Goal: Task Accomplishment & Management: Complete application form

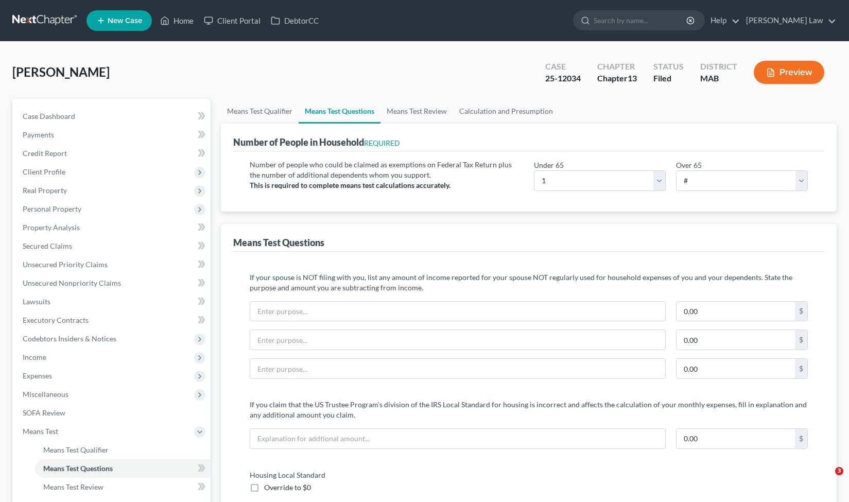
select select "1"
select select "2"
select select "0"
select select "60"
select select "0"
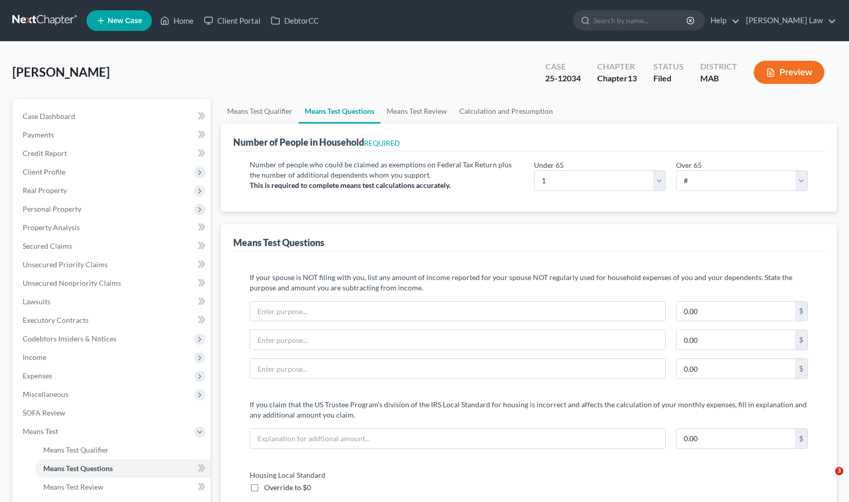
select select "60"
select select "0"
select select "60"
select select "0"
select select "60"
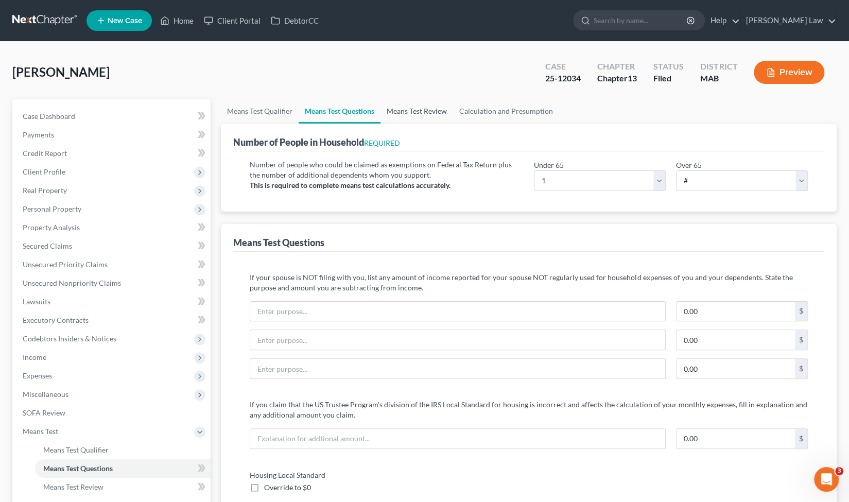
click at [418, 110] on link "Means Test Review" at bounding box center [417, 111] width 73 height 25
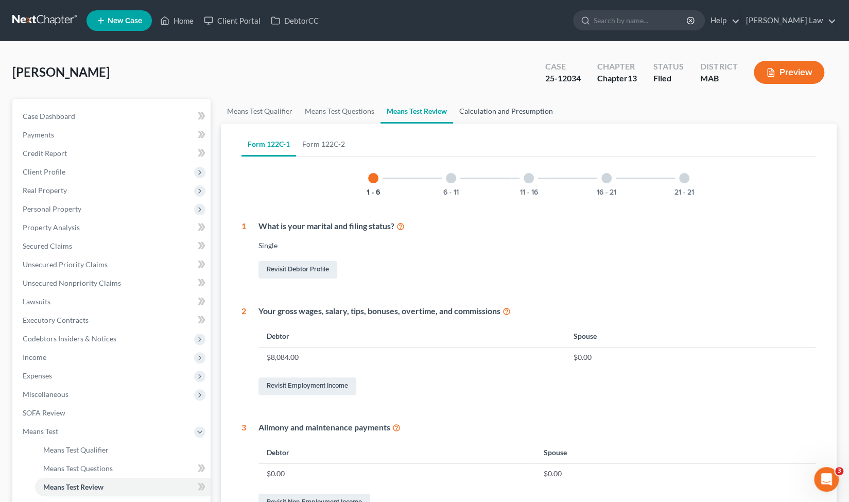
click at [508, 115] on link "Calculation and Presumption" at bounding box center [506, 111] width 106 height 25
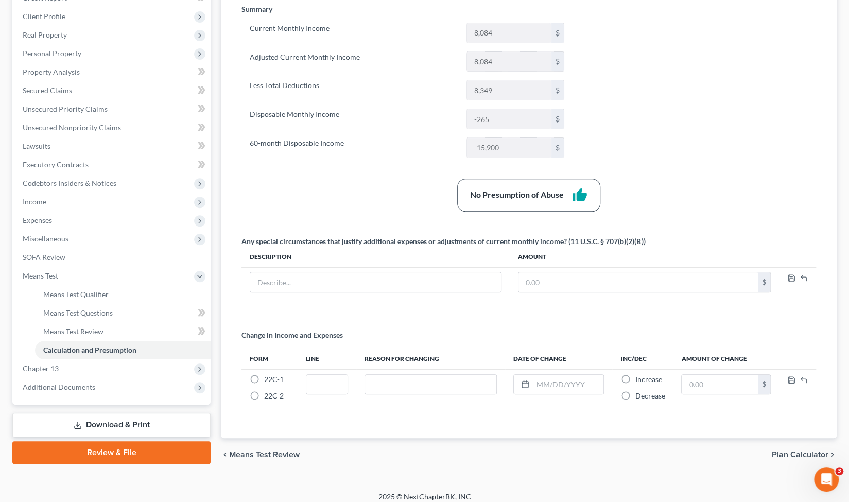
scroll to position [161, 0]
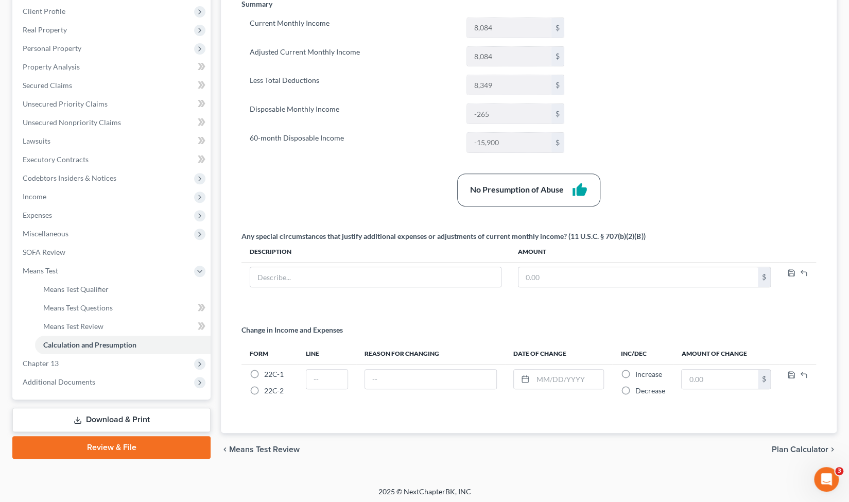
click at [788, 446] on span "Plan Calculator" at bounding box center [800, 450] width 57 height 8
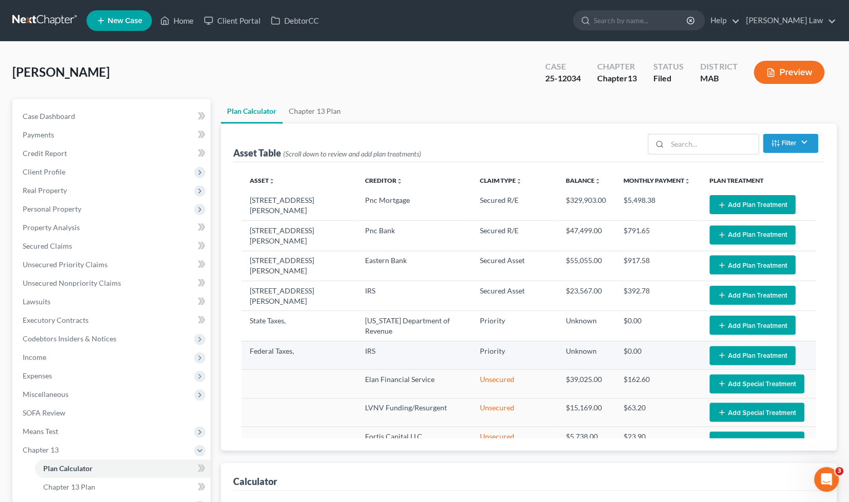
select select "59"
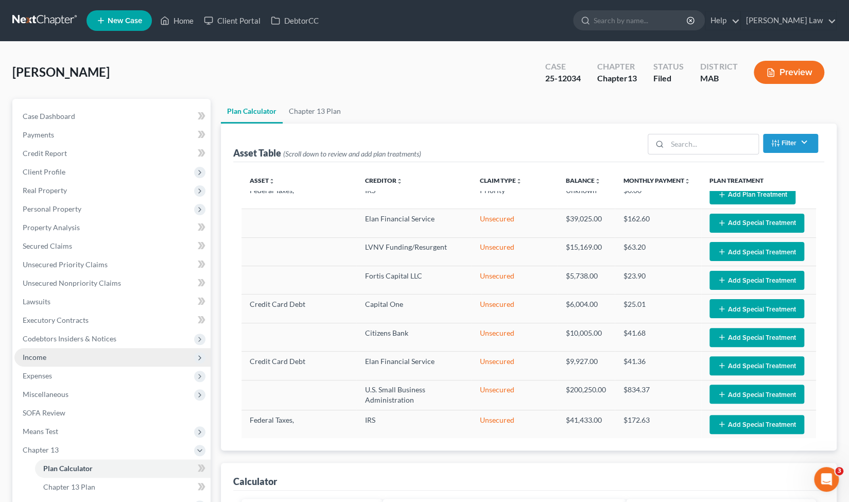
scroll to position [78, 0]
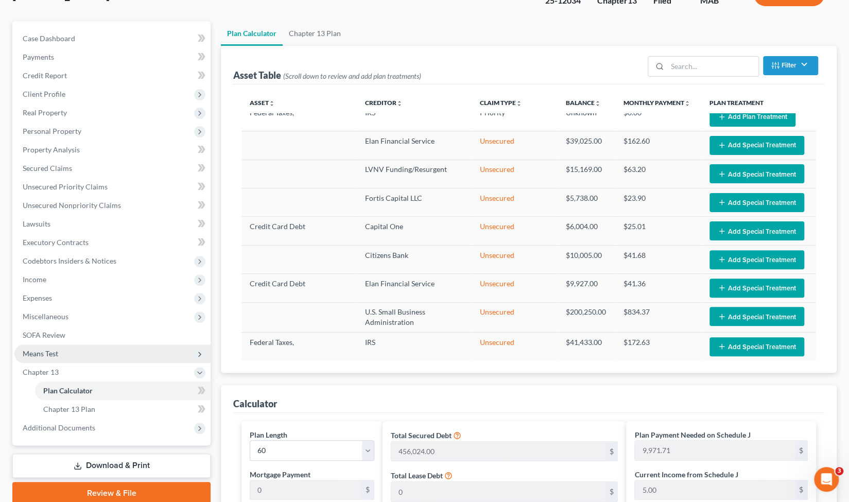
click at [91, 354] on span "Means Test" at bounding box center [112, 354] width 196 height 19
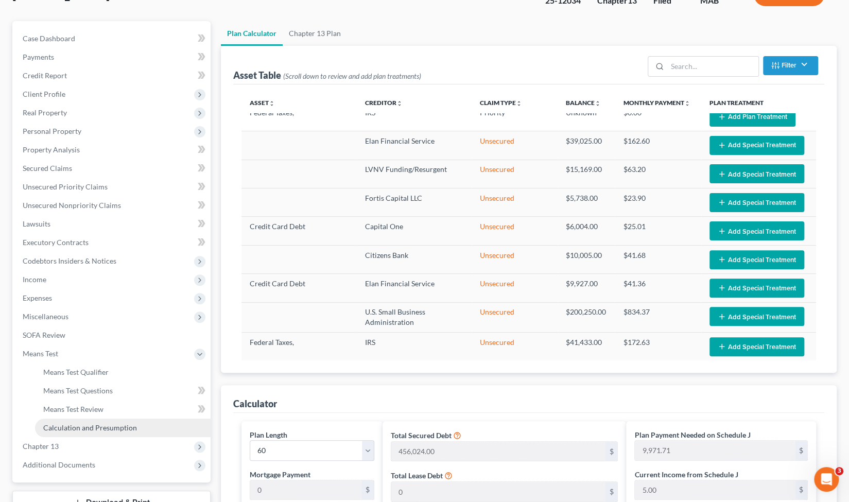
click at [94, 433] on link "Calculation and Presumption" at bounding box center [123, 428] width 176 height 19
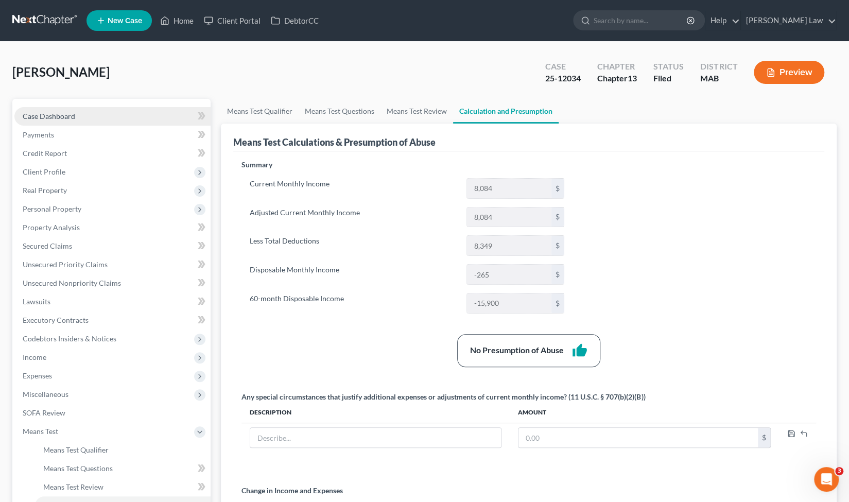
click at [112, 117] on link "Case Dashboard" at bounding box center [112, 116] width 196 height 19
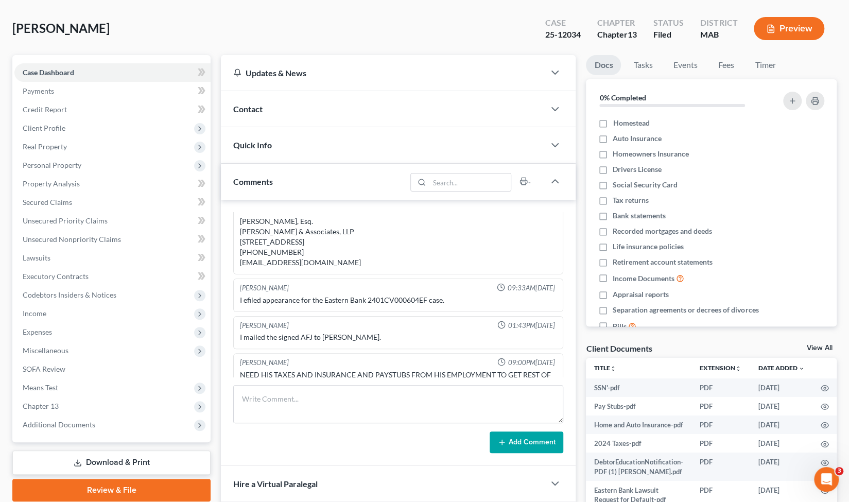
scroll to position [46, 0]
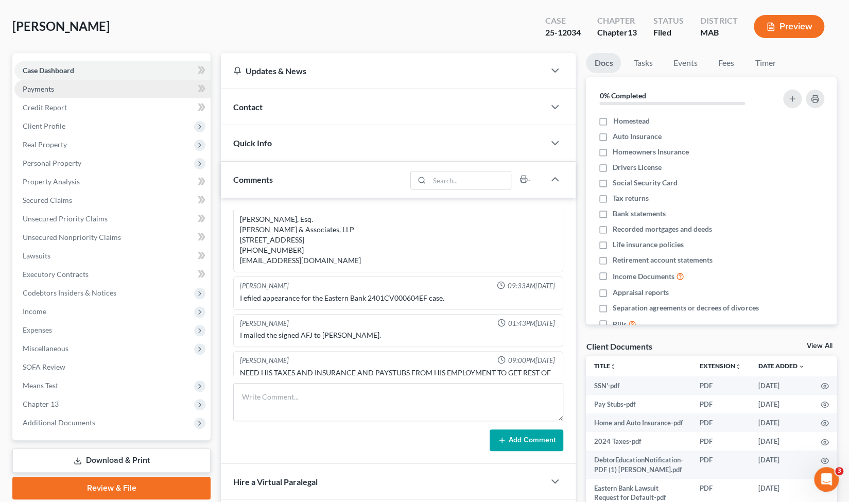
click at [111, 83] on link "Payments" at bounding box center [112, 89] width 196 height 19
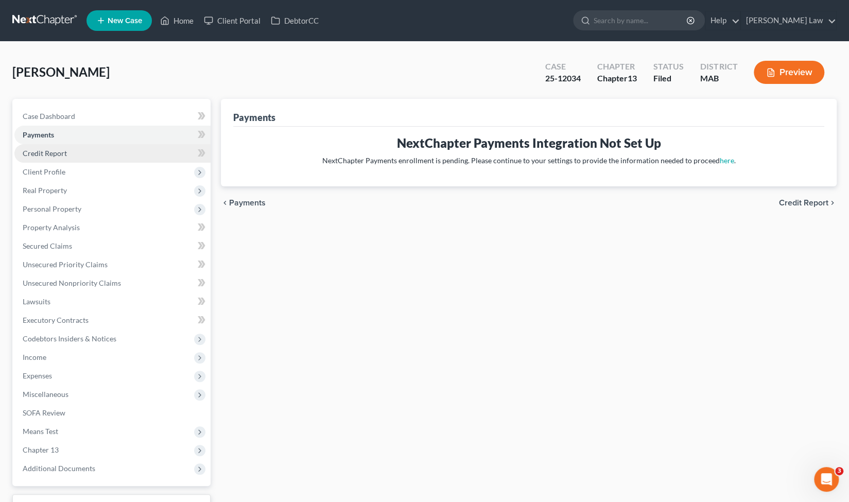
click at [127, 154] on link "Credit Report" at bounding box center [112, 153] width 196 height 19
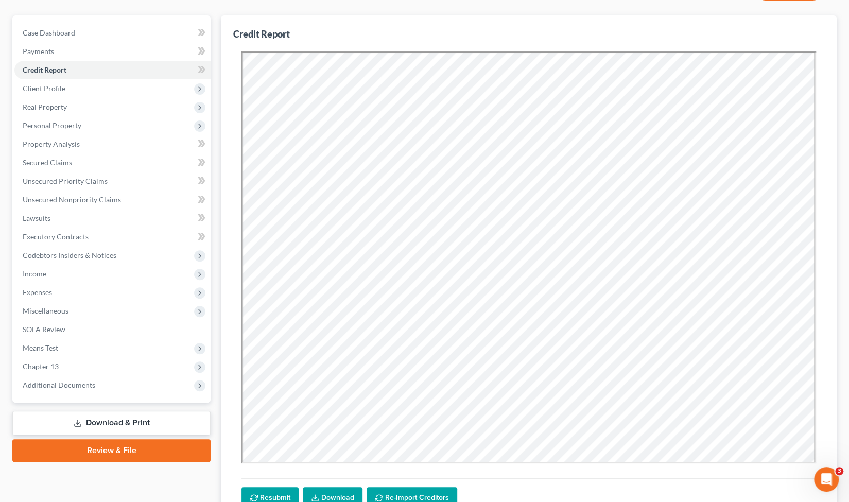
scroll to position [84, 0]
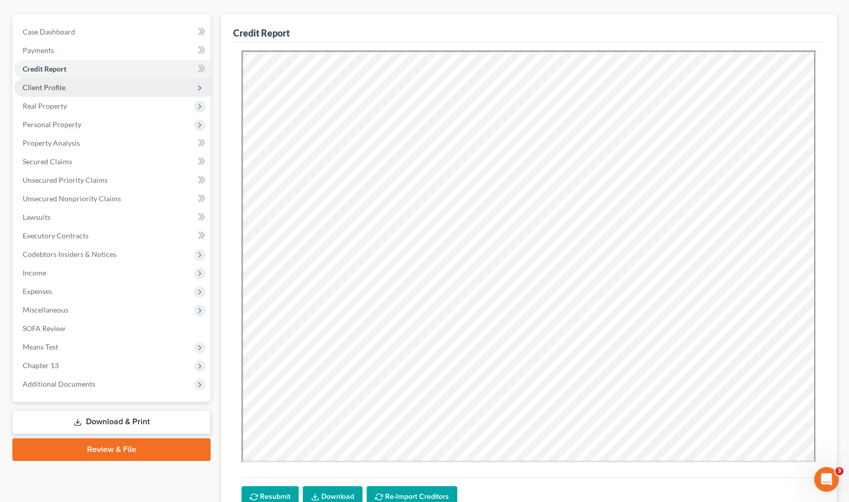
click at [99, 87] on span "Client Profile" at bounding box center [112, 87] width 196 height 19
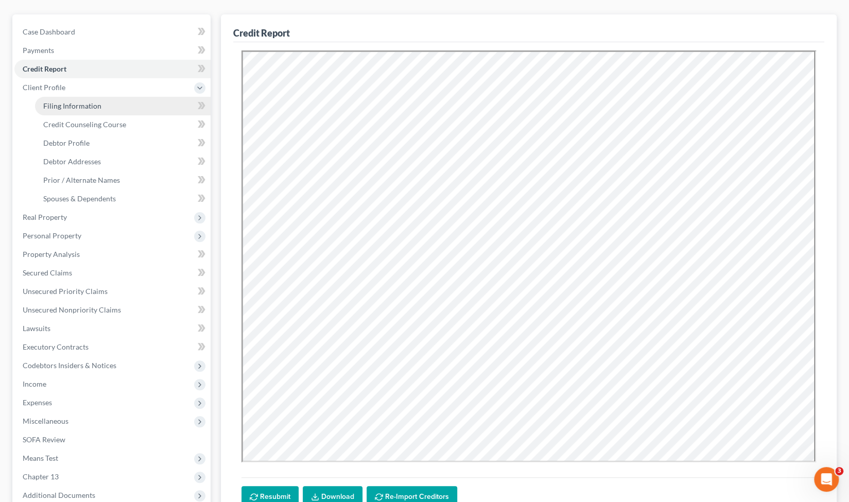
click at [100, 104] on link "Filing Information" at bounding box center [123, 106] width 176 height 19
select select "1"
select select "0"
select select "3"
select select "39"
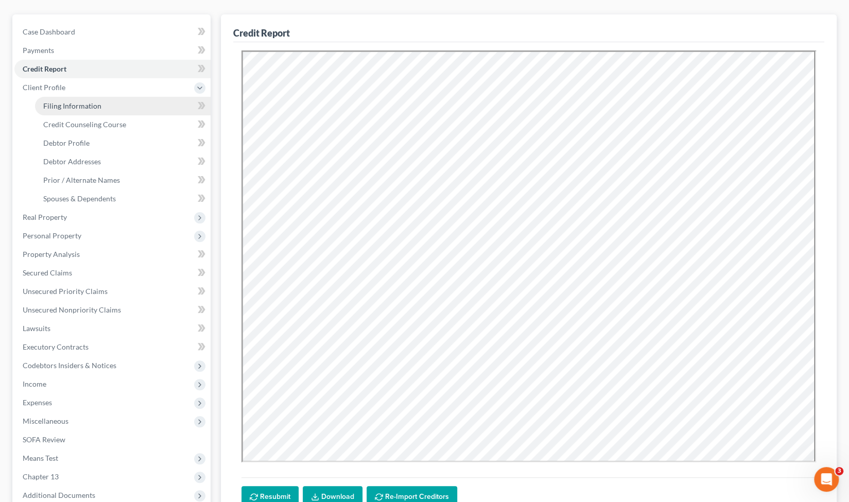
select select "0"
select select "22"
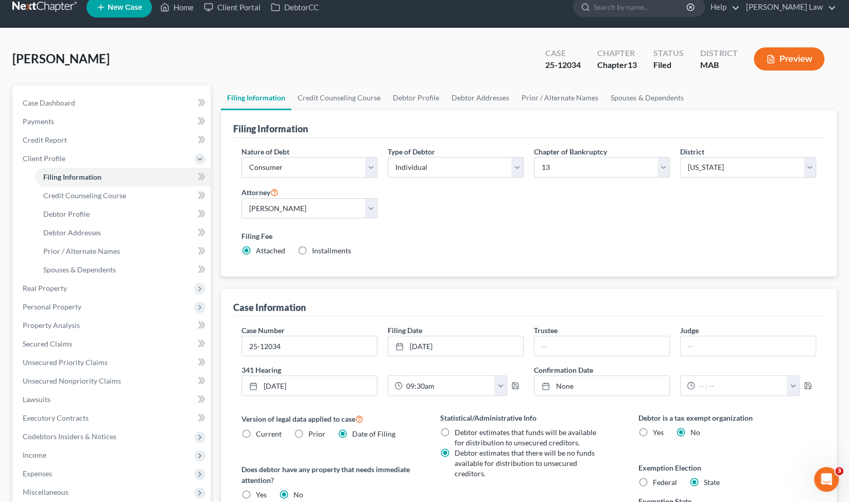
scroll to position [9, 0]
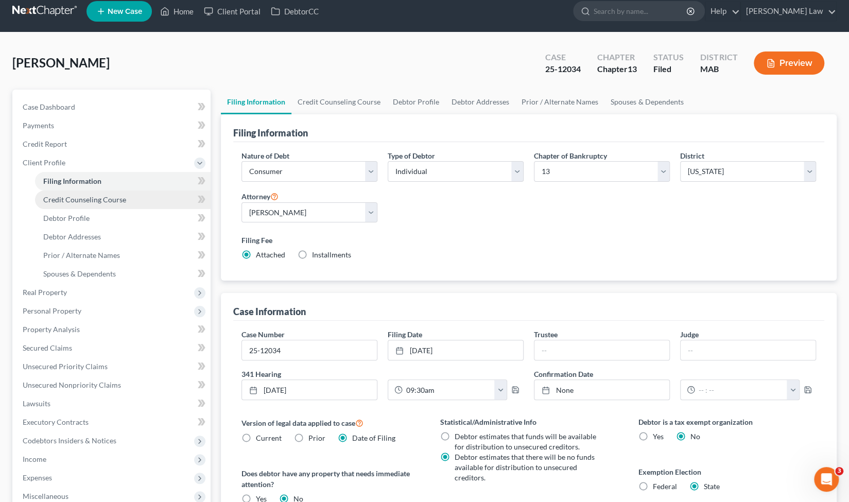
click at [113, 198] on span "Credit Counseling Course" at bounding box center [84, 199] width 83 height 9
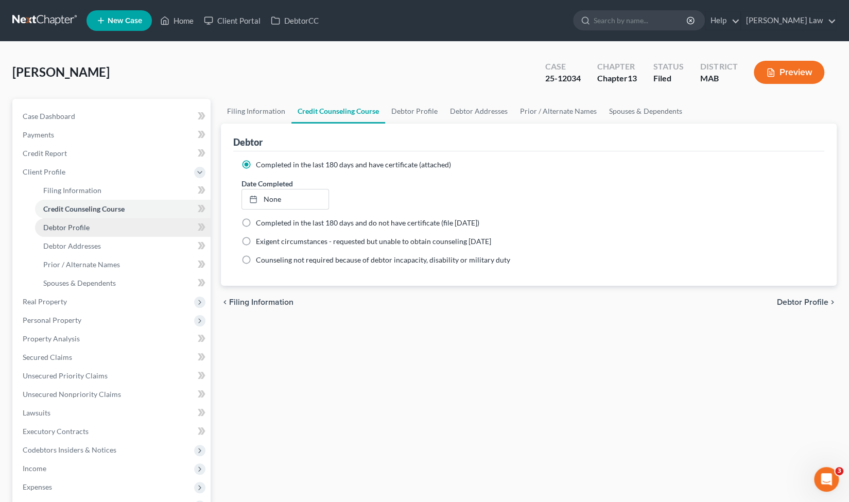
click at [108, 219] on link "Debtor Profile" at bounding box center [123, 227] width 176 height 19
select select "0"
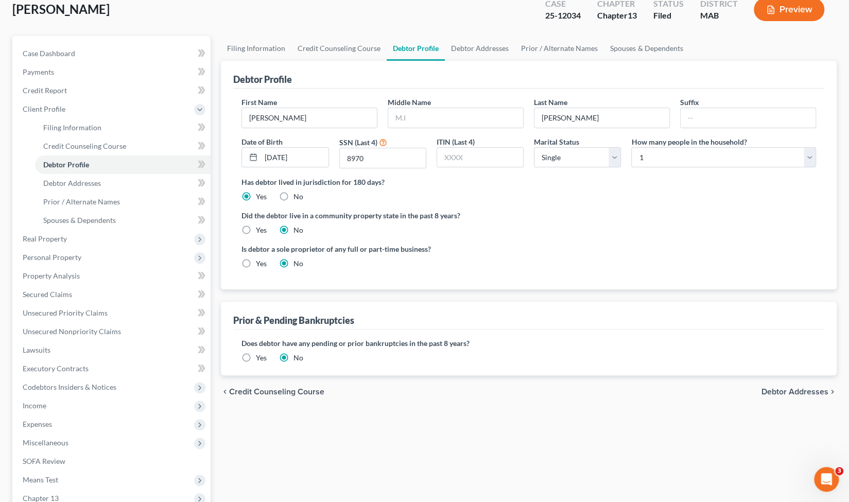
scroll to position [64, 0]
click at [126, 175] on link "Debtor Addresses" at bounding box center [123, 182] width 176 height 19
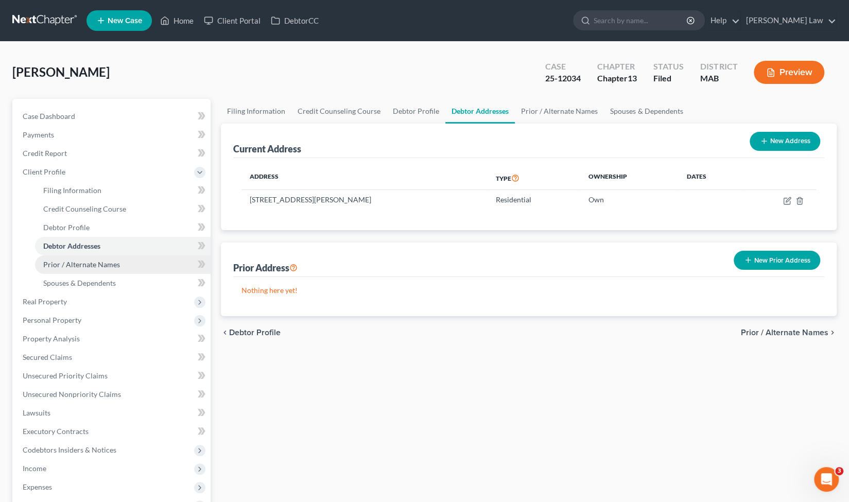
click at [121, 271] on link "Prior / Alternate Names" at bounding box center [123, 265] width 176 height 19
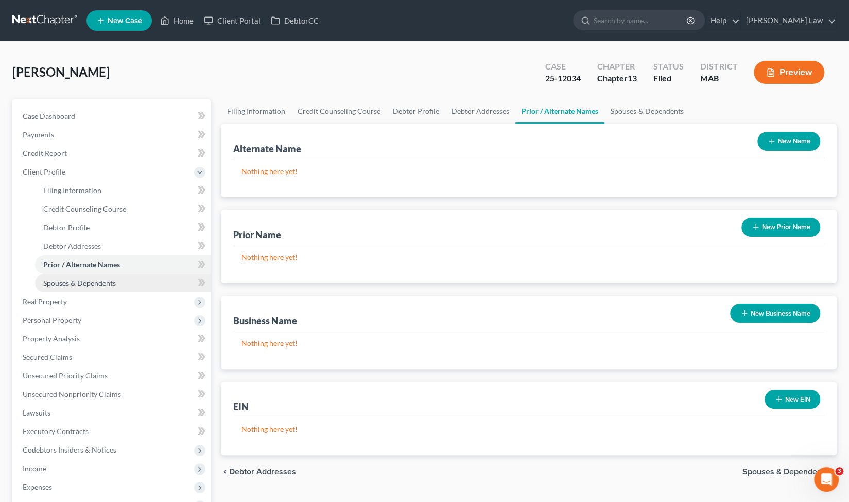
click at [138, 289] on link "Spouses & Dependents" at bounding box center [123, 283] width 176 height 19
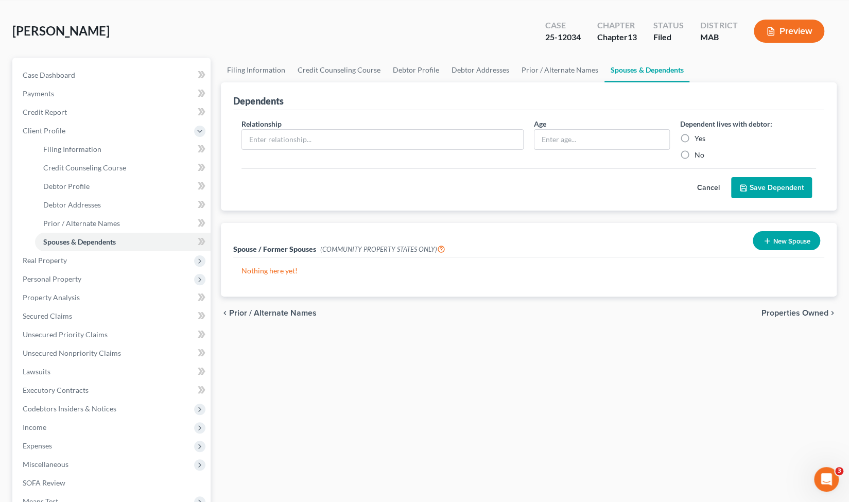
scroll to position [42, 0]
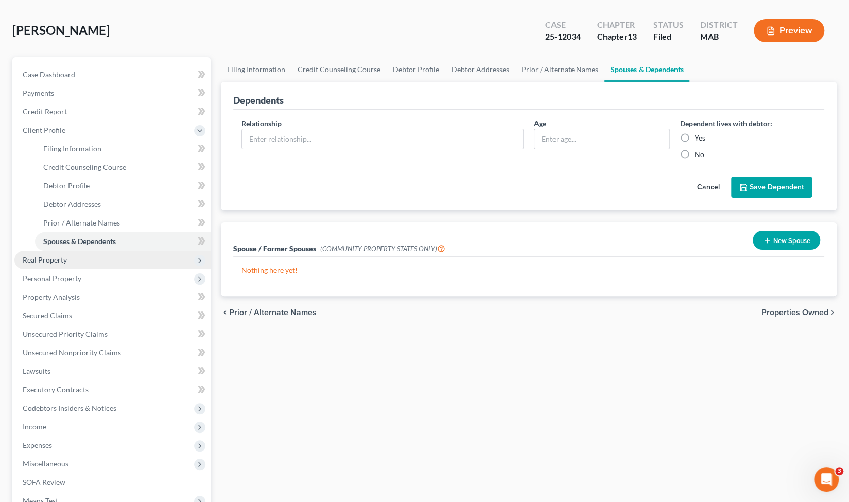
click at [117, 262] on span "Real Property" at bounding box center [112, 260] width 196 height 19
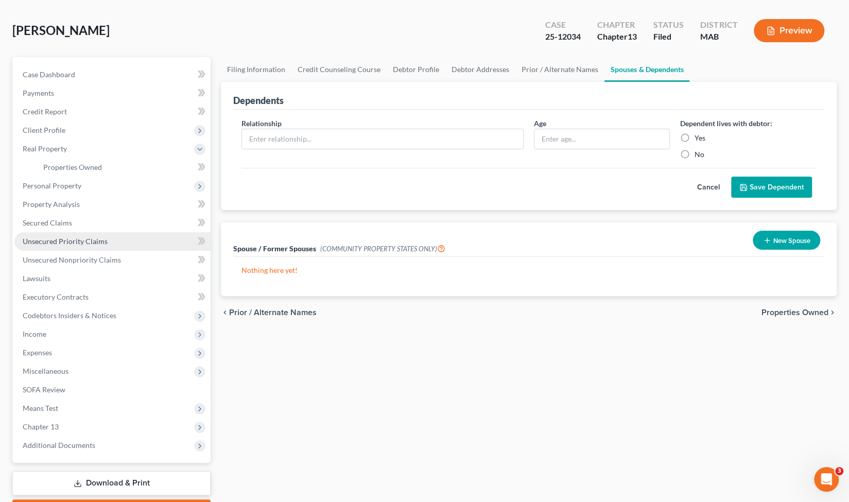
click at [125, 246] on link "Unsecured Priority Claims" at bounding box center [112, 241] width 196 height 19
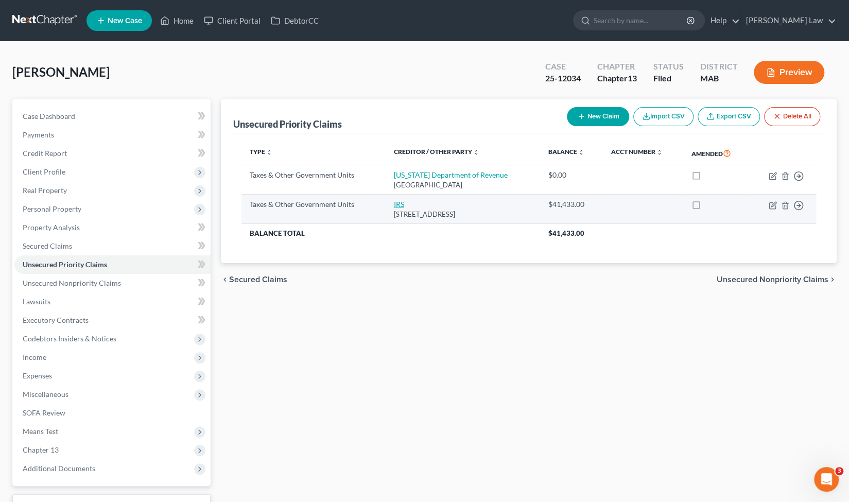
click at [396, 203] on link "IRS" at bounding box center [399, 204] width 10 height 9
select select "0"
select select "39"
select select "0"
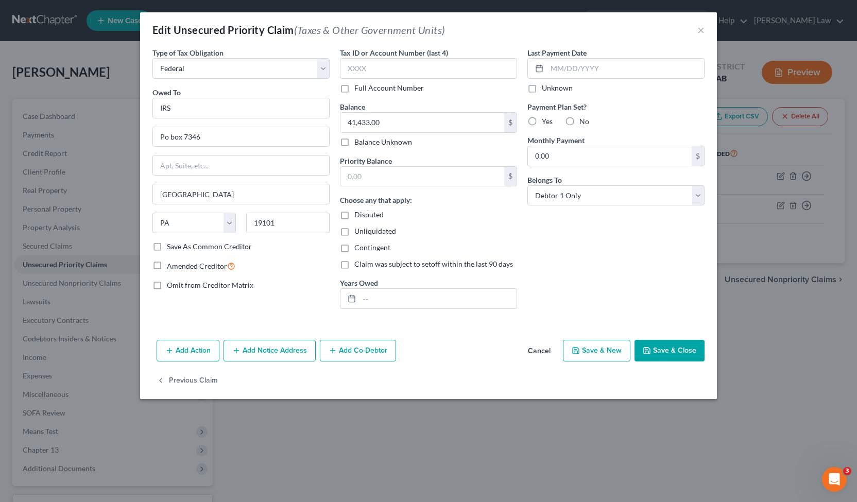
click at [705, 31] on div "Edit Unsecured Priority Claim (Taxes & Other Government Units) ×" at bounding box center [428, 29] width 577 height 35
click at [701, 30] on button "×" at bounding box center [700, 30] width 7 height 12
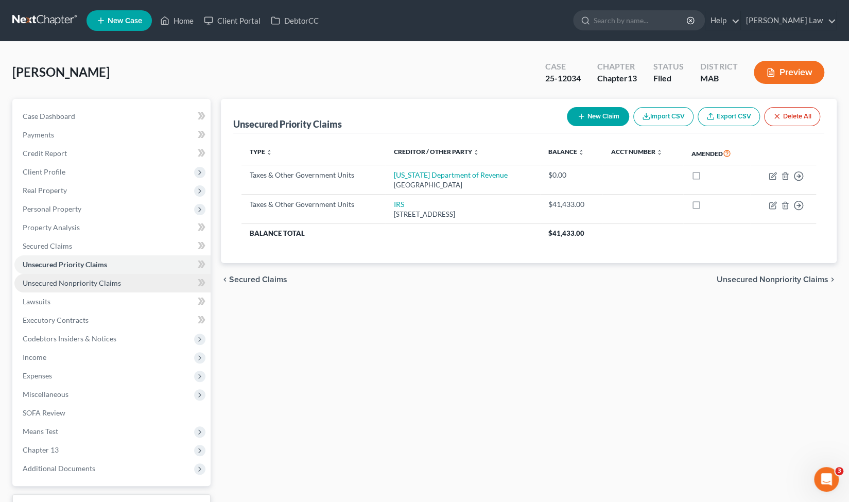
click at [124, 289] on link "Unsecured Nonpriority Claims" at bounding box center [112, 283] width 196 height 19
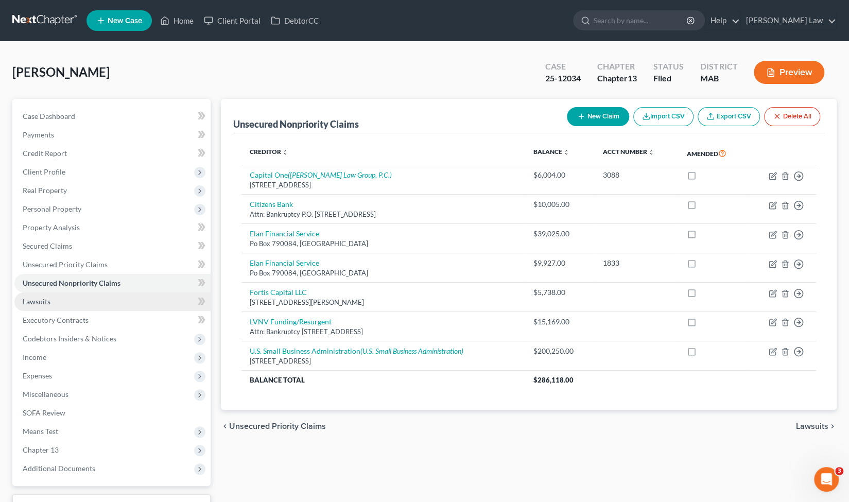
click at [63, 301] on link "Lawsuits" at bounding box center [112, 302] width 196 height 19
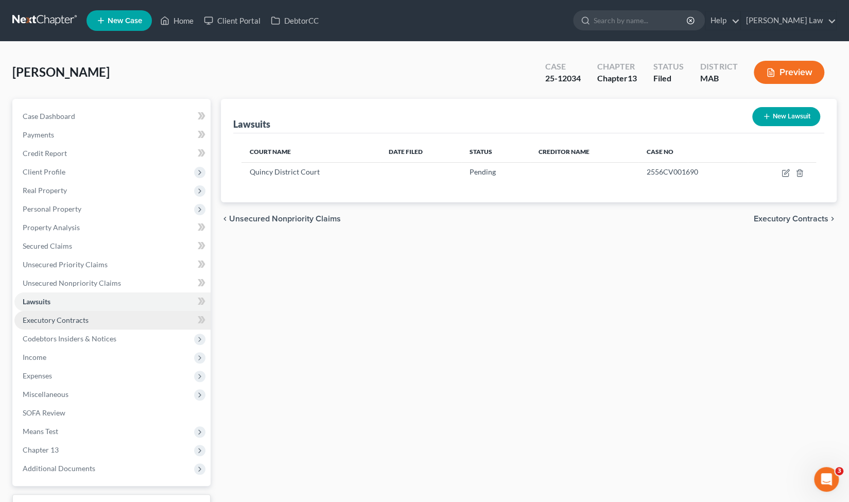
click at [134, 323] on link "Executory Contracts" at bounding box center [112, 320] width 196 height 19
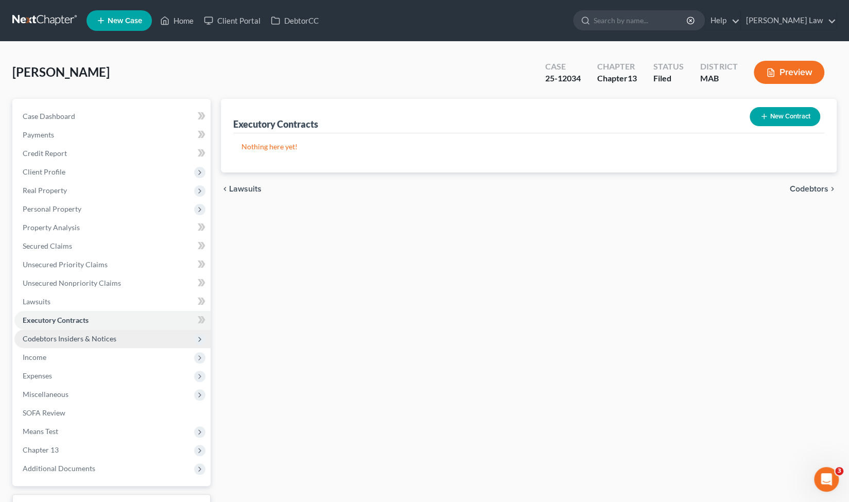
click at [131, 340] on span "Codebtors Insiders & Notices" at bounding box center [112, 339] width 196 height 19
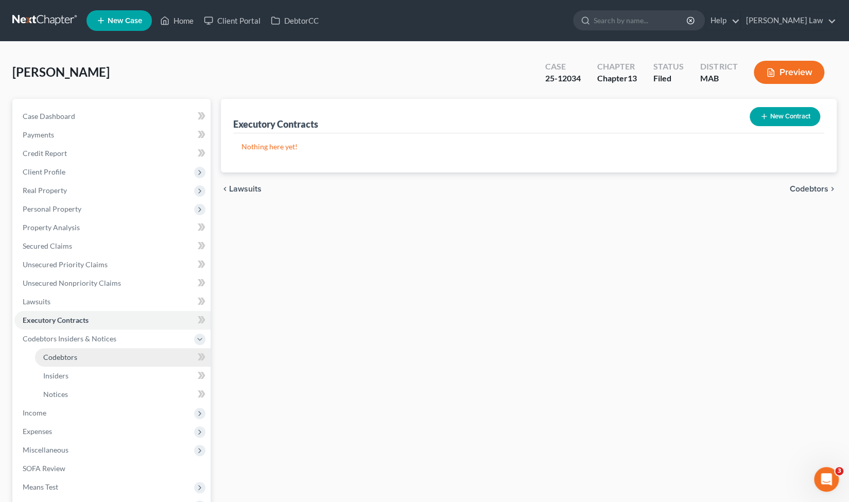
click at [134, 359] on link "Codebtors" at bounding box center [123, 357] width 176 height 19
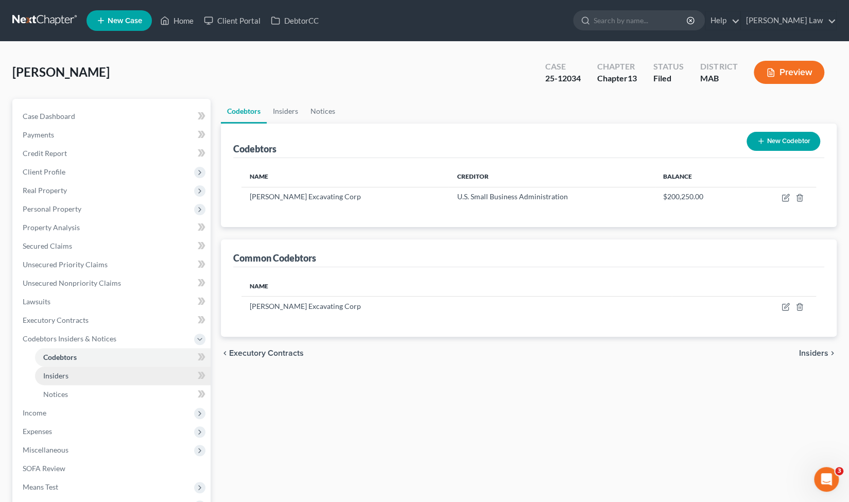
click at [106, 378] on link "Insiders" at bounding box center [123, 376] width 176 height 19
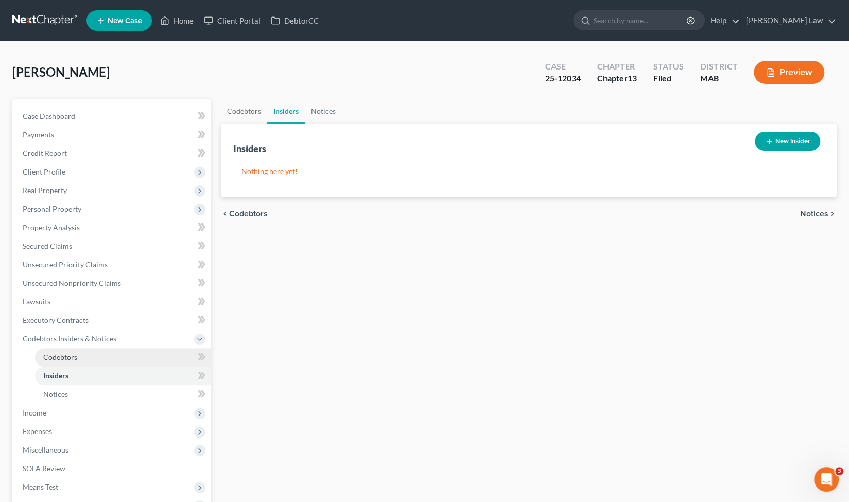
click at [96, 363] on link "Codebtors" at bounding box center [123, 357] width 176 height 19
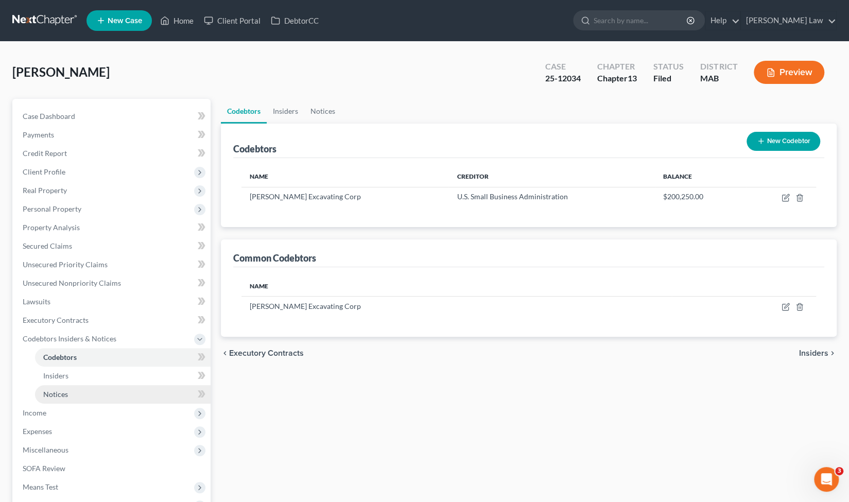
click at [86, 392] on link "Notices" at bounding box center [123, 394] width 176 height 19
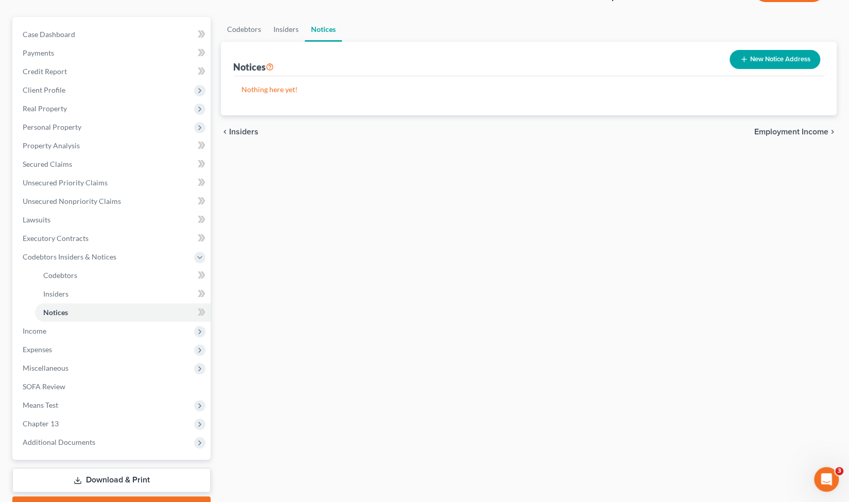
scroll to position [82, 0]
click at [123, 339] on span "Income" at bounding box center [112, 330] width 196 height 19
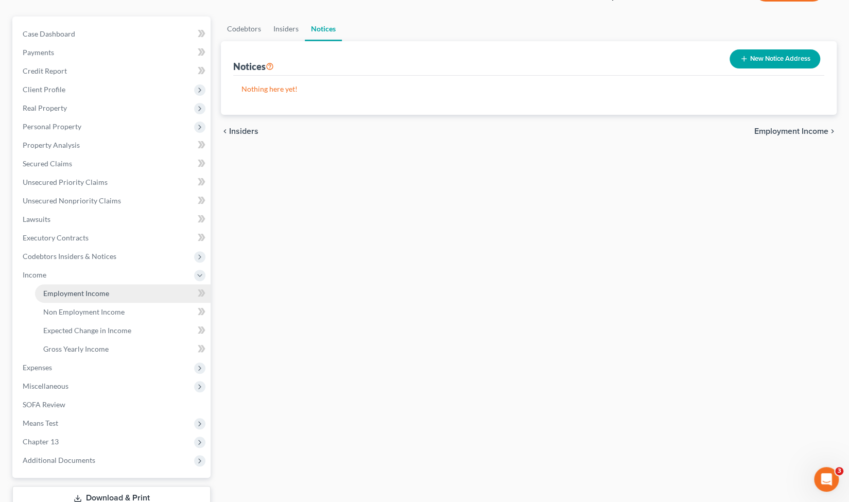
click at [111, 298] on link "Employment Income" at bounding box center [123, 293] width 176 height 19
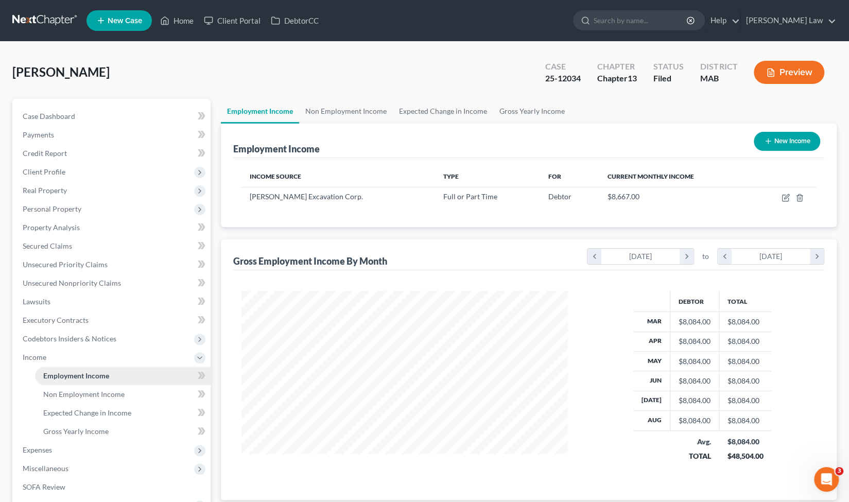
scroll to position [183, 347]
click at [110, 350] on span "Income" at bounding box center [112, 357] width 196 height 19
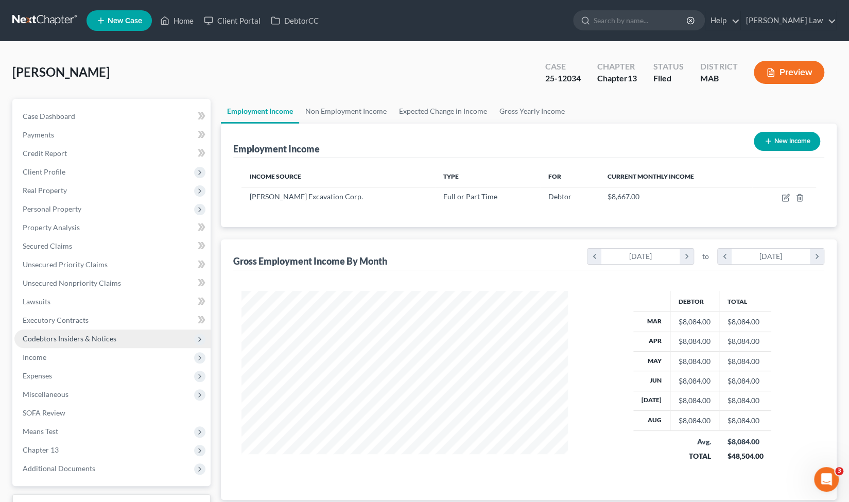
click at [112, 342] on span "Codebtors Insiders & Notices" at bounding box center [70, 338] width 94 height 9
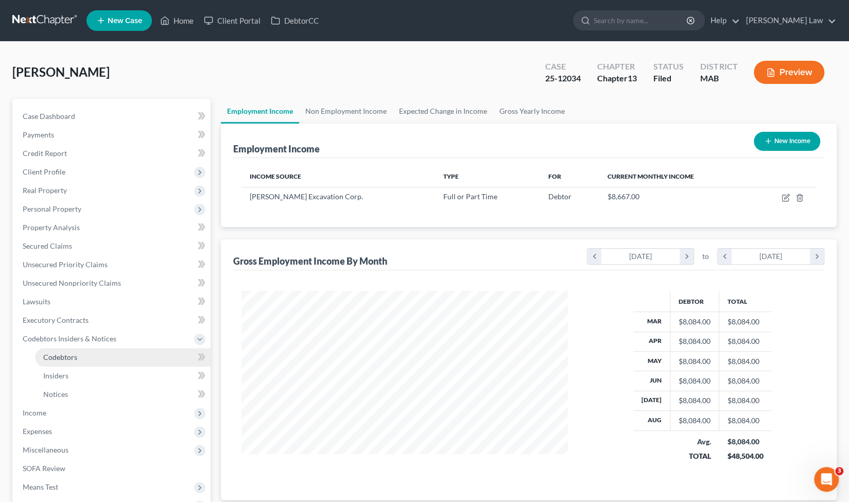
click at [107, 354] on link "Codebtors" at bounding box center [123, 357] width 176 height 19
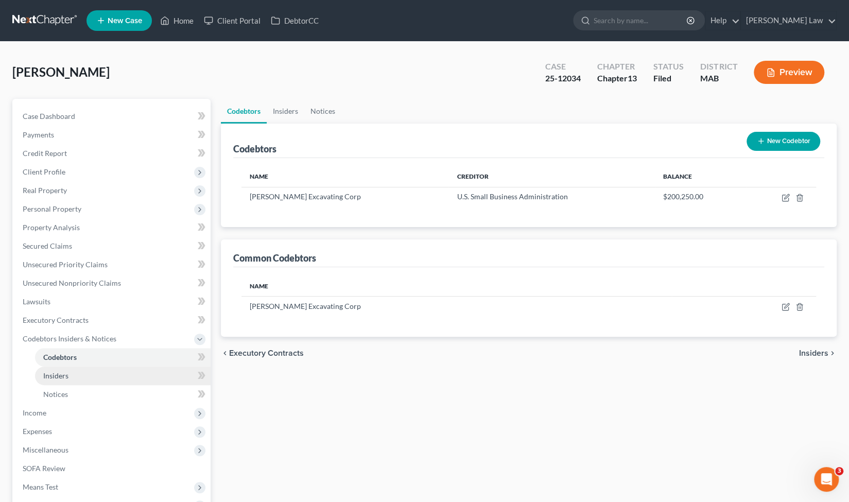
click at [101, 372] on link "Insiders" at bounding box center [123, 376] width 176 height 19
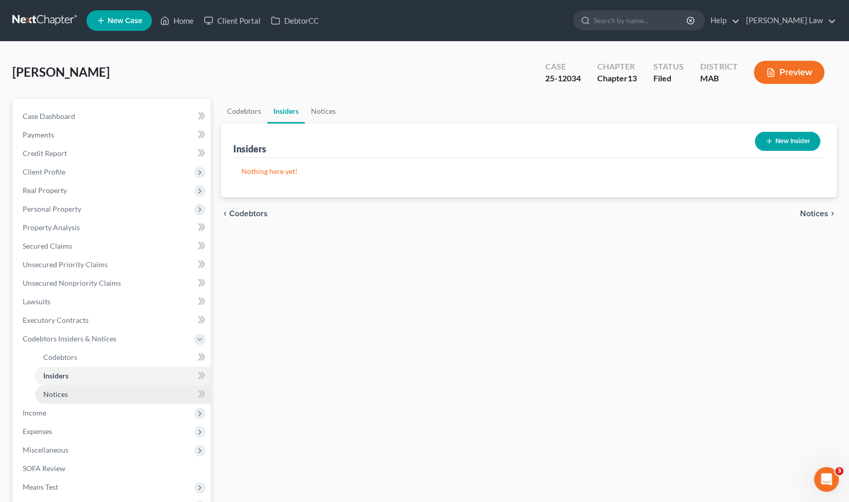
click at [93, 390] on link "Notices" at bounding box center [123, 394] width 176 height 19
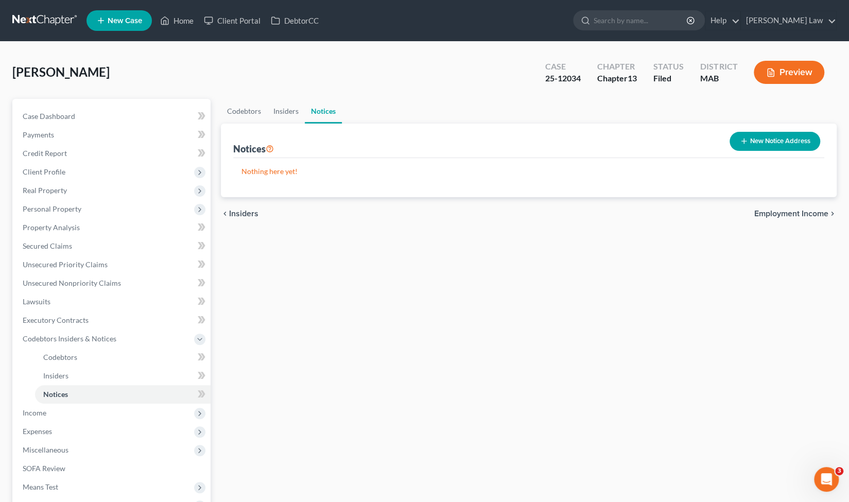
drag, startPoint x: 93, startPoint y: 390, endPoint x: 251, endPoint y: 390, distance: 158.1
click at [251, 390] on div "Codebtors Insiders Notices Notices New Notice Address Nothing here yet! Name ch…" at bounding box center [529, 350] width 626 height 502
click at [112, 415] on span "Income" at bounding box center [112, 413] width 196 height 19
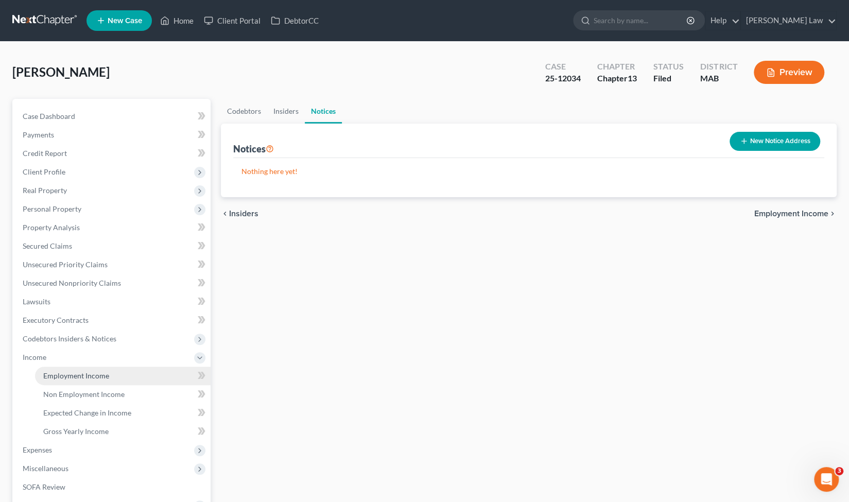
click at [103, 378] on span "Employment Income" at bounding box center [76, 375] width 66 height 9
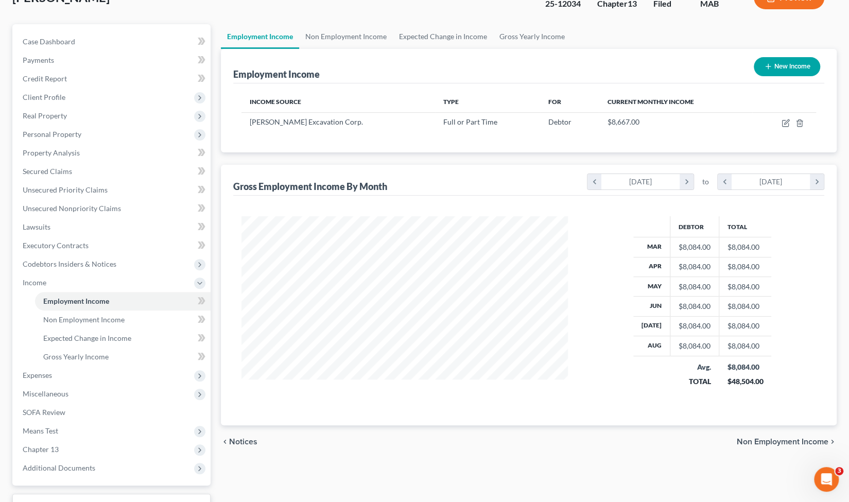
scroll to position [75, 0]
click at [136, 320] on link "Non Employment Income" at bounding box center [123, 319] width 176 height 19
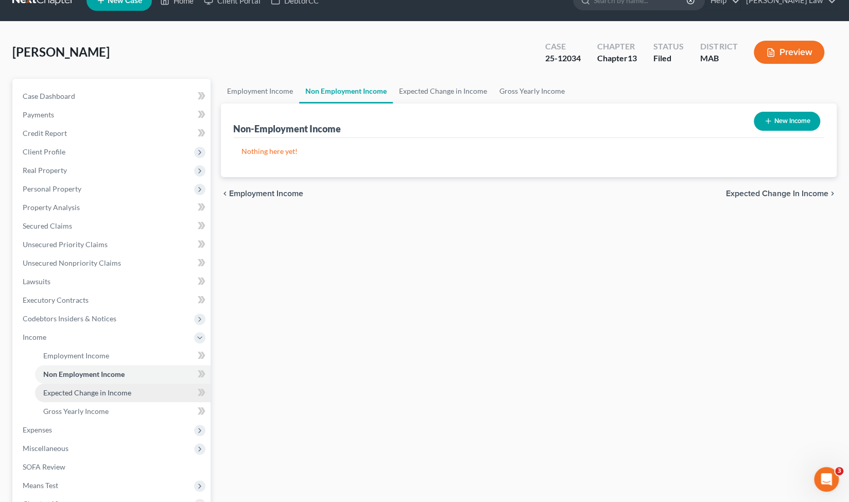
scroll to position [21, 0]
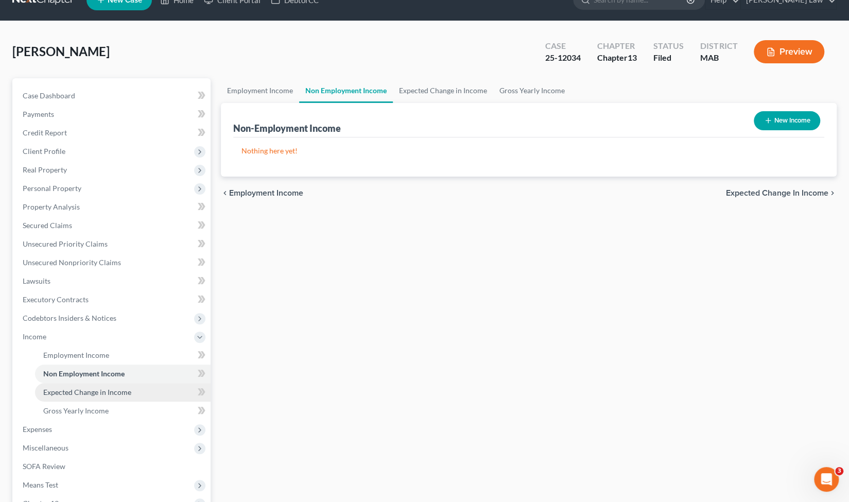
click at [113, 392] on span "Expected Change in Income" at bounding box center [87, 392] width 88 height 9
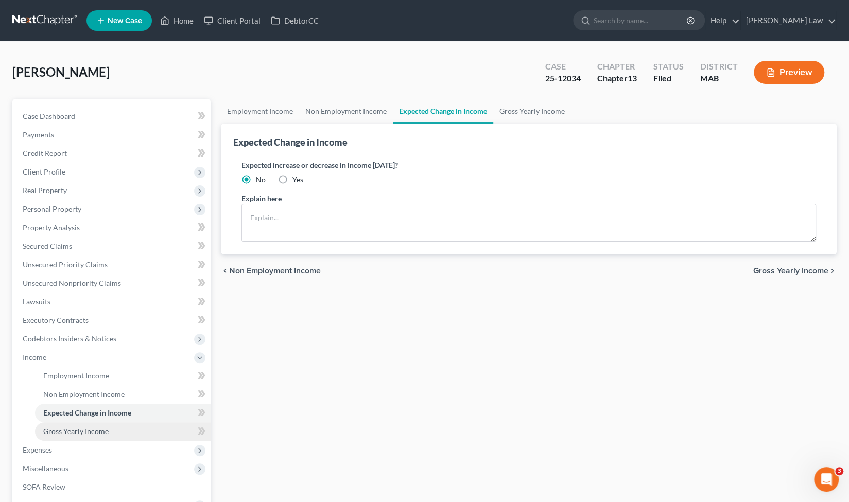
click at [131, 432] on link "Gross Yearly Income" at bounding box center [123, 431] width 176 height 19
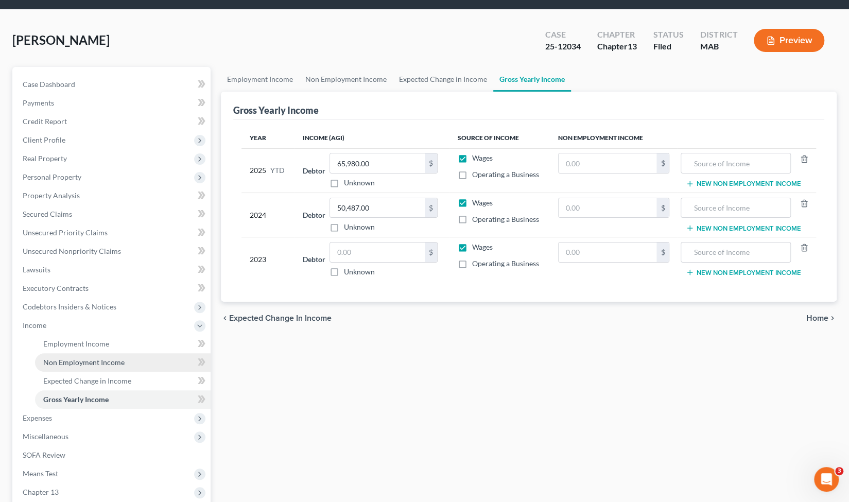
scroll to position [36, 0]
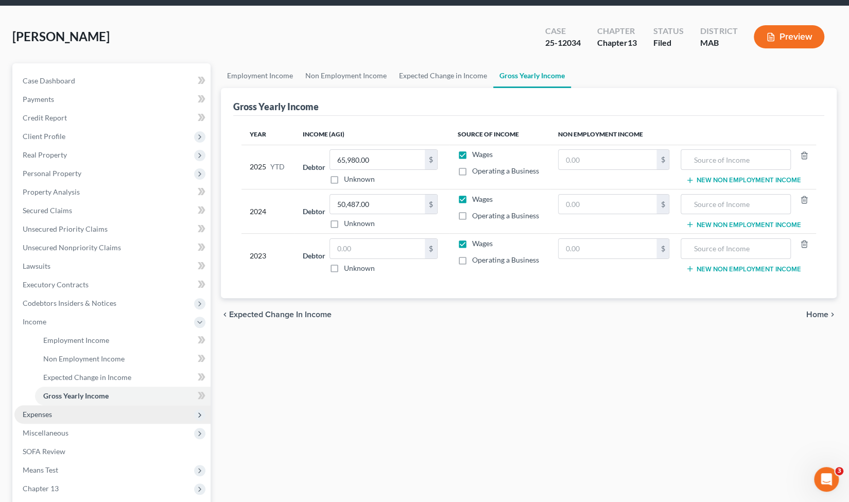
click at [67, 413] on span "Expenses" at bounding box center [112, 414] width 196 height 19
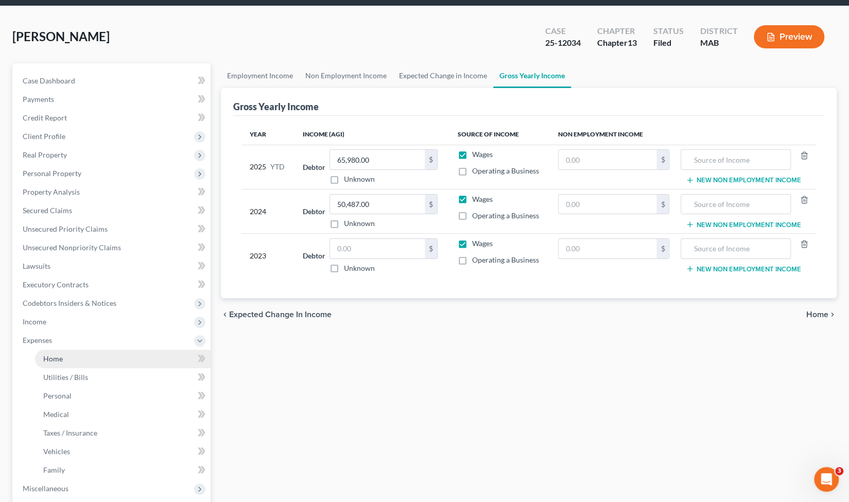
click at [68, 364] on link "Home" at bounding box center [123, 359] width 176 height 19
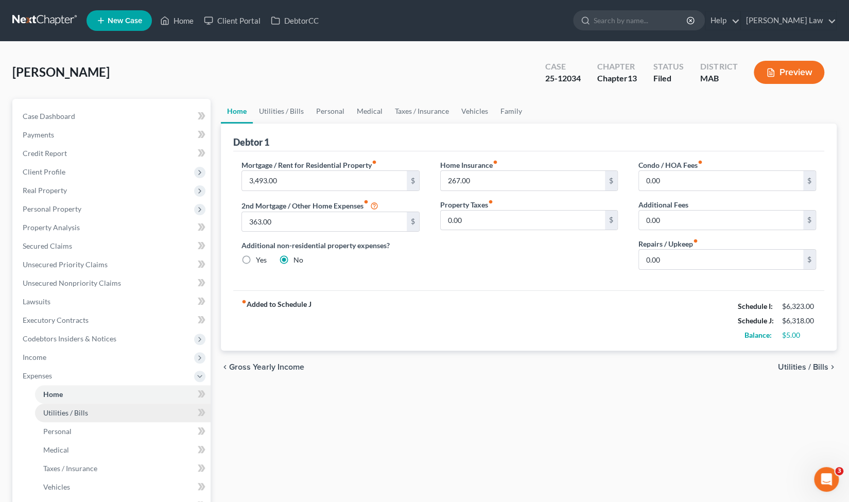
click at [100, 416] on link "Utilities / Bills" at bounding box center [123, 413] width 176 height 19
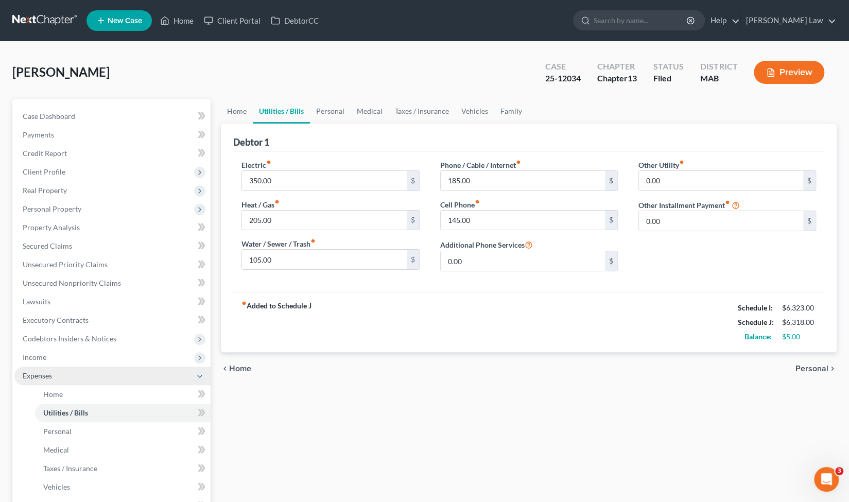
scroll to position [69, 0]
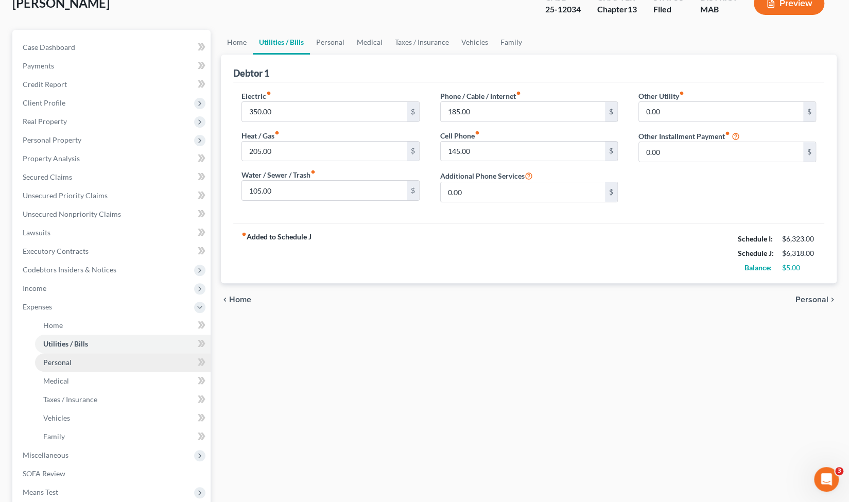
click at [136, 361] on link "Personal" at bounding box center [123, 362] width 176 height 19
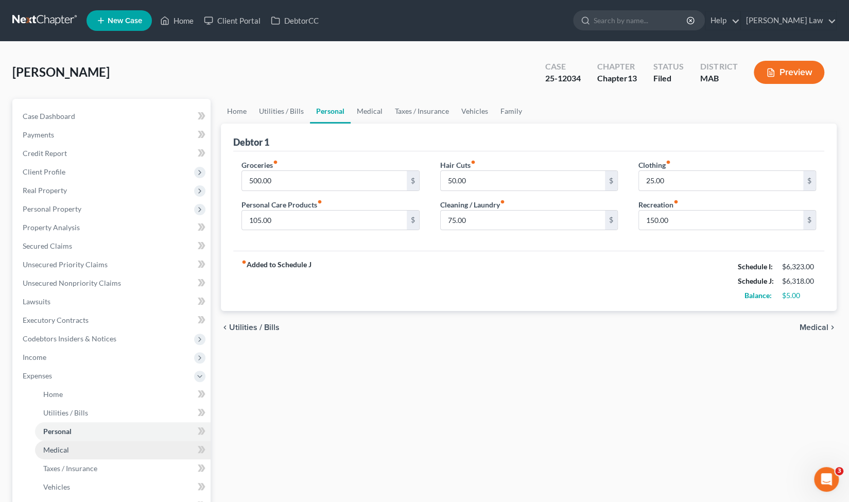
drag, startPoint x: 84, startPoint y: 444, endPoint x: 73, endPoint y: 450, distance: 12.9
click at [73, 450] on link "Medical" at bounding box center [123, 450] width 176 height 19
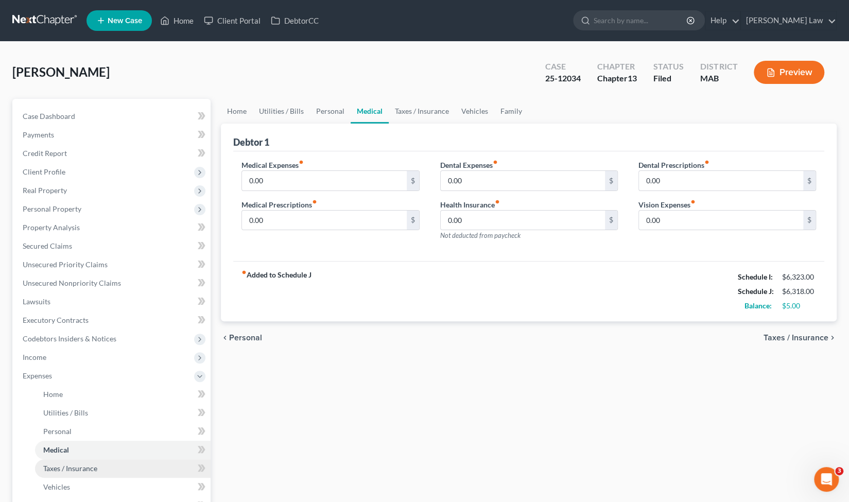
click at [75, 473] on link "Taxes / Insurance" at bounding box center [123, 468] width 176 height 19
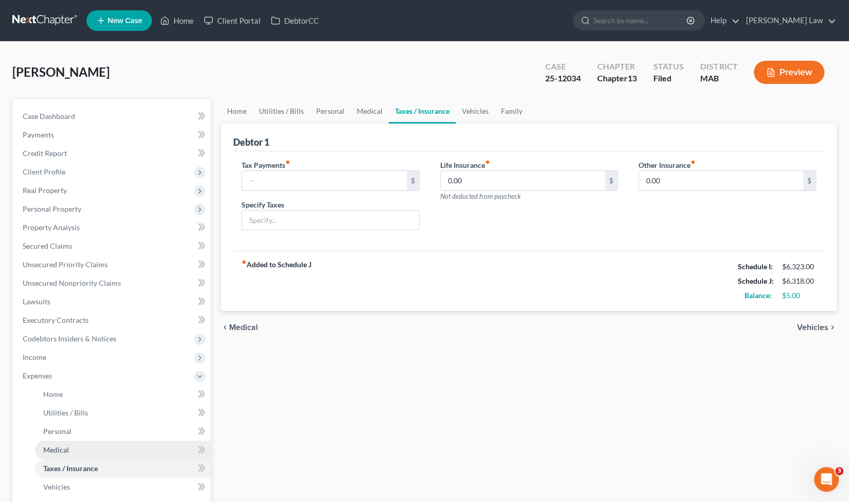
click at [92, 455] on link "Medical" at bounding box center [123, 450] width 176 height 19
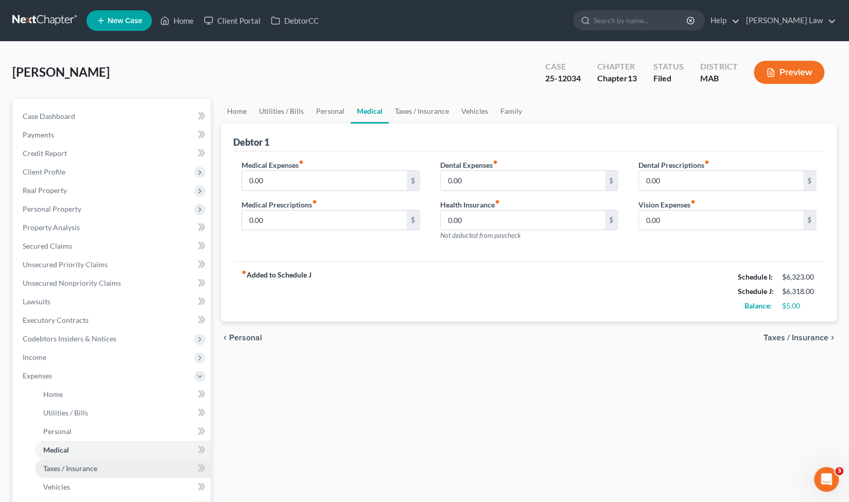
click at [92, 469] on span "Taxes / Insurance" at bounding box center [70, 468] width 54 height 9
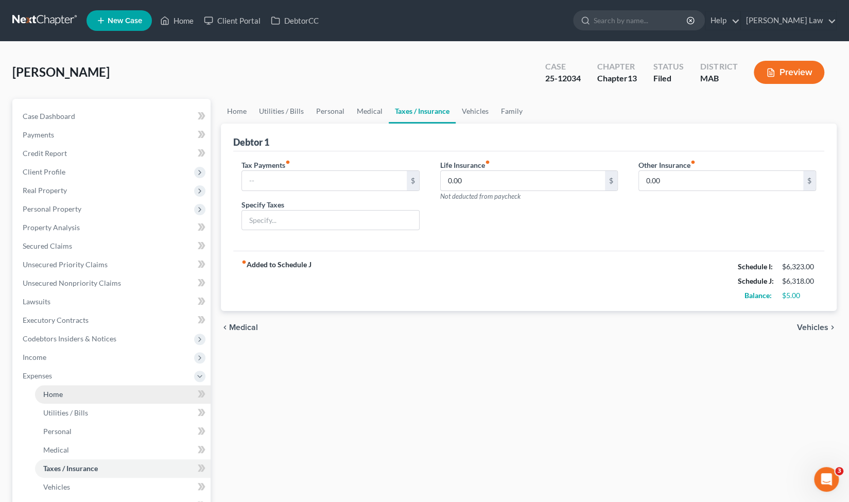
scroll to position [88, 0]
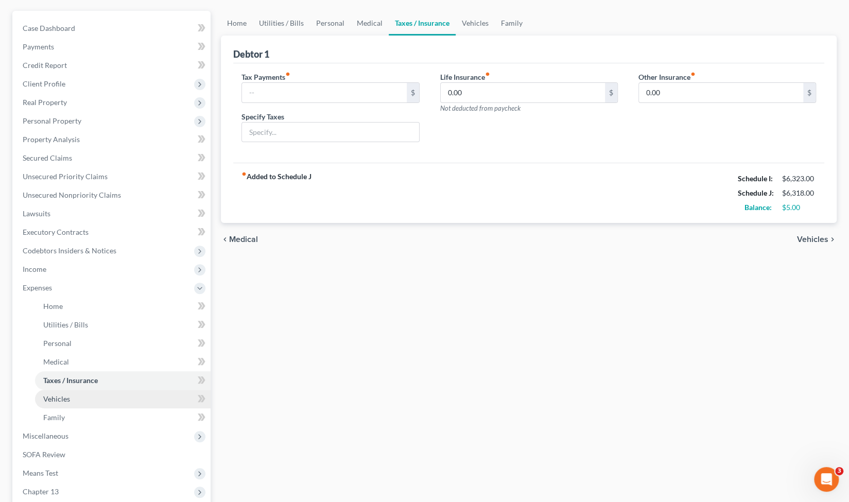
click at [112, 400] on link "Vehicles" at bounding box center [123, 399] width 176 height 19
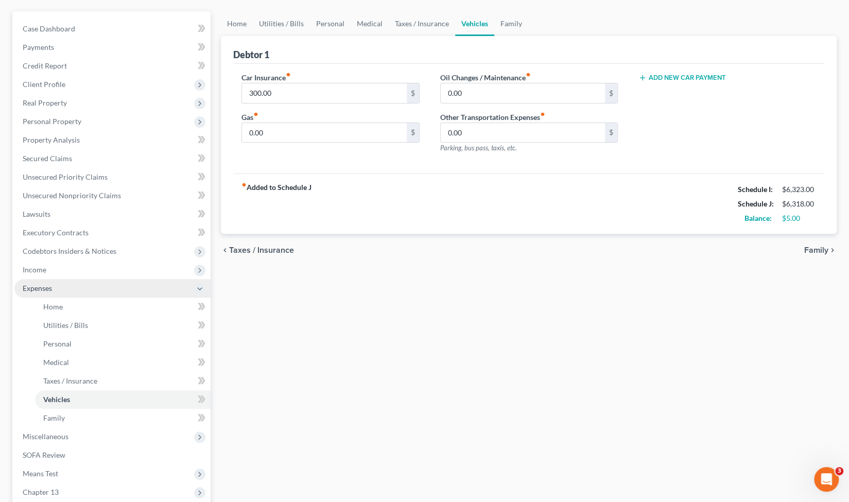
scroll to position [92, 0]
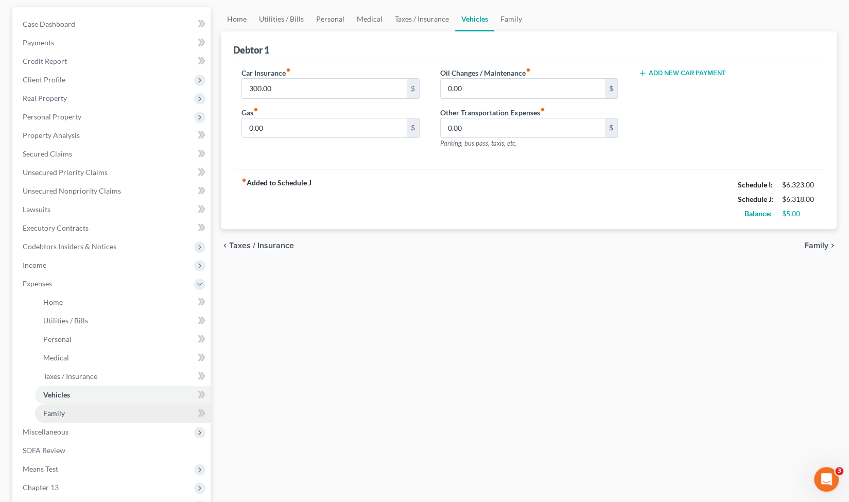
click at [84, 412] on link "Family" at bounding box center [123, 413] width 176 height 19
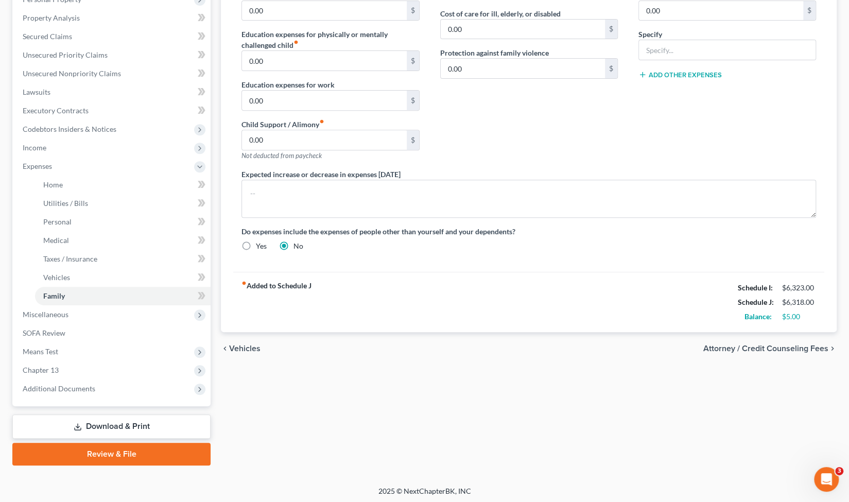
scroll to position [211, 0]
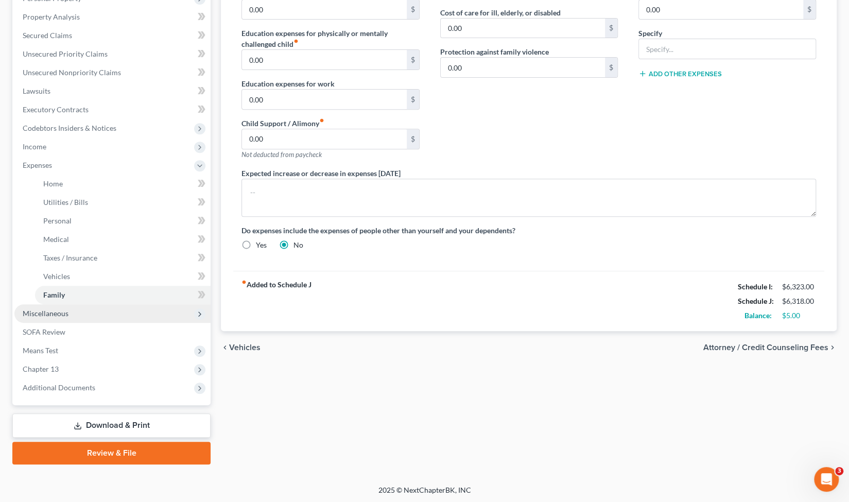
click at [107, 314] on span "Miscellaneous" at bounding box center [112, 313] width 196 height 19
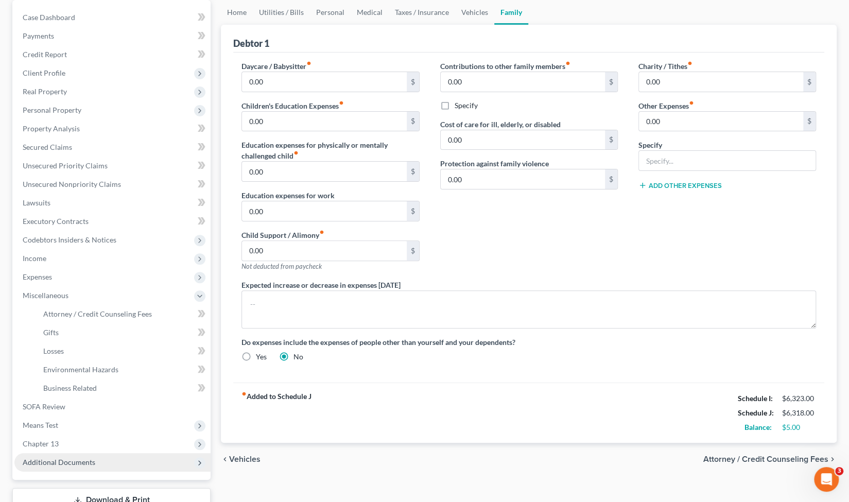
scroll to position [98, 0]
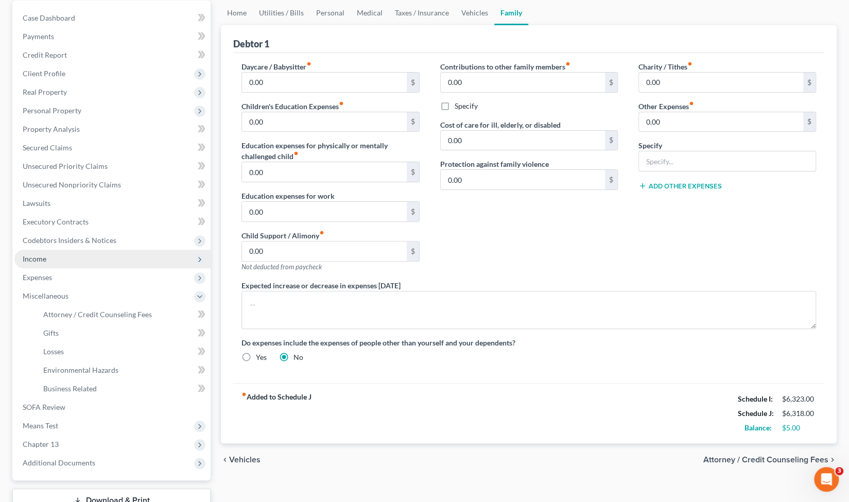
click at [71, 254] on span "Income" at bounding box center [112, 259] width 196 height 19
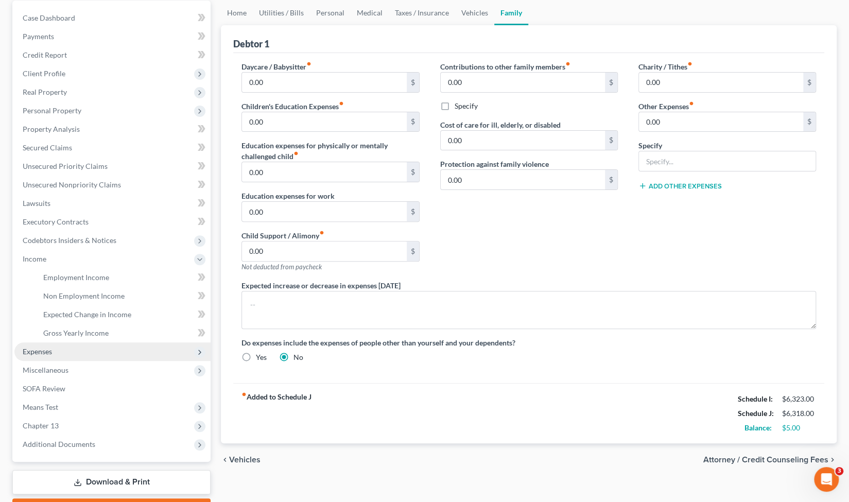
click at [56, 357] on span "Expenses" at bounding box center [112, 352] width 196 height 19
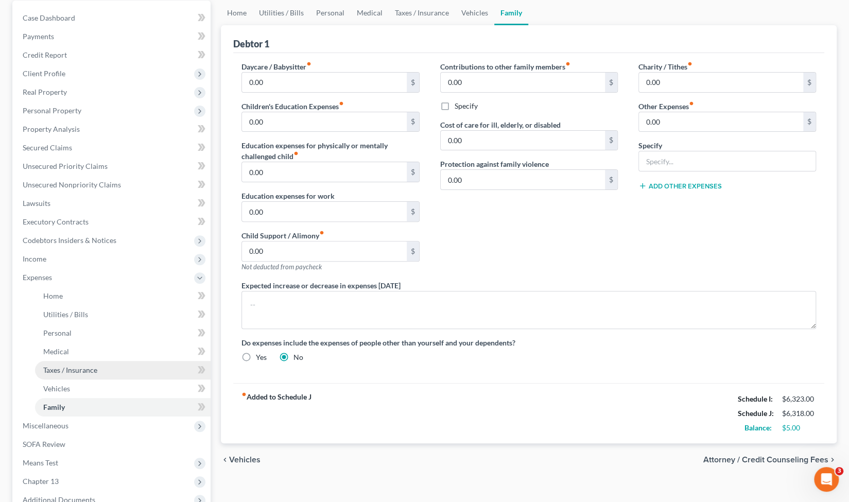
click at [85, 371] on span "Taxes / Insurance" at bounding box center [70, 370] width 54 height 9
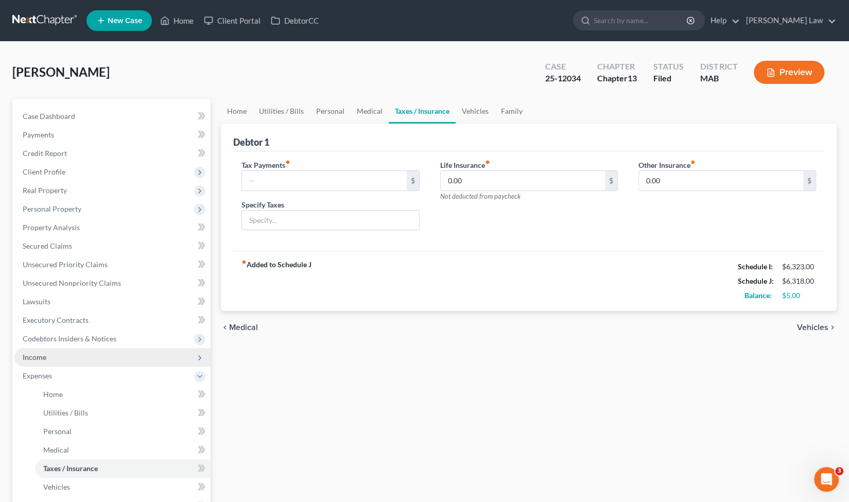
click at [109, 360] on span "Income" at bounding box center [112, 357] width 196 height 19
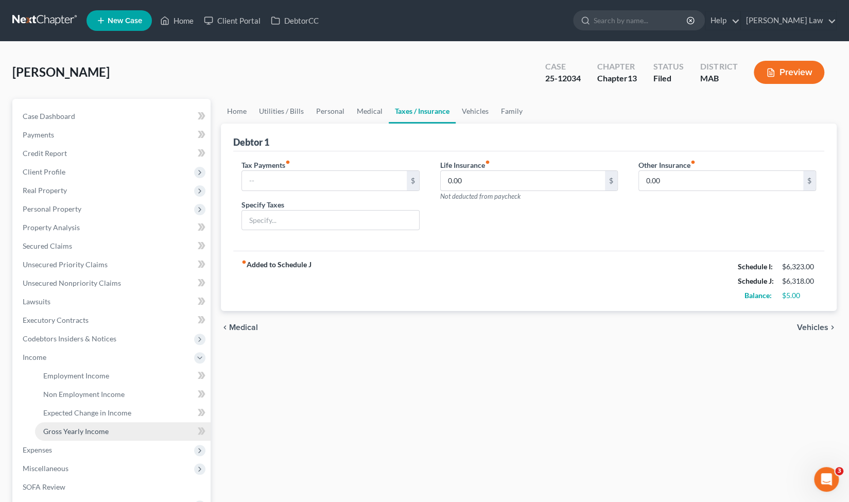
click at [89, 432] on span "Gross Yearly Income" at bounding box center [75, 431] width 65 height 9
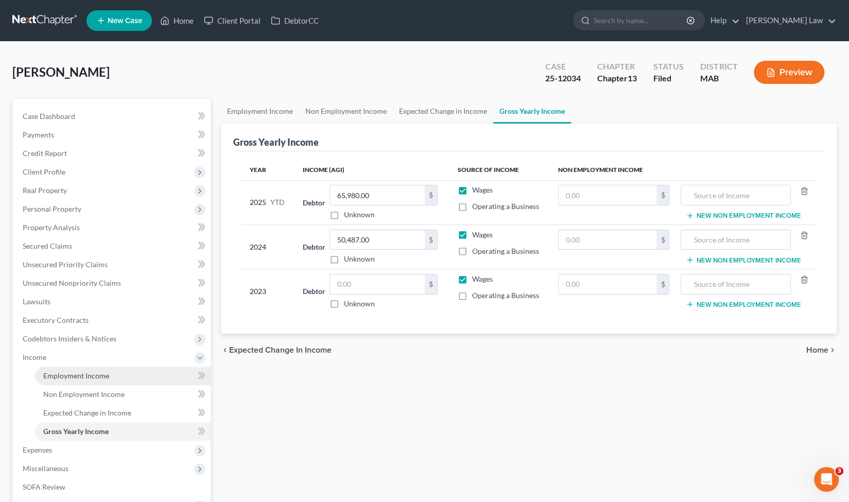
click at [97, 379] on span "Employment Income" at bounding box center [76, 375] width 66 height 9
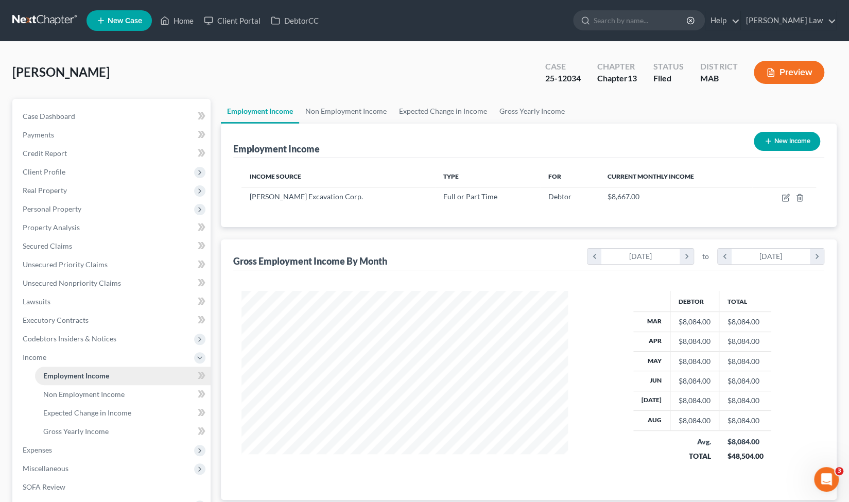
scroll to position [183, 347]
click at [54, 453] on span "Expenses" at bounding box center [112, 450] width 196 height 19
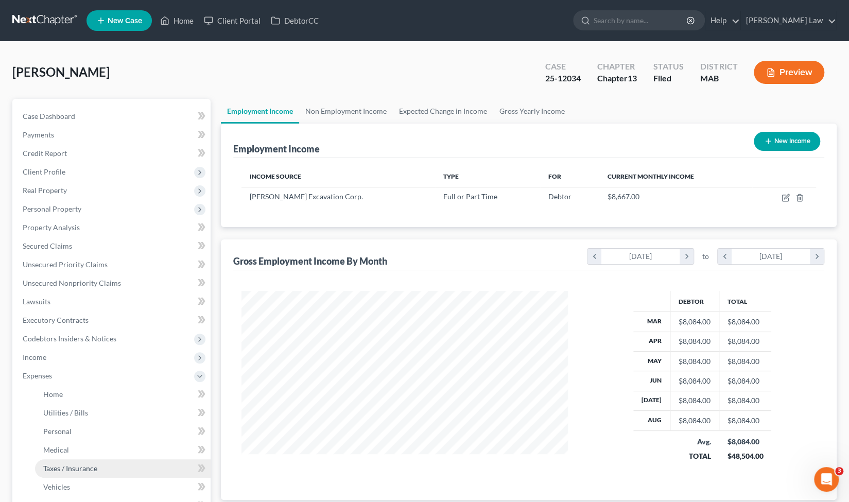
click at [88, 476] on link "Taxes / Insurance" at bounding box center [123, 468] width 176 height 19
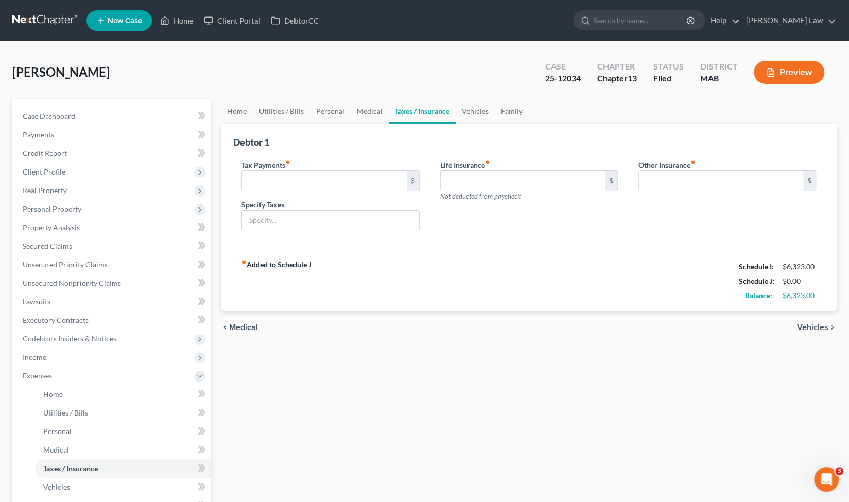
type input "0.00"
click at [191, 21] on link "Home" at bounding box center [177, 20] width 44 height 19
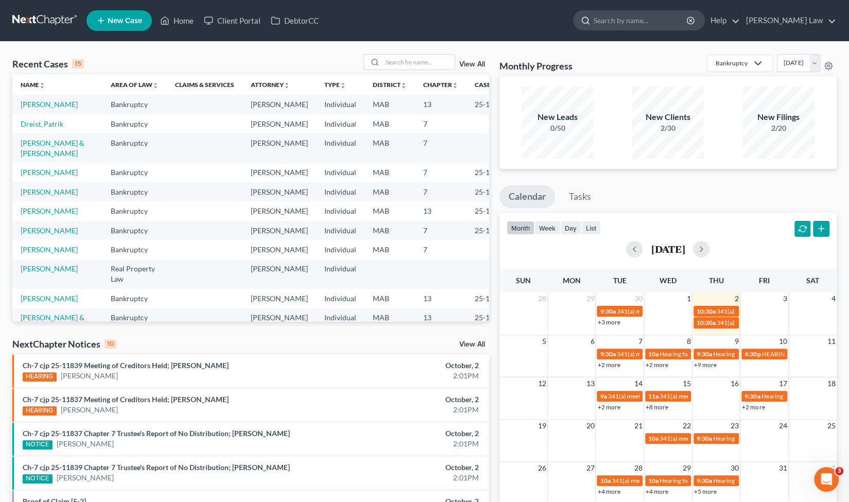
click at [668, 13] on input "search" at bounding box center [641, 20] width 94 height 19
type input "ashlynn"
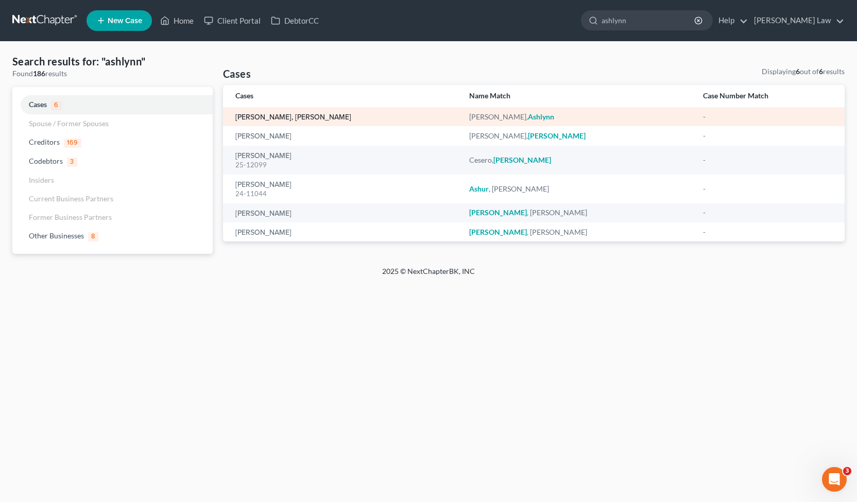
click at [281, 117] on link "[PERSON_NAME], [PERSON_NAME]" at bounding box center [293, 117] width 116 height 7
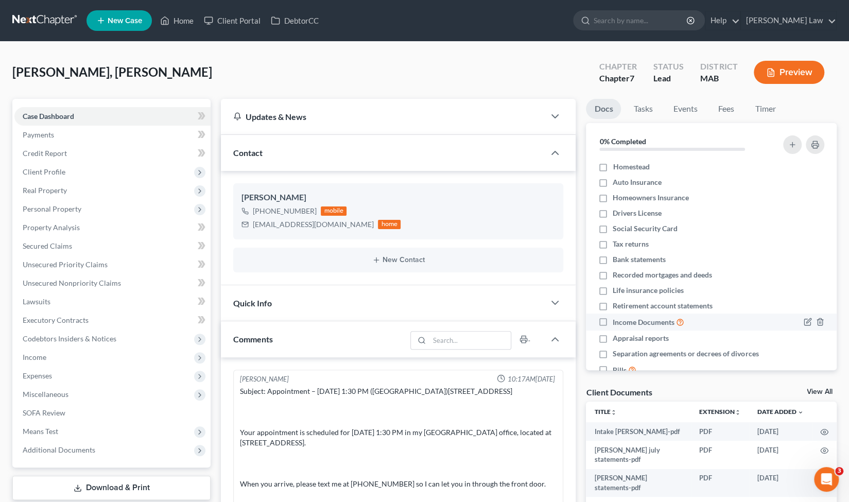
scroll to position [417, 0]
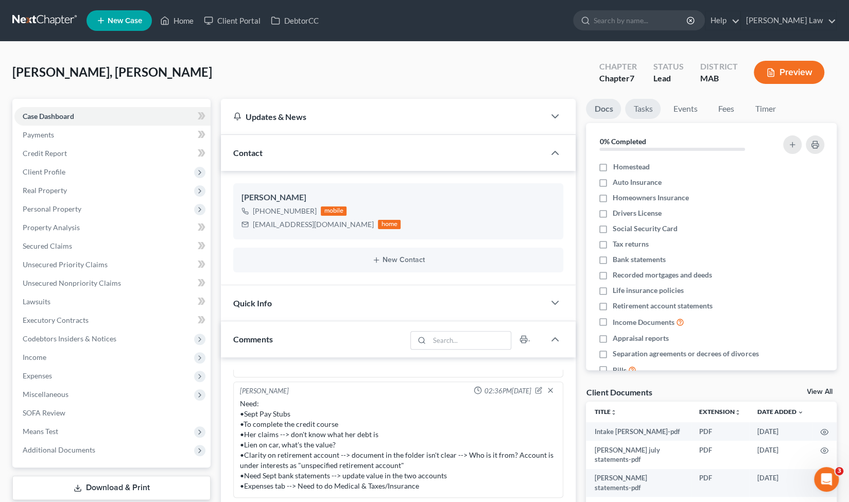
click at [648, 106] on link "Tasks" at bounding box center [643, 109] width 36 height 20
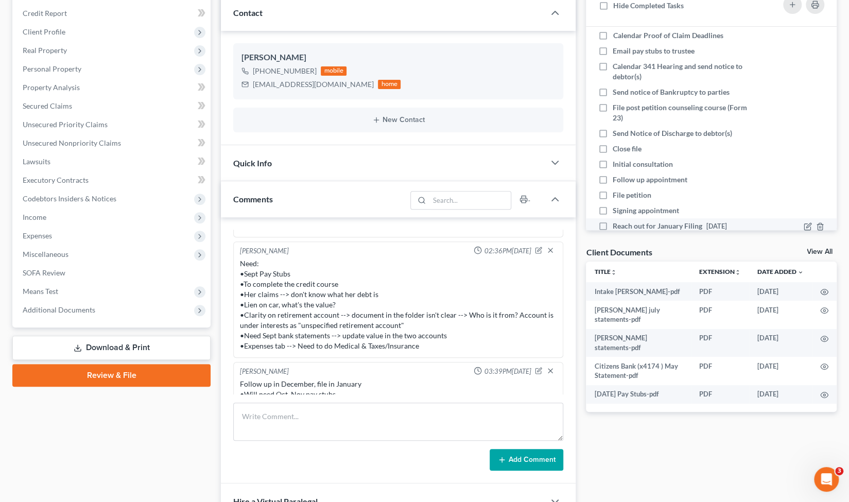
scroll to position [27, 0]
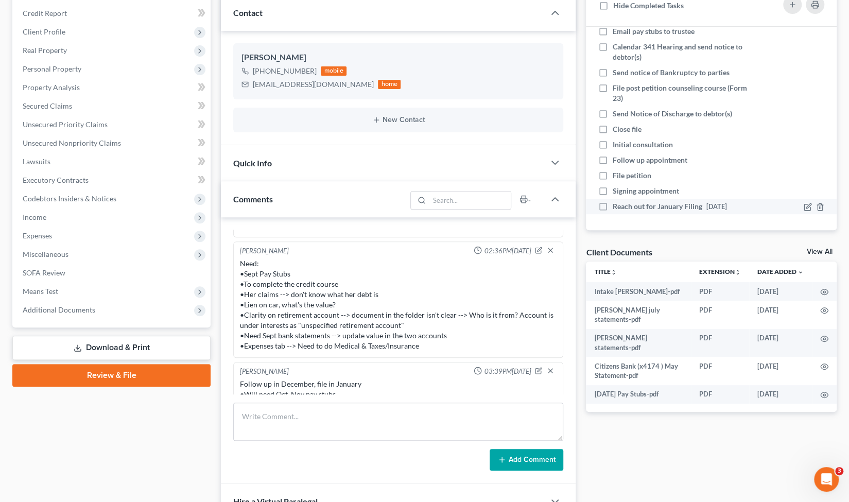
click at [662, 202] on span "Reach out for January Filing" at bounding box center [658, 206] width 90 height 9
click at [624, 202] on input "Reach out for January Filing [DATE]" at bounding box center [620, 204] width 7 height 7
click at [613, 207] on label "Reach out for January Filing [DATE]" at bounding box center [672, 206] width 118 height 10
click at [617, 207] on input "Reach out for January Filing [DATE]" at bounding box center [620, 204] width 7 height 7
checkbox input "false"
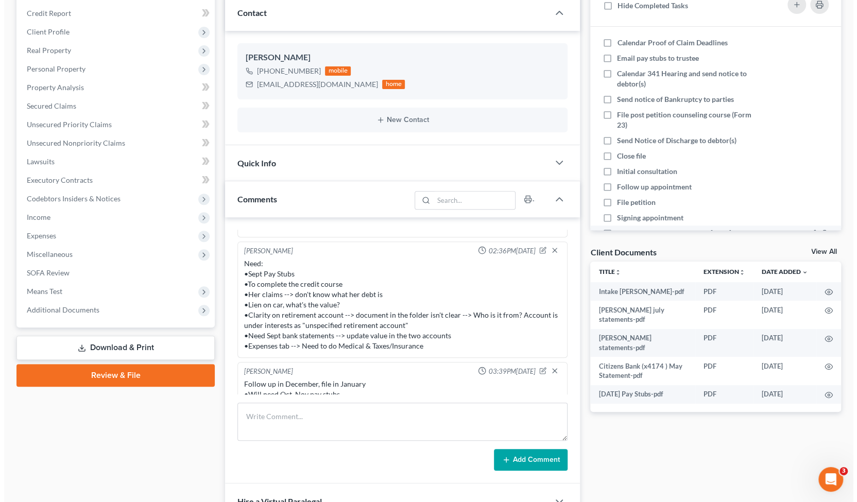
scroll to position [0, 0]
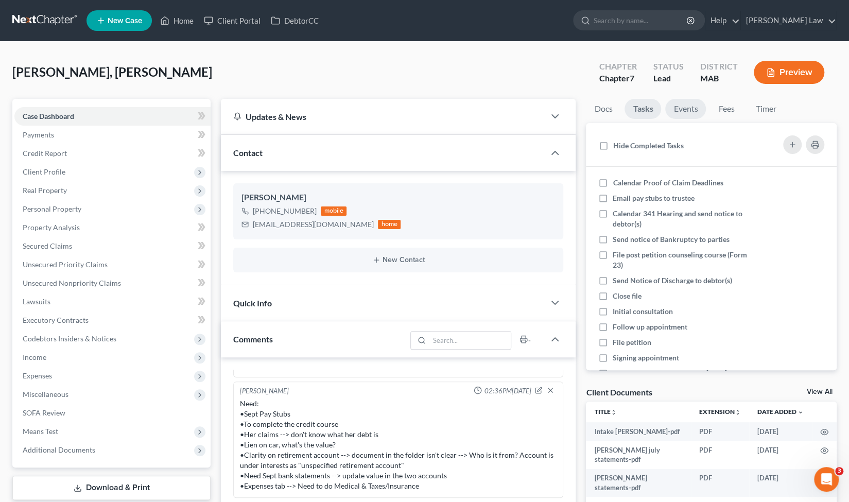
click at [696, 115] on link "Events" at bounding box center [686, 109] width 41 height 20
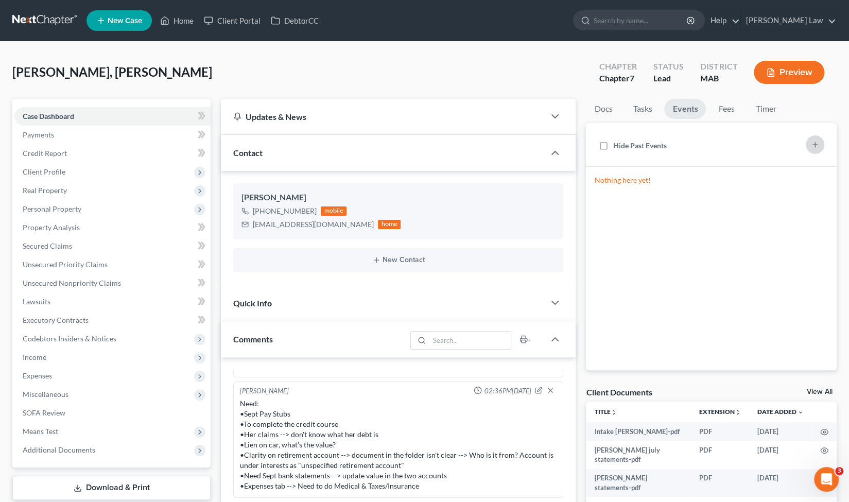
click at [816, 150] on button "button" at bounding box center [815, 144] width 19 height 19
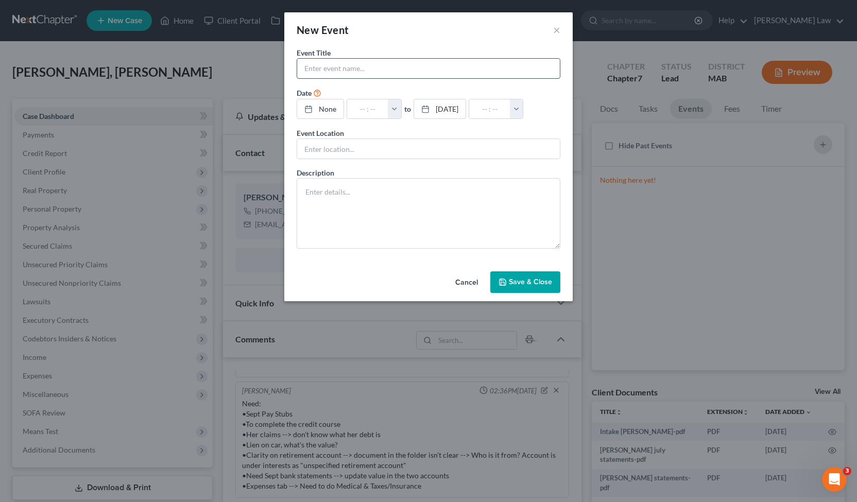
click at [384, 75] on input "text" at bounding box center [428, 69] width 263 height 20
type input "Reach Out December Filing"
click at [333, 112] on link "None" at bounding box center [320, 109] width 46 height 20
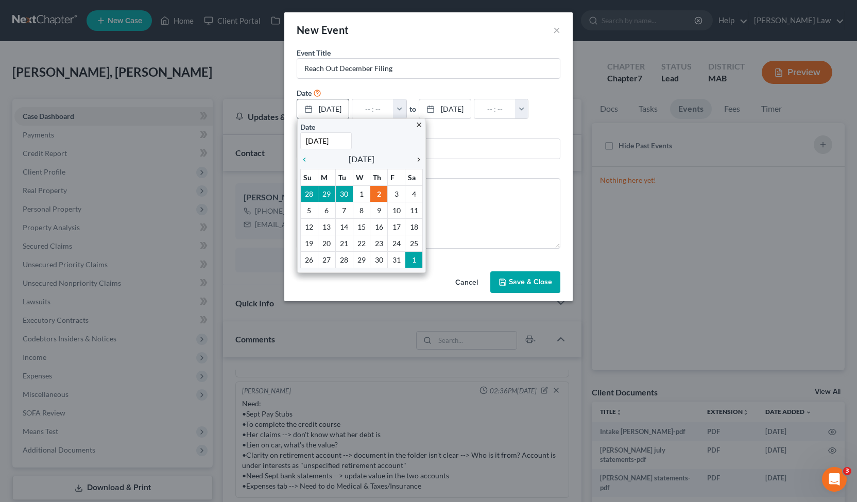
click at [417, 158] on icon "chevron_right" at bounding box center [416, 160] width 13 height 8
type input "[DATE]"
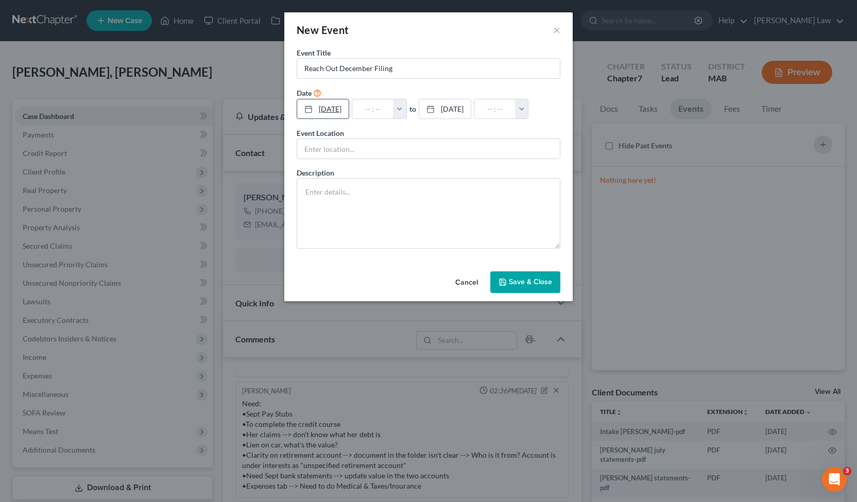
click at [336, 105] on link "[DATE]" at bounding box center [323, 109] width 52 height 20
click at [471, 111] on link "[DATE]" at bounding box center [445, 109] width 52 height 20
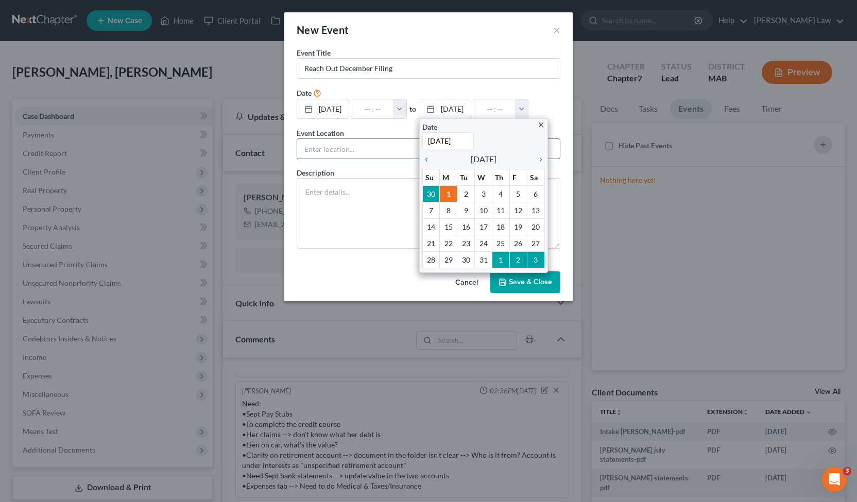
click at [408, 142] on input "text" at bounding box center [428, 149] width 263 height 20
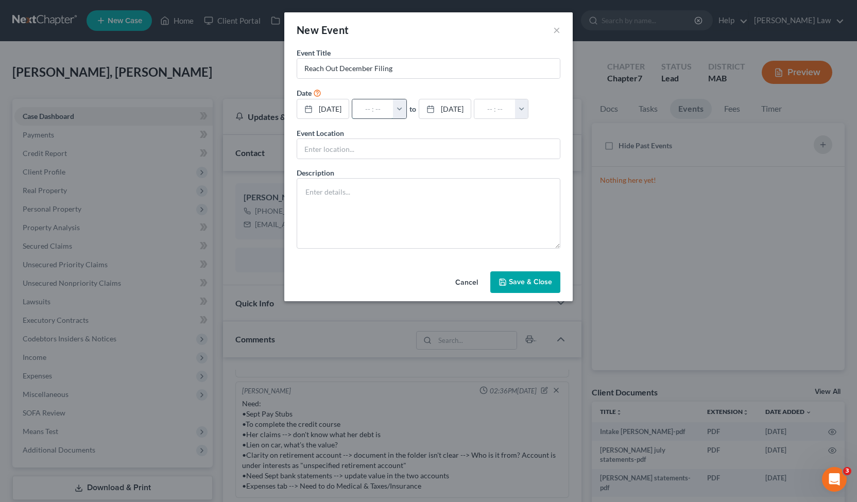
click at [384, 113] on input "text" at bounding box center [372, 109] width 41 height 20
click at [406, 110] on button "button" at bounding box center [399, 109] width 13 height 20
click at [432, 157] on link "9:00am" at bounding box center [422, 158] width 58 height 18
type input "9:00am"
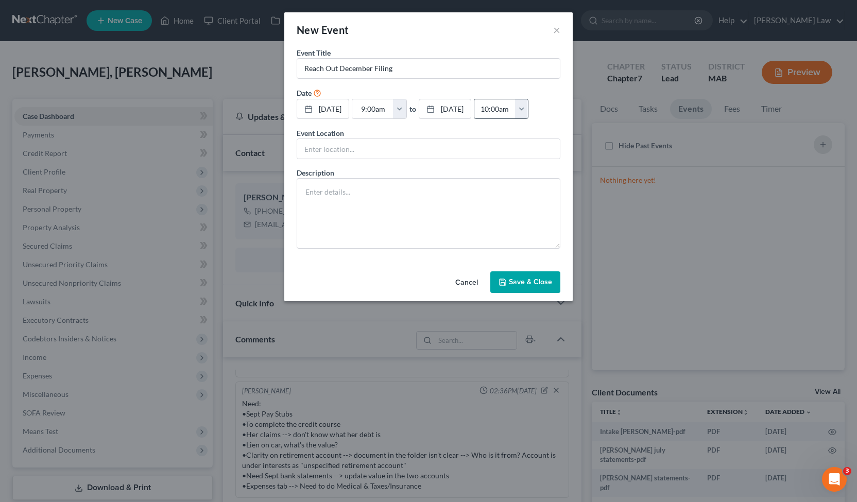
click at [529, 106] on button "button" at bounding box center [521, 109] width 13 height 20
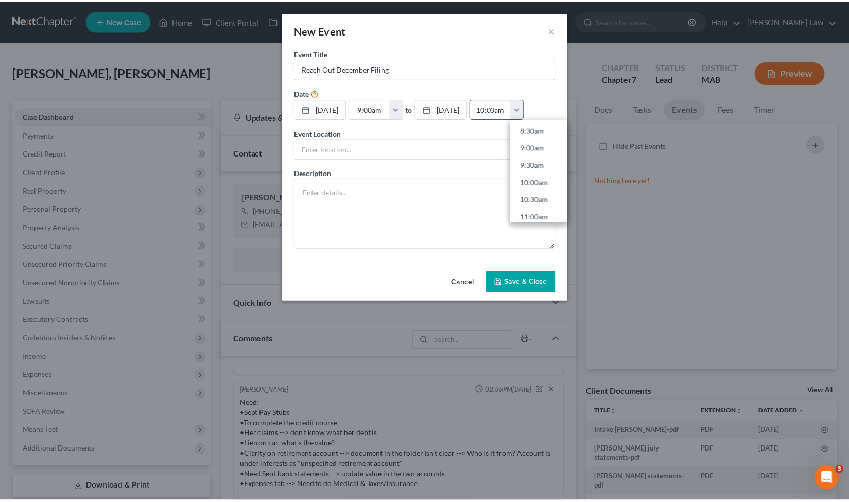
scroll to position [295, 0]
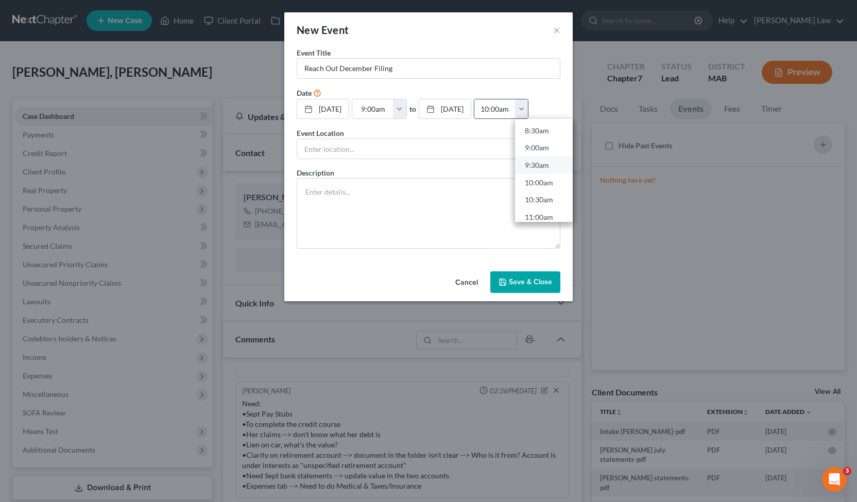
click at [569, 166] on link "9:30am" at bounding box center [544, 166] width 58 height 18
type input "9:30am"
click at [304, 69] on input "Reach Out December Filing" at bounding box center [428, 69] width 263 height 20
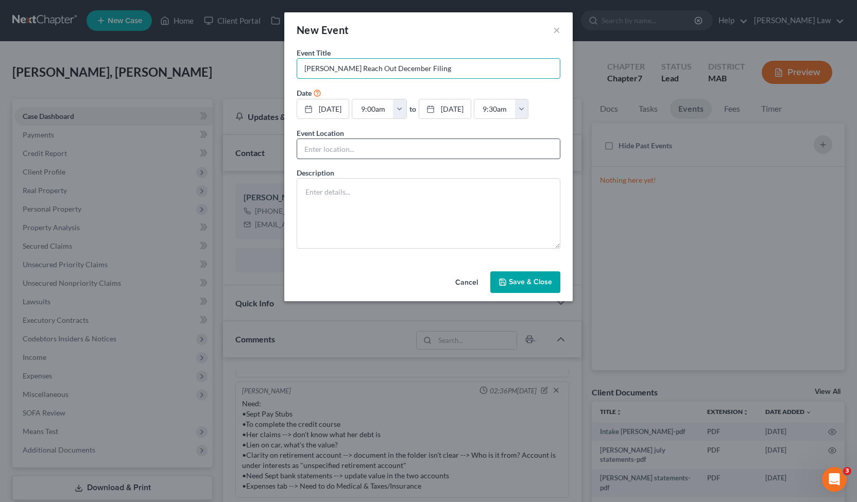
type input "[PERSON_NAME] Reach Out December Filing"
click at [410, 145] on input "text" at bounding box center [428, 149] width 263 height 20
click at [417, 196] on textarea at bounding box center [429, 213] width 264 height 71
click at [535, 286] on button "Save & Close" at bounding box center [525, 282] width 70 height 22
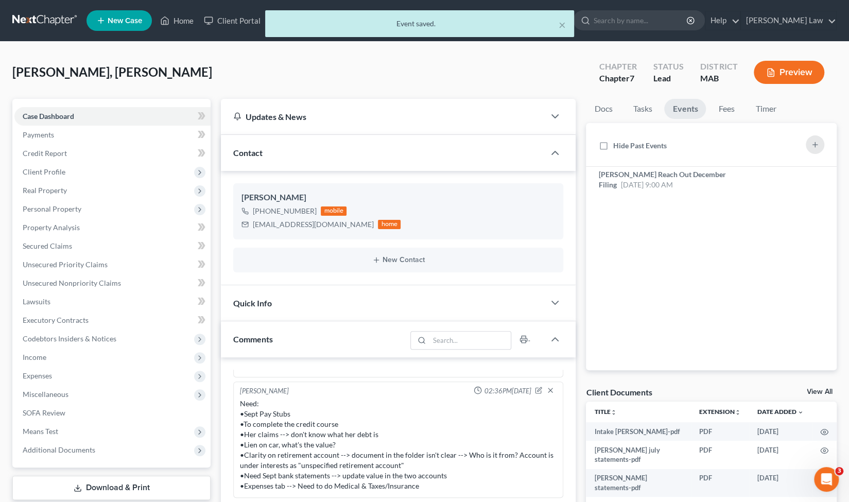
drag, startPoint x: 171, startPoint y: 21, endPoint x: 178, endPoint y: 18, distance: 7.8
click at [171, 21] on div "× Event saved." at bounding box center [419, 26] width 849 height 32
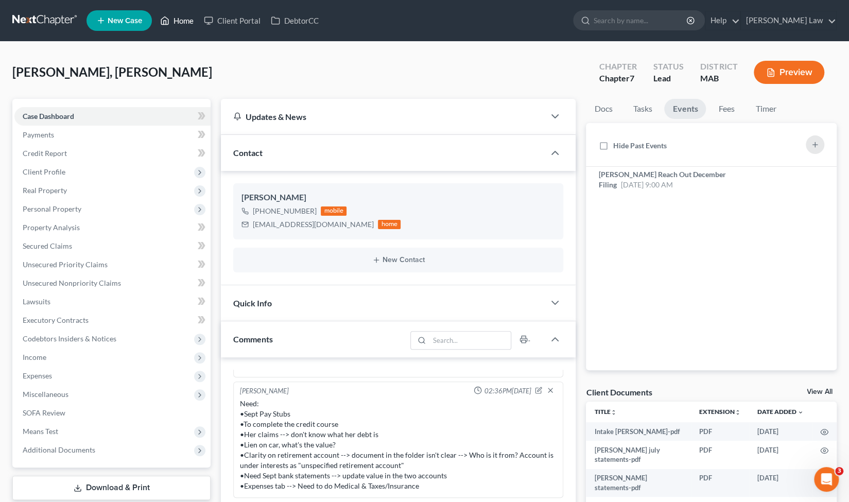
click at [180, 20] on link "Home" at bounding box center [177, 20] width 44 height 19
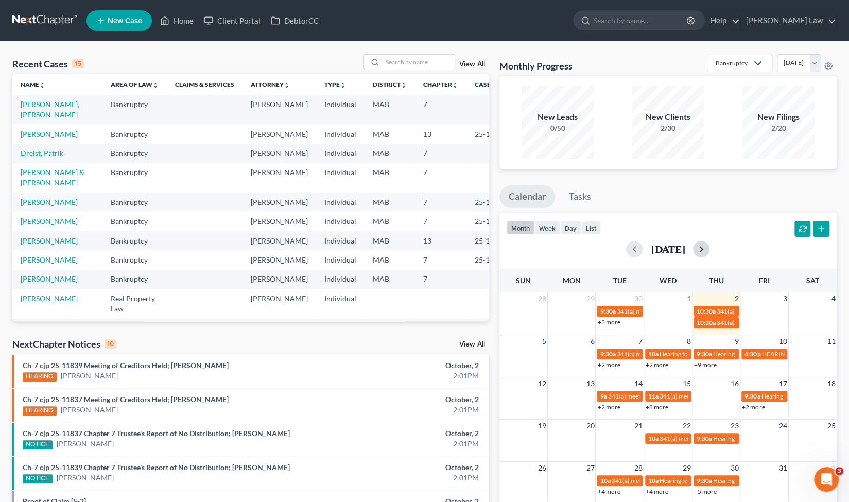
click at [710, 253] on button "button" at bounding box center [701, 249] width 16 height 16
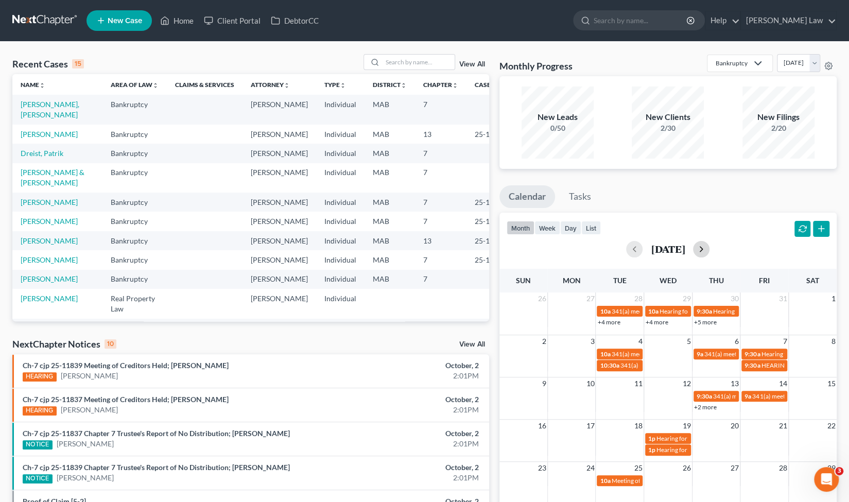
drag, startPoint x: 718, startPoint y: 253, endPoint x: 723, endPoint y: 247, distance: 7.7
click at [710, 247] on button "button" at bounding box center [701, 249] width 16 height 16
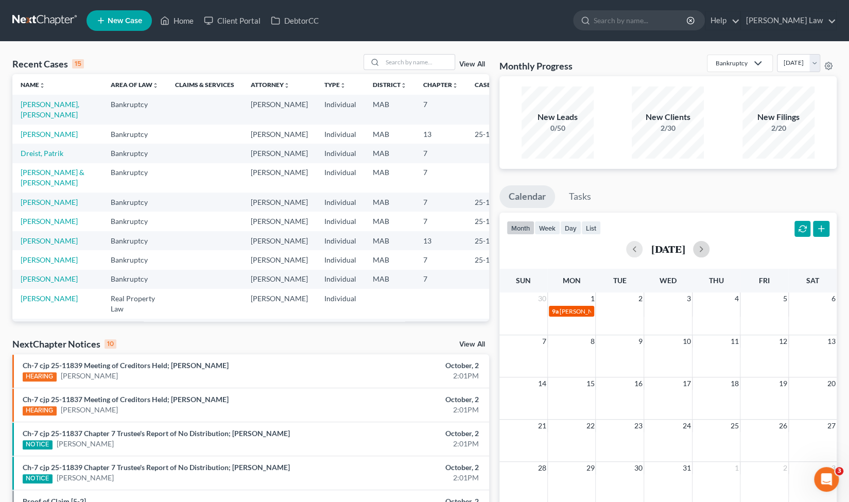
click at [578, 313] on span "[PERSON_NAME] Reach Out December Filing" at bounding box center [621, 312] width 123 height 8
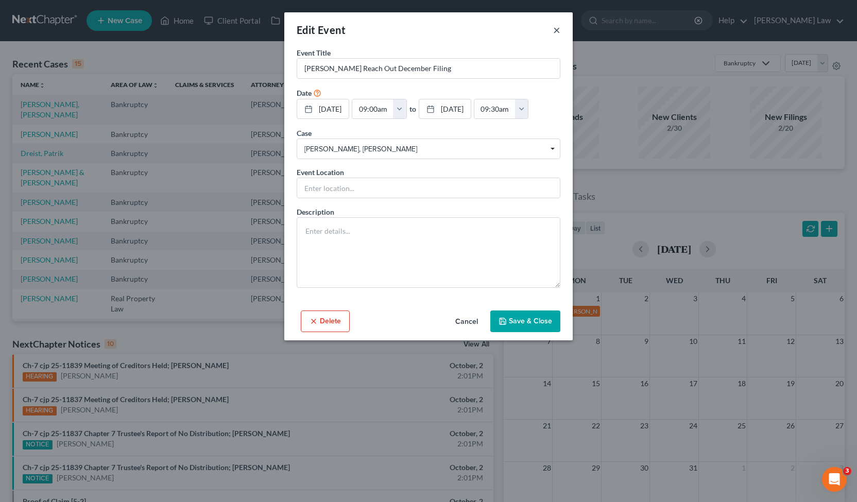
click at [556, 28] on button "×" at bounding box center [556, 30] width 7 height 12
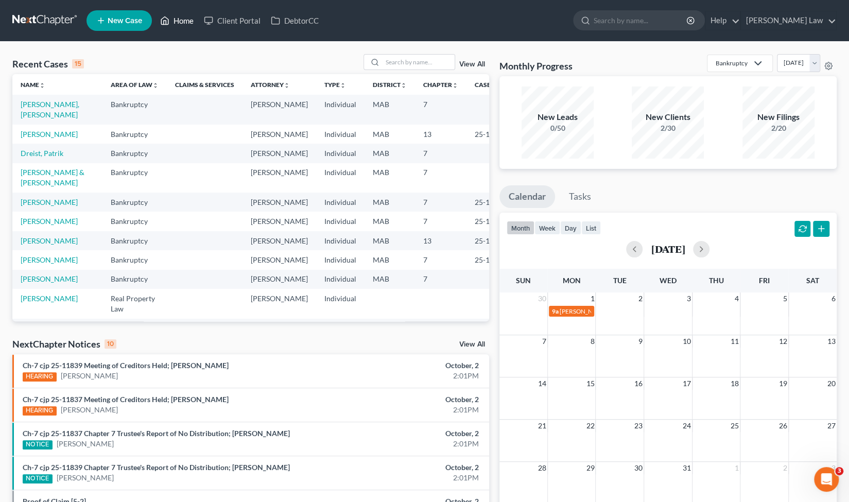
click at [179, 23] on link "Home" at bounding box center [177, 20] width 44 height 19
click at [38, 114] on link "[PERSON_NAME], [PERSON_NAME]" at bounding box center [50, 109] width 59 height 19
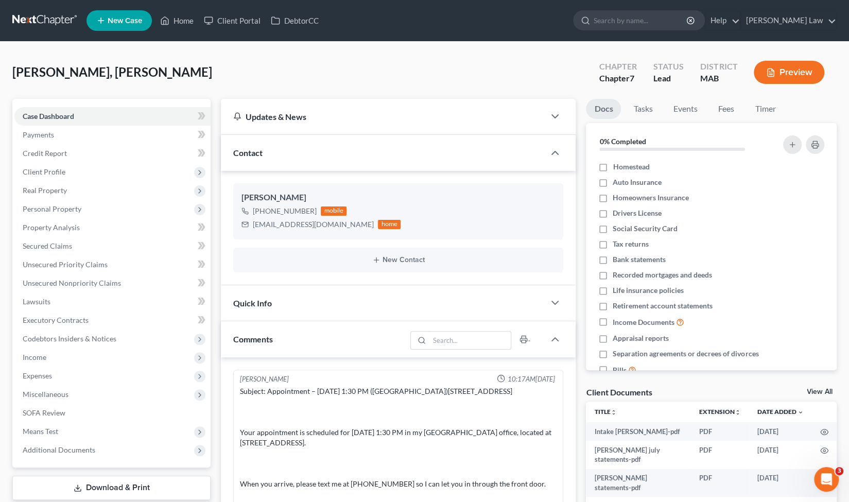
scroll to position [417, 0]
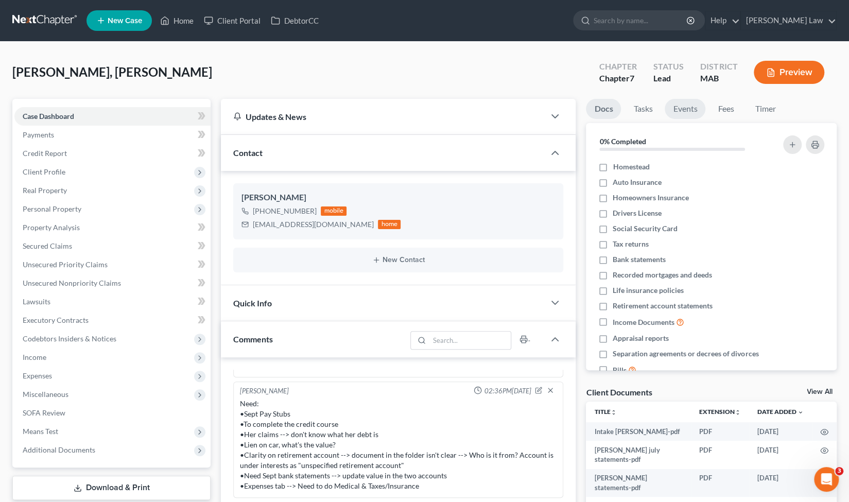
click at [694, 103] on link "Events" at bounding box center [685, 109] width 41 height 20
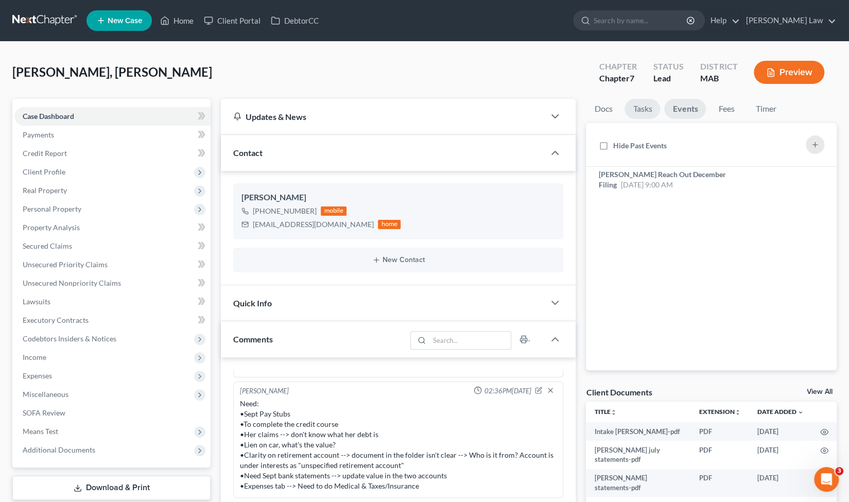
click at [653, 107] on link "Tasks" at bounding box center [643, 109] width 36 height 20
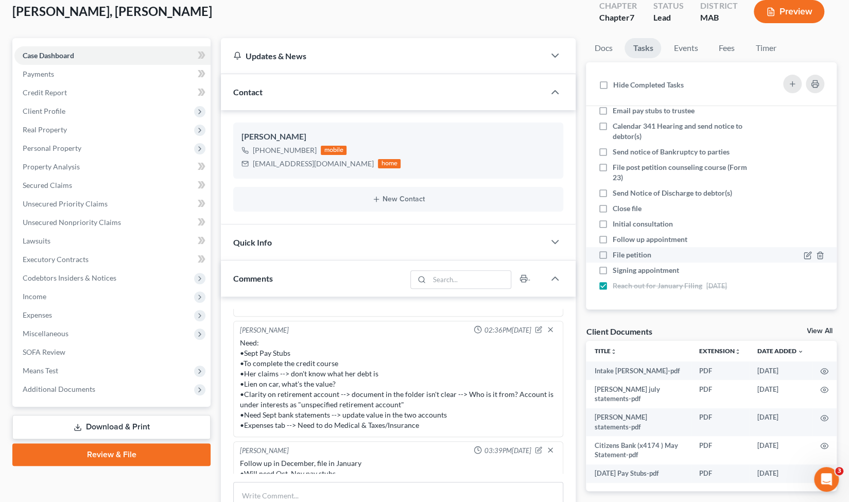
scroll to position [62, 0]
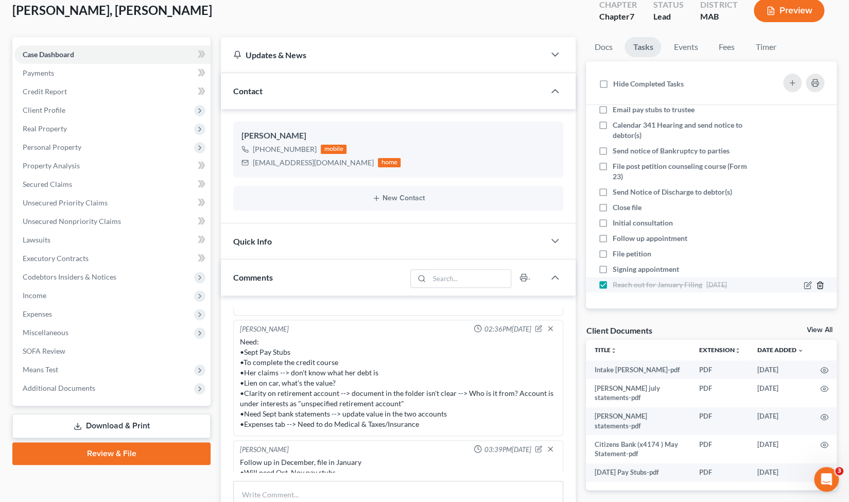
click at [816, 287] on icon "button" at bounding box center [820, 285] width 8 height 8
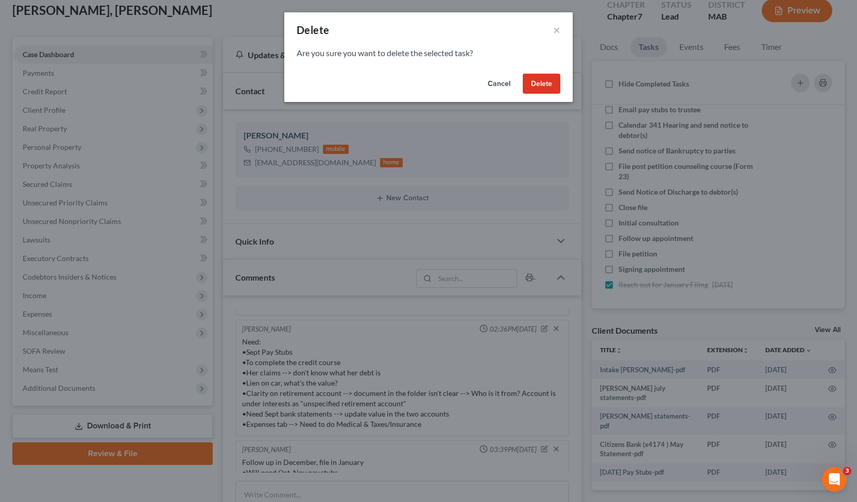
click at [539, 79] on button "Delete" at bounding box center [542, 84] width 38 height 21
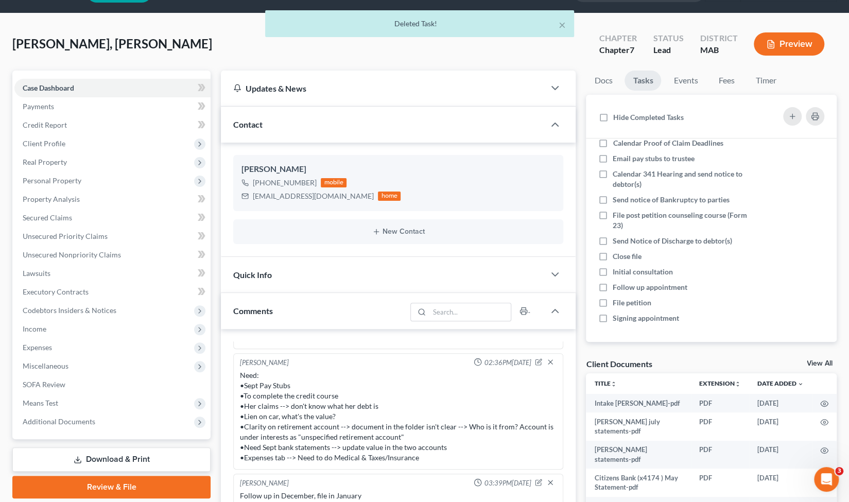
scroll to position [24, 0]
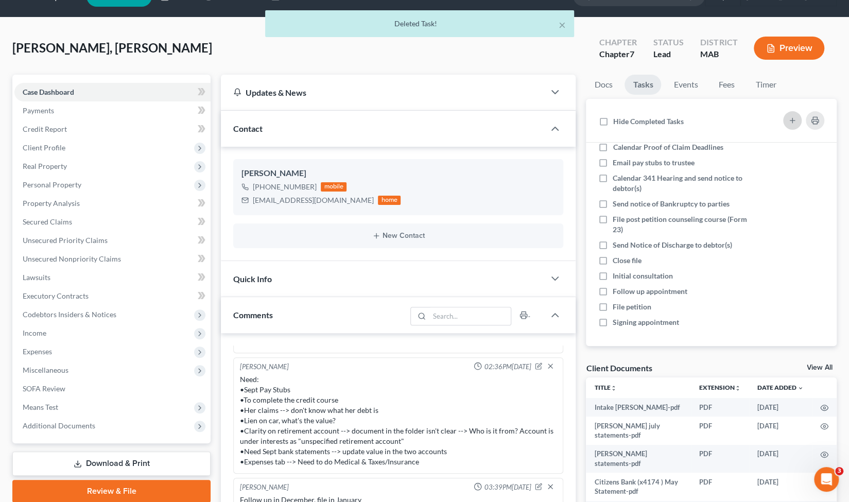
click at [791, 123] on icon "button" at bounding box center [793, 120] width 8 height 8
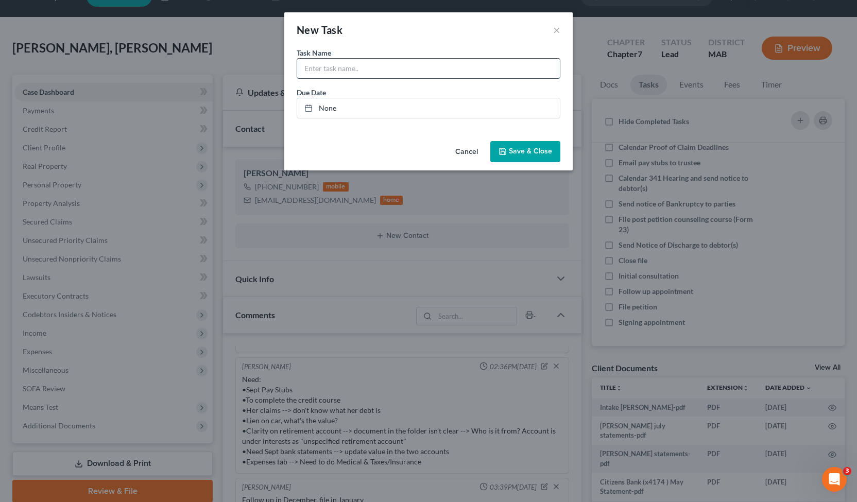
click at [347, 76] on input "text" at bounding box center [428, 69] width 263 height 20
type input "Reach Out December Filing"
click at [447, 111] on link "None" at bounding box center [428, 108] width 263 height 20
type input "[DATE]"
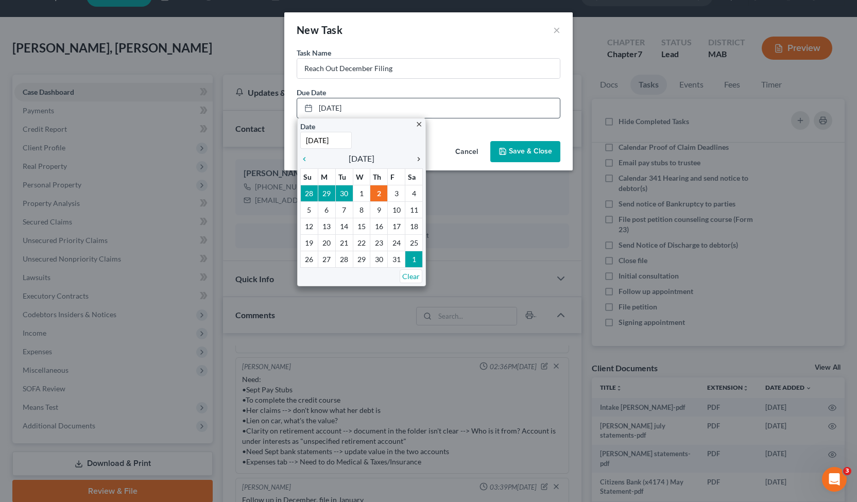
click at [418, 158] on icon "chevron_right" at bounding box center [416, 159] width 13 height 8
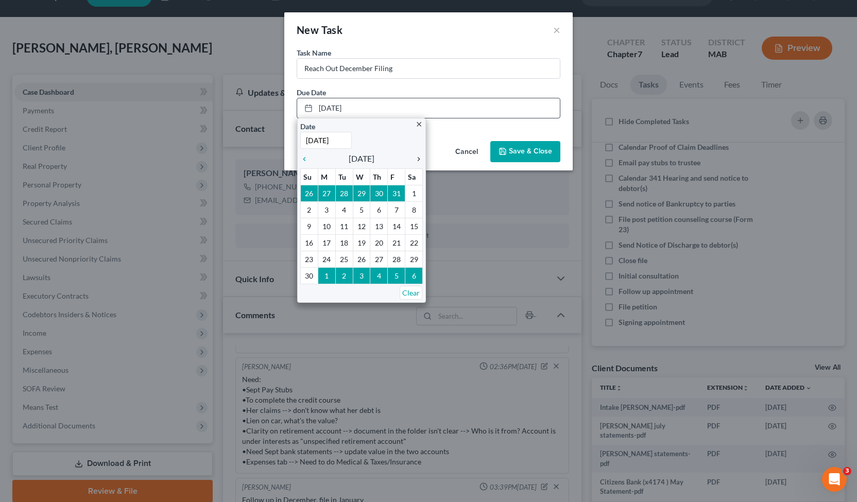
click at [418, 158] on icon "chevron_right" at bounding box center [416, 159] width 13 height 8
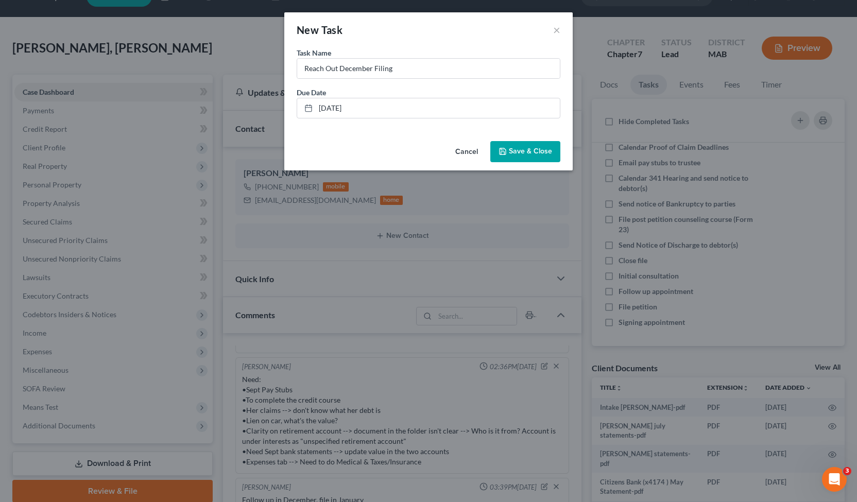
click at [524, 148] on span "Save & Close" at bounding box center [530, 151] width 43 height 9
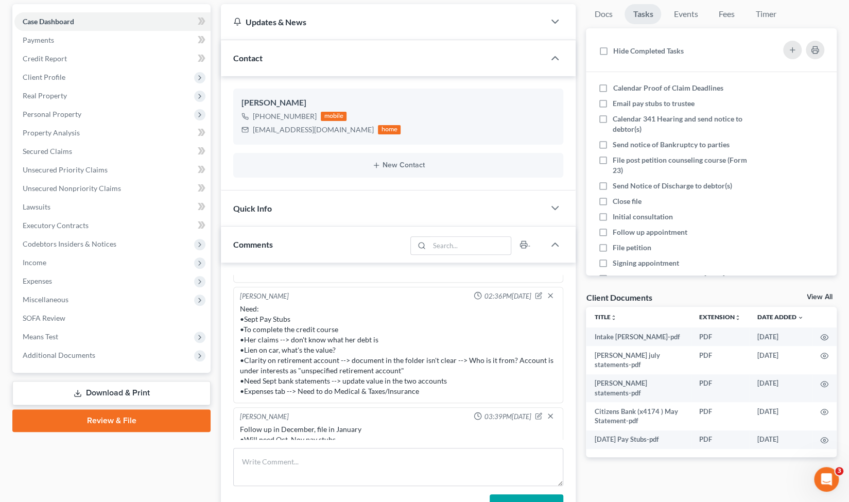
scroll to position [0, 0]
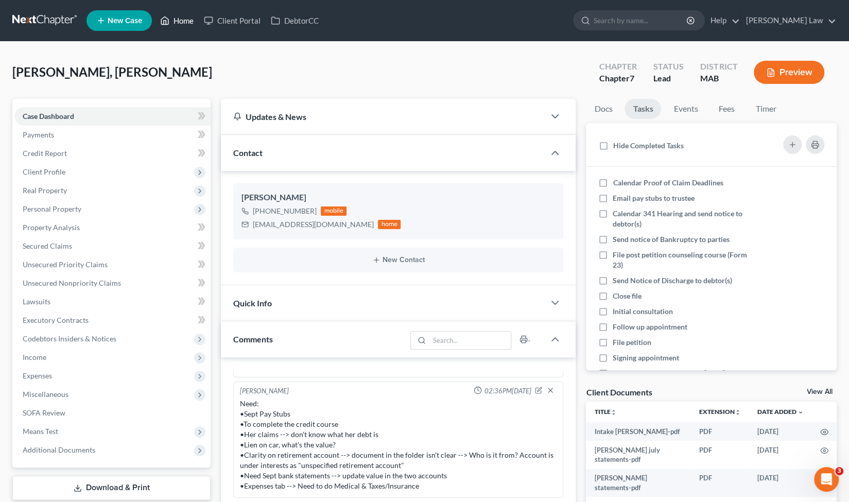
click at [180, 23] on link "Home" at bounding box center [177, 20] width 44 height 19
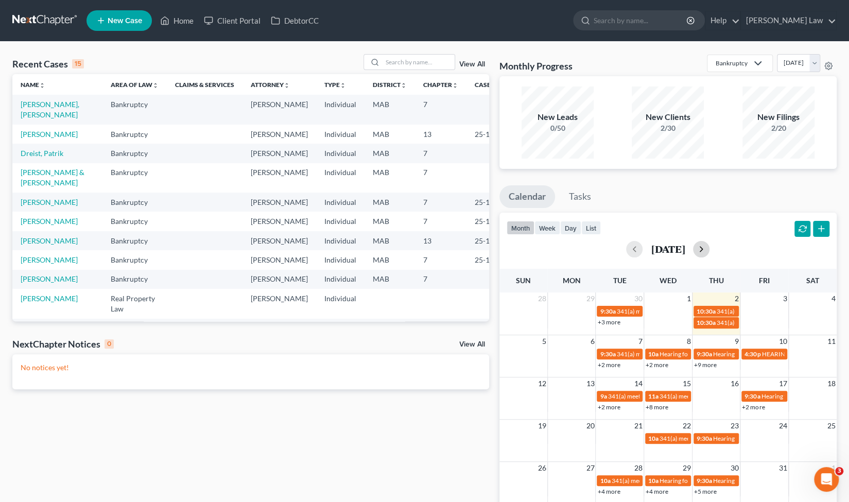
click at [710, 246] on button "button" at bounding box center [701, 249] width 16 height 16
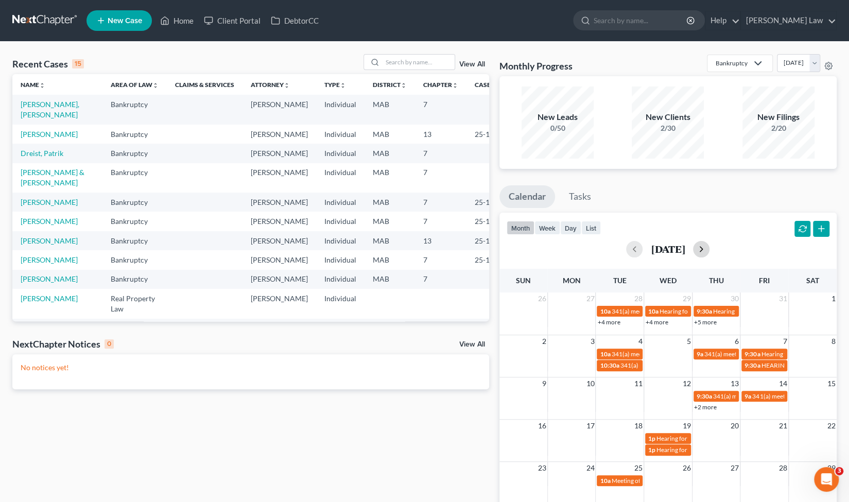
click at [710, 246] on button "button" at bounding box center [701, 249] width 16 height 16
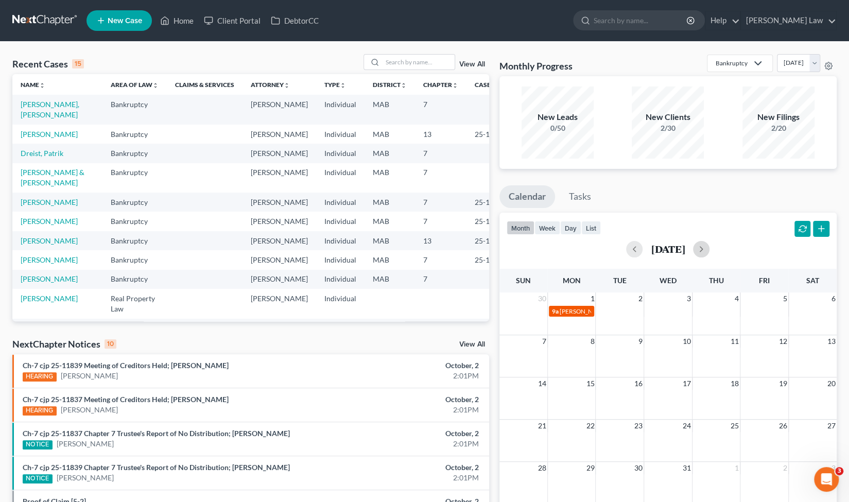
click at [576, 312] on span "[PERSON_NAME] Reach Out December Filing" at bounding box center [621, 312] width 123 height 8
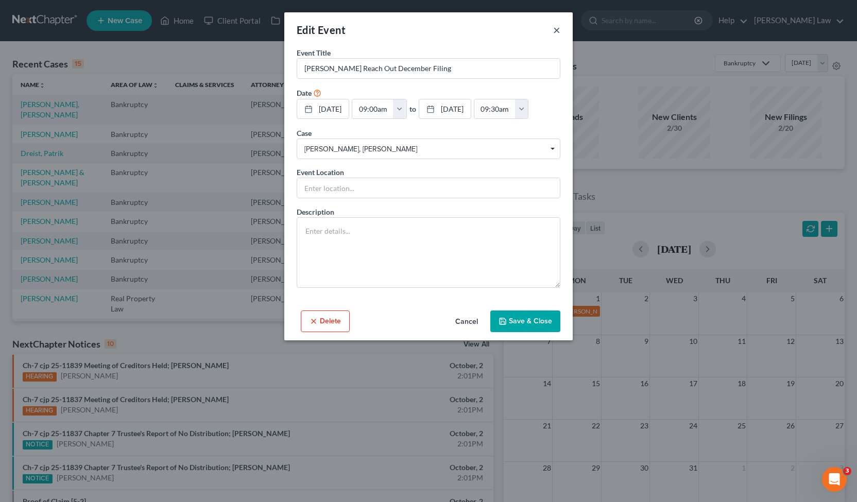
click at [553, 31] on button "×" at bounding box center [556, 30] width 7 height 12
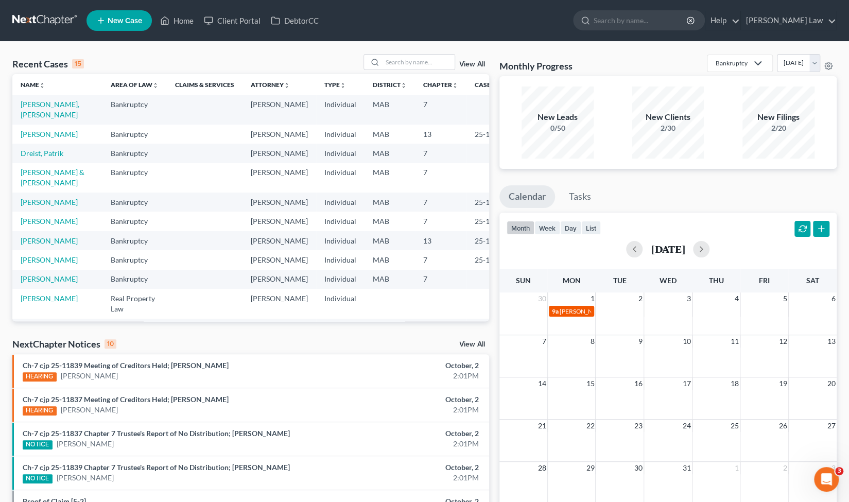
click at [569, 312] on span "[PERSON_NAME] Reach Out December Filing" at bounding box center [621, 312] width 123 height 8
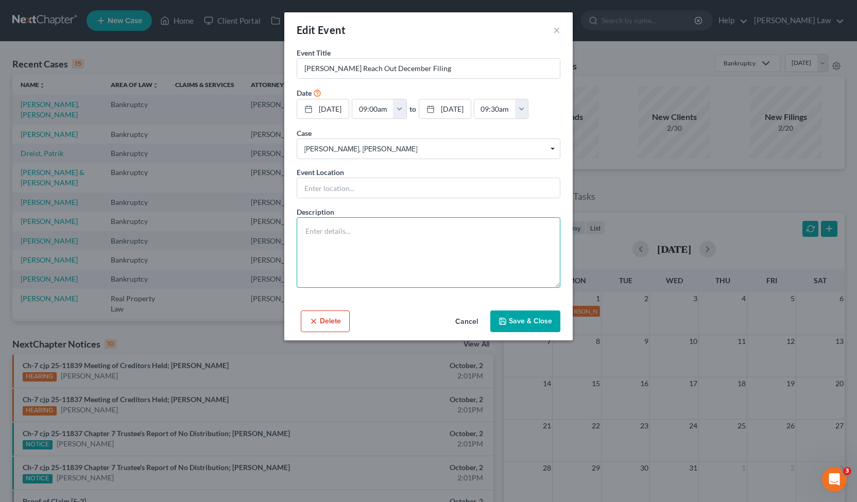
drag, startPoint x: 419, startPoint y: 234, endPoint x: 352, endPoint y: 233, distance: 67.0
click at [352, 233] on textarea at bounding box center [429, 252] width 264 height 71
click at [542, 325] on button "Save & Close" at bounding box center [525, 322] width 70 height 22
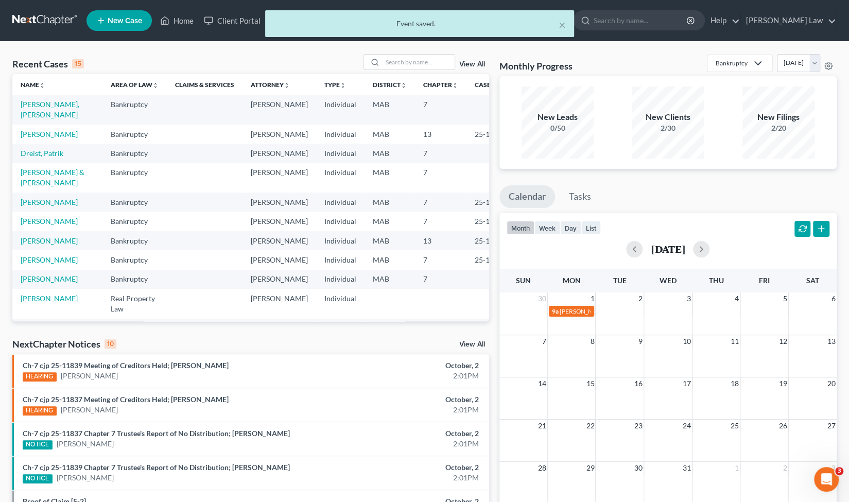
click at [185, 24] on div "× Event saved." at bounding box center [419, 26] width 849 height 32
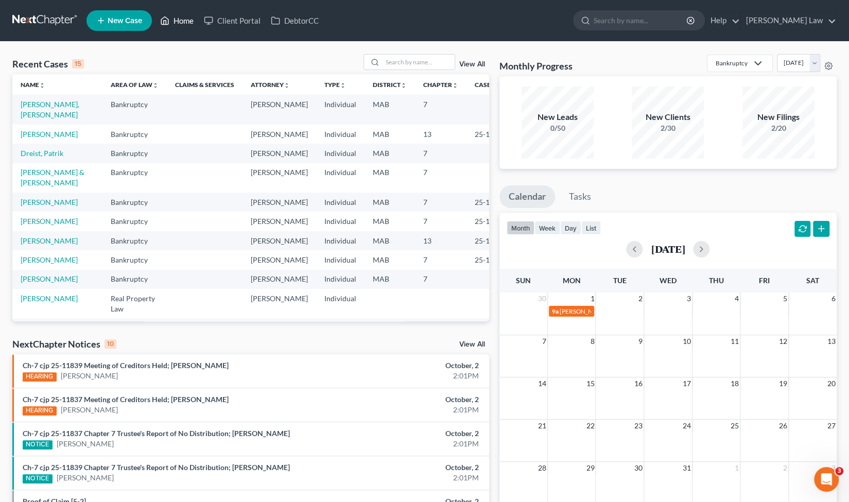
click at [184, 25] on link "Home" at bounding box center [177, 20] width 44 height 19
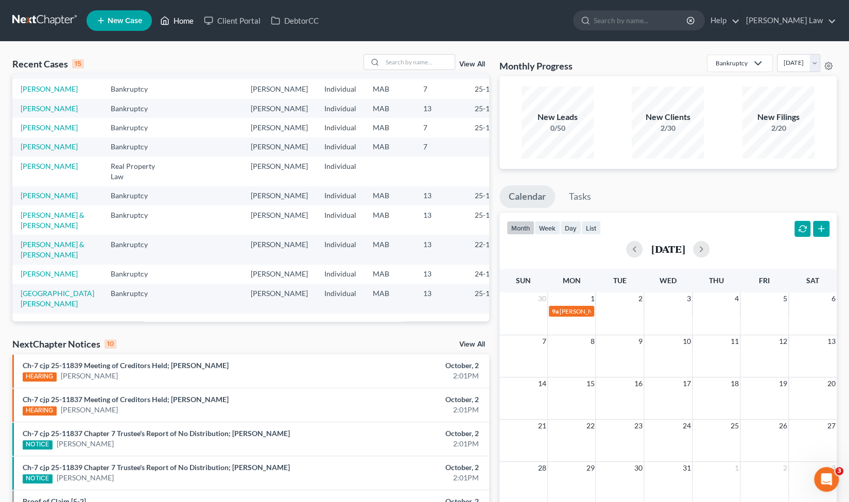
scroll to position [235, 0]
click at [669, 21] on input "search" at bounding box center [641, 20] width 94 height 19
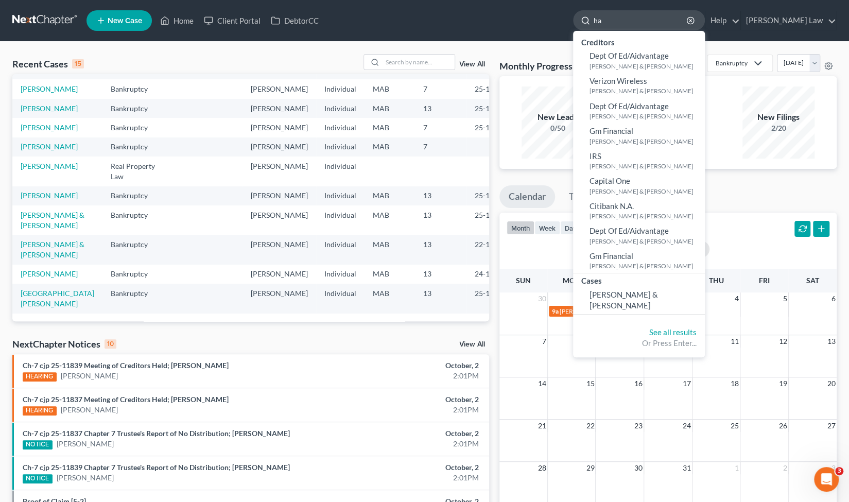
type input "h"
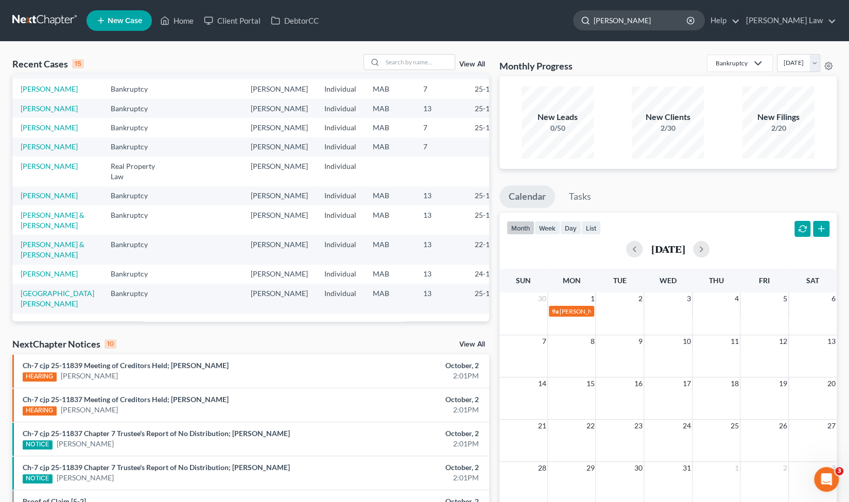
type input "[PERSON_NAME]"
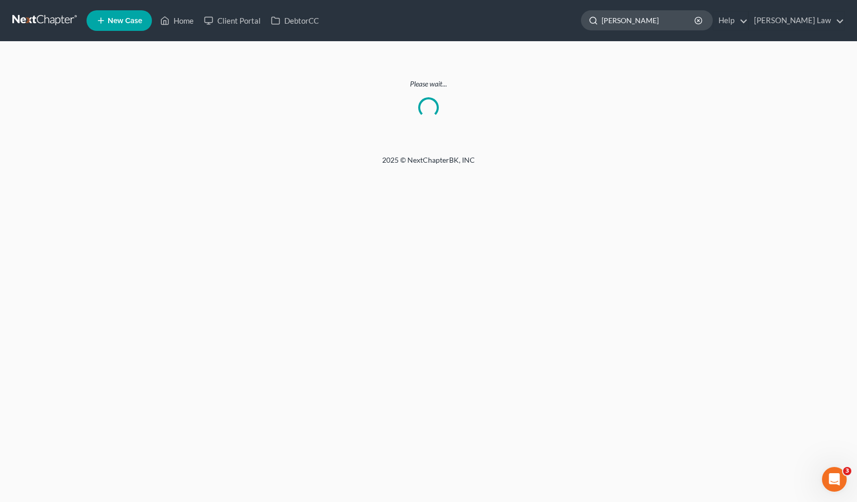
click at [687, 21] on input "[PERSON_NAME]" at bounding box center [649, 20] width 94 height 19
type input "k"
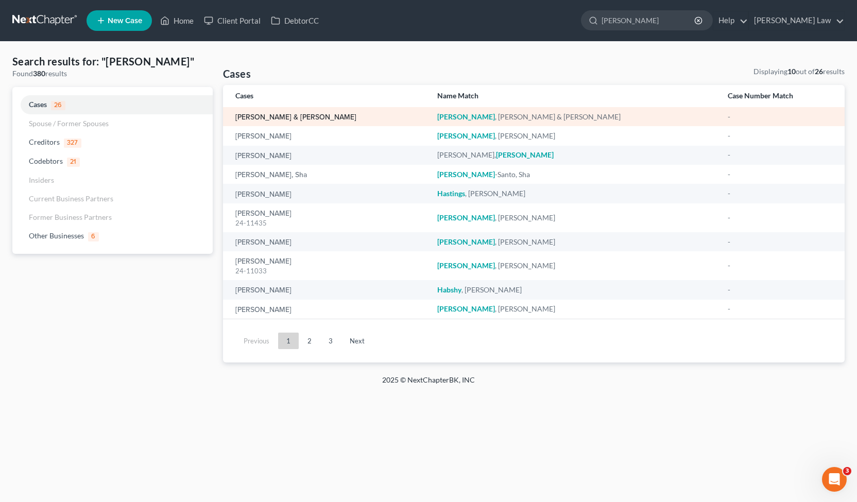
type input "[PERSON_NAME]"
click at [310, 118] on link "[PERSON_NAME] & [PERSON_NAME]" at bounding box center [295, 117] width 121 height 7
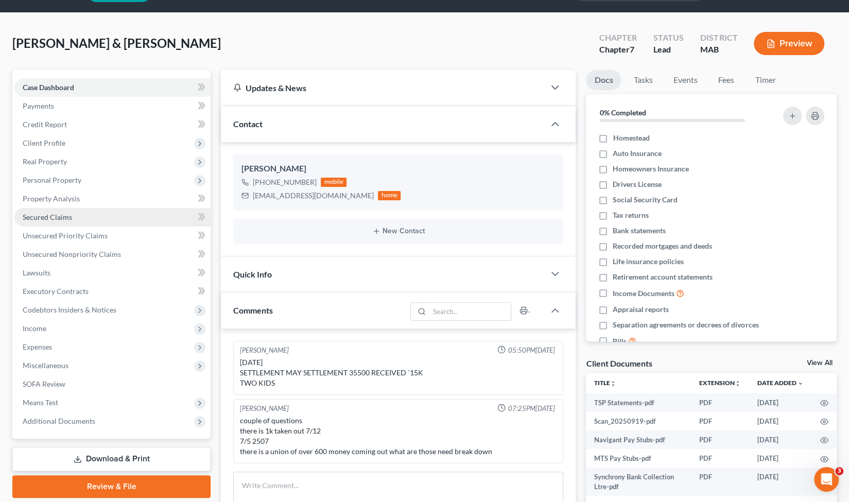
scroll to position [27, 0]
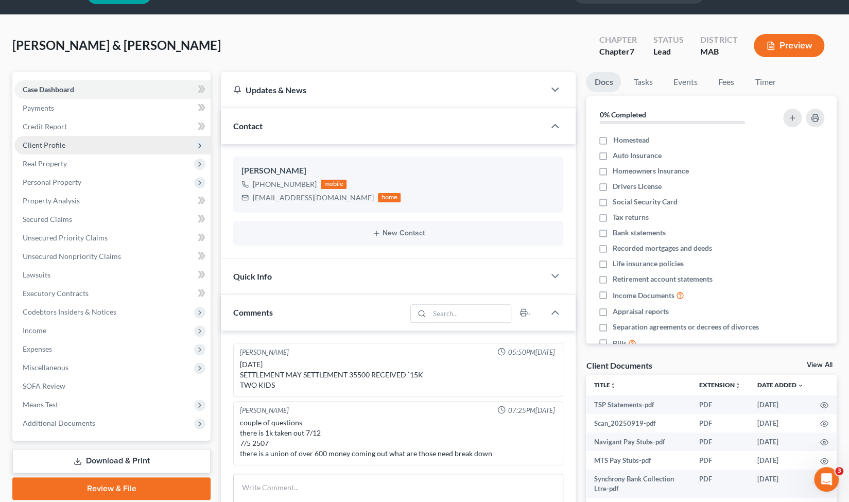
click at [145, 144] on span "Client Profile" at bounding box center [112, 145] width 196 height 19
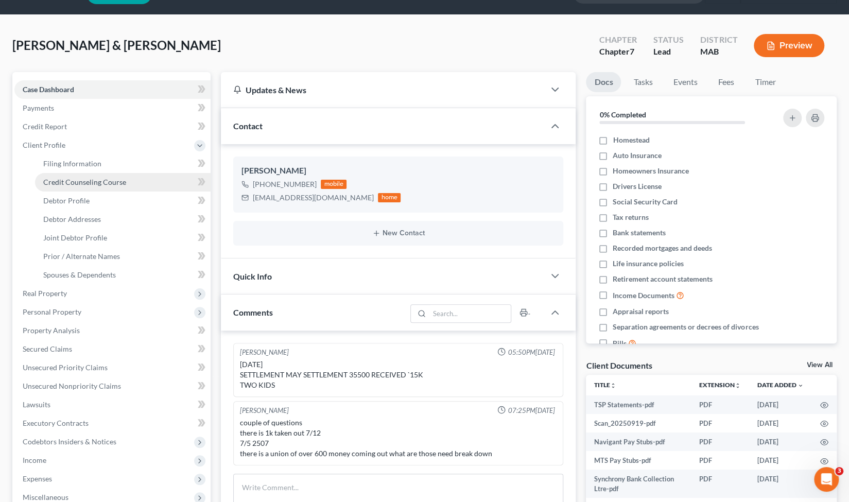
click at [129, 188] on link "Credit Counseling Course" at bounding box center [123, 182] width 176 height 19
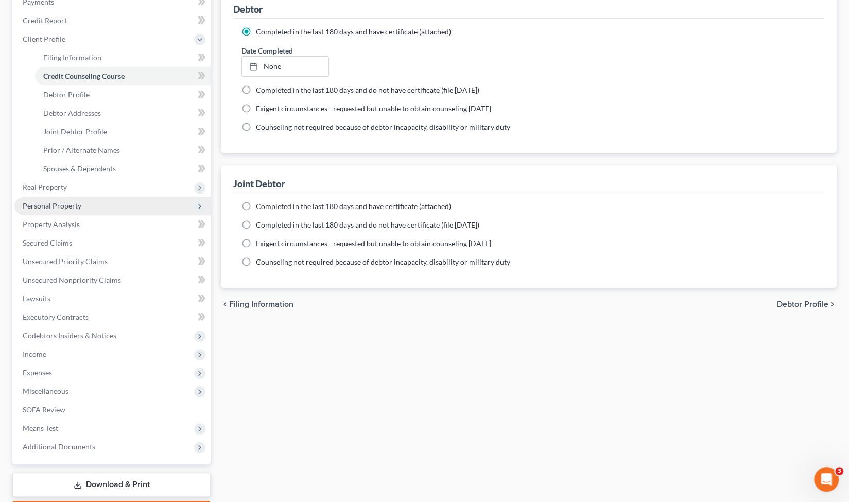
scroll to position [192, 0]
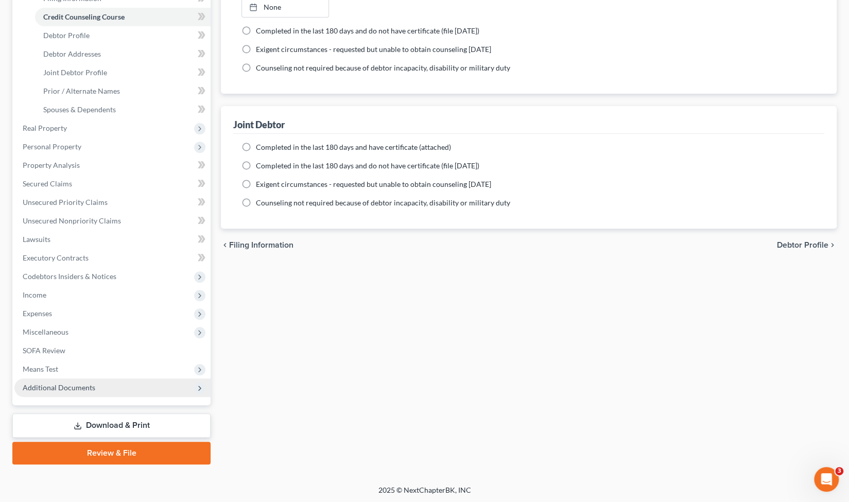
click at [80, 388] on span "Additional Documents" at bounding box center [59, 387] width 73 height 9
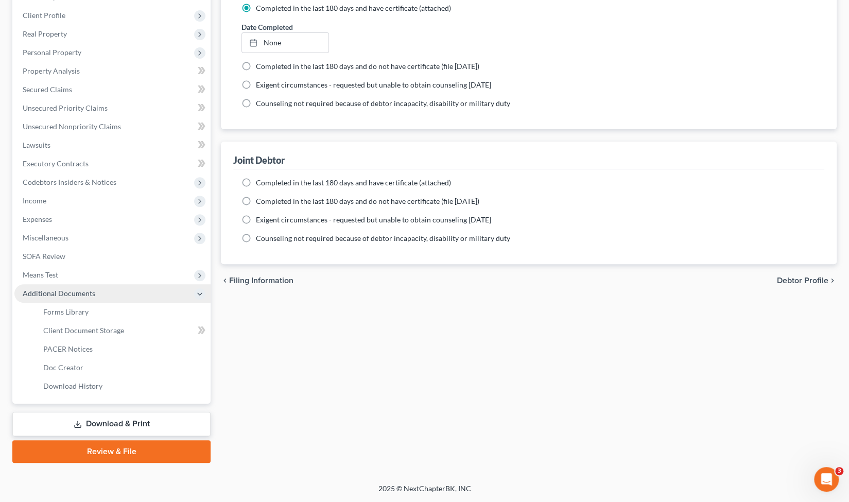
scroll to position [155, 0]
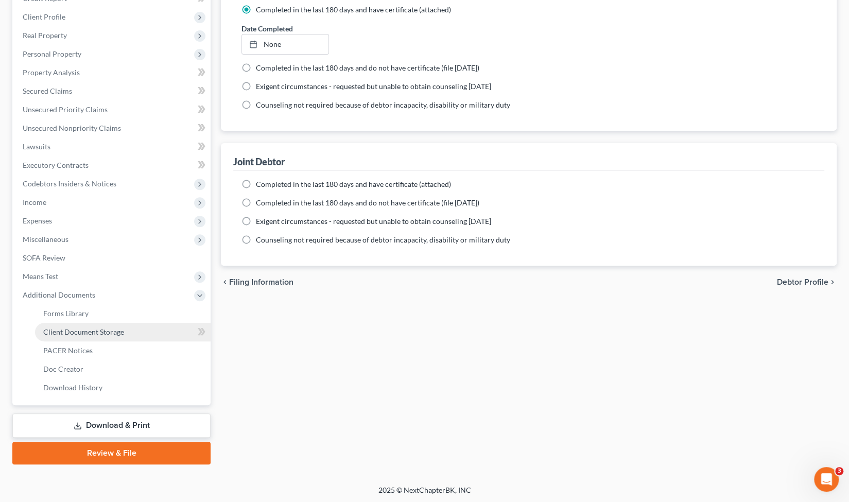
click at [96, 331] on span "Client Document Storage" at bounding box center [83, 332] width 81 height 9
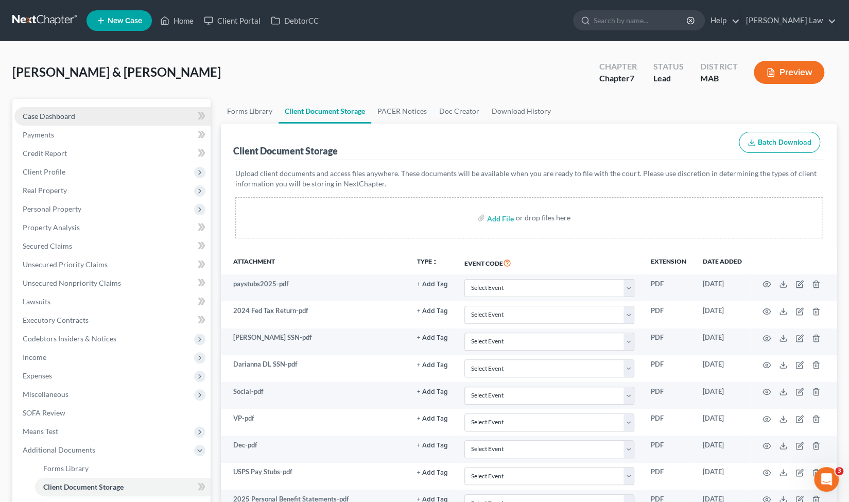
click at [61, 120] on link "Case Dashboard" at bounding box center [112, 116] width 196 height 19
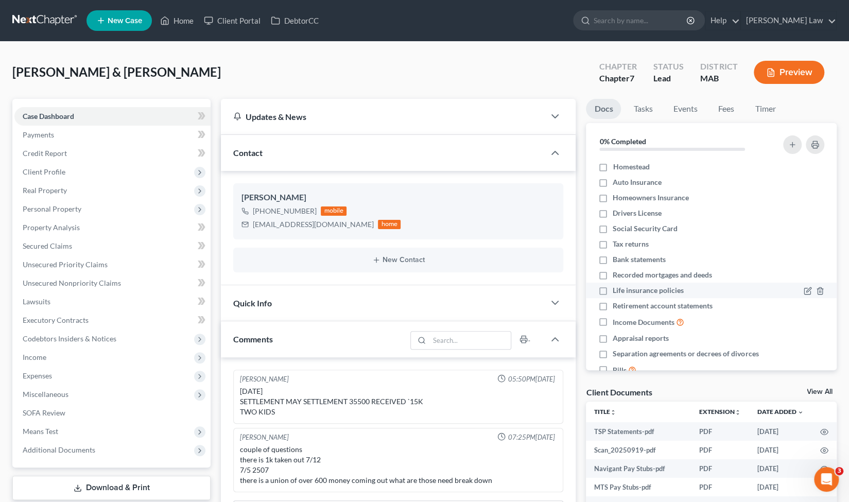
scroll to position [56, 0]
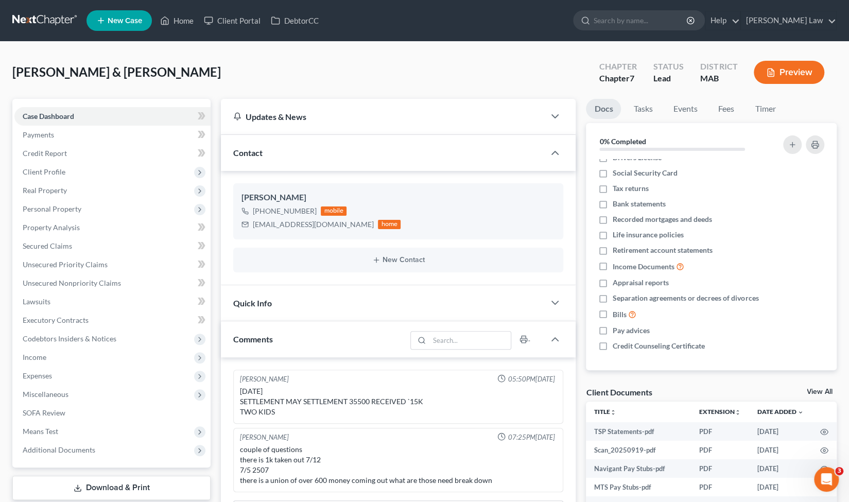
click at [644, 119] on li "Tasks" at bounding box center [643, 111] width 36 height 24
click at [643, 112] on link "Tasks" at bounding box center [643, 109] width 36 height 20
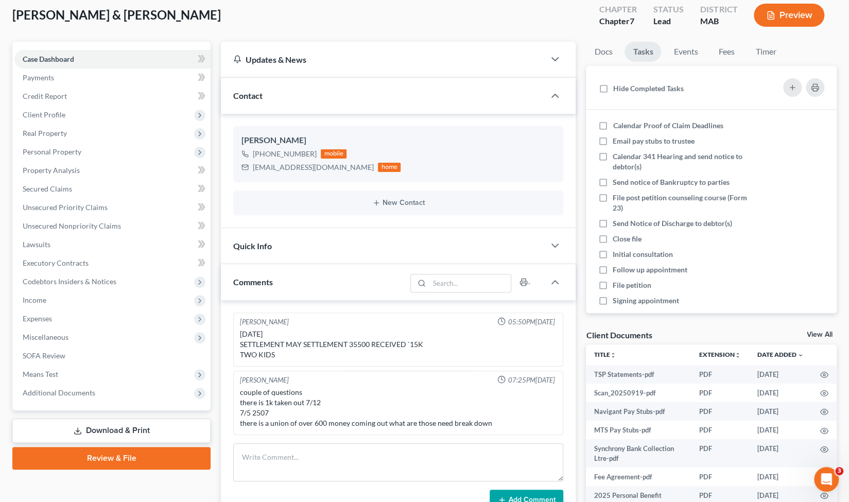
scroll to position [57, 0]
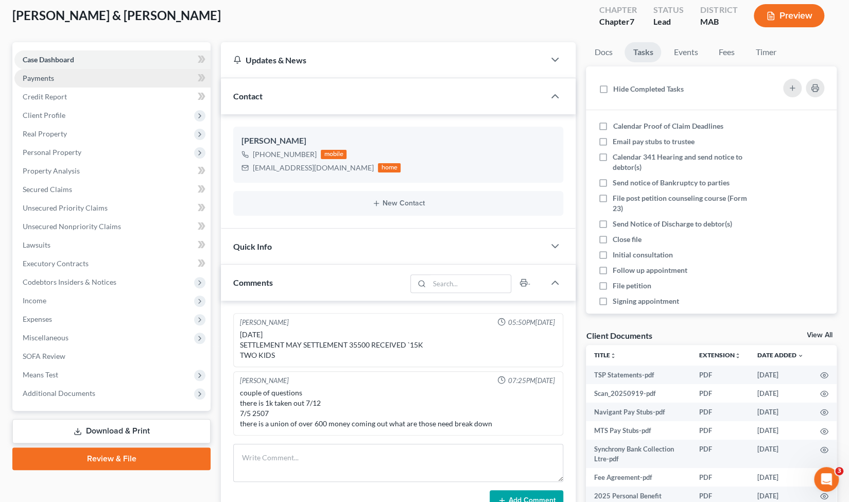
click at [105, 83] on link "Payments" at bounding box center [112, 78] width 196 height 19
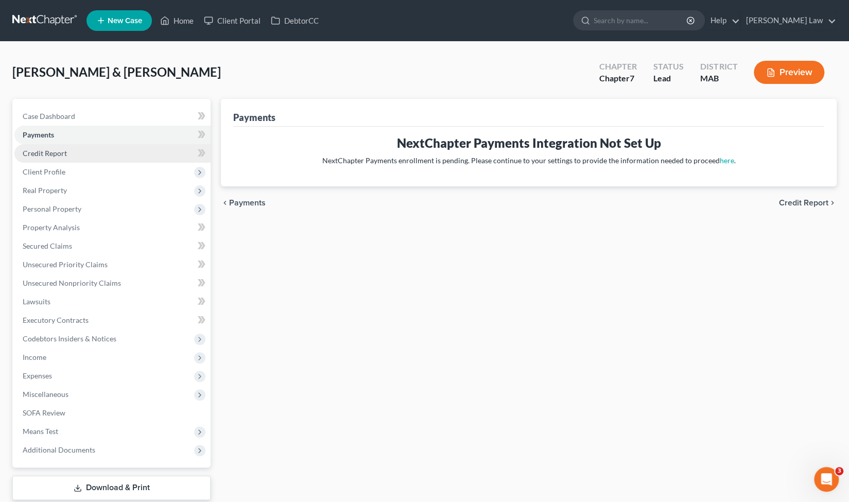
click at [82, 155] on link "Credit Report" at bounding box center [112, 153] width 196 height 19
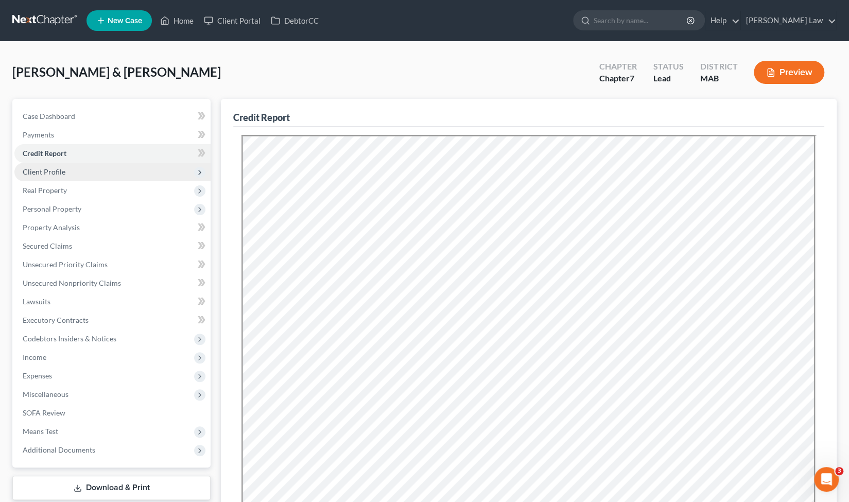
click at [77, 170] on span "Client Profile" at bounding box center [112, 172] width 196 height 19
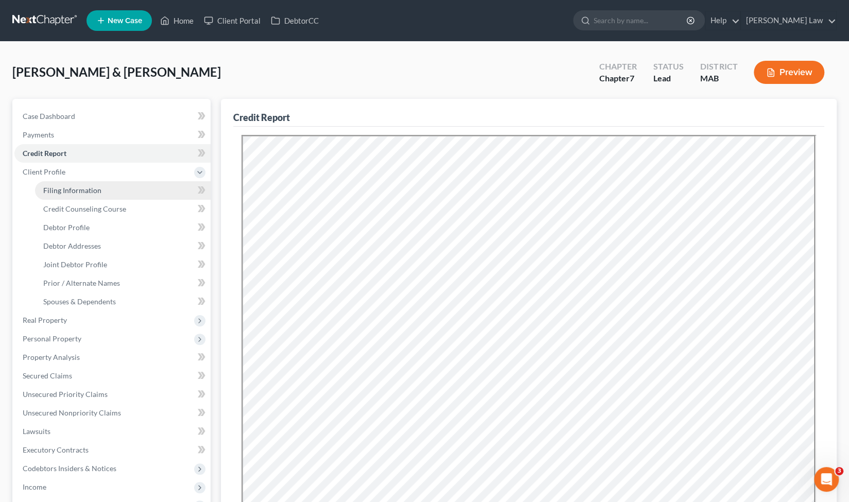
click at [95, 189] on span "Filing Information" at bounding box center [72, 190] width 58 height 9
select select "1"
select select "0"
select select "39"
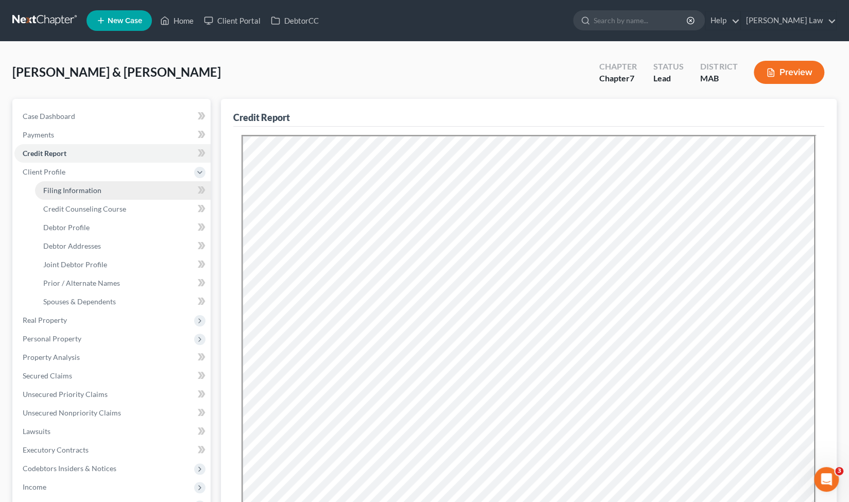
select select "0"
select select "22"
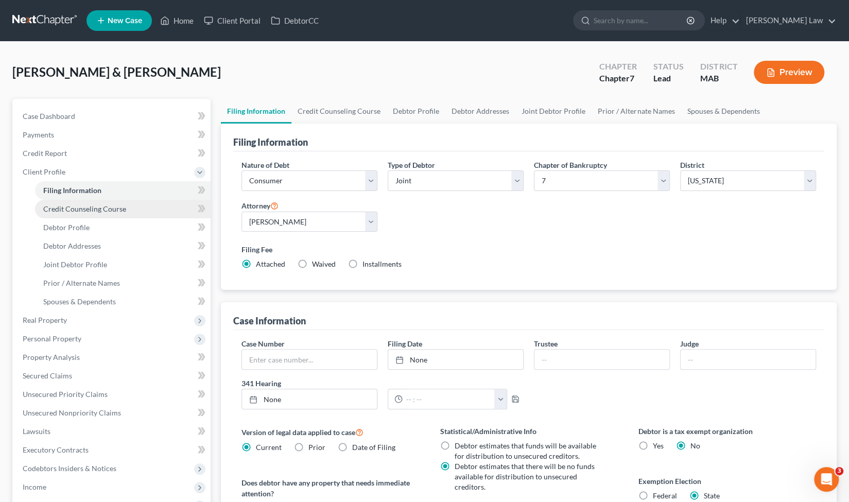
click at [126, 212] on link "Credit Counseling Course" at bounding box center [123, 209] width 176 height 19
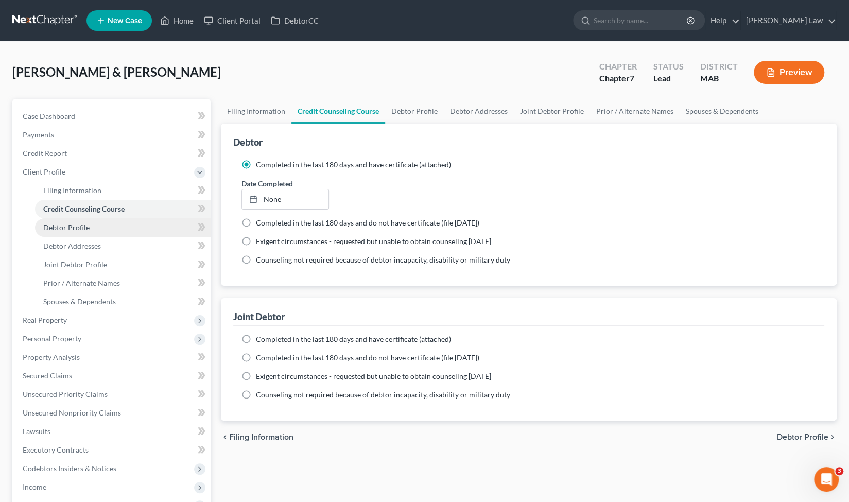
click at [100, 230] on link "Debtor Profile" at bounding box center [123, 227] width 176 height 19
select select "1"
select select "3"
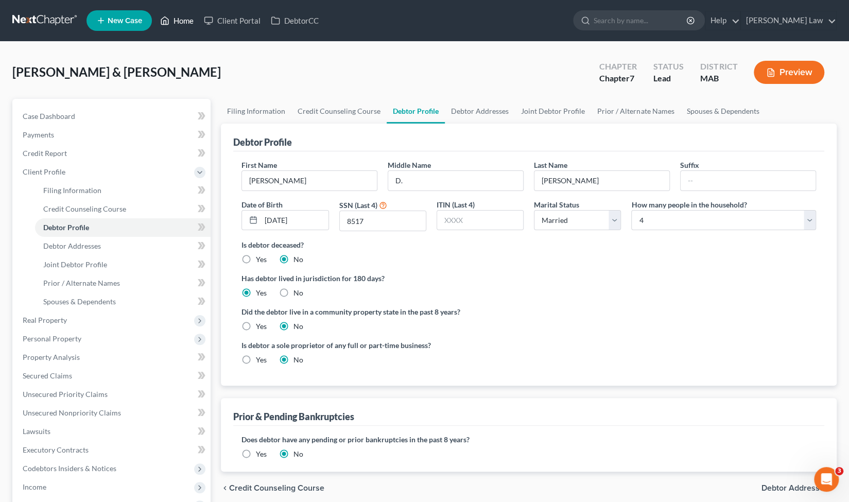
click at [174, 26] on link "Home" at bounding box center [177, 20] width 44 height 19
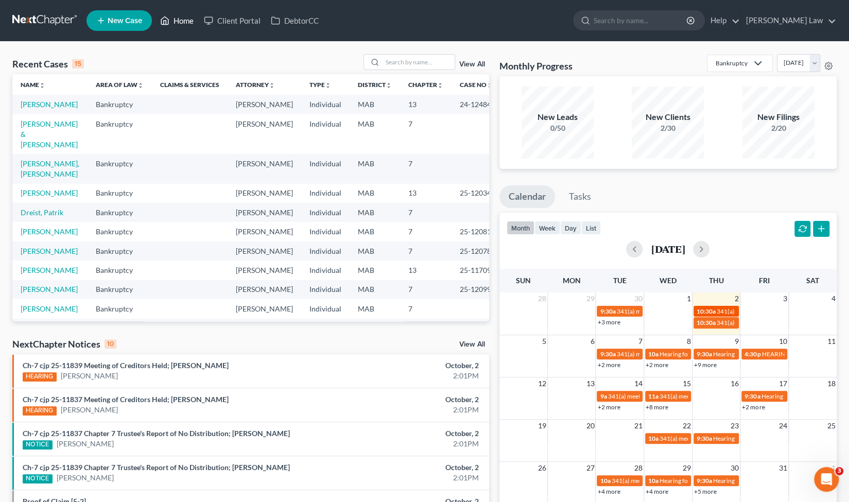
click at [716, 309] on div "10:30a 341(a) meeting for [PERSON_NAME]" at bounding box center [717, 312] width 40 height 8
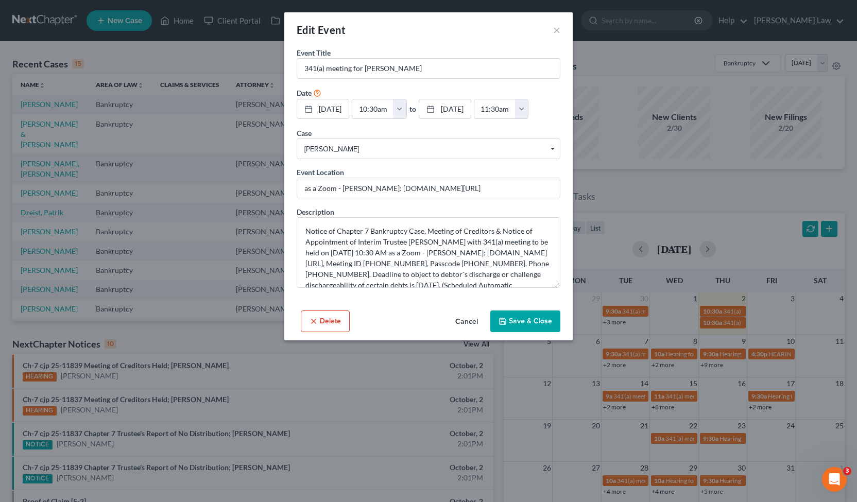
click at [550, 31] on div "Edit Event ×" at bounding box center [428, 29] width 288 height 35
click at [555, 30] on button "×" at bounding box center [556, 30] width 7 height 12
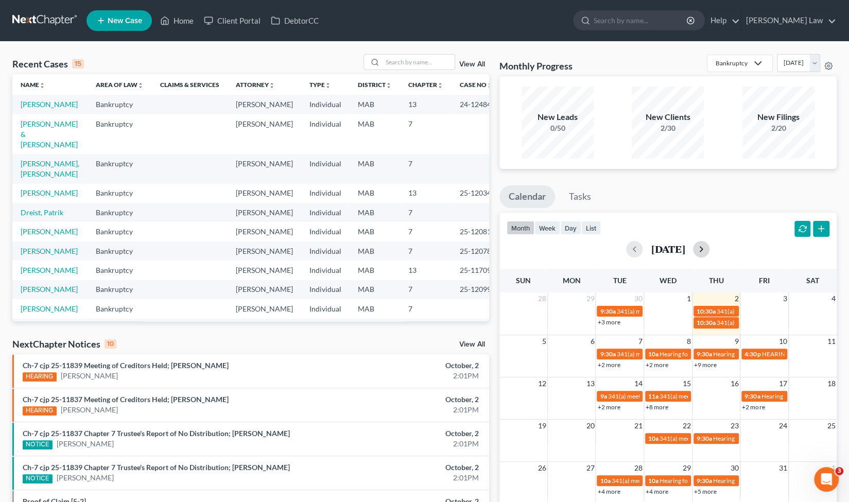
click at [710, 250] on button "button" at bounding box center [701, 249] width 16 height 16
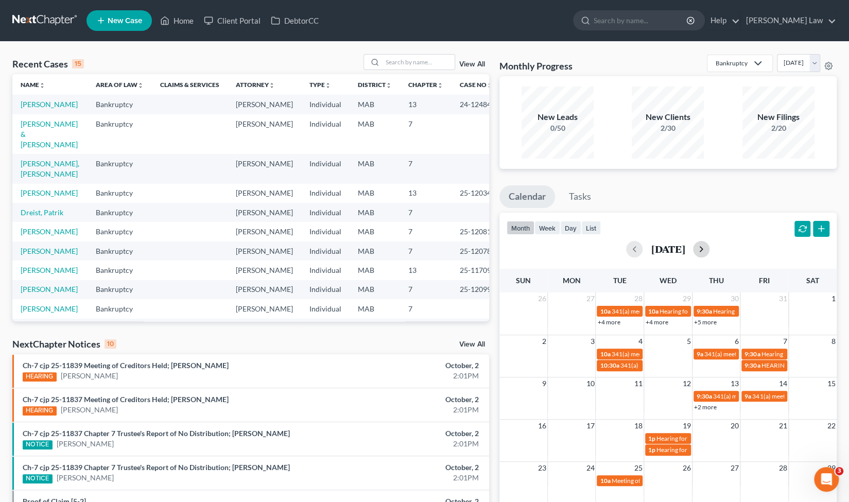
click at [710, 250] on button "button" at bounding box center [701, 249] width 16 height 16
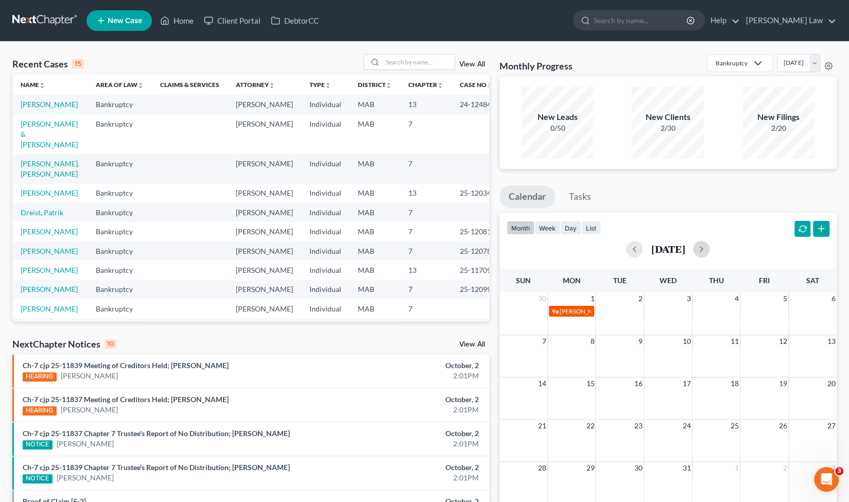
click at [575, 311] on span "[PERSON_NAME] Reach Out December Filing" at bounding box center [621, 312] width 123 height 8
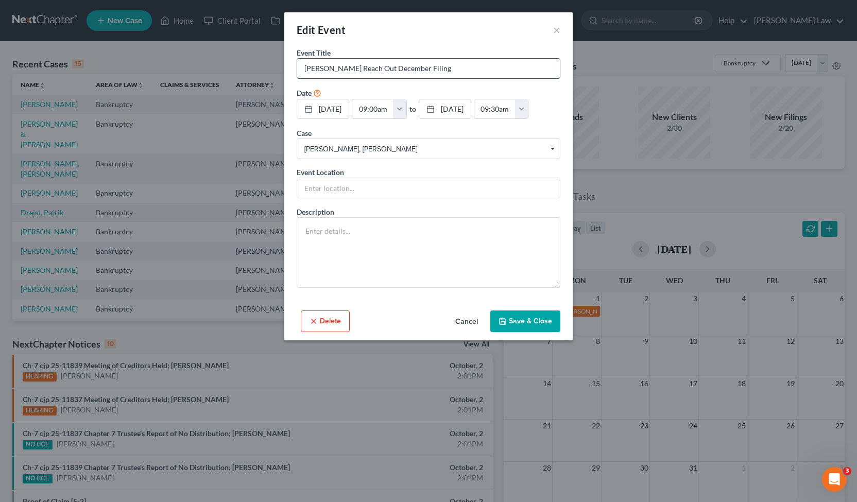
click at [357, 72] on input "[PERSON_NAME] Reach Out December Filing" at bounding box center [428, 69] width 263 height 20
type input "Reach Out December Filing"
click at [529, 317] on button "Save & Close" at bounding box center [525, 322] width 70 height 22
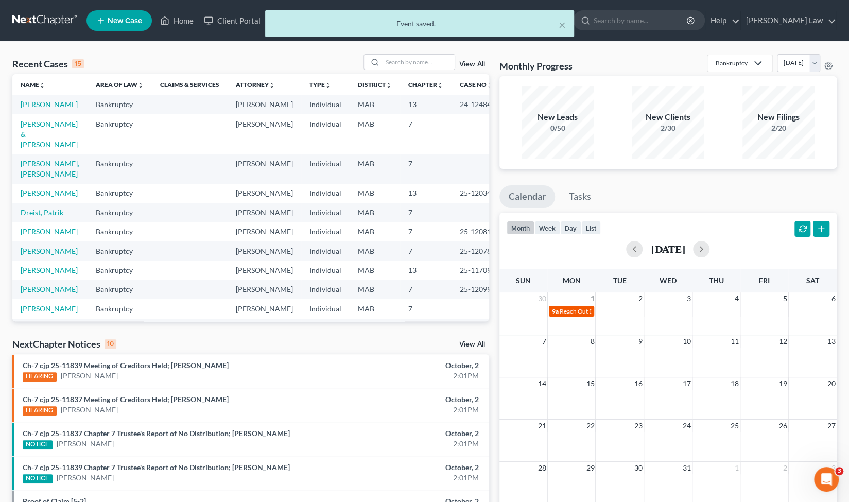
click at [572, 311] on span "Reach Out December Filing" at bounding box center [597, 312] width 74 height 8
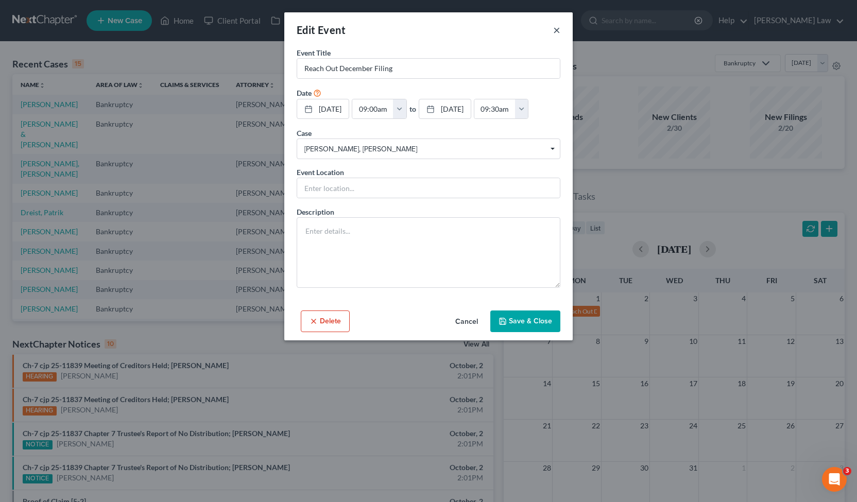
click at [554, 29] on button "×" at bounding box center [556, 30] width 7 height 12
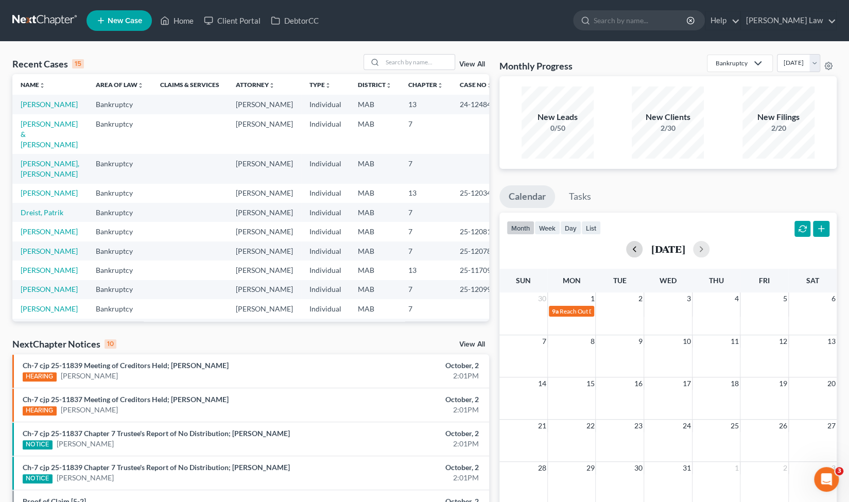
click at [626, 246] on button "button" at bounding box center [634, 249] width 16 height 16
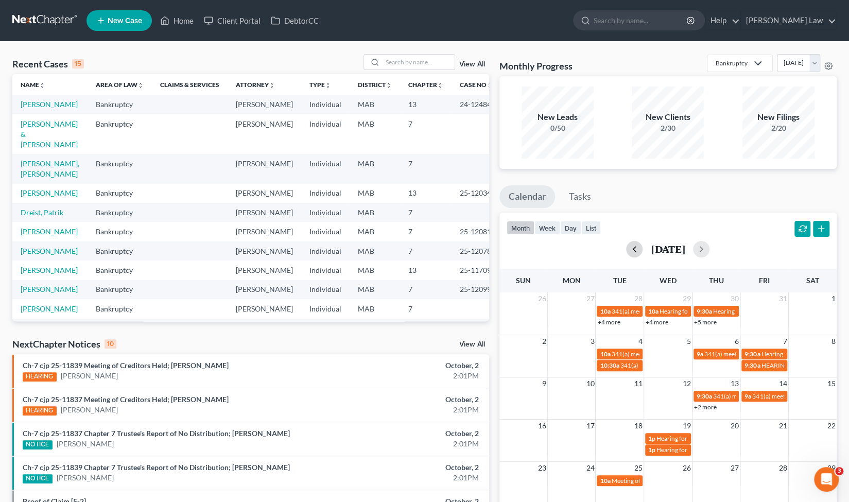
click at [626, 246] on button "button" at bounding box center [634, 249] width 16 height 16
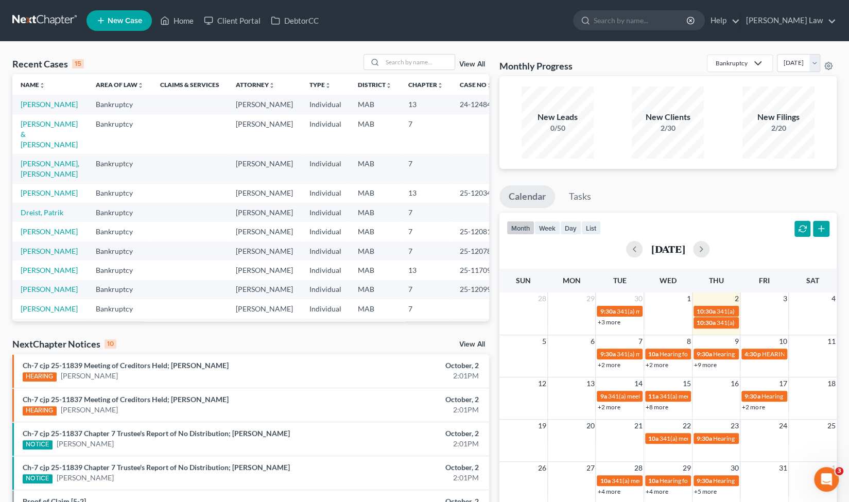
click at [608, 322] on link "+3 more" at bounding box center [609, 322] width 23 height 8
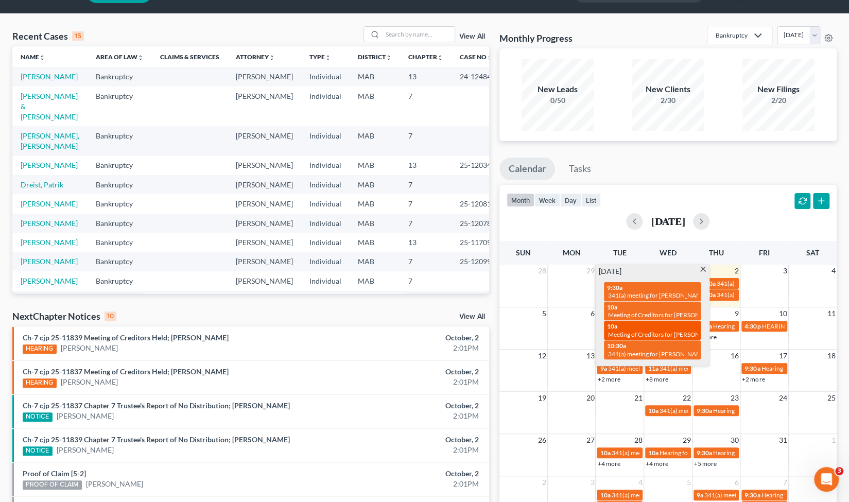
scroll to position [28, 0]
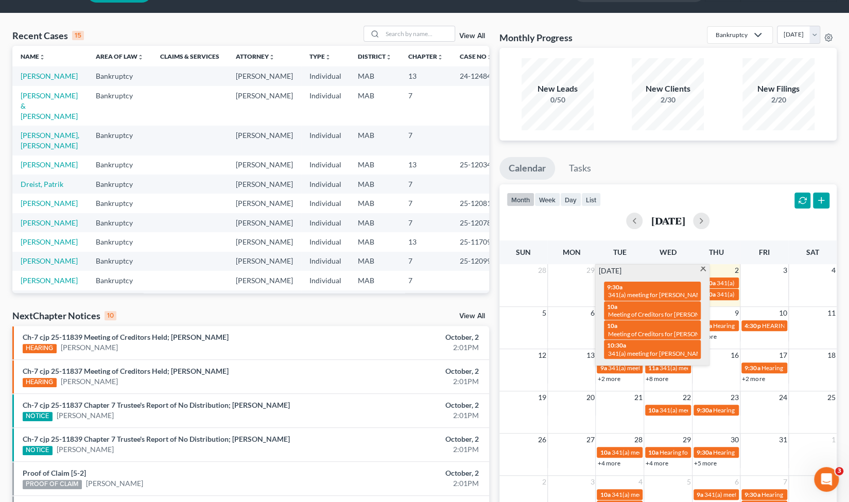
click at [773, 296] on td at bounding box center [765, 289] width 48 height 24
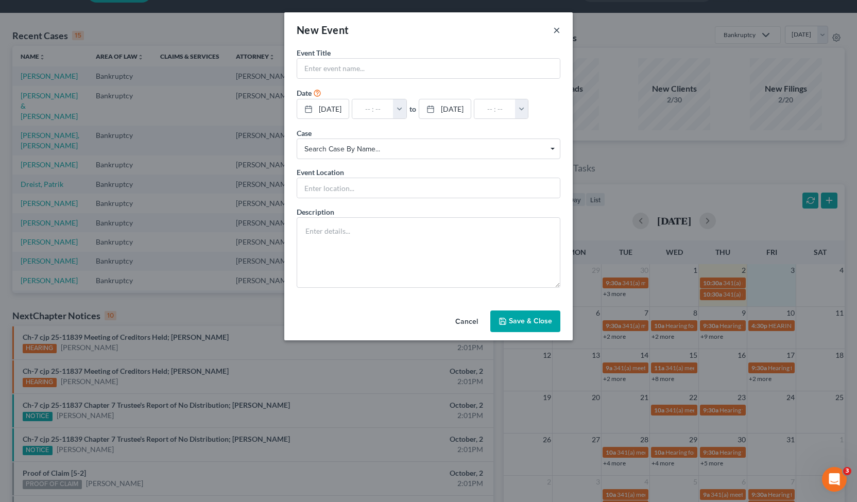
click at [554, 36] on button "×" at bounding box center [556, 30] width 7 height 12
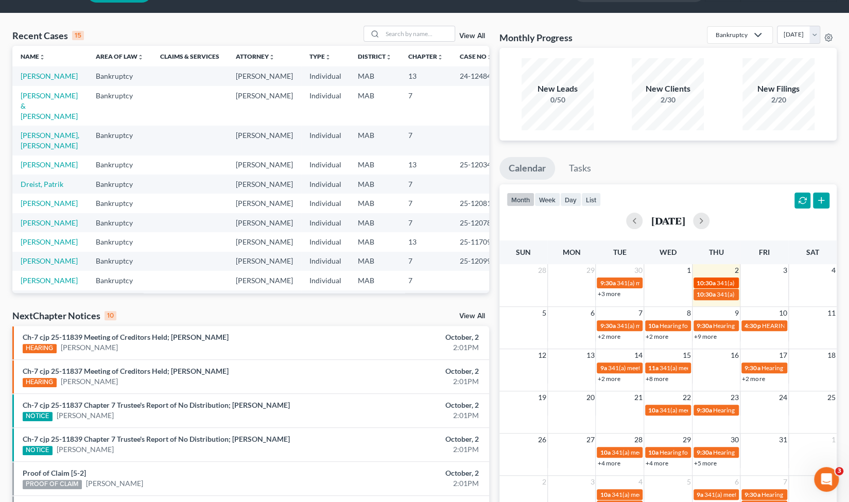
click at [711, 279] on span "10:30a" at bounding box center [706, 283] width 19 height 8
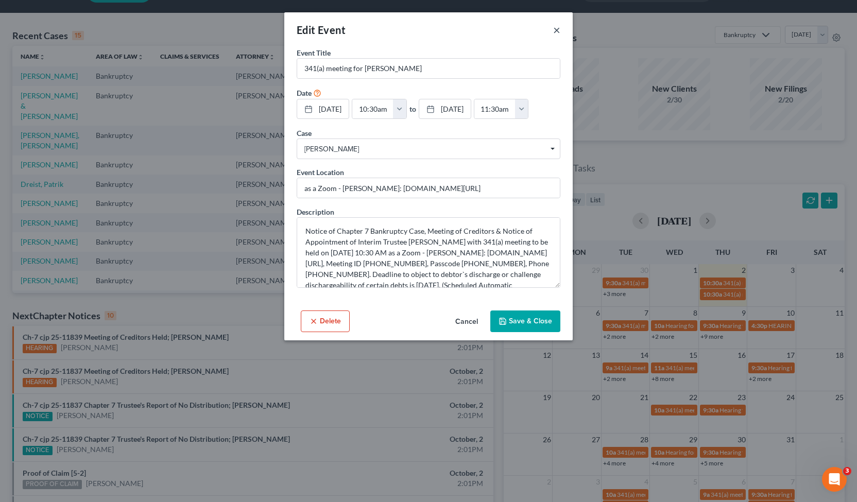
click at [556, 31] on button "×" at bounding box center [556, 30] width 7 height 12
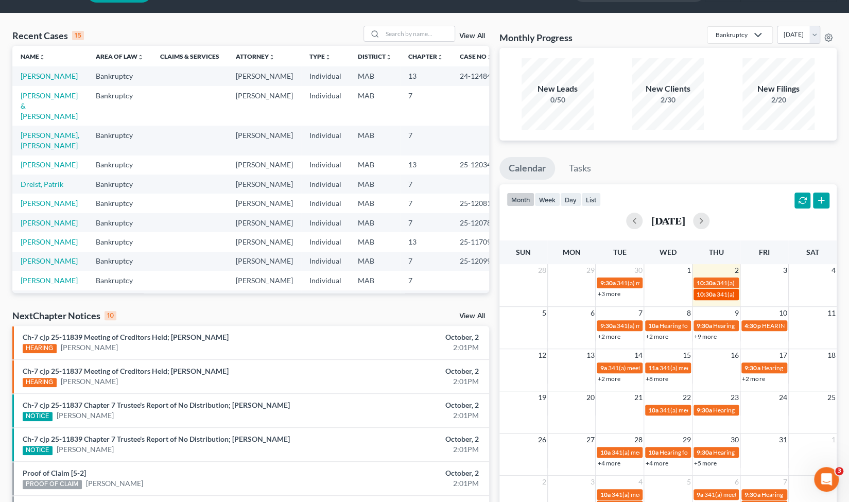
click at [703, 295] on span "10:30a" at bounding box center [706, 295] width 19 height 8
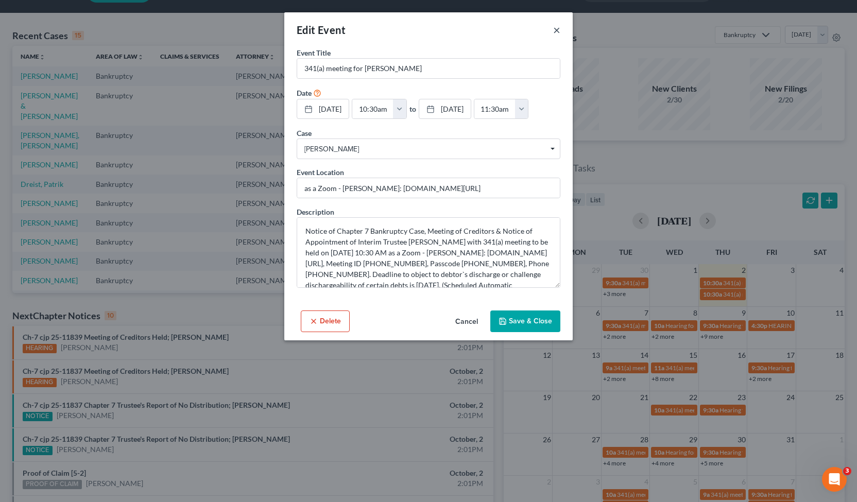
click at [558, 29] on button "×" at bounding box center [556, 30] width 7 height 12
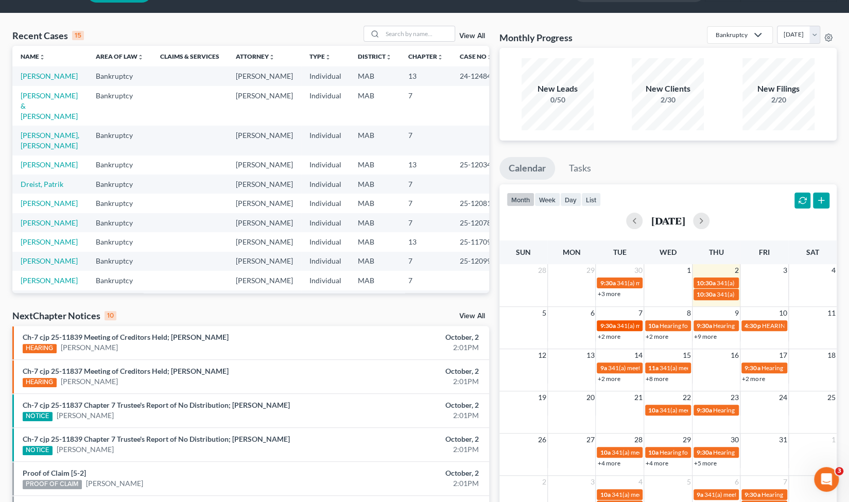
click at [615, 327] on span "9:30a" at bounding box center [607, 326] width 15 height 8
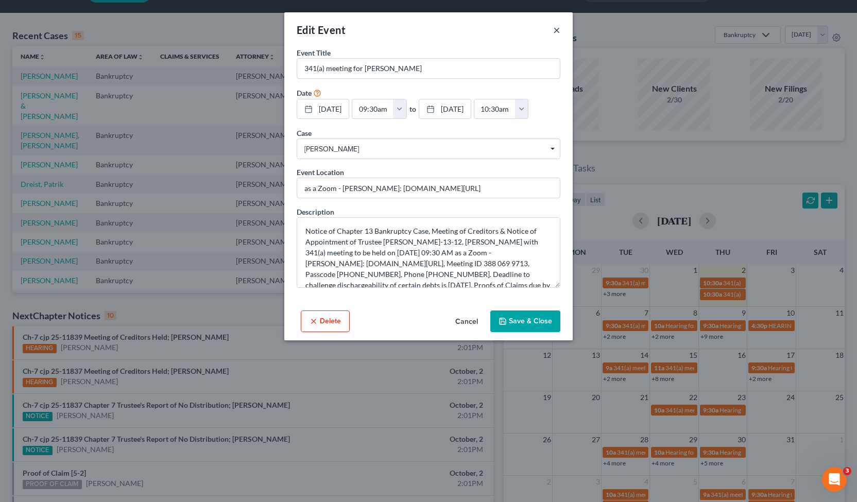
click at [557, 26] on button "×" at bounding box center [556, 30] width 7 height 12
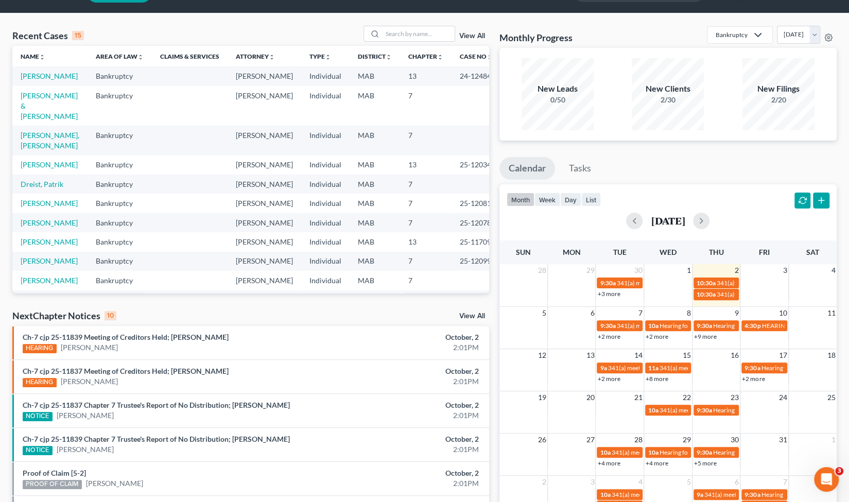
click at [612, 335] on link "+2 more" at bounding box center [609, 337] width 23 height 8
click at [716, 355] on td "16" at bounding box center [716, 355] width 48 height 13
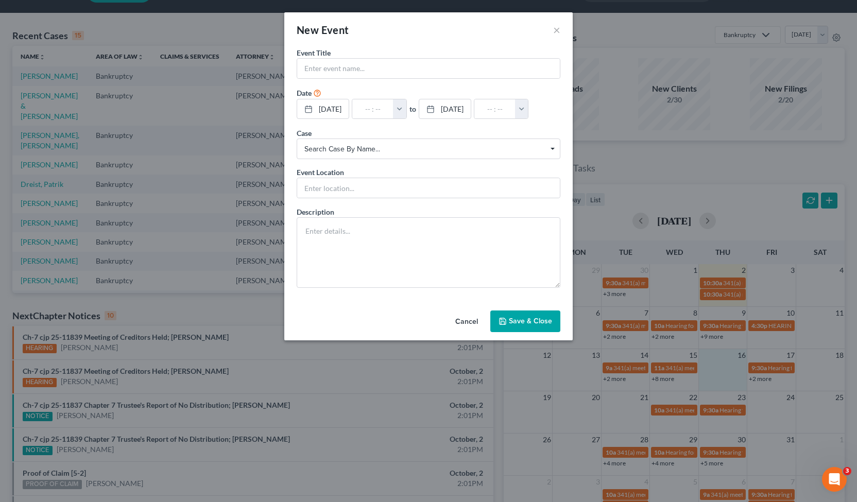
click at [666, 337] on div "New Event × Event Title * Date [DATE] close Date [DATE] Time 12:00 AM chevron_l…" at bounding box center [428, 251] width 857 height 502
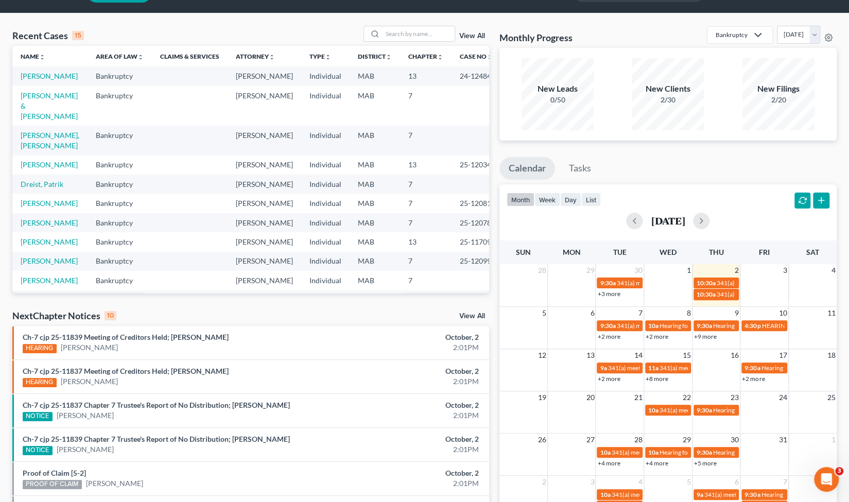
click at [666, 337] on link "+2 more" at bounding box center [657, 337] width 23 height 8
click at [824, 338] on td at bounding box center [813, 330] width 48 height 22
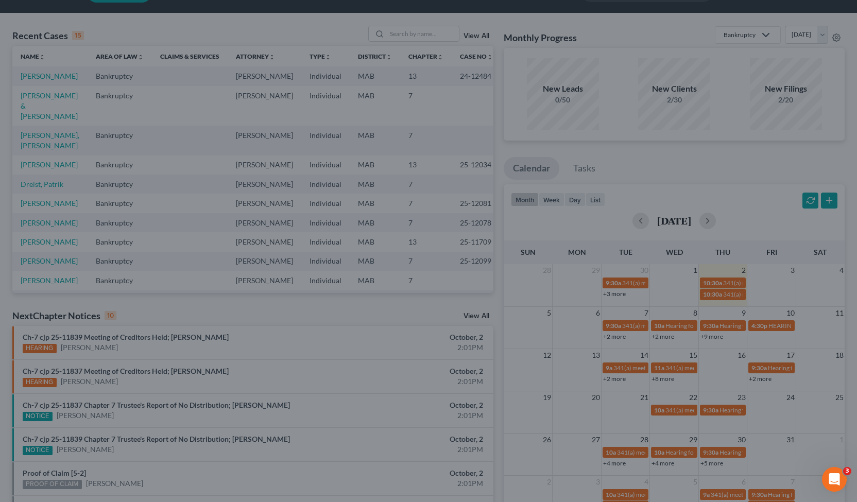
click at [717, 335] on div "New Event × Event Title * Date [DATE] close Date [DATE] Time 12:00 AM chevron_l…" at bounding box center [428, 251] width 857 height 502
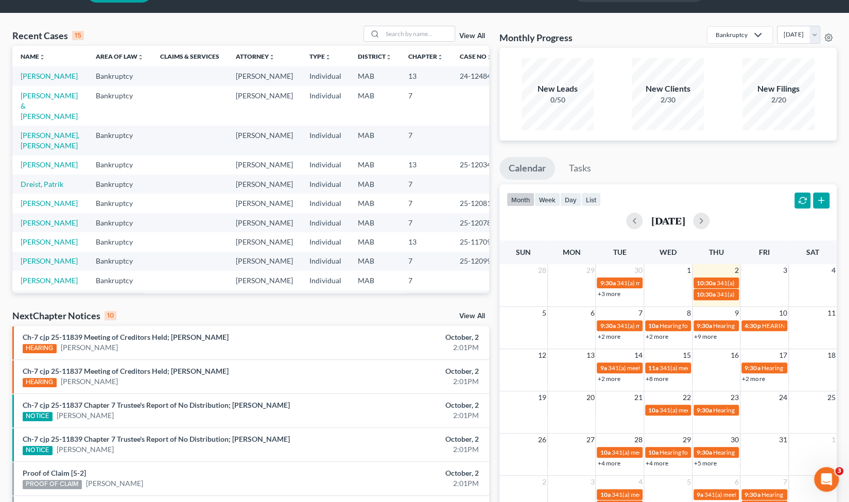
click at [706, 335] on link "+9 more" at bounding box center [705, 337] width 23 height 8
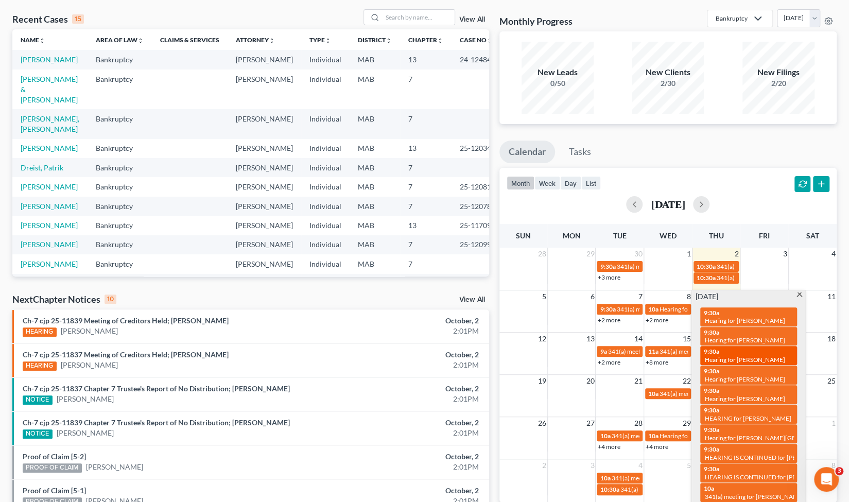
scroll to position [46, 0]
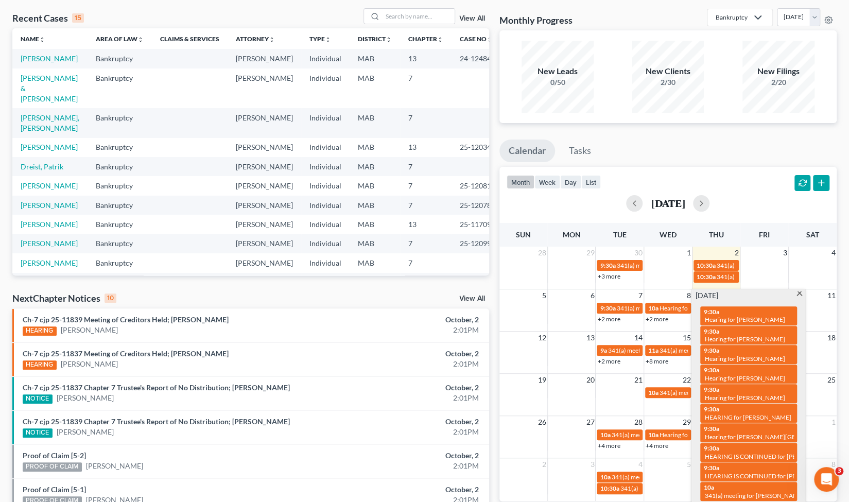
click at [820, 336] on td "18" at bounding box center [813, 337] width 48 height 13
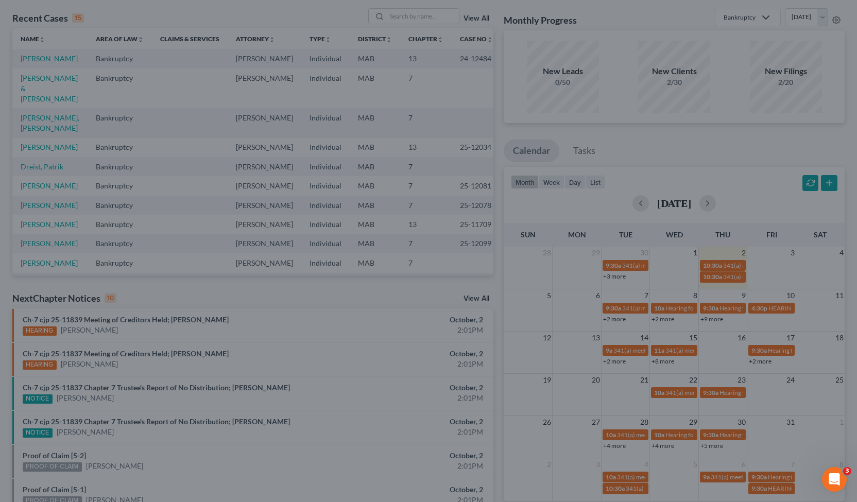
click at [780, 306] on div "New Event × Event Title * Date [DATE] close Date [DATE] Time 12:00 AM chevron_l…" at bounding box center [428, 251] width 857 height 502
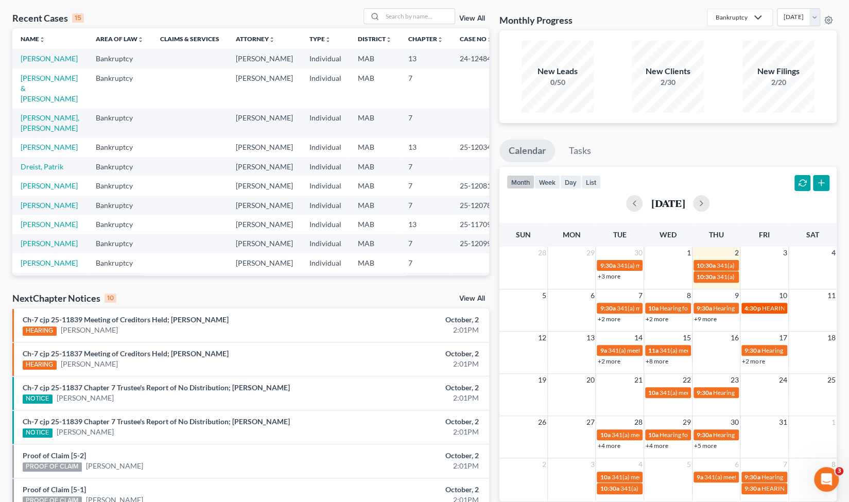
click at [769, 306] on span "HEARING for [PERSON_NAME]" at bounding box center [805, 308] width 87 height 8
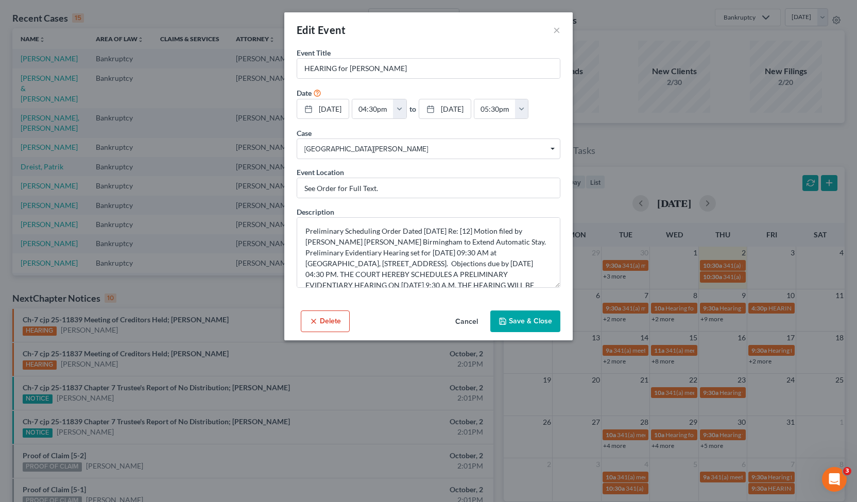
click at [669, 331] on div "Edit Event × Event Title * HEARING for [PERSON_NAME] Date [DATE] close Date [DA…" at bounding box center [428, 251] width 857 height 502
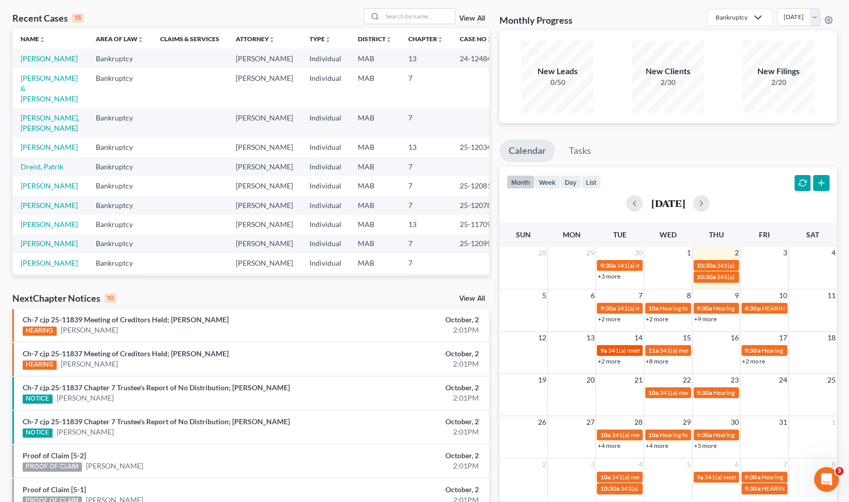
click at [625, 350] on span "341(a) meeting for [PERSON_NAME]" at bounding box center [657, 351] width 99 height 8
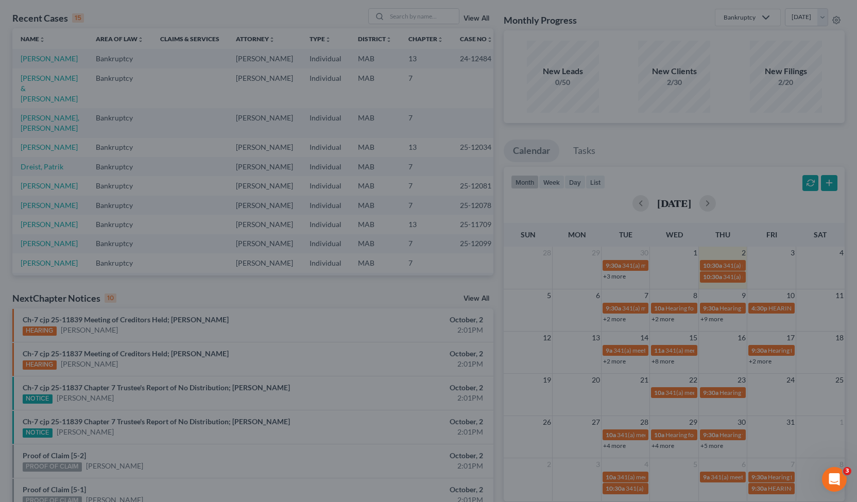
click at [705, 350] on div "Edit Event × Event Title * 341(a) meeting for [PERSON_NAME] Date [DATE] close D…" at bounding box center [428, 251] width 857 height 502
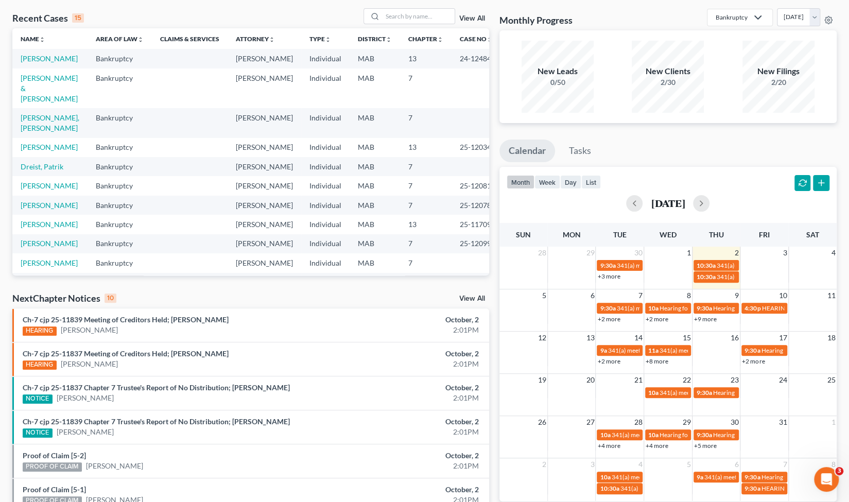
click at [612, 364] on link "+2 more" at bounding box center [609, 361] width 23 height 8
click at [751, 361] on link "+2 more" at bounding box center [753, 361] width 23 height 8
click at [663, 363] on link "+8 more" at bounding box center [657, 361] width 23 height 8
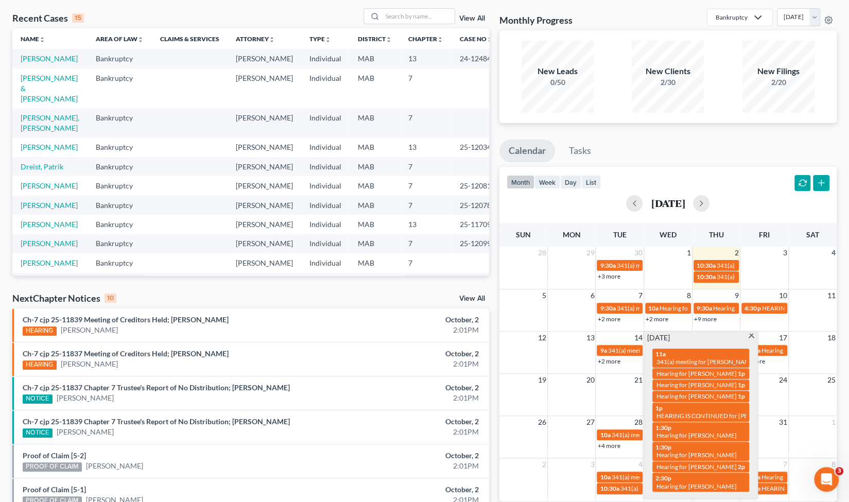
click at [609, 447] on link "+4 more" at bounding box center [609, 446] width 23 height 8
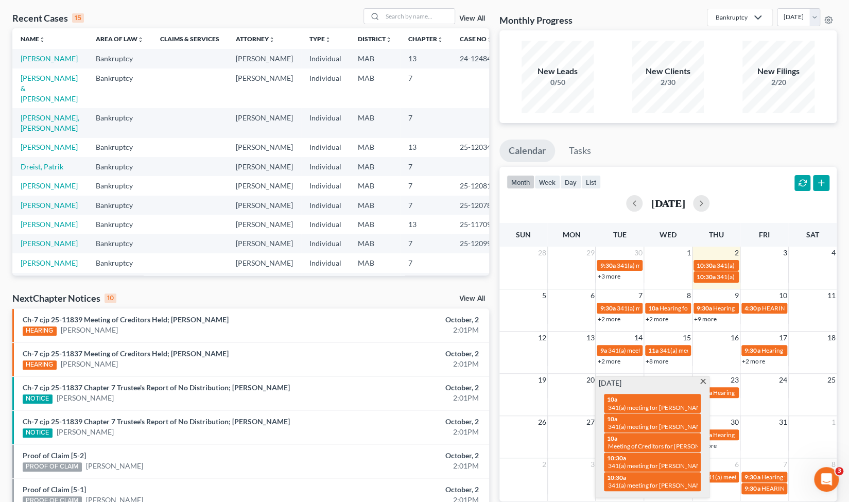
click at [727, 410] on div "19 20 21 22 23 24 25 10a 341(a) meeting for [PERSON_NAME] 9:30a Hearing for [PE…" at bounding box center [668, 394] width 337 height 42
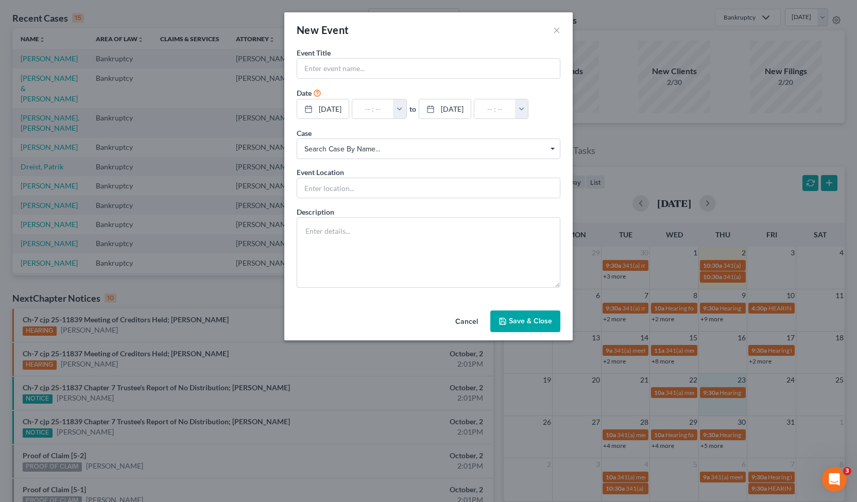
click at [678, 402] on div "New Event × Event Title * Date [DATE] close Date [DATE] Time 12:00 AM chevron_l…" at bounding box center [428, 251] width 857 height 502
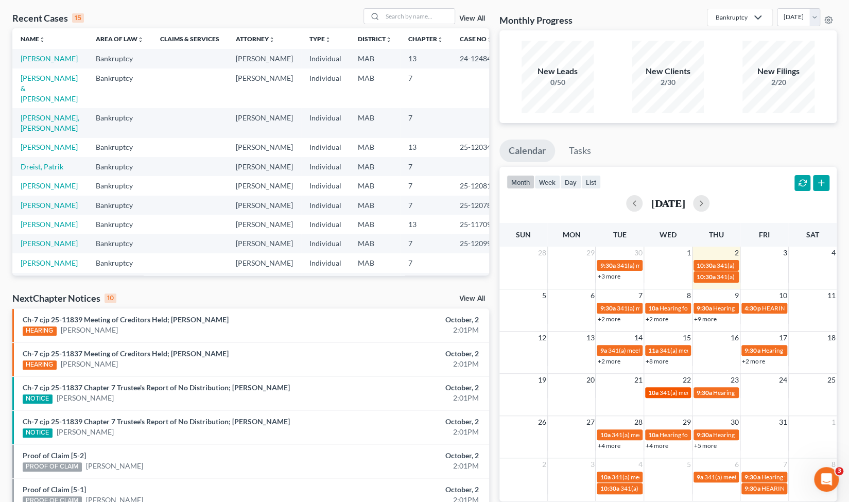
click at [674, 394] on span "341(a) meeting for [PERSON_NAME]" at bounding box center [709, 393] width 99 height 8
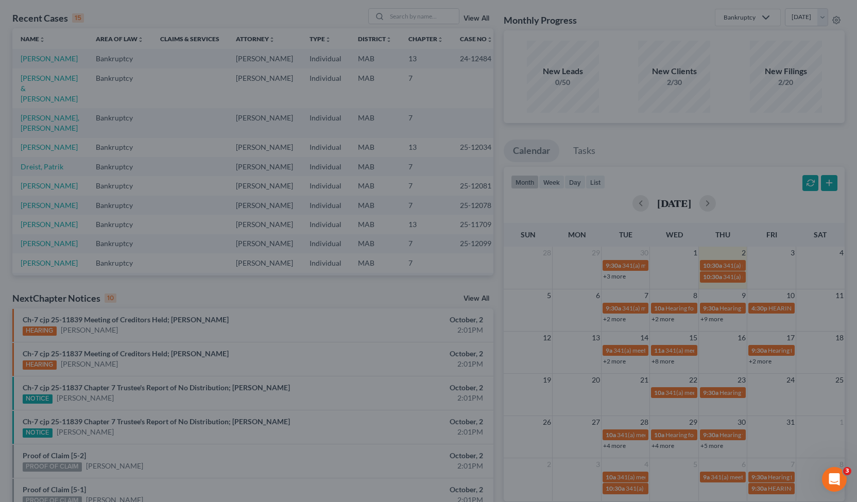
click at [725, 390] on div "Edit Event × Event Title * 341(a) meeting for [PERSON_NAME] Date [DATE] close D…" at bounding box center [428, 251] width 857 height 502
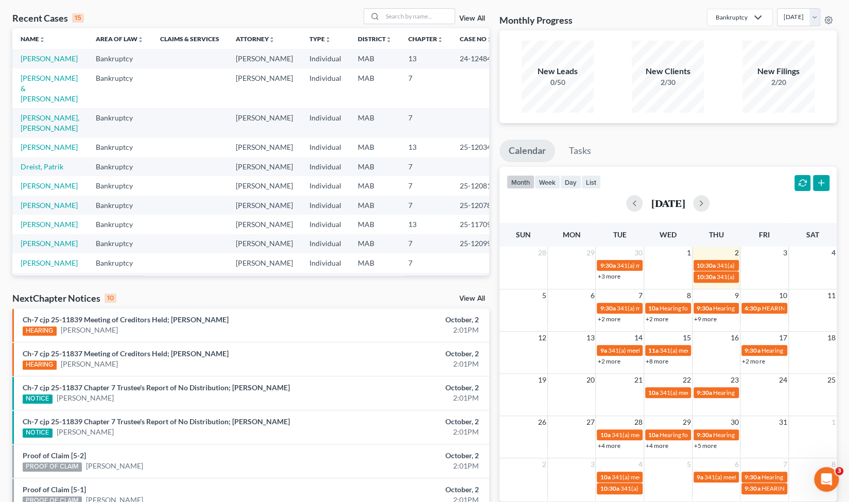
click at [725, 390] on span "Hearing for [PERSON_NAME]" at bounding box center [753, 393] width 80 height 8
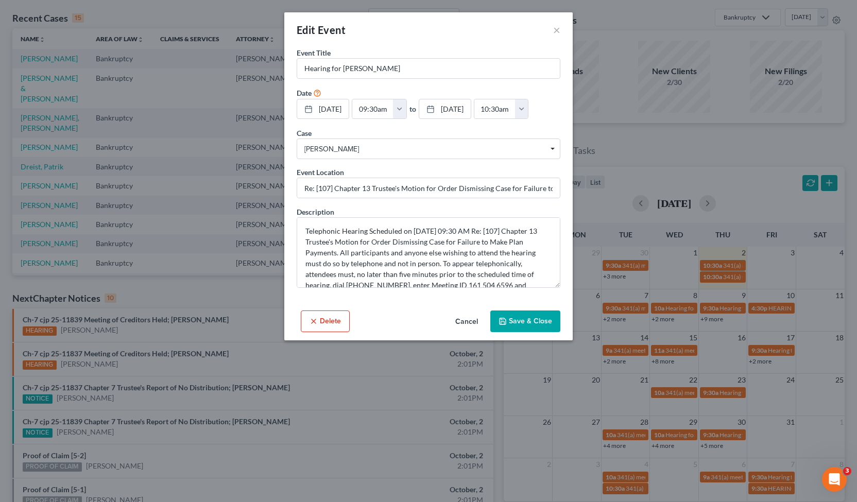
click at [743, 393] on div "Edit Event × Event Title * Hearing for [PERSON_NAME] Date [DATE] close Date [DA…" at bounding box center [428, 251] width 857 height 502
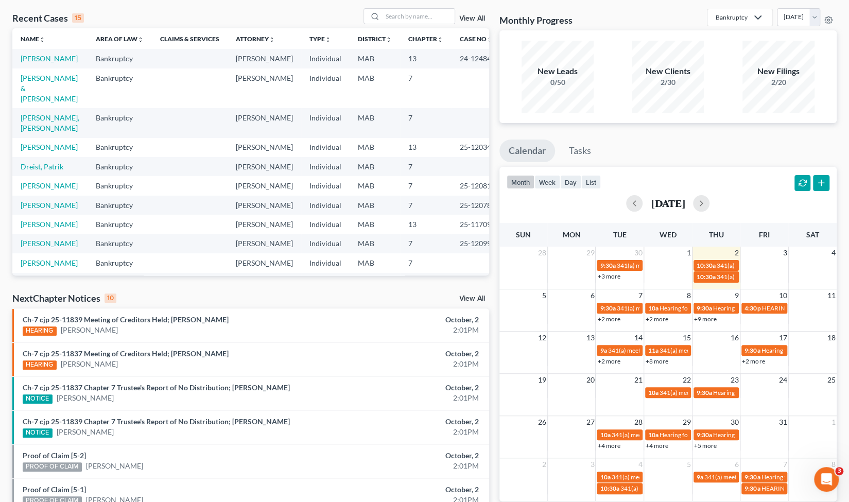
click at [616, 446] on link "+4 more" at bounding box center [609, 446] width 23 height 8
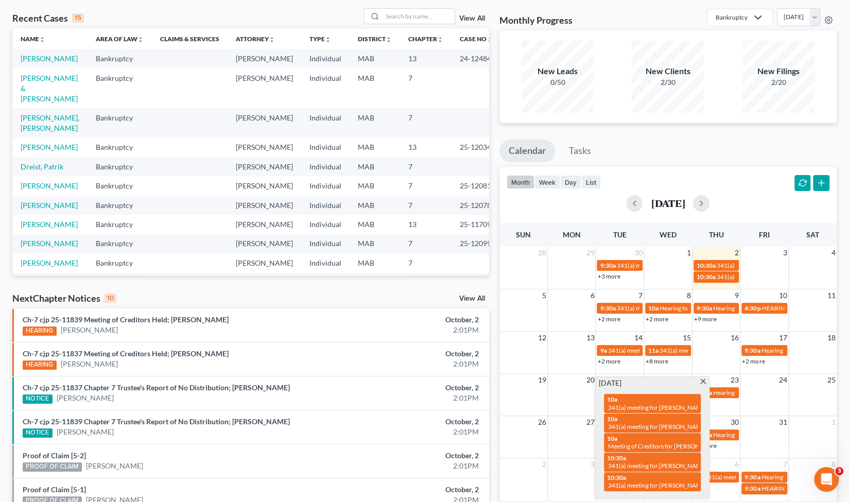
click at [714, 445] on link "+5 more" at bounding box center [705, 446] width 23 height 8
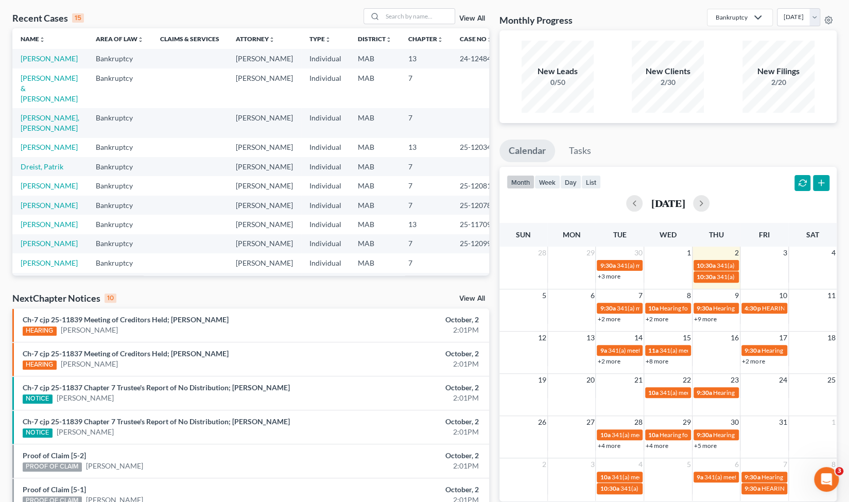
click at [661, 448] on link "+4 more" at bounding box center [657, 446] width 23 height 8
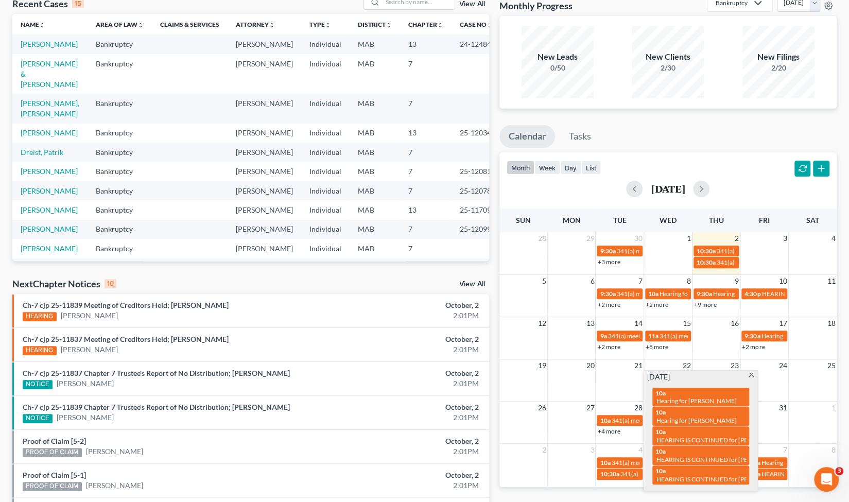
scroll to position [59, 0]
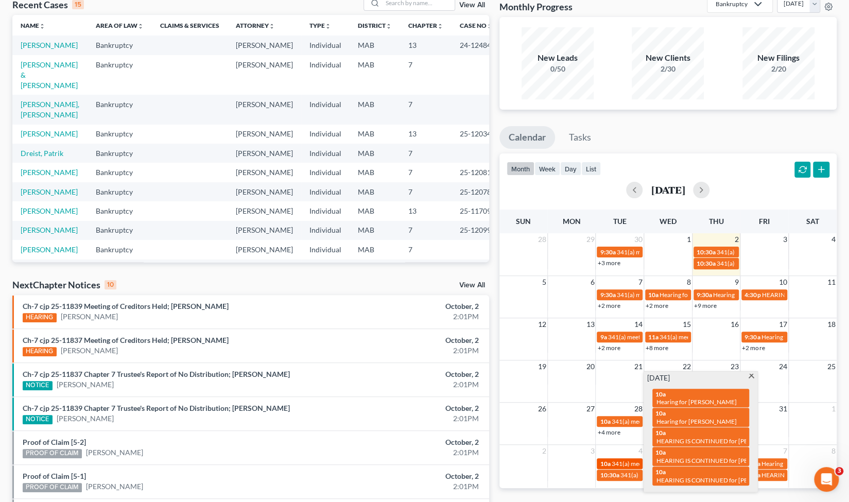
click at [615, 463] on span "341(a) meeting for [PERSON_NAME]" at bounding box center [660, 464] width 99 height 8
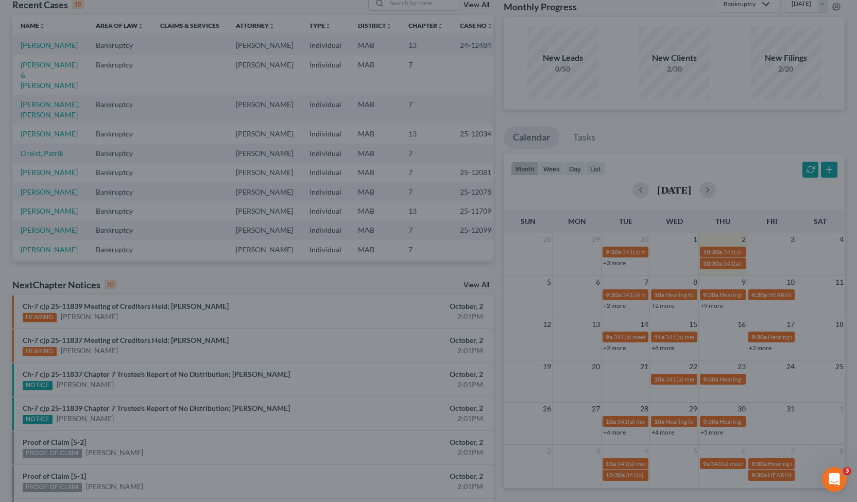
click at [624, 473] on div "Edit Event × Event Title * 341(a) meeting for [PERSON_NAME] Date [DATE] close D…" at bounding box center [428, 251] width 857 height 502
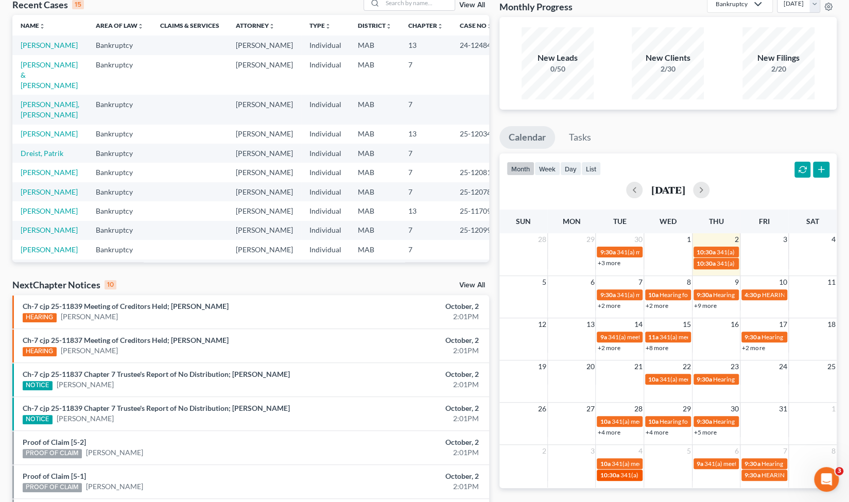
click at [619, 475] on div "10:30a 341(a) meeting for [PERSON_NAME]" at bounding box center [620, 475] width 40 height 8
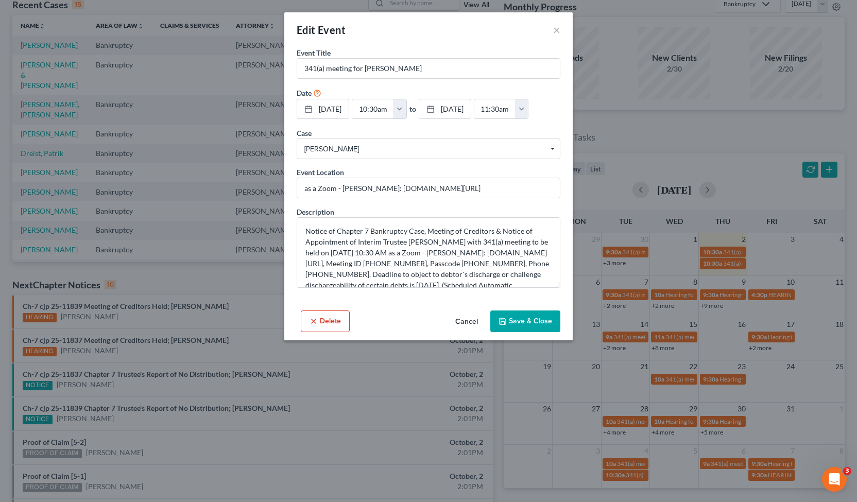
click at [681, 442] on div "Edit Event × Event Title * 341(a) meeting for [PERSON_NAME] Date [DATE] close D…" at bounding box center [428, 251] width 857 height 502
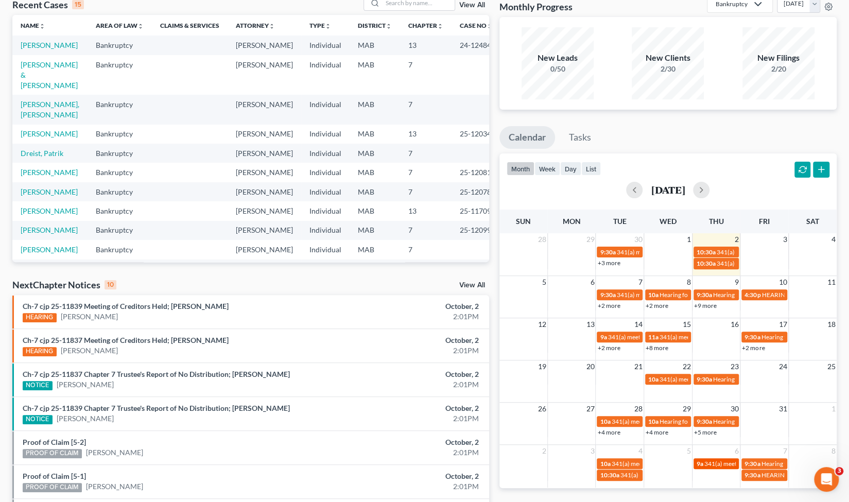
click at [712, 462] on span "341(a) meeting for [PERSON_NAME]" at bounding box center [754, 464] width 99 height 8
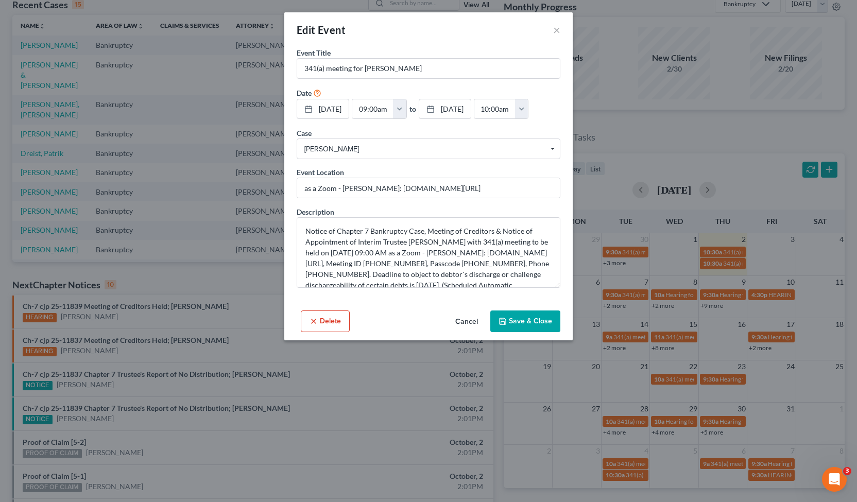
click at [761, 429] on div "Edit Event × Event Title * 341(a) meeting for [PERSON_NAME] Date [DATE] close D…" at bounding box center [428, 251] width 857 height 502
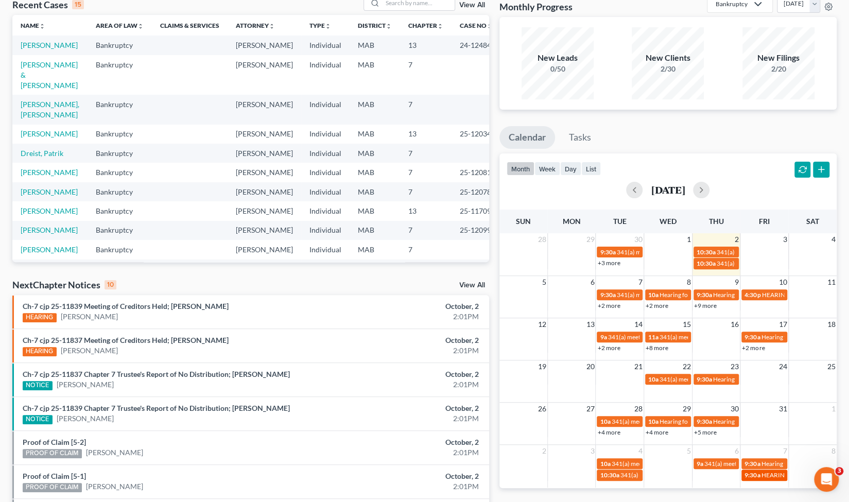
click at [764, 477] on span "HEARING IS CONTINUED for [PERSON_NAME]" at bounding box center [826, 475] width 130 height 8
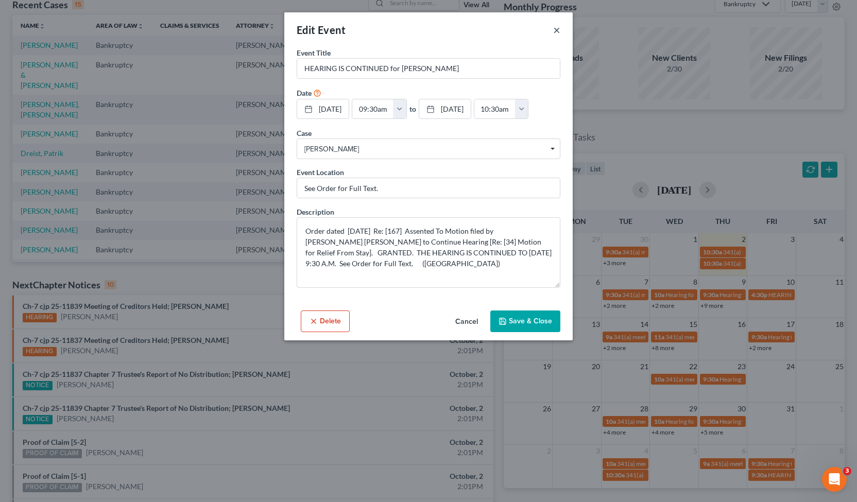
click at [555, 31] on button "×" at bounding box center [556, 30] width 7 height 12
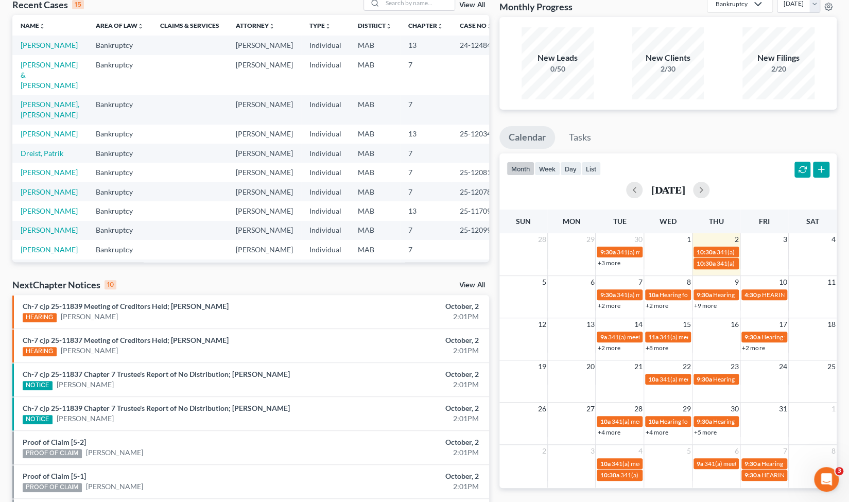
click at [756, 251] on td at bounding box center [765, 258] width 48 height 24
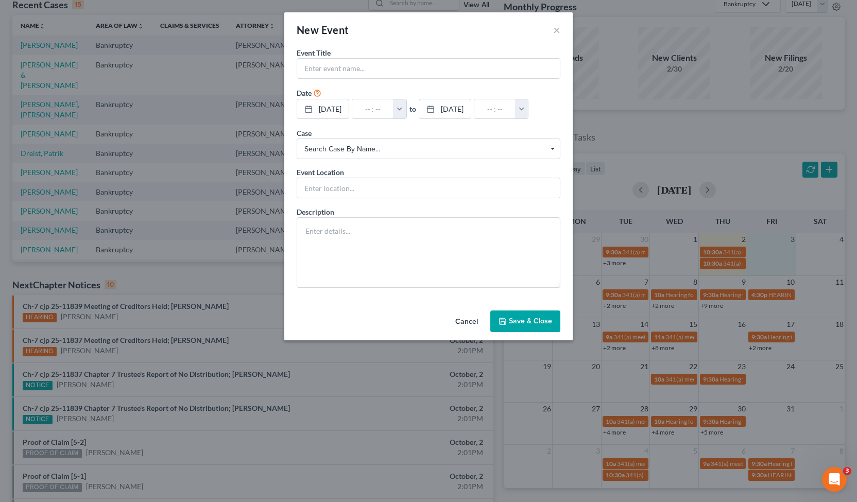
click at [468, 320] on button "Cancel" at bounding box center [466, 322] width 39 height 21
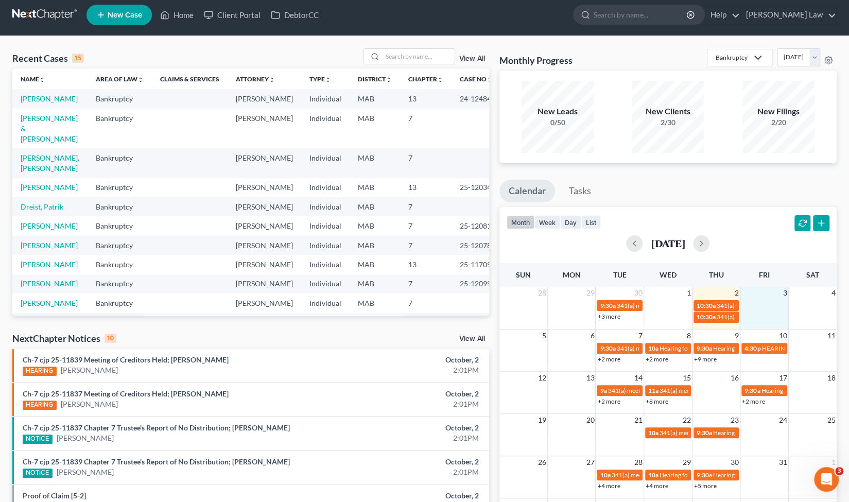
scroll to position [2, 0]
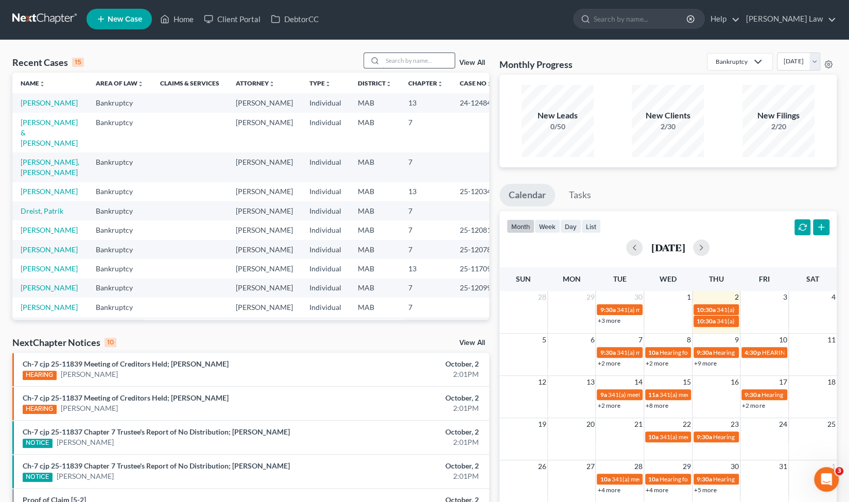
click at [407, 62] on input "search" at bounding box center [419, 60] width 72 height 15
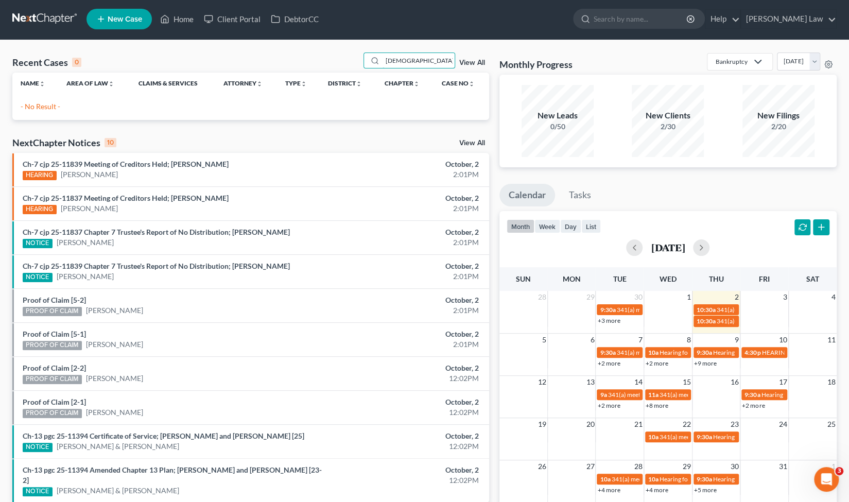
type input "[DEMOGRAPHIC_DATA]"
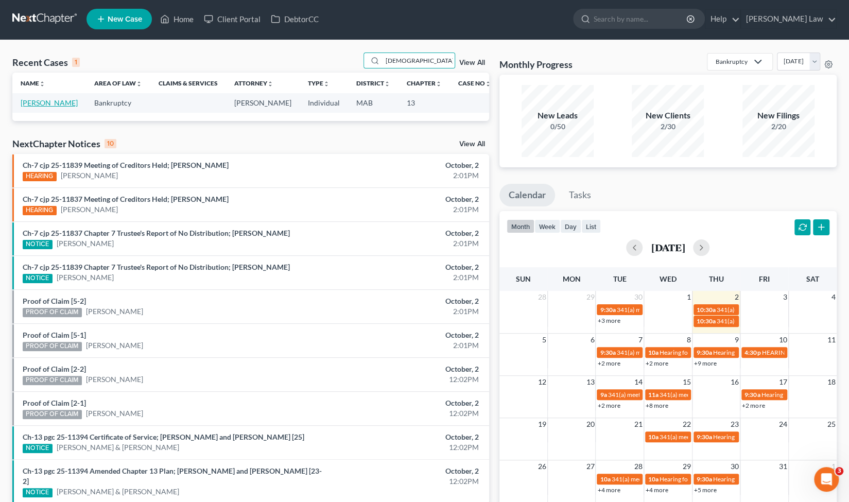
click at [44, 107] on link "[PERSON_NAME]" at bounding box center [49, 102] width 57 height 9
select select "10"
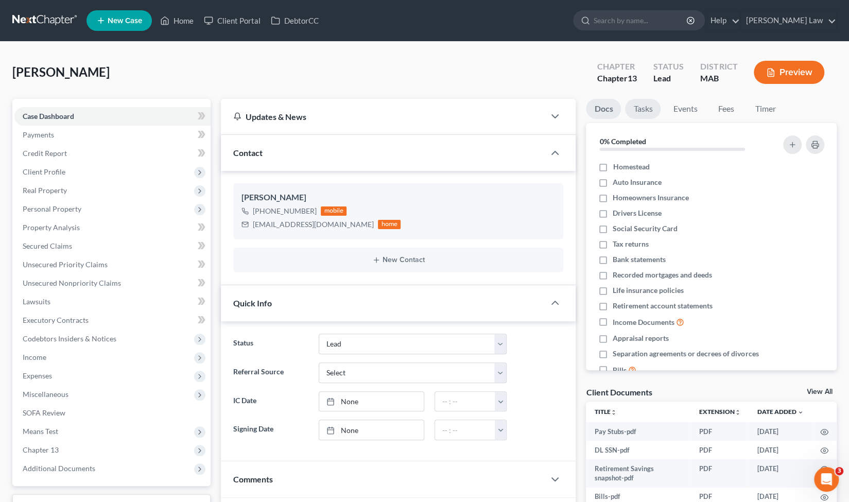
click at [650, 108] on link "Tasks" at bounding box center [643, 109] width 36 height 20
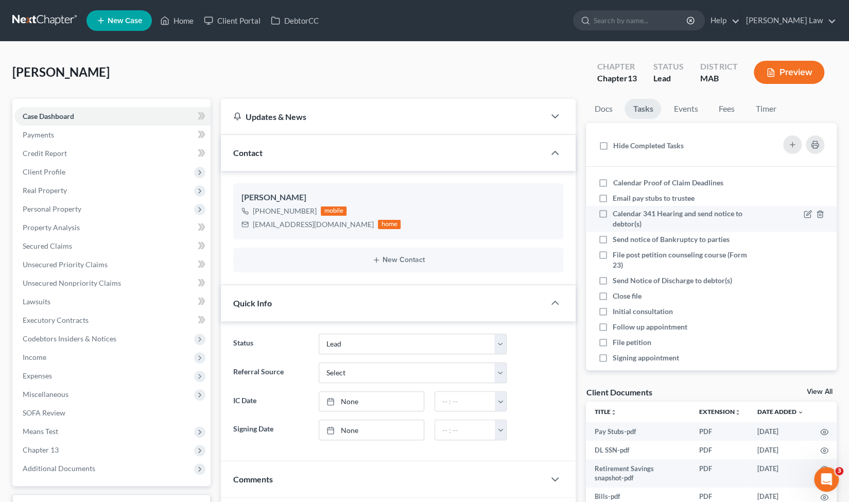
scroll to position [11, 0]
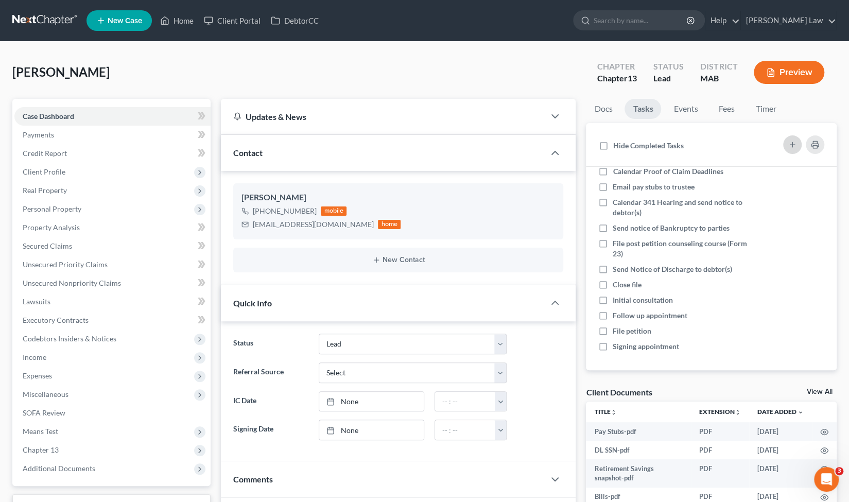
click at [797, 149] on button "button" at bounding box center [793, 144] width 19 height 19
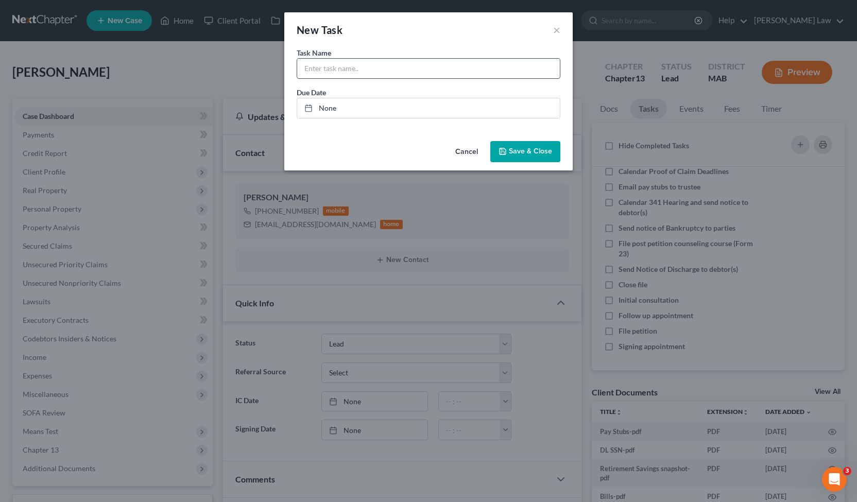
click at [416, 68] on input "text" at bounding box center [428, 69] width 263 height 20
type input "S"
type input "Schedule Time [PERSON_NAME]"
click at [415, 111] on link "None" at bounding box center [428, 108] width 263 height 20
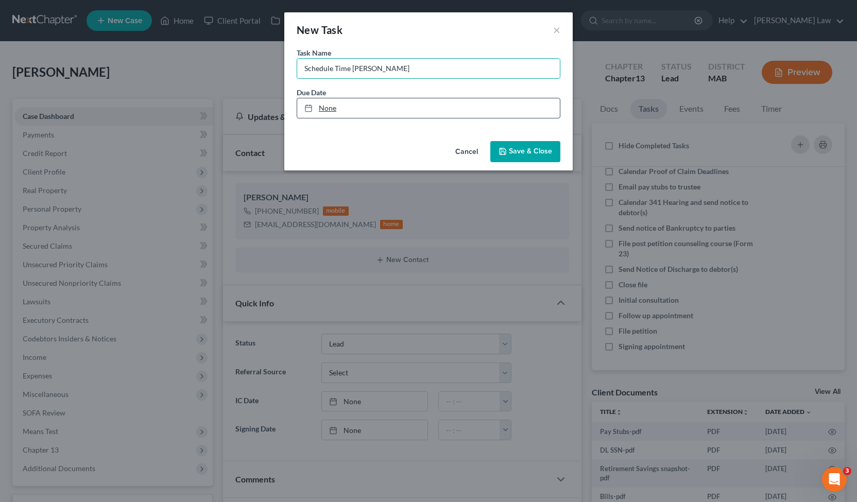
type input "[DATE]"
click at [504, 154] on icon "button" at bounding box center [503, 151] width 6 height 6
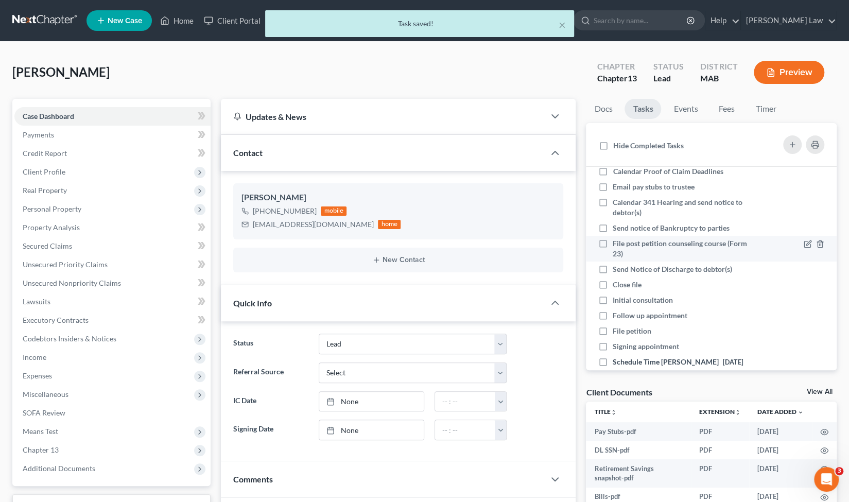
scroll to position [37, 0]
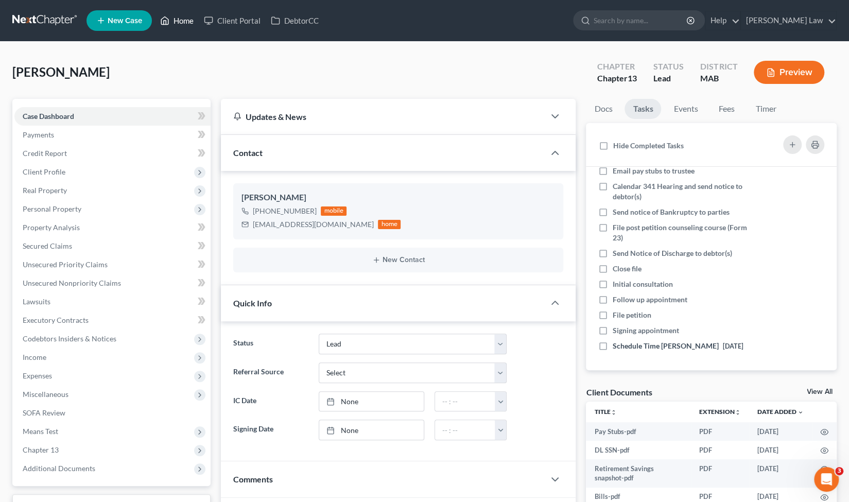
click at [190, 25] on link "Home" at bounding box center [177, 20] width 44 height 19
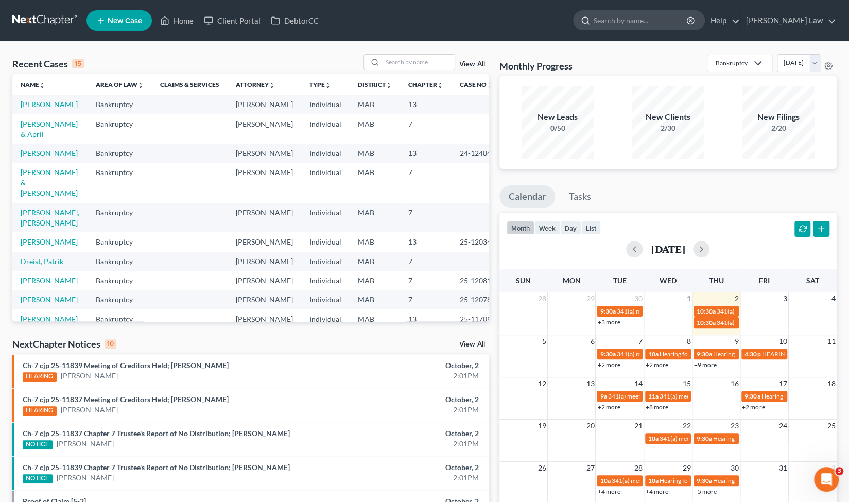
click at [668, 19] on input "search" at bounding box center [641, 20] width 94 height 19
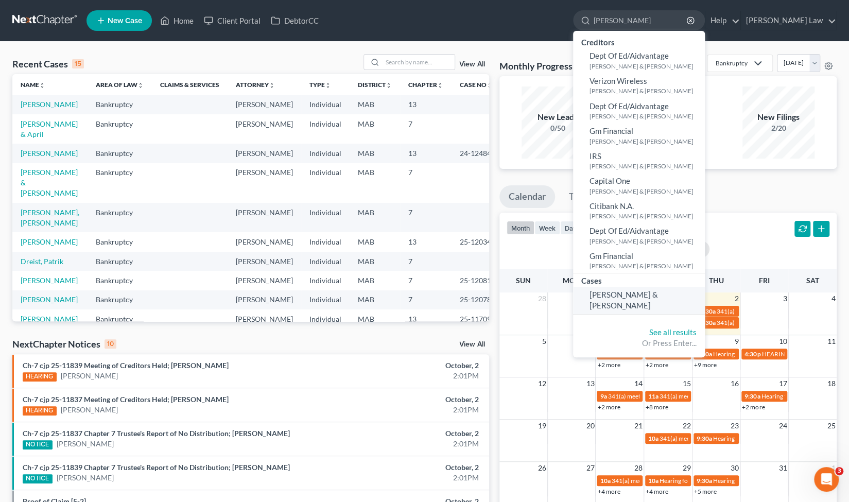
type input "[PERSON_NAME]"
click at [649, 298] on span "[PERSON_NAME] & [PERSON_NAME]" at bounding box center [624, 300] width 69 height 20
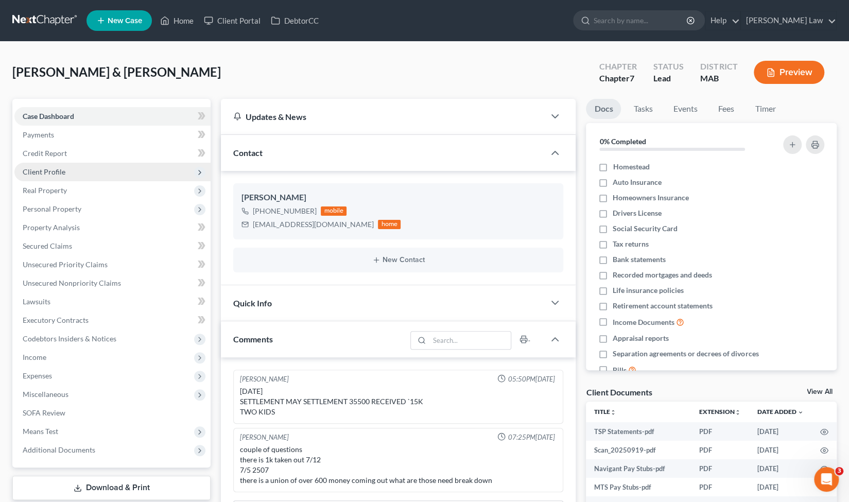
click at [99, 171] on span "Client Profile" at bounding box center [112, 172] width 196 height 19
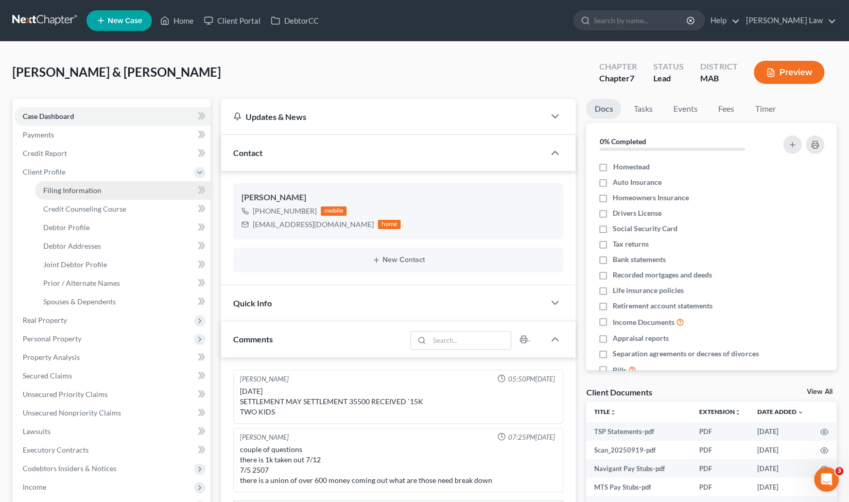
click at [106, 191] on link "Filing Information" at bounding box center [123, 190] width 176 height 19
select select "1"
select select "0"
select select "39"
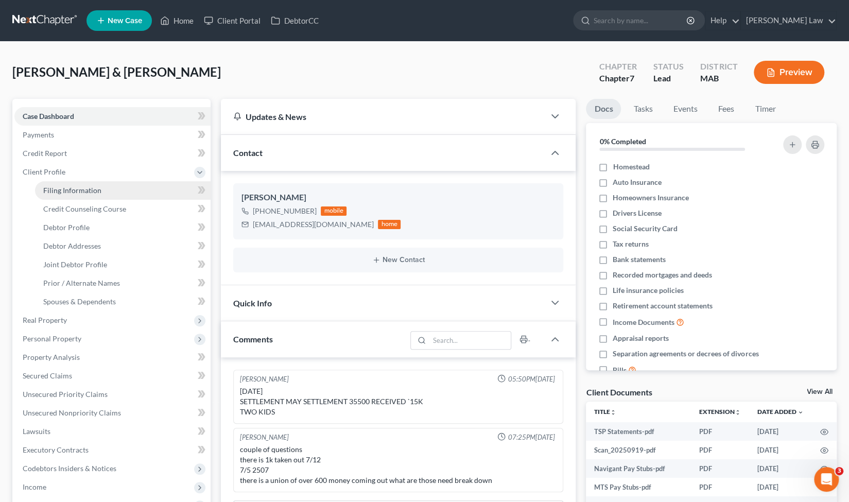
select select "0"
select select "22"
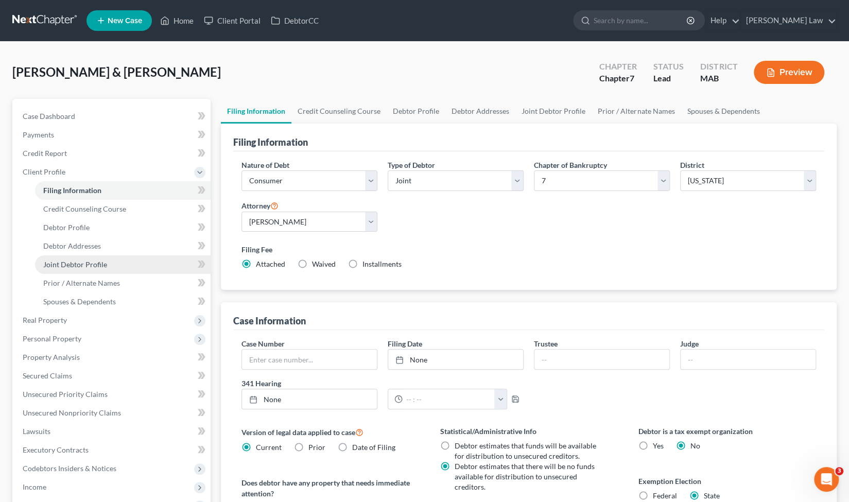
click at [116, 267] on link "Joint Debtor Profile" at bounding box center [123, 265] width 176 height 19
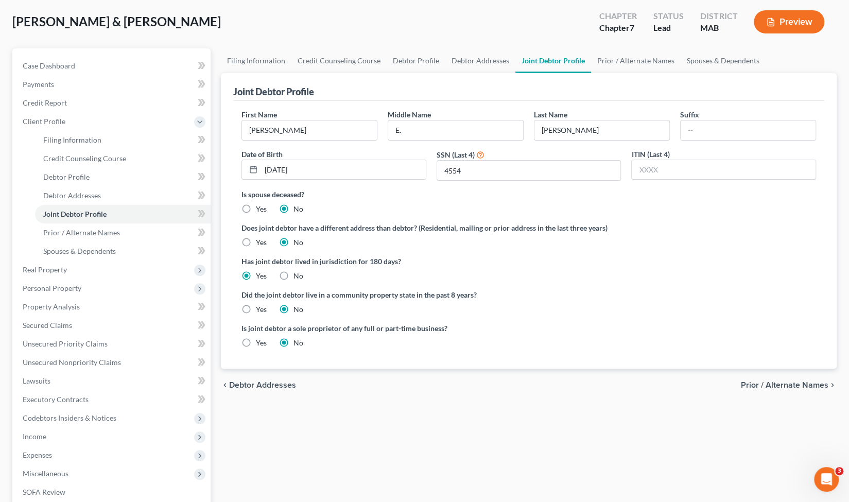
scroll to position [51, 0]
click at [120, 252] on link "Spouses & Dependents" at bounding box center [123, 251] width 176 height 19
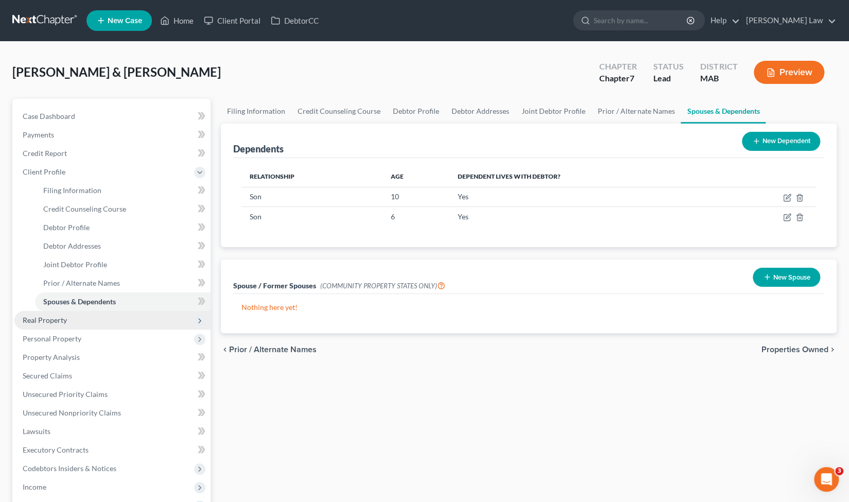
click at [75, 319] on span "Real Property" at bounding box center [112, 320] width 196 height 19
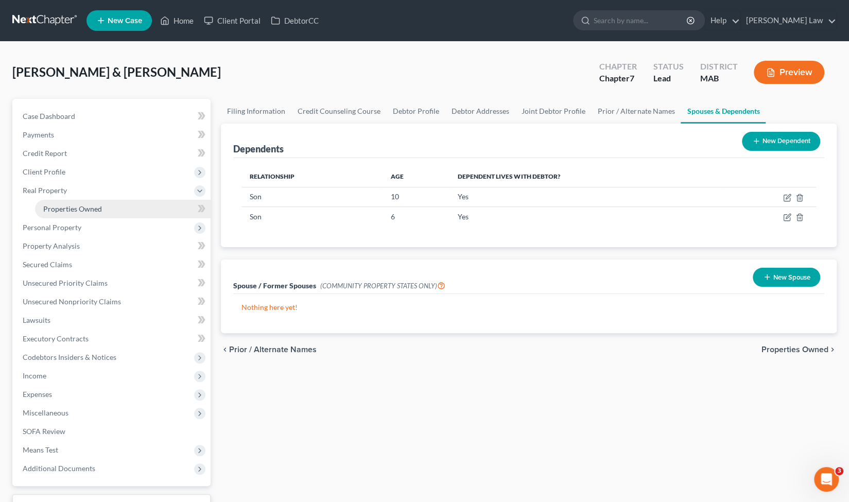
click at [92, 210] on span "Properties Owned" at bounding box center [72, 209] width 59 height 9
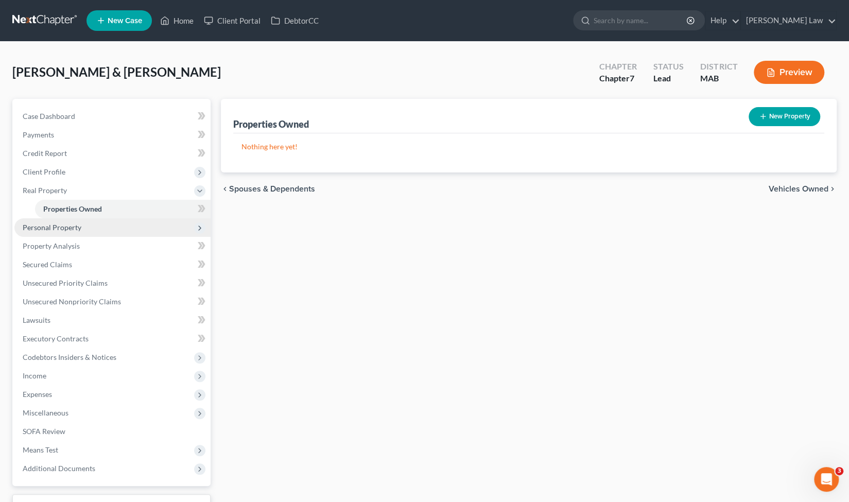
click at [91, 230] on span "Personal Property" at bounding box center [112, 227] width 196 height 19
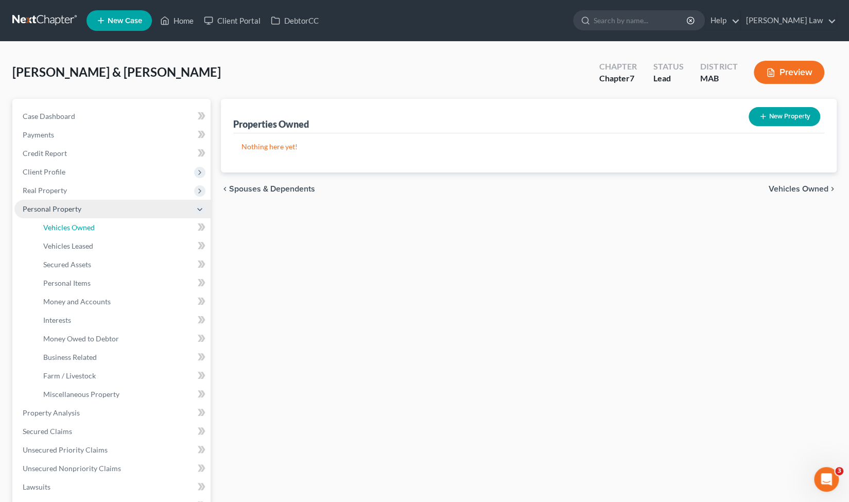
click at [91, 230] on span "Vehicles Owned" at bounding box center [69, 227] width 52 height 9
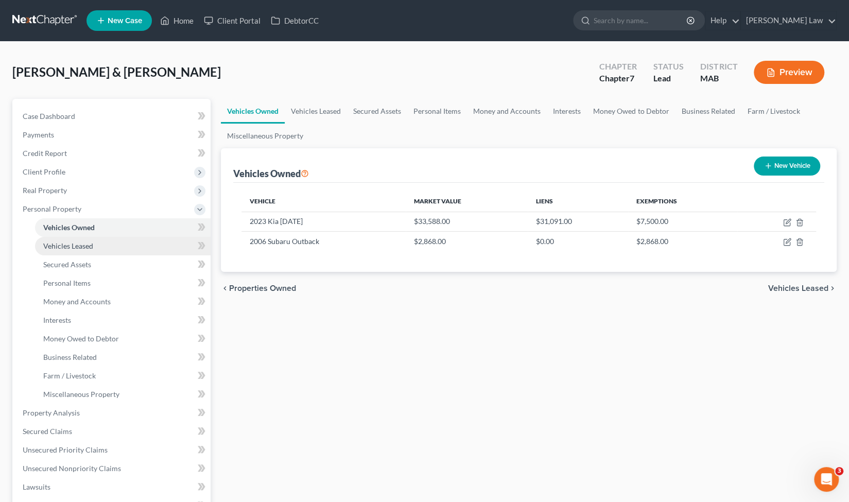
click at [86, 251] on link "Vehicles Leased" at bounding box center [123, 246] width 176 height 19
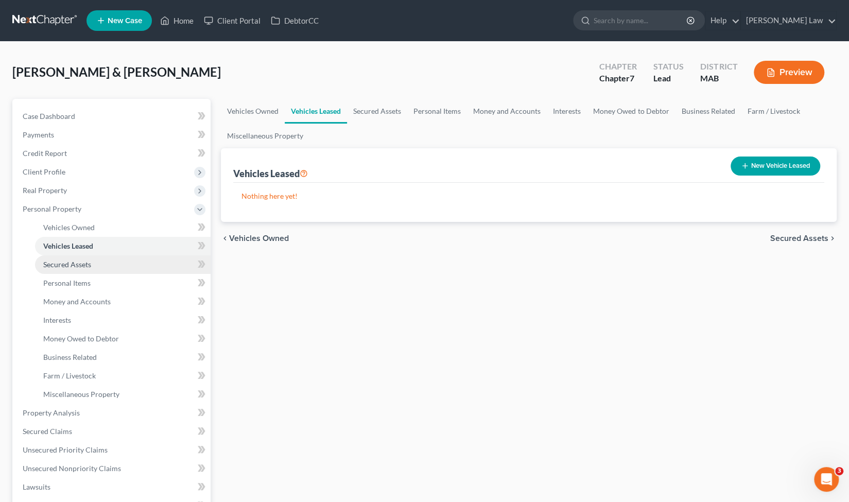
click at [91, 263] on span "Secured Assets" at bounding box center [67, 264] width 48 height 9
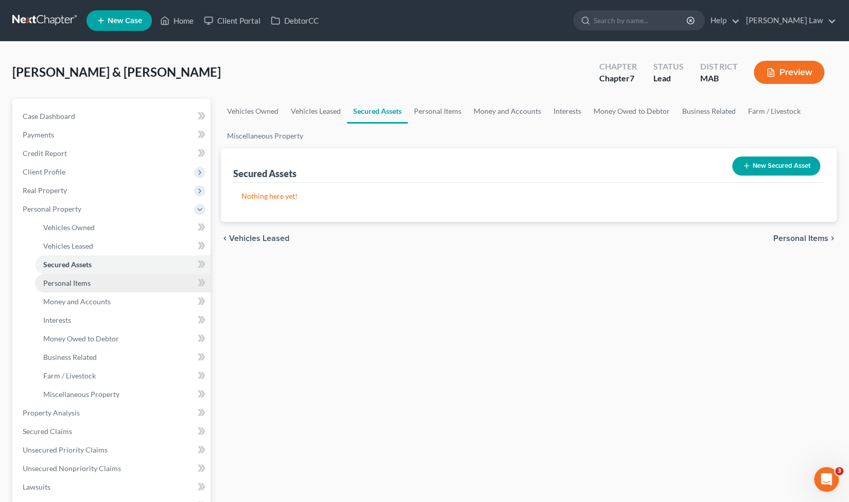
click at [97, 280] on link "Personal Items" at bounding box center [123, 283] width 176 height 19
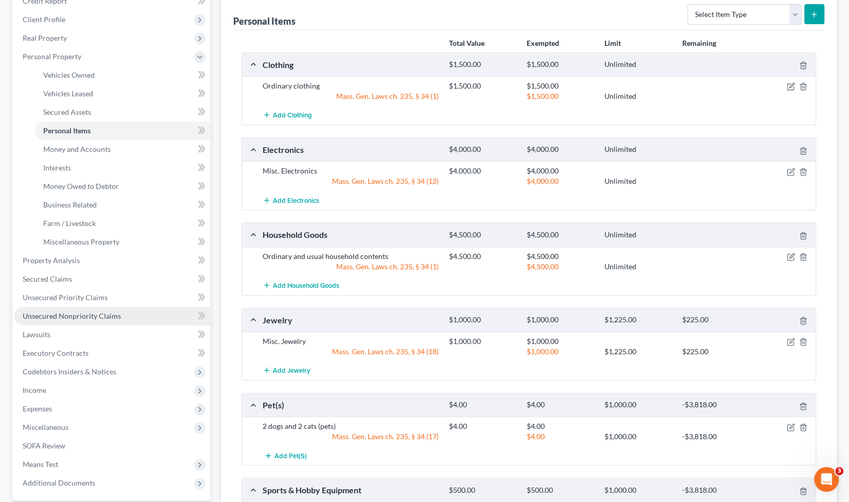
scroll to position [158, 0]
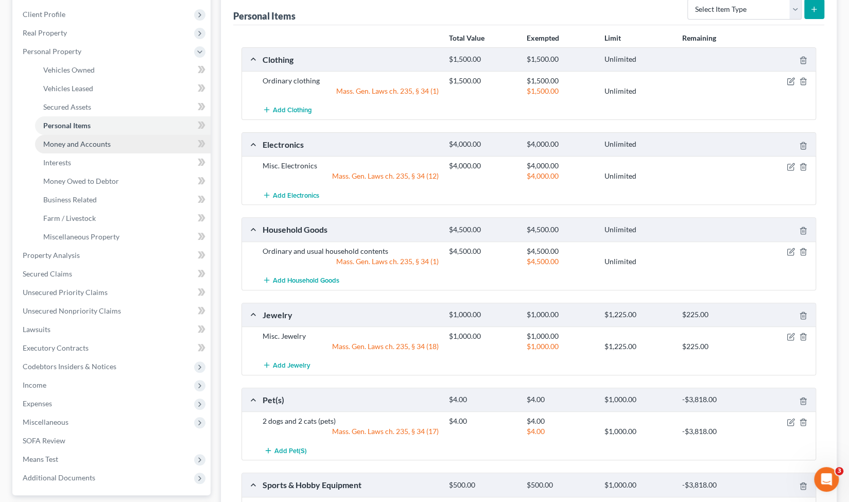
click at [102, 147] on span "Money and Accounts" at bounding box center [76, 144] width 67 height 9
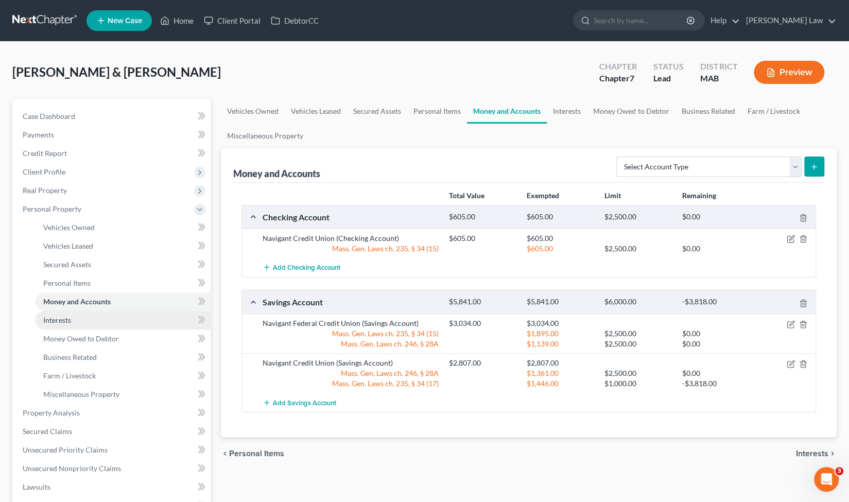
click at [101, 324] on link "Interests" at bounding box center [123, 320] width 176 height 19
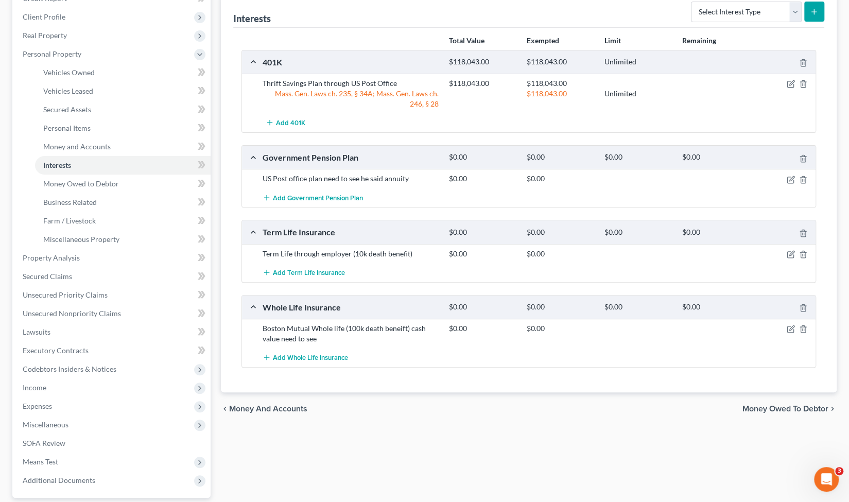
scroll to position [173, 0]
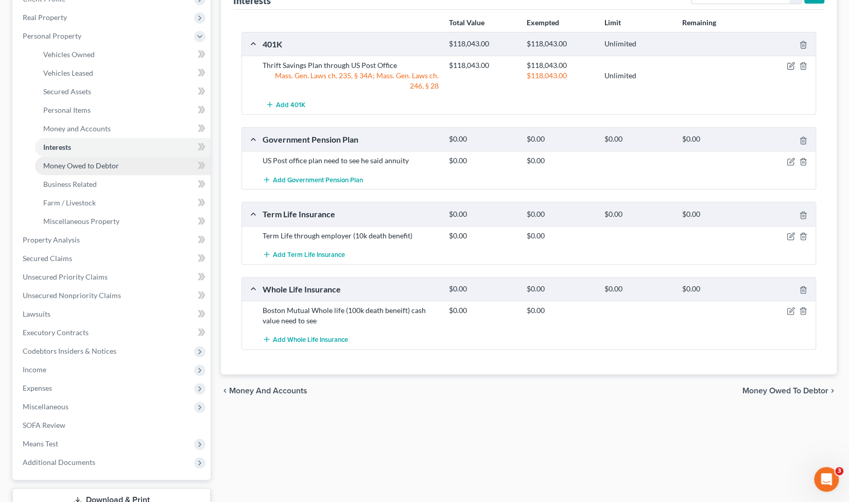
click at [128, 162] on link "Money Owed to Debtor" at bounding box center [123, 166] width 176 height 19
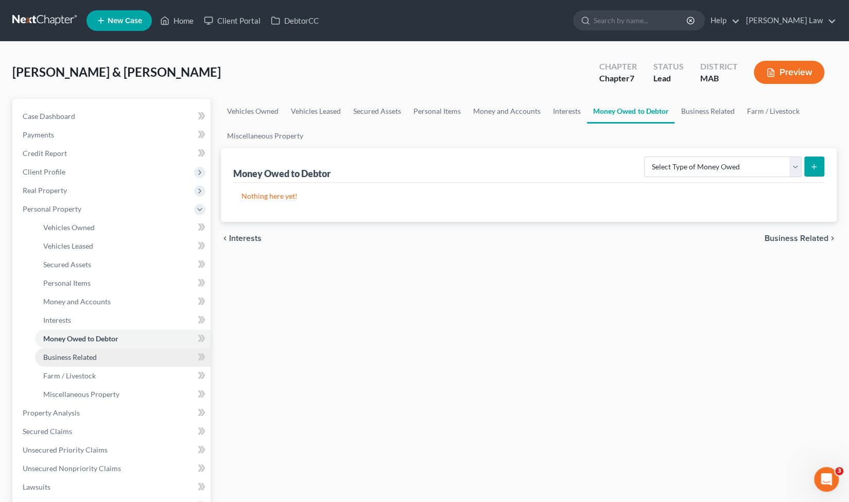
click at [133, 355] on link "Business Related" at bounding box center [123, 357] width 176 height 19
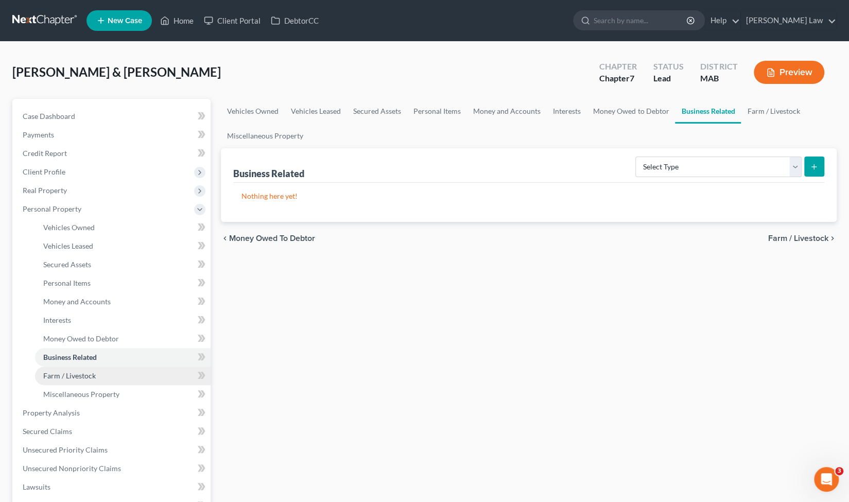
click at [122, 374] on link "Farm / Livestock" at bounding box center [123, 376] width 176 height 19
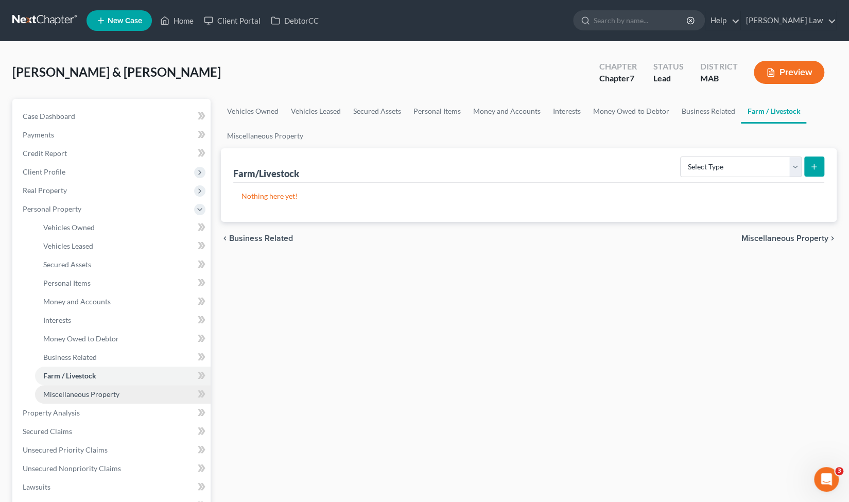
click at [121, 394] on link "Miscellaneous Property" at bounding box center [123, 394] width 176 height 19
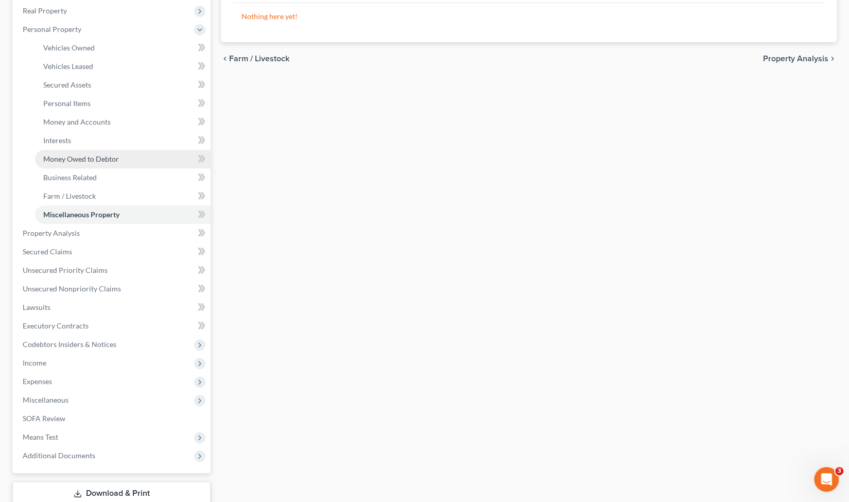
scroll to position [185, 0]
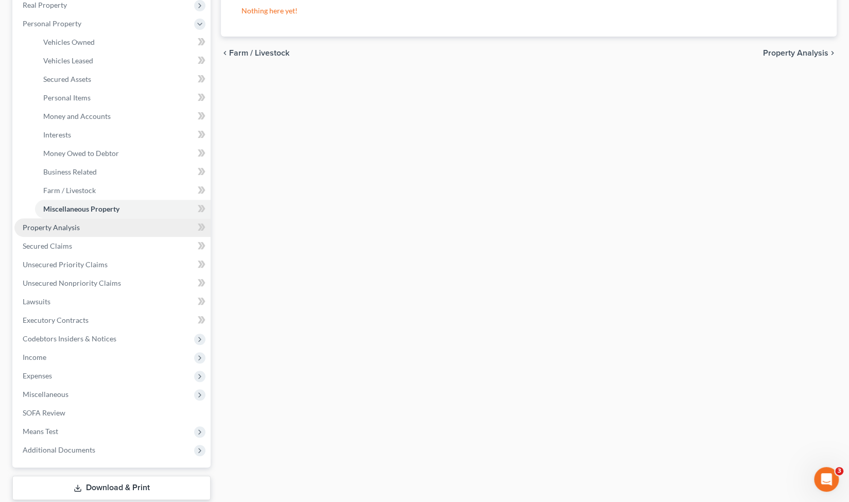
click at [94, 230] on link "Property Analysis" at bounding box center [112, 227] width 196 height 19
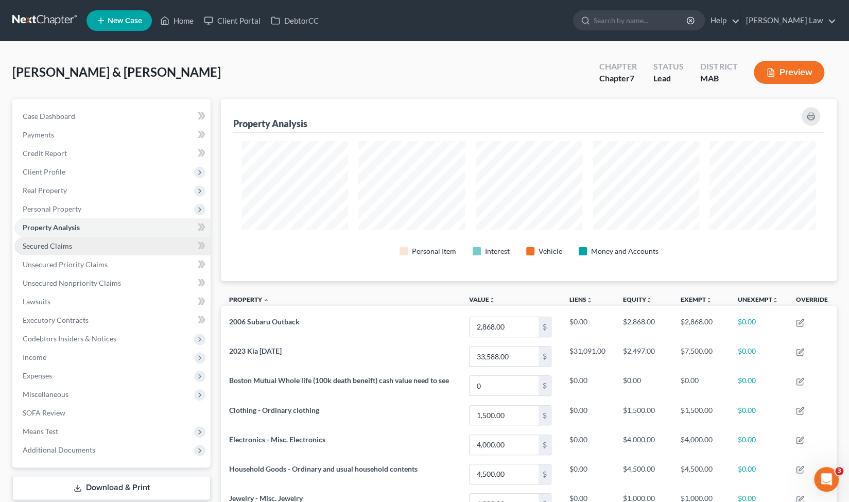
click at [100, 245] on link "Secured Claims" at bounding box center [112, 246] width 196 height 19
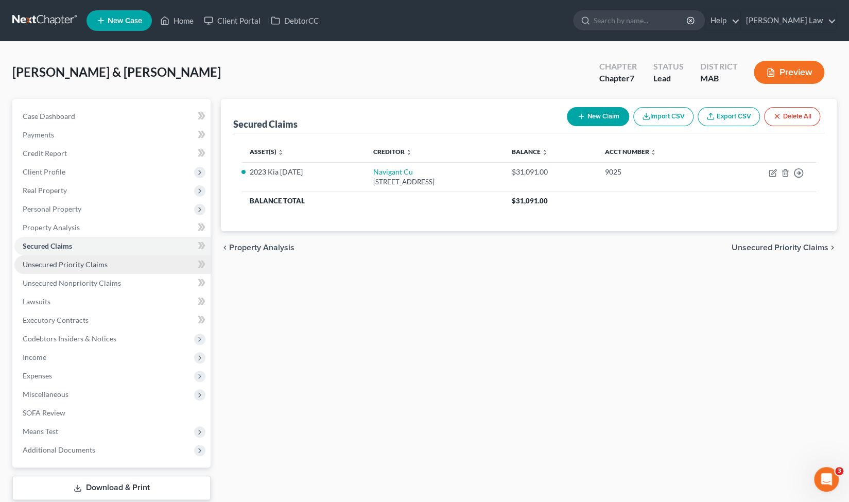
click at [96, 263] on span "Unsecured Priority Claims" at bounding box center [65, 264] width 85 height 9
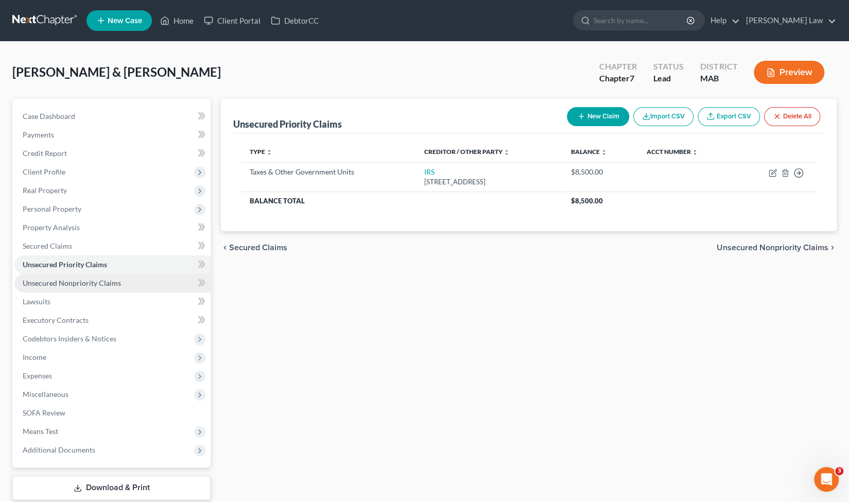
click at [127, 281] on link "Unsecured Nonpriority Claims" at bounding box center [112, 283] width 196 height 19
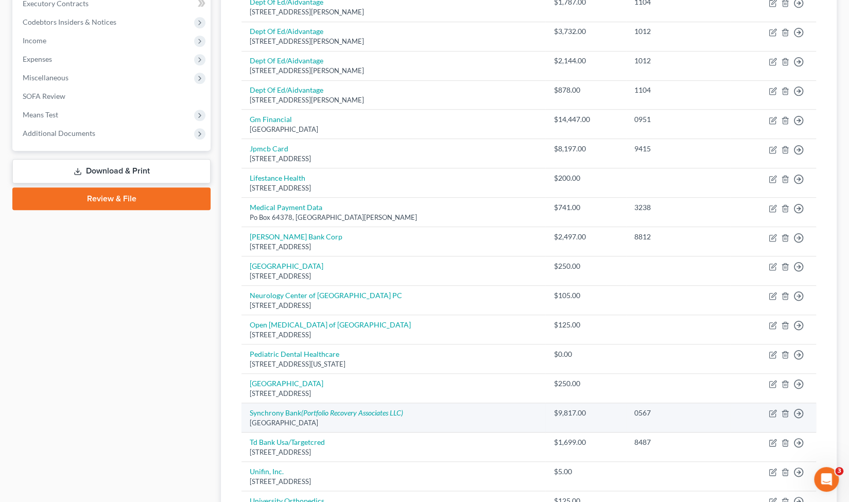
scroll to position [315, 0]
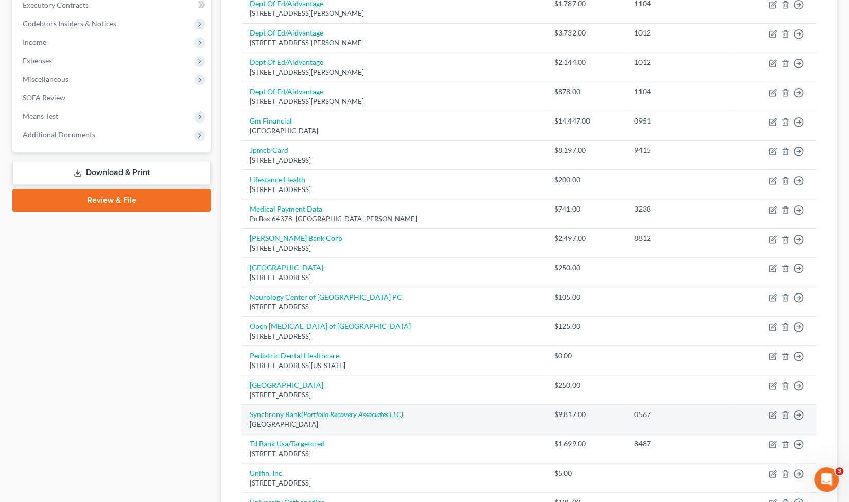
click at [459, 318] on td "Open [MEDICAL_DATA] of [GEOGRAPHIC_DATA] [STREET_ADDRESS]" at bounding box center [394, 331] width 304 height 29
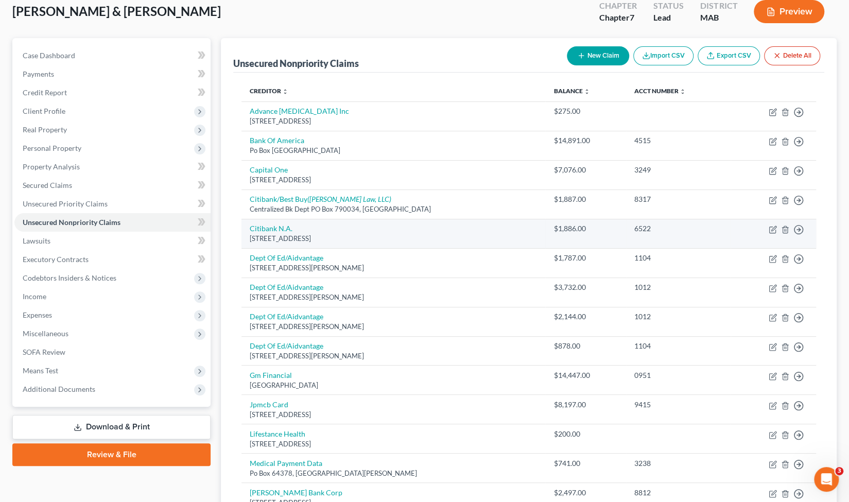
scroll to position [0, 0]
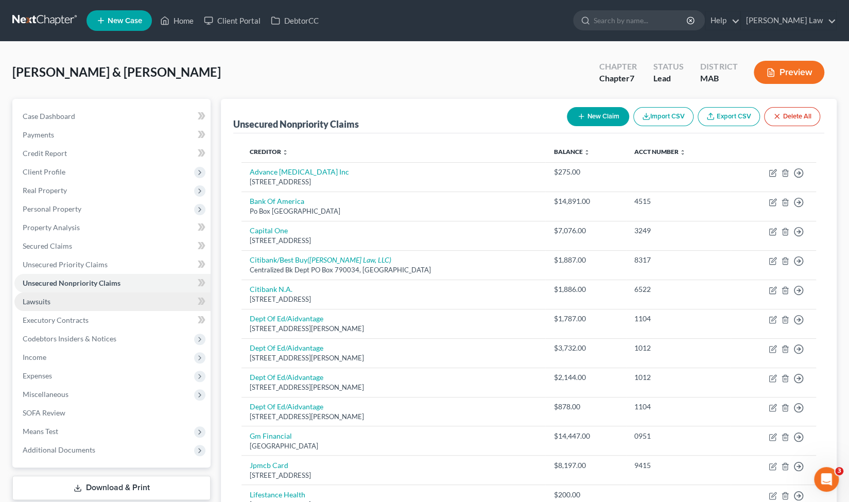
click at [129, 297] on link "Lawsuits" at bounding box center [112, 302] width 196 height 19
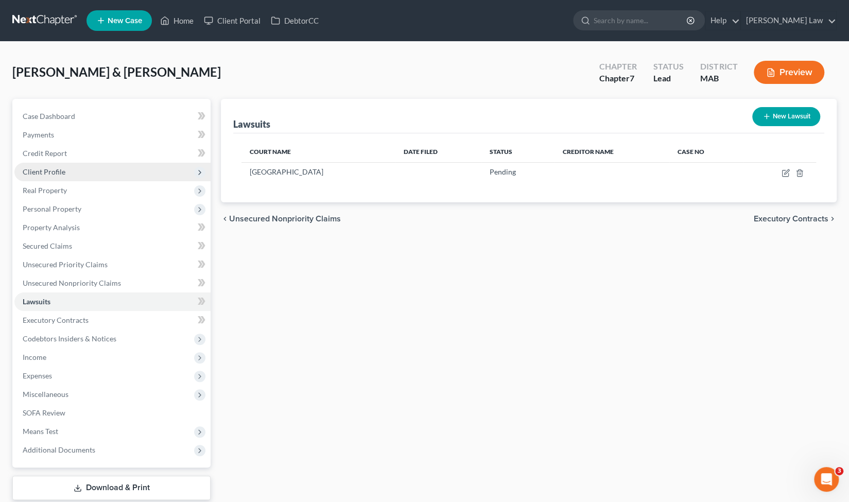
click at [90, 171] on span "Client Profile" at bounding box center [112, 172] width 196 height 19
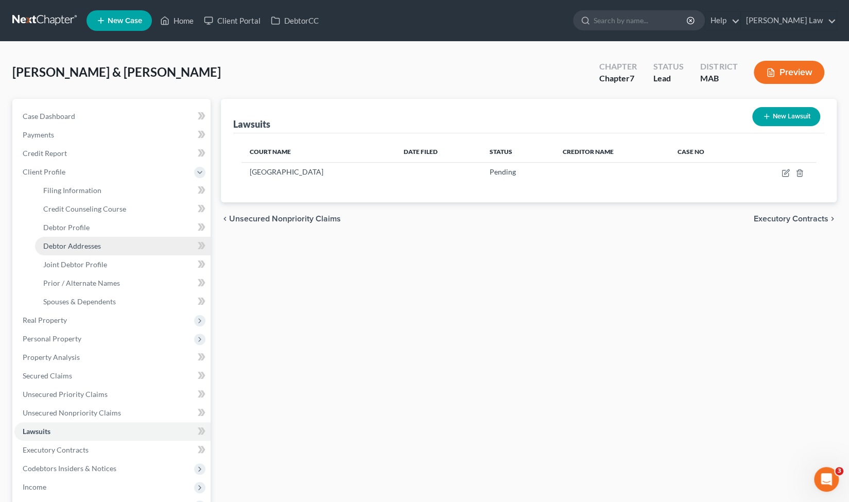
click at [75, 248] on span "Debtor Addresses" at bounding box center [72, 246] width 58 height 9
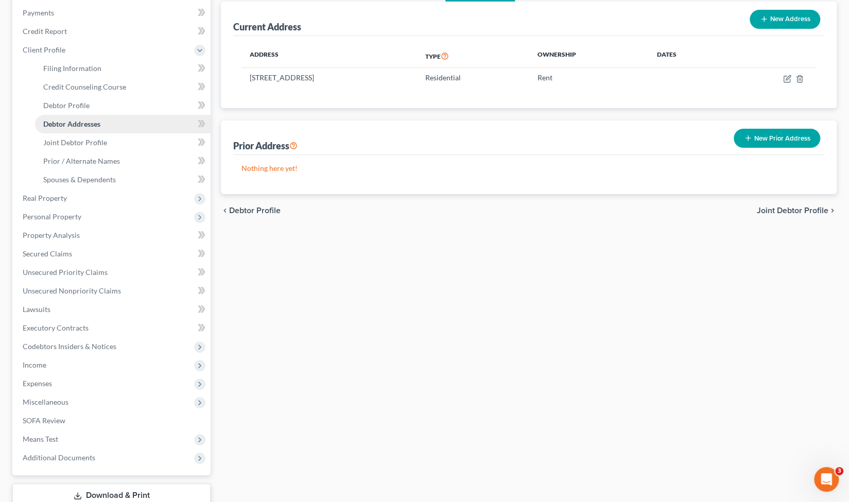
scroll to position [125, 0]
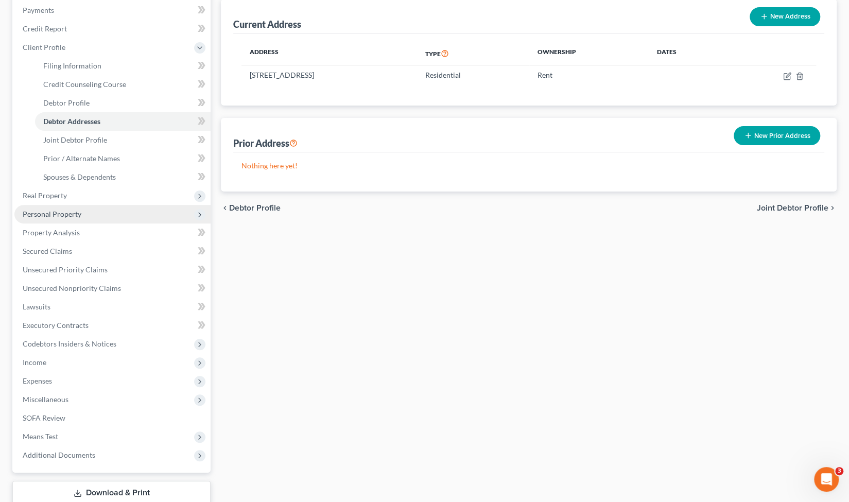
click at [103, 212] on span "Personal Property" at bounding box center [112, 214] width 196 height 19
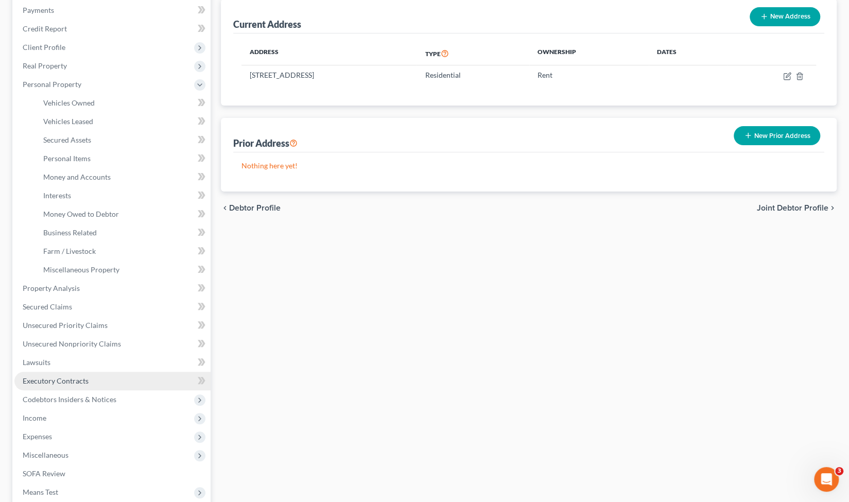
click at [79, 386] on link "Executory Contracts" at bounding box center [112, 381] width 196 height 19
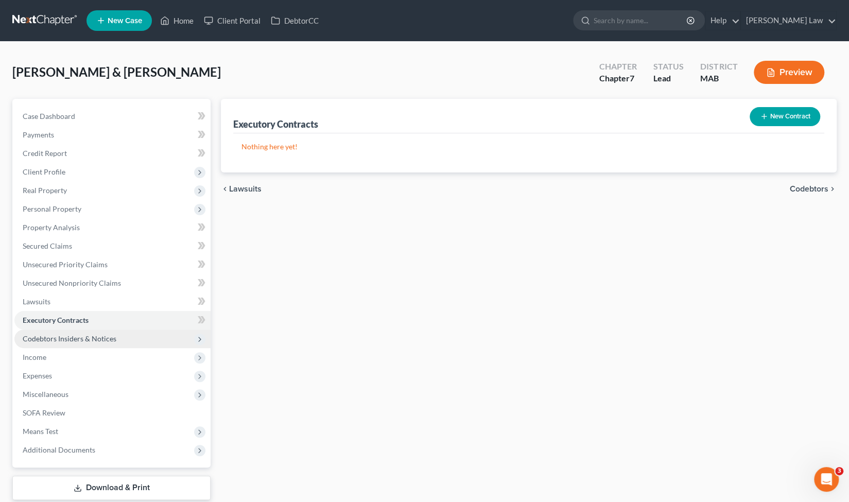
click at [115, 342] on span "Codebtors Insiders & Notices" at bounding box center [112, 339] width 196 height 19
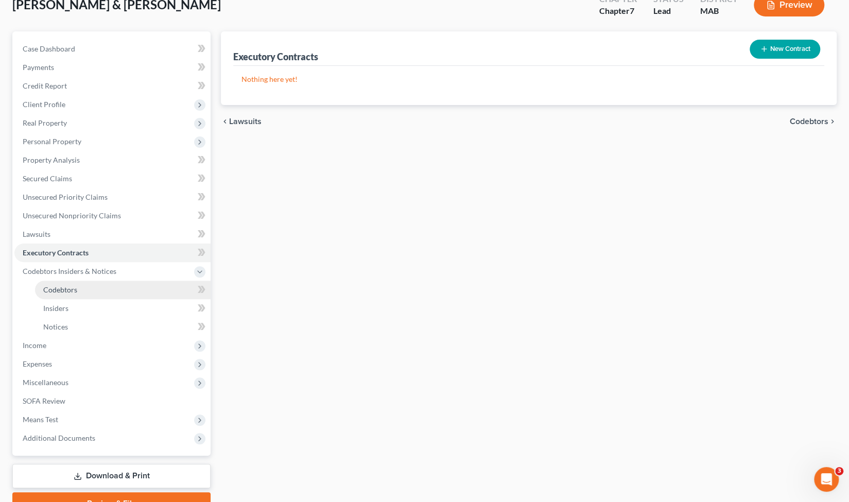
scroll to position [68, 0]
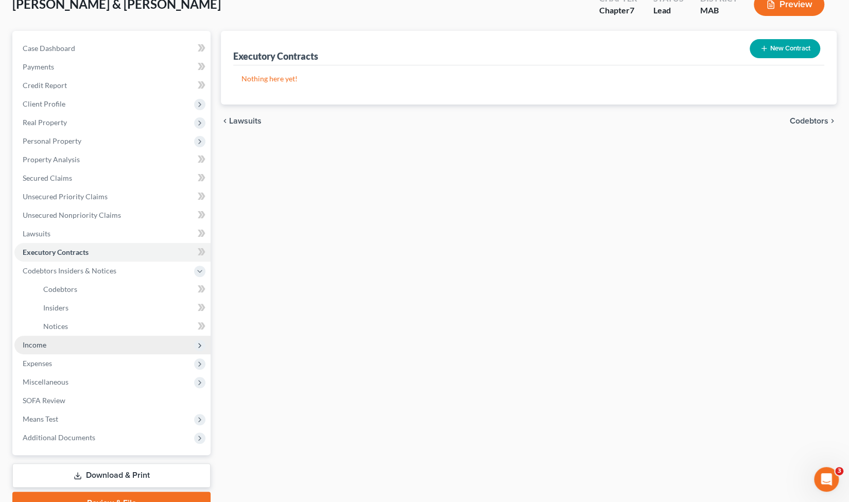
click at [121, 351] on span "Income" at bounding box center [112, 345] width 196 height 19
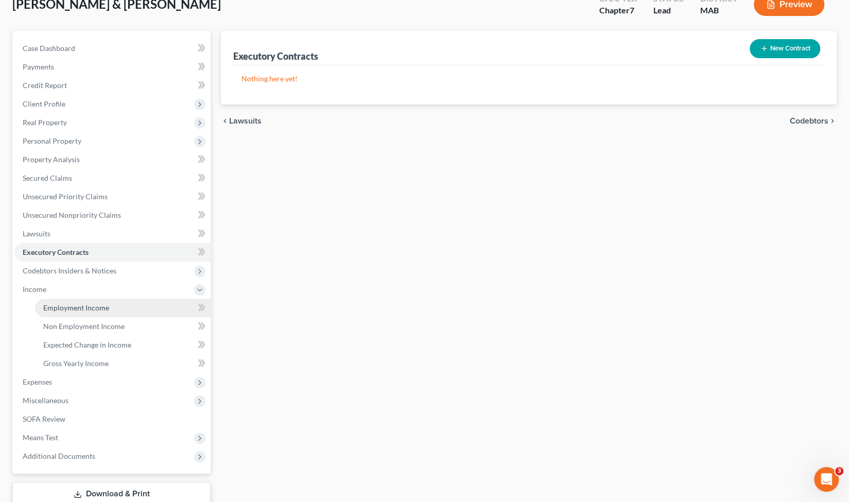
click at [105, 312] on link "Employment Income" at bounding box center [123, 308] width 176 height 19
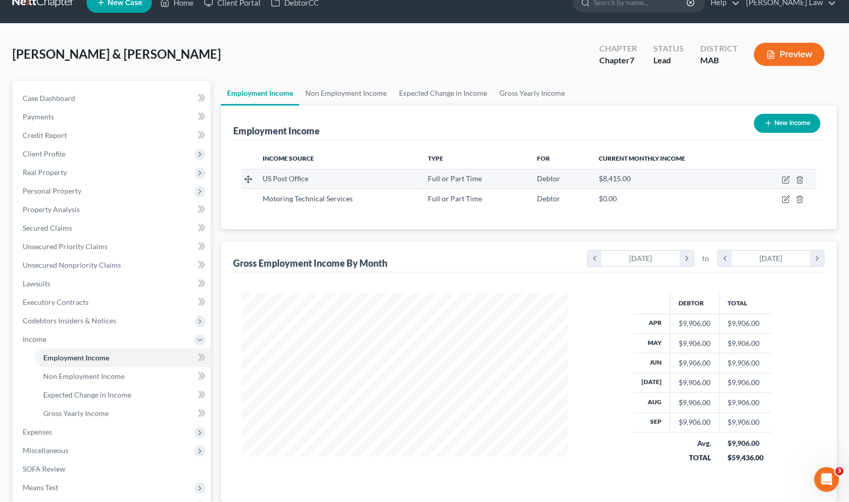
scroll to position [21, 0]
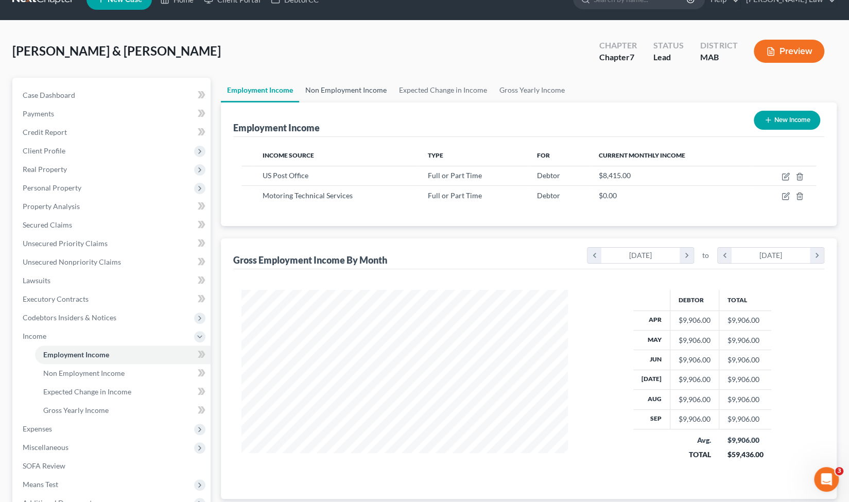
click at [354, 92] on link "Non Employment Income" at bounding box center [346, 90] width 94 height 25
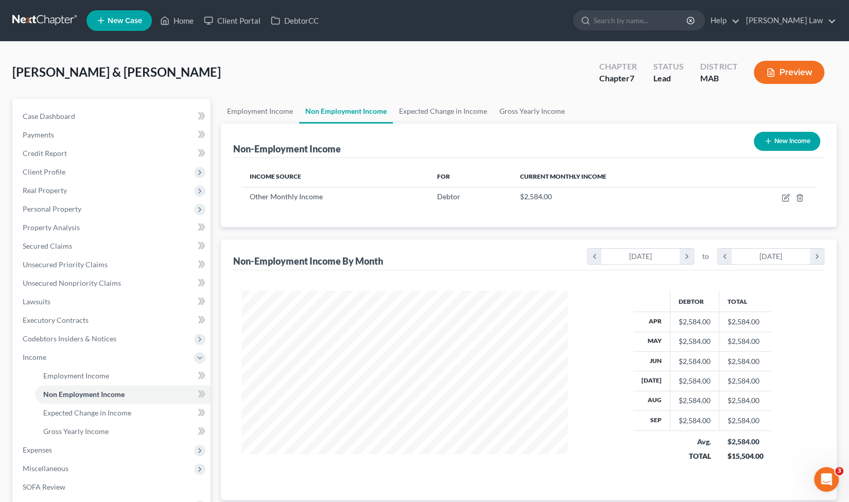
scroll to position [183, 347]
click at [469, 114] on link "Expected Change in Income" at bounding box center [443, 111] width 100 height 25
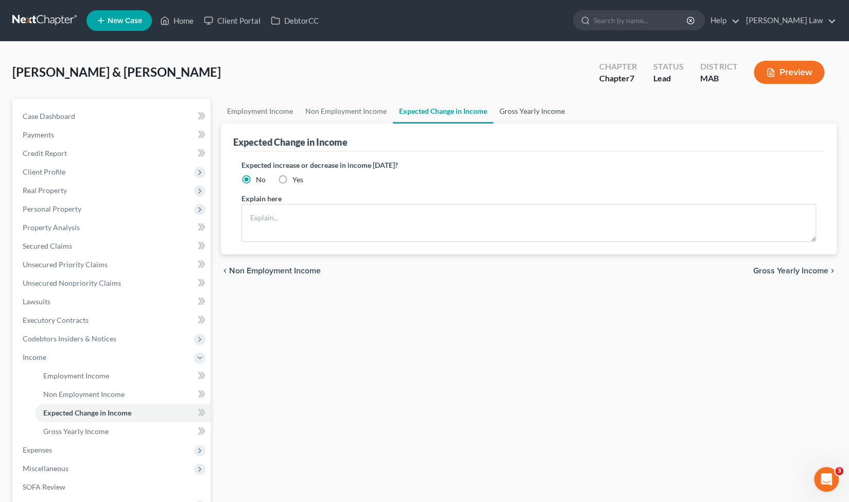
click at [524, 109] on link "Gross Yearly Income" at bounding box center [532, 111] width 78 height 25
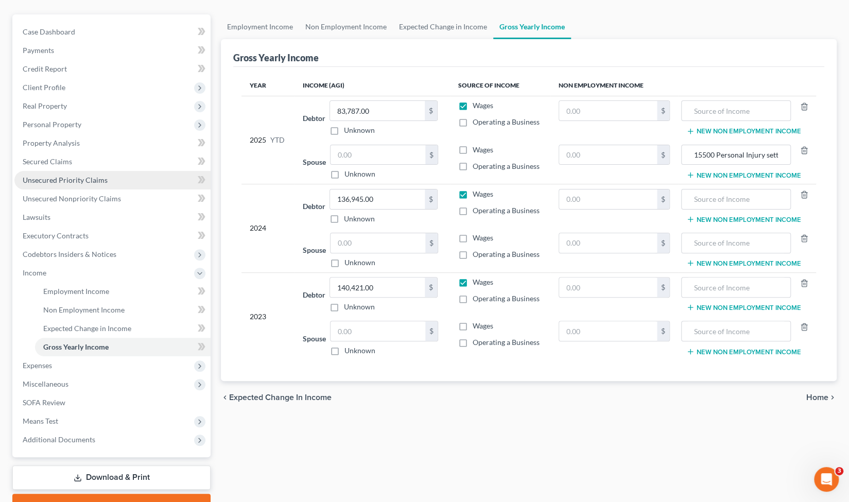
scroll to position [85, 0]
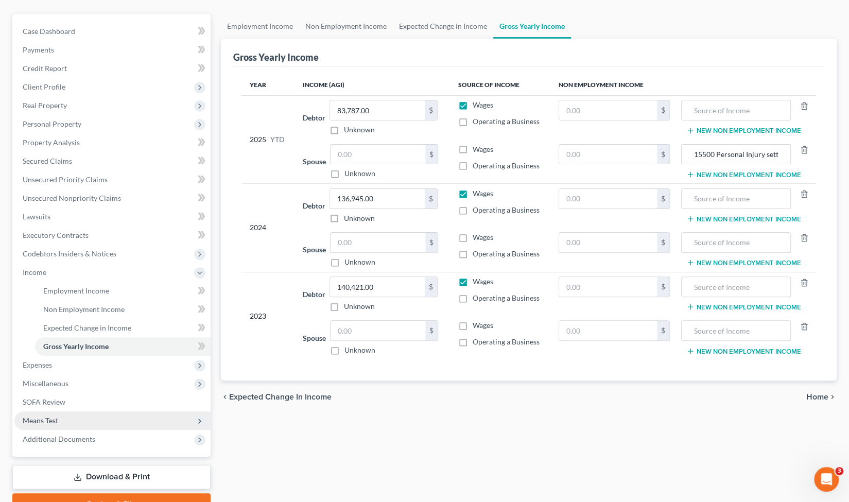
click at [102, 425] on span "Means Test" at bounding box center [112, 421] width 196 height 19
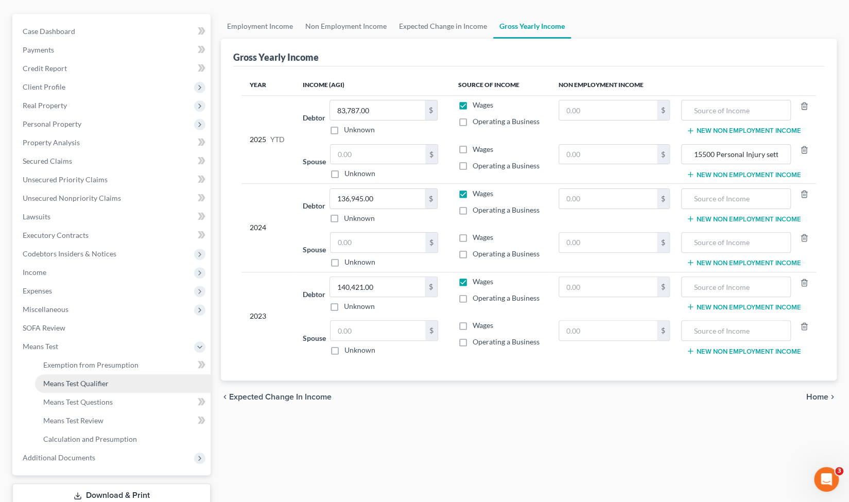
click at [120, 385] on link "Means Test Qualifier" at bounding box center [123, 383] width 176 height 19
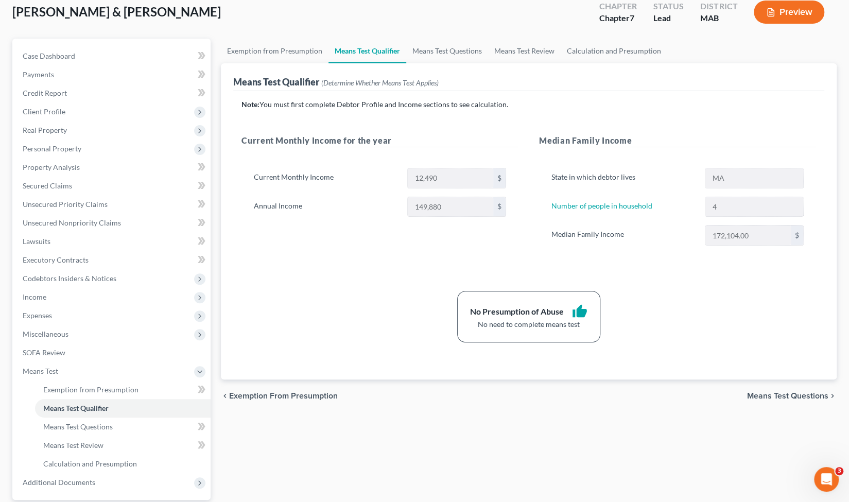
scroll to position [61, 0]
click at [131, 424] on link "Means Test Questions" at bounding box center [123, 426] width 176 height 19
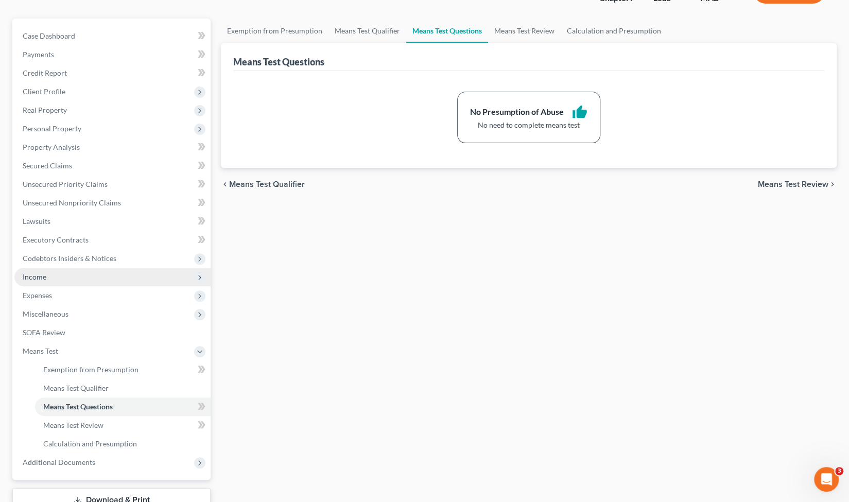
scroll to position [83, 0]
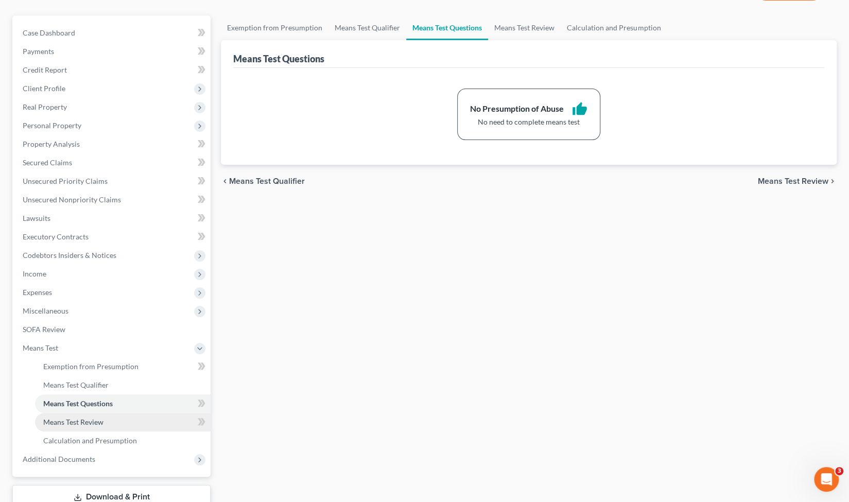
click at [105, 422] on link "Means Test Review" at bounding box center [123, 422] width 176 height 19
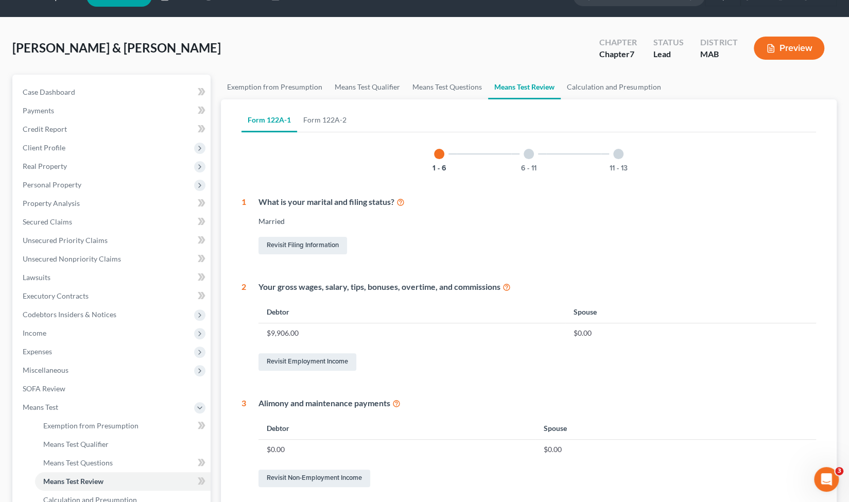
scroll to position [48, 0]
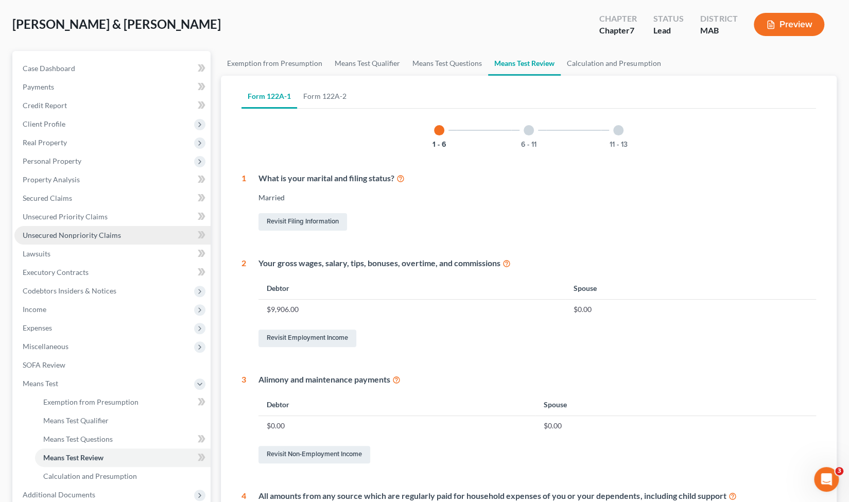
click at [90, 237] on span "Unsecured Nonpriority Claims" at bounding box center [72, 235] width 98 height 9
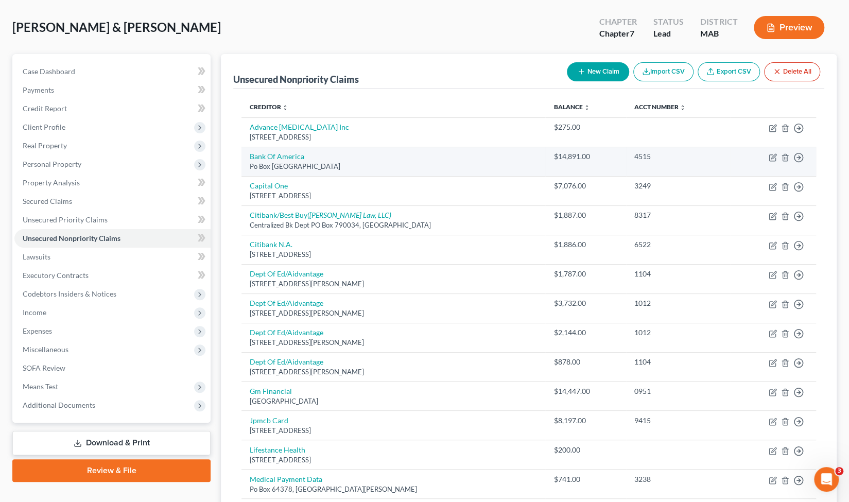
scroll to position [45, 0]
click at [286, 156] on link "Bank Of America" at bounding box center [277, 155] width 55 height 9
select select "45"
select select "2"
select select "1"
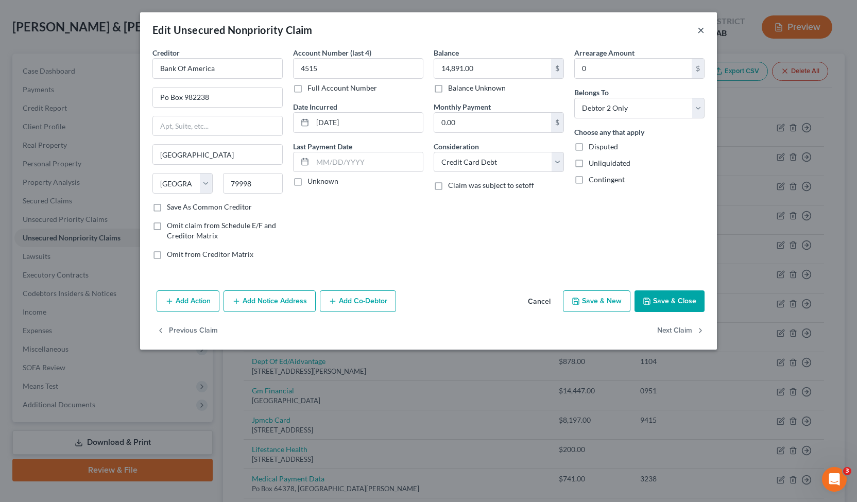
click at [701, 31] on button "×" at bounding box center [700, 30] width 7 height 12
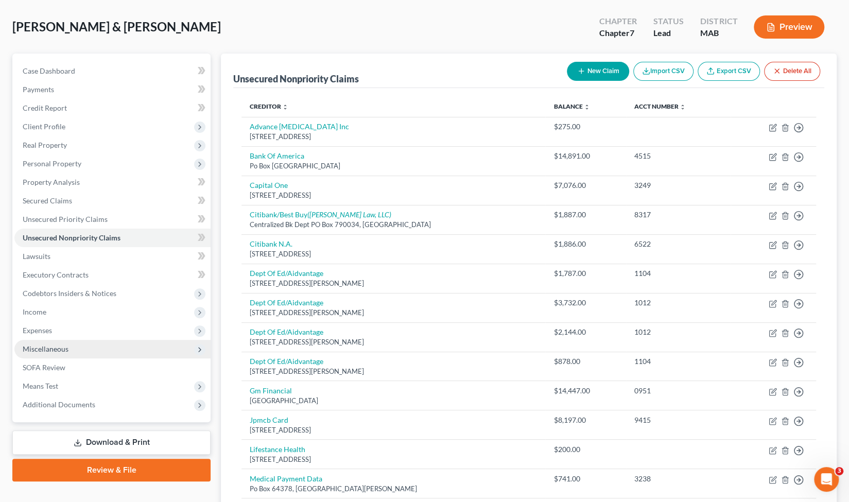
click at [124, 351] on span "Miscellaneous" at bounding box center [112, 349] width 196 height 19
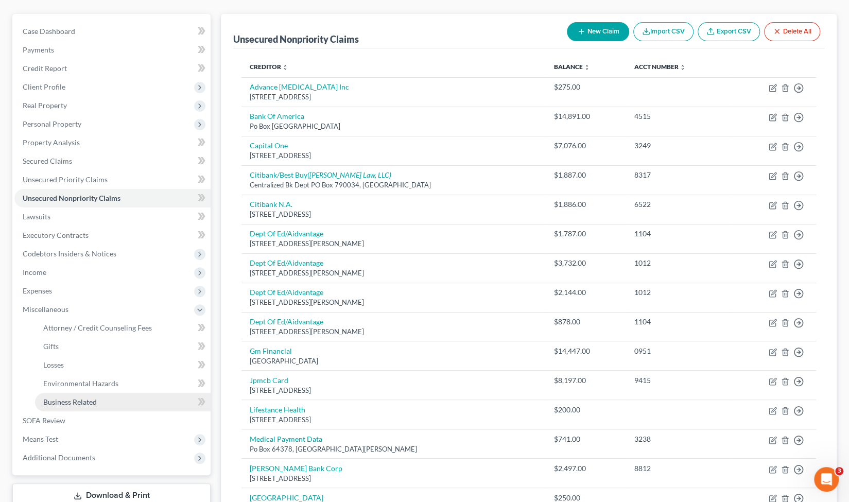
scroll to position [86, 0]
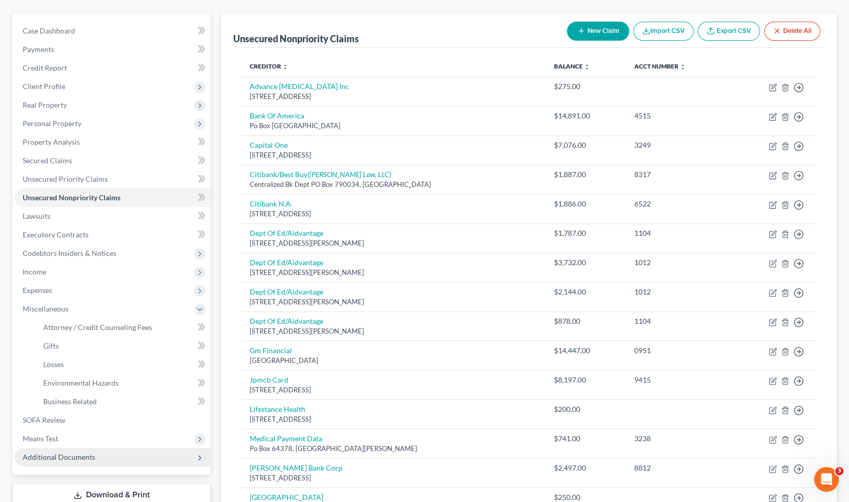
click at [87, 464] on span "Additional Documents" at bounding box center [112, 457] width 196 height 19
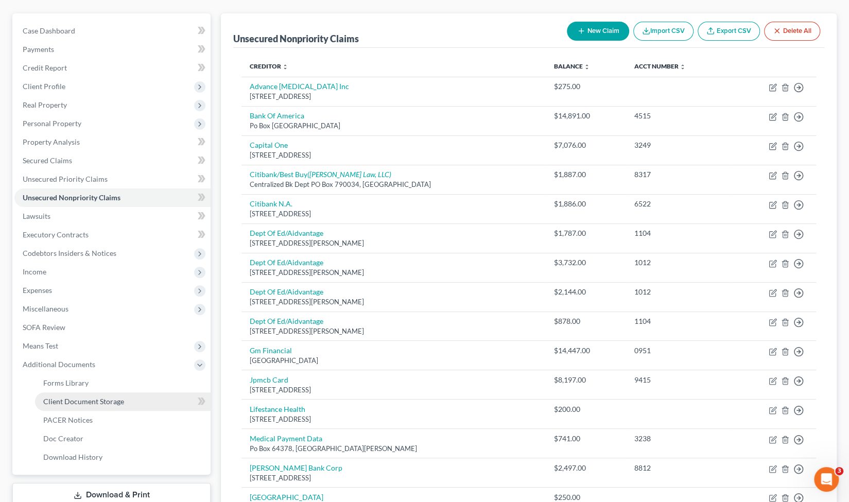
click at [118, 402] on span "Client Document Storage" at bounding box center [83, 401] width 81 height 9
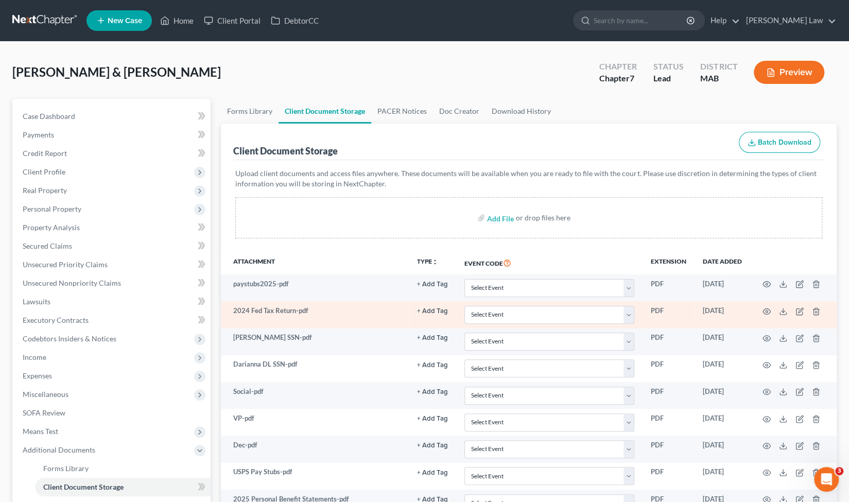
scroll to position [39, 0]
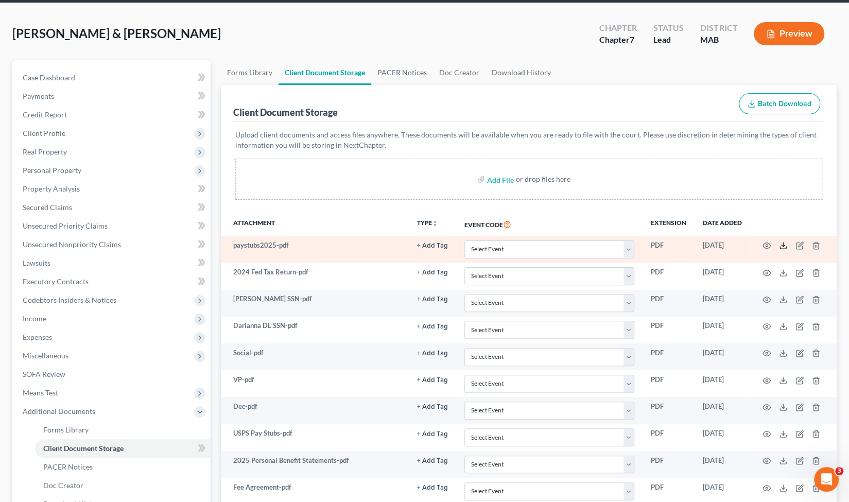
click at [782, 247] on icon at bounding box center [783, 246] width 8 height 8
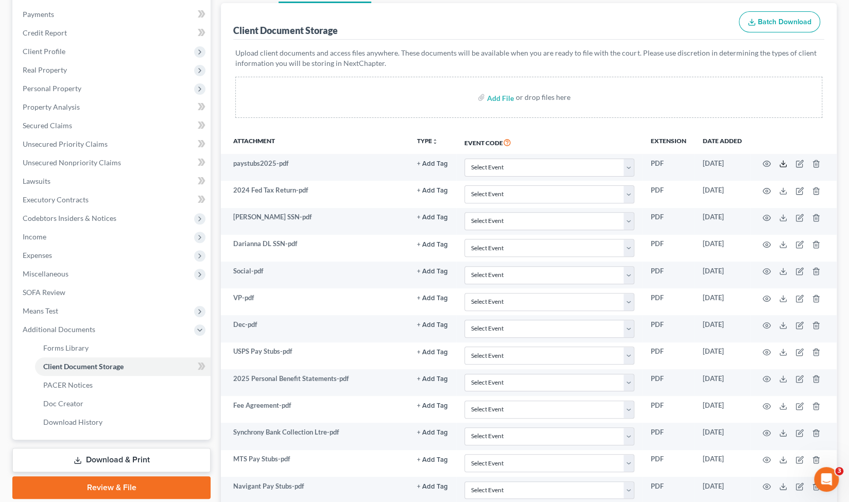
scroll to position [123, 0]
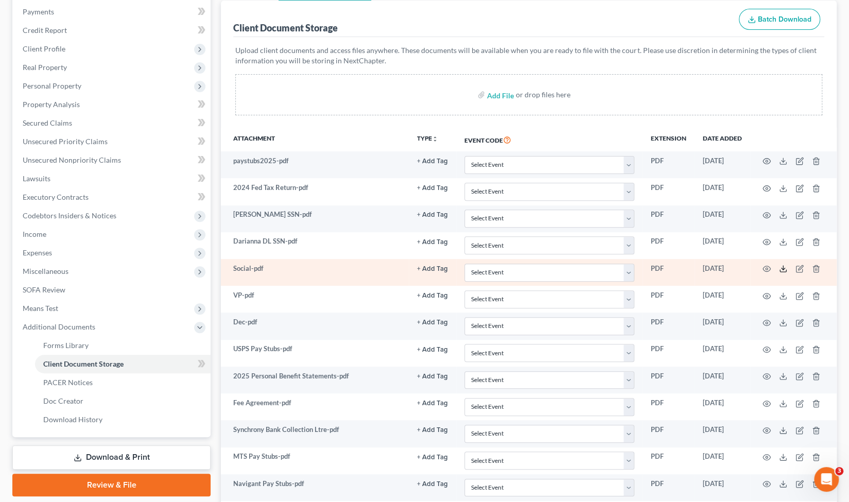
click at [781, 267] on icon at bounding box center [783, 269] width 8 height 8
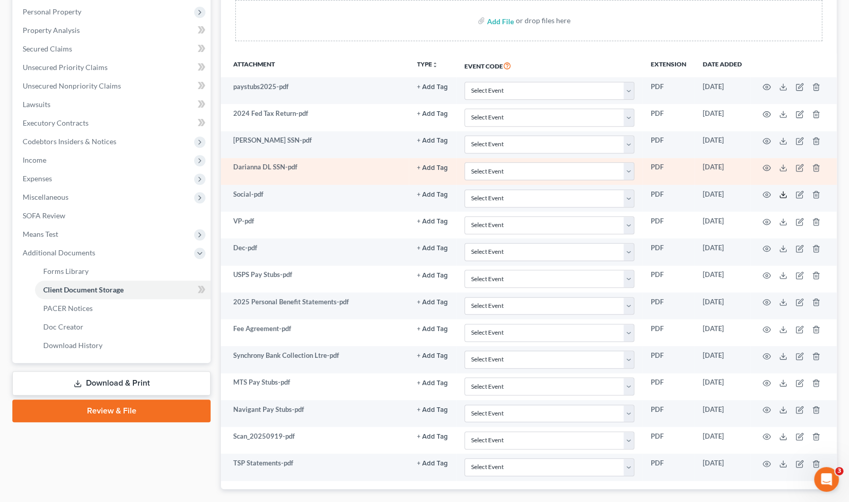
scroll to position [200, 0]
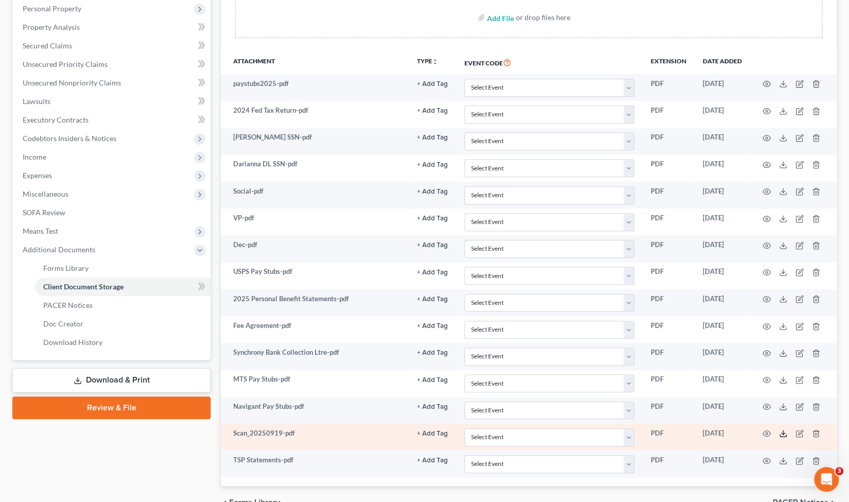
click at [785, 431] on icon at bounding box center [783, 434] width 8 height 8
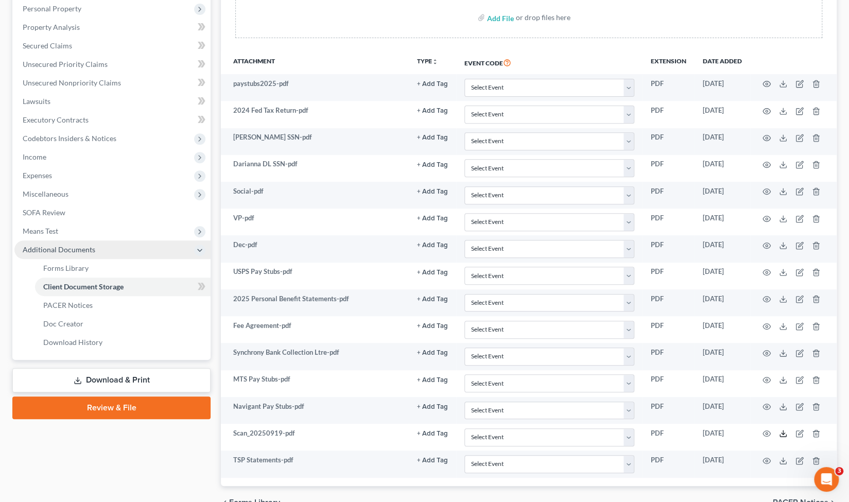
scroll to position [0, 0]
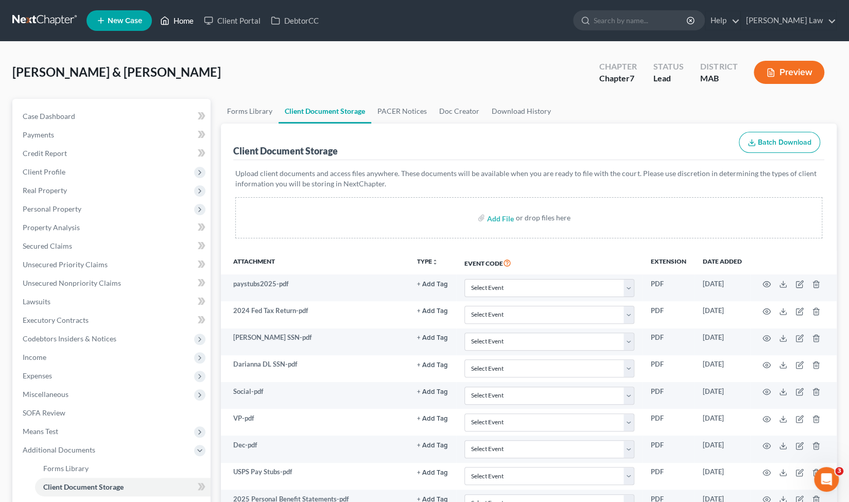
click at [172, 25] on link "Home" at bounding box center [177, 20] width 44 height 19
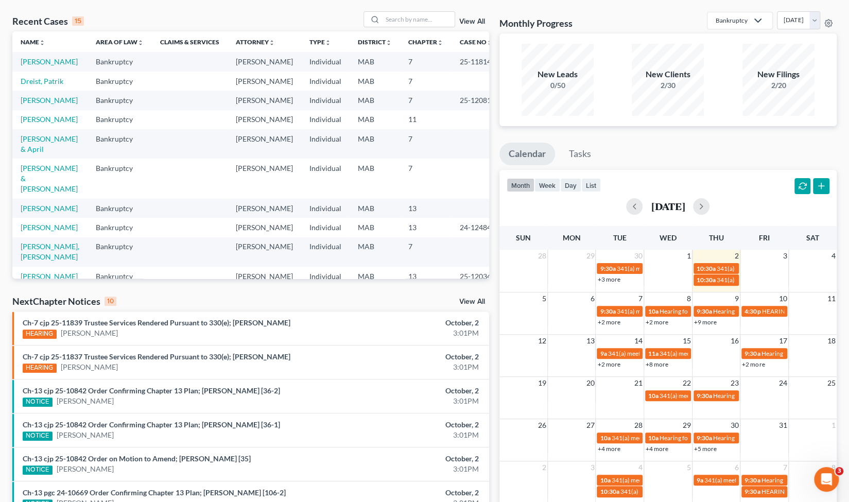
scroll to position [47, 0]
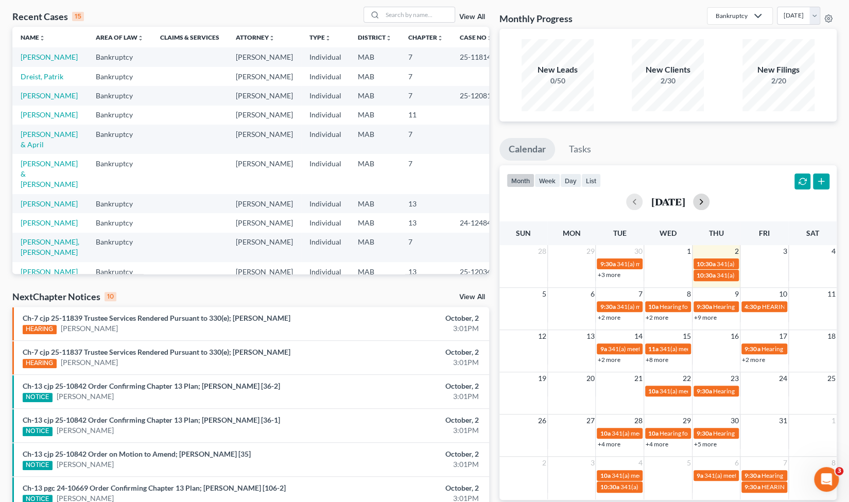
click at [710, 206] on button "button" at bounding box center [701, 202] width 16 height 16
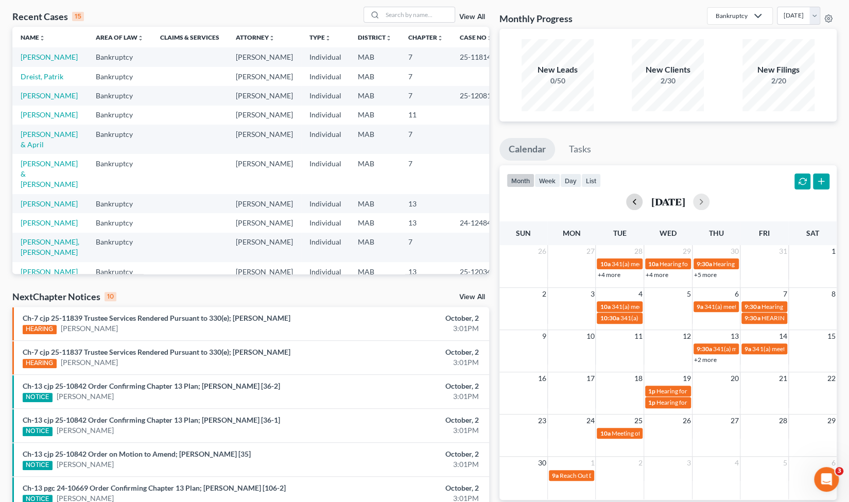
click at [626, 199] on button "button" at bounding box center [634, 202] width 16 height 16
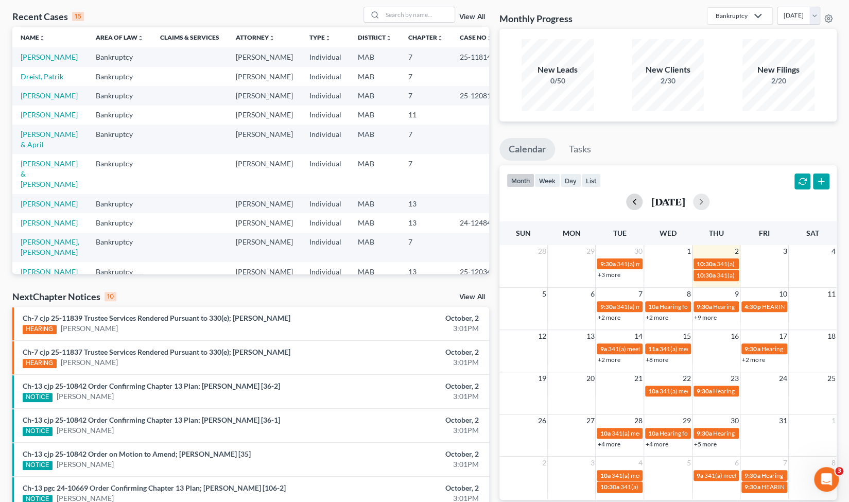
click at [626, 199] on button "button" at bounding box center [634, 202] width 16 height 16
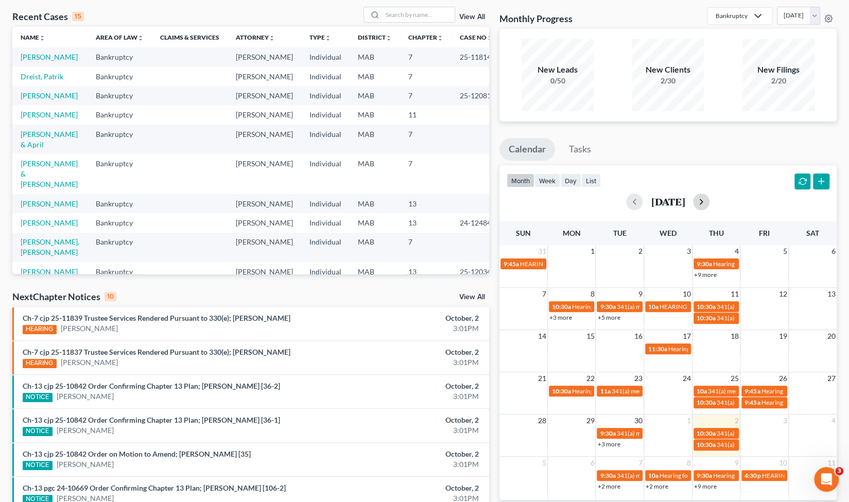
click at [710, 203] on button "button" at bounding box center [701, 202] width 16 height 16
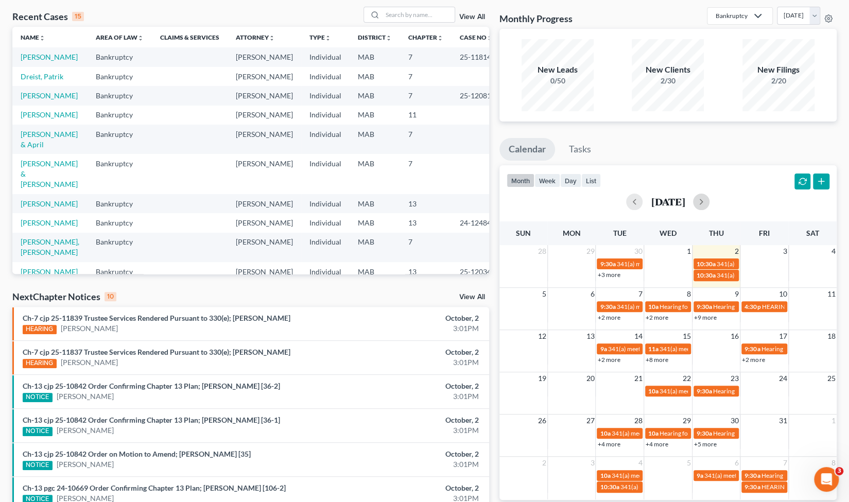
scroll to position [0, 0]
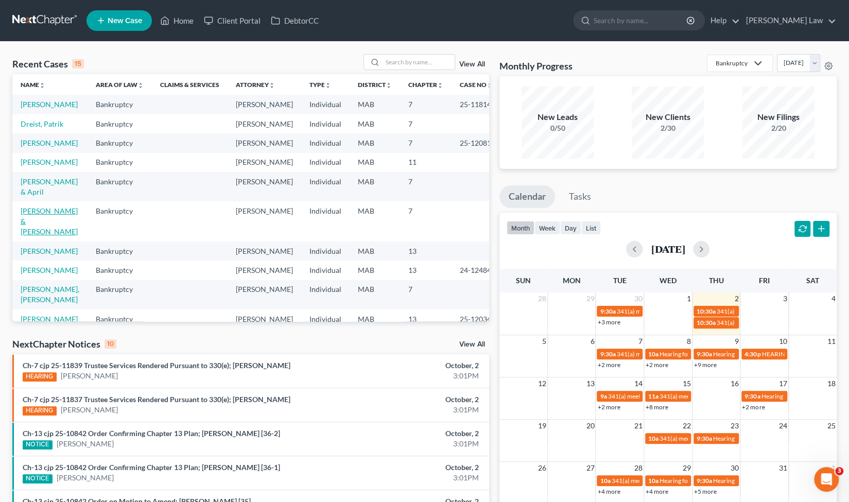
click at [48, 236] on link "[PERSON_NAME] & [PERSON_NAME]" at bounding box center [49, 221] width 57 height 29
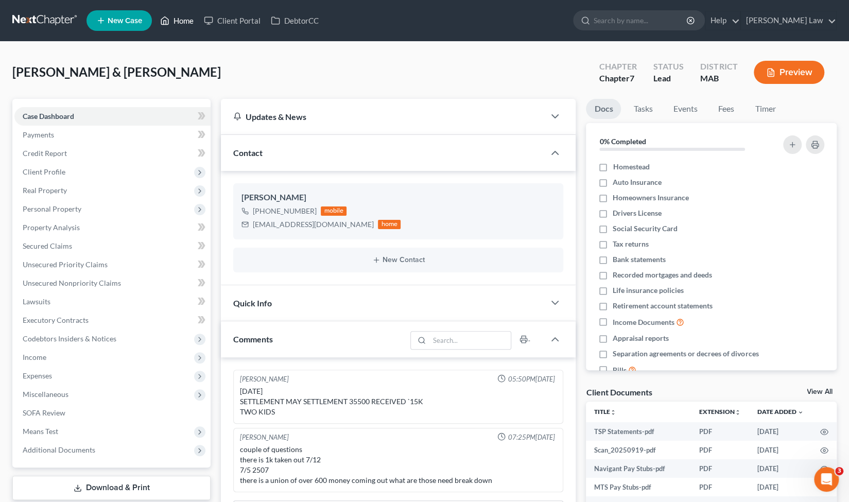
click at [172, 29] on link "Home" at bounding box center [177, 20] width 44 height 19
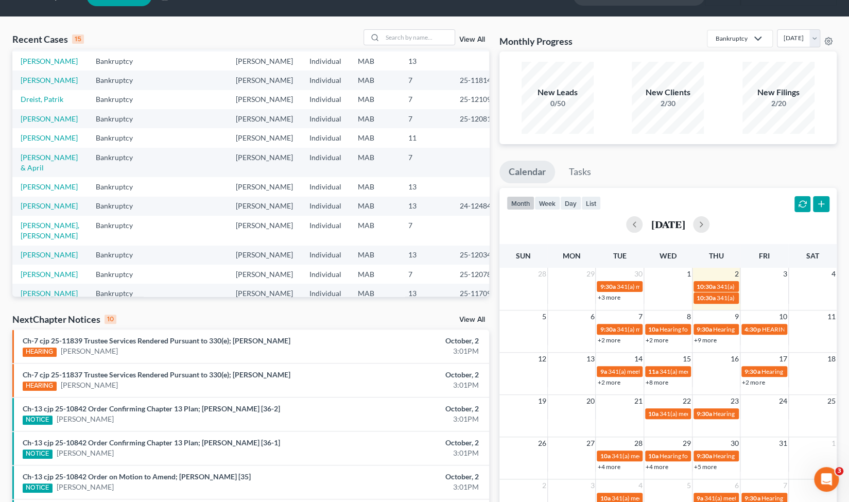
scroll to position [96, 0]
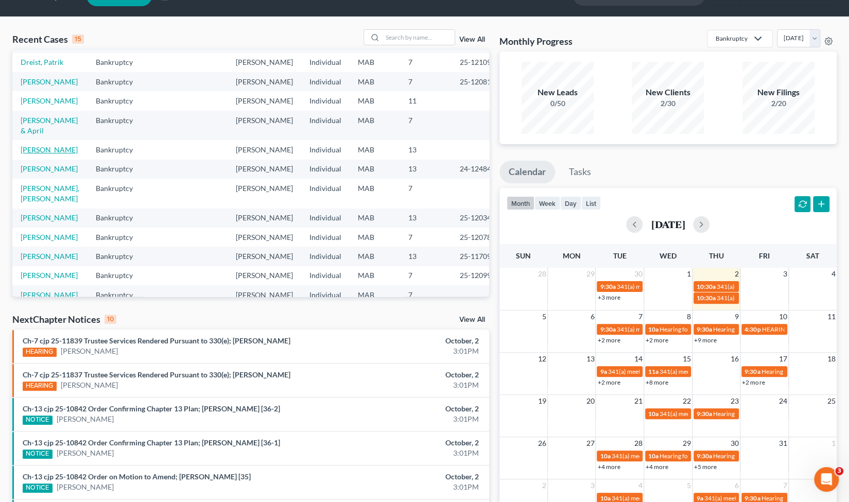
click at [39, 154] on link "[PERSON_NAME]" at bounding box center [49, 149] width 57 height 9
select select "10"
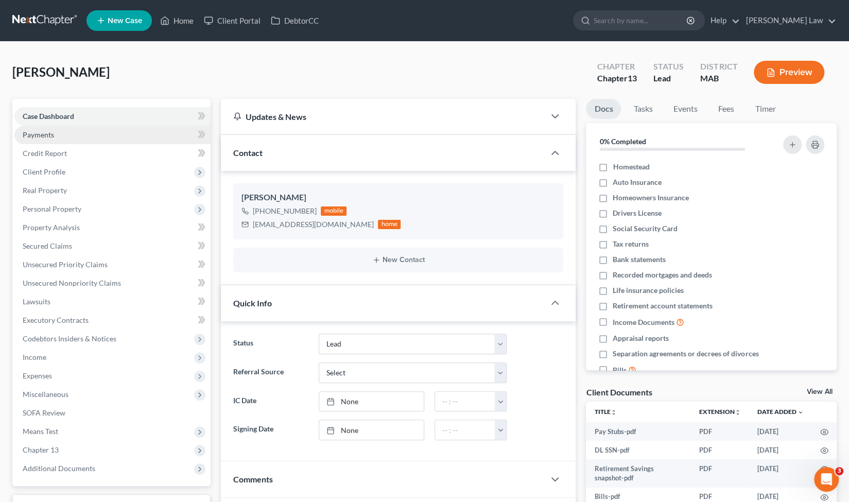
click at [76, 137] on link "Payments" at bounding box center [112, 135] width 196 height 19
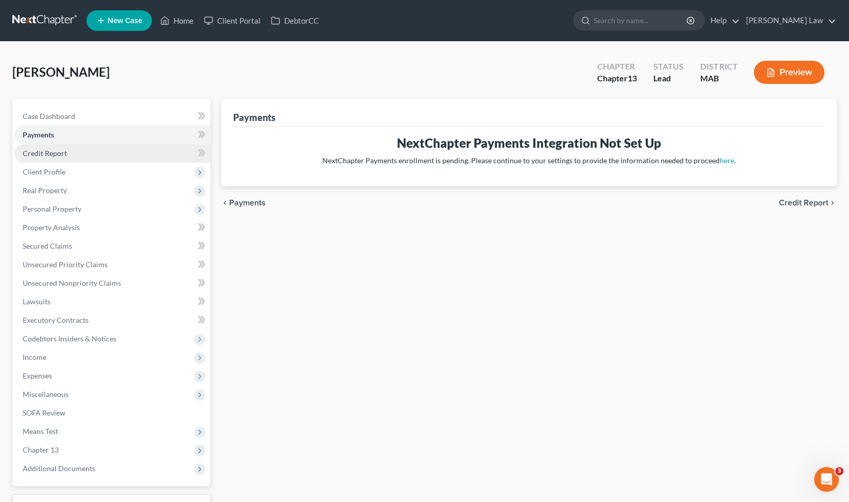
click at [72, 155] on link "Credit Report" at bounding box center [112, 153] width 196 height 19
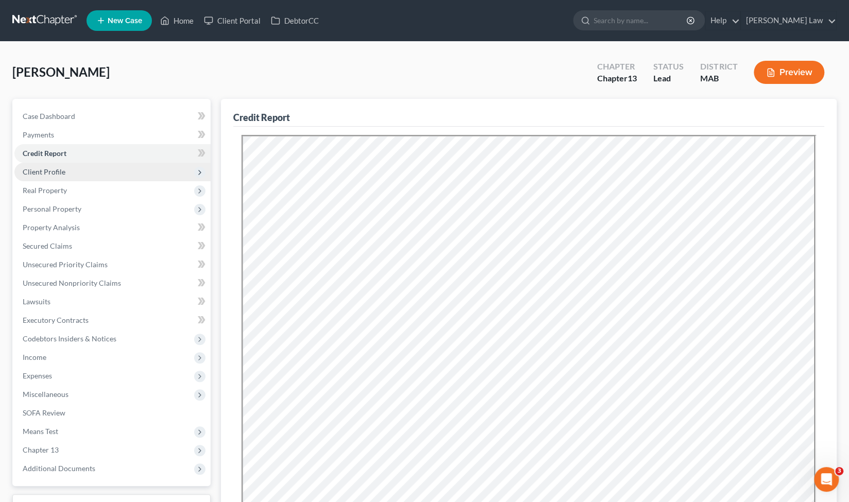
click at [105, 169] on span "Client Profile" at bounding box center [112, 172] width 196 height 19
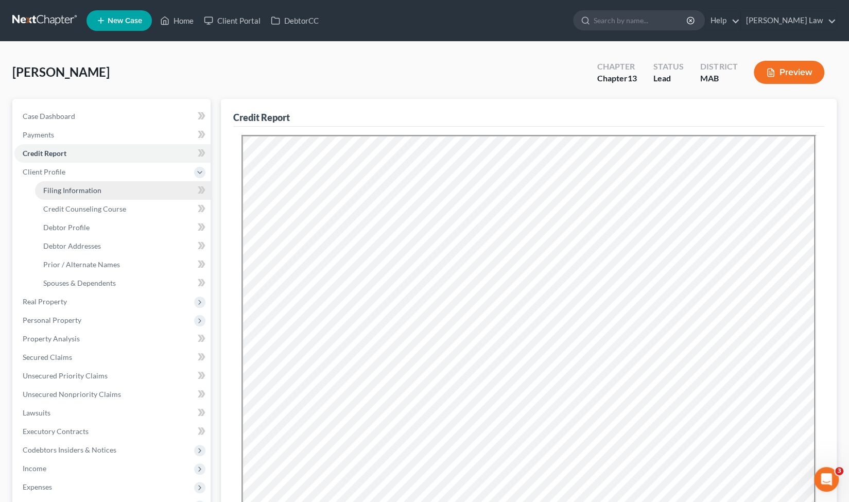
click at [94, 191] on span "Filing Information" at bounding box center [72, 190] width 58 height 9
select select "1"
select select "0"
select select "3"
select select "39"
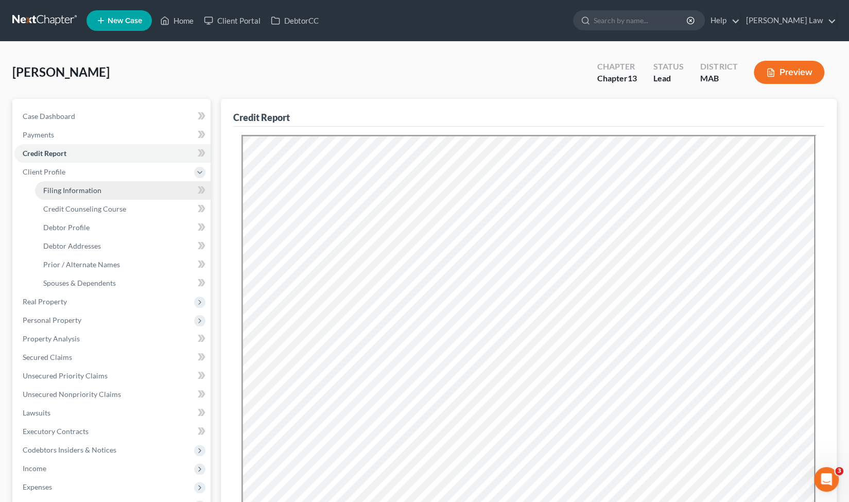
select select "0"
select select "22"
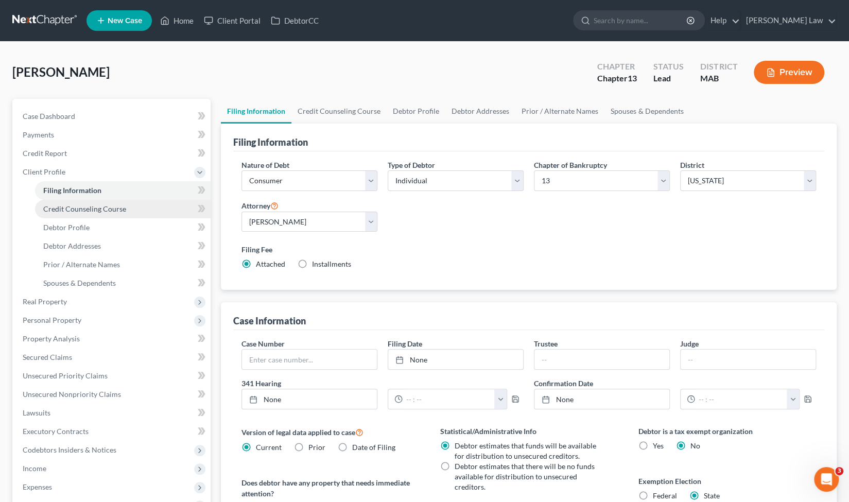
click at [139, 209] on link "Credit Counseling Course" at bounding box center [123, 209] width 176 height 19
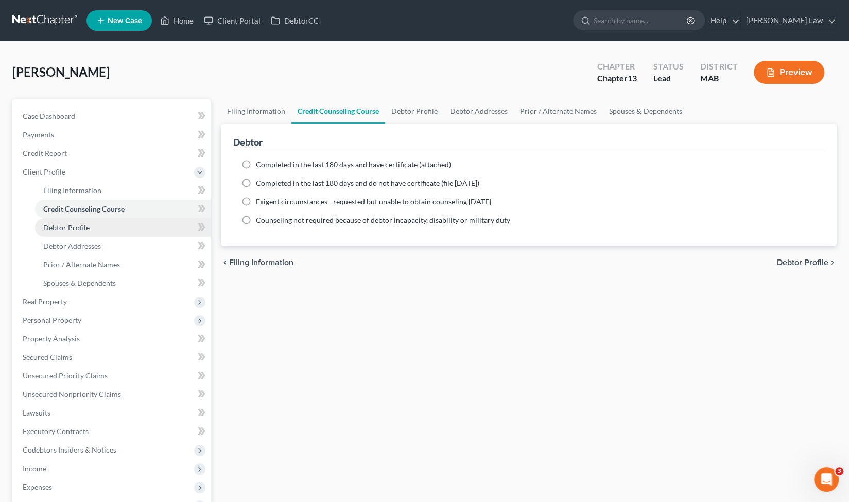
click at [90, 231] on link "Debtor Profile" at bounding box center [123, 227] width 176 height 19
select select "3"
select select "0"
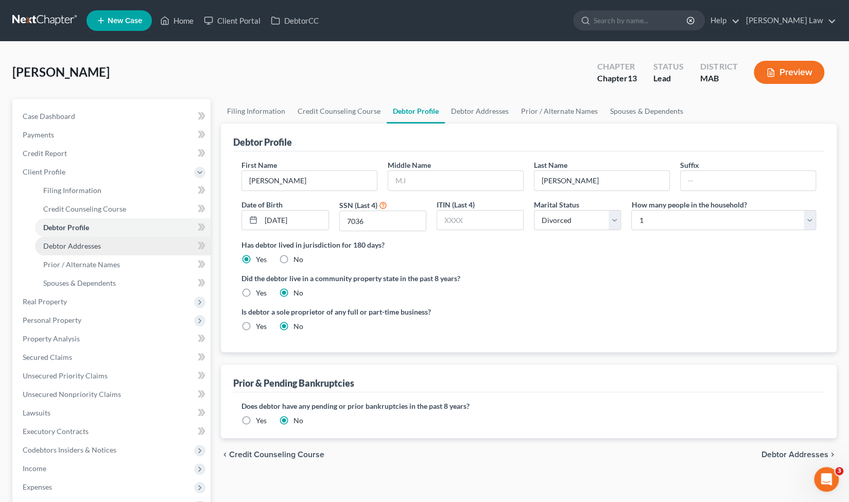
click at [90, 247] on span "Debtor Addresses" at bounding box center [72, 246] width 58 height 9
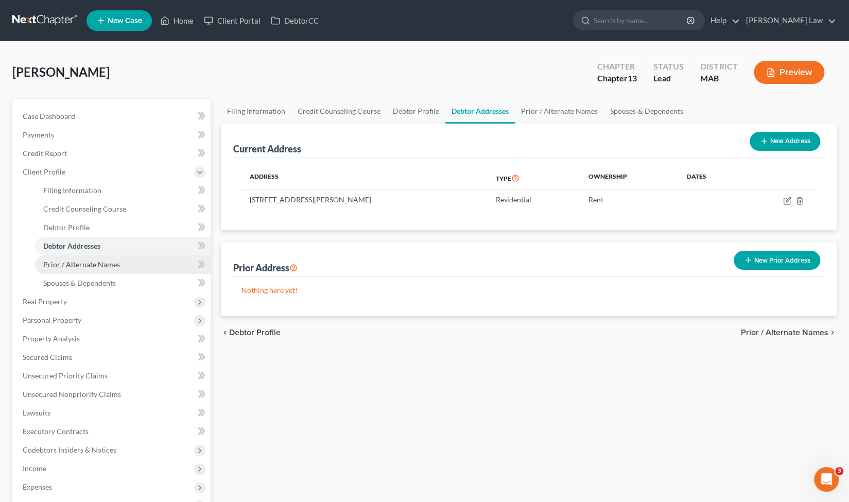
click at [123, 260] on link "Prior / Alternate Names" at bounding box center [123, 265] width 176 height 19
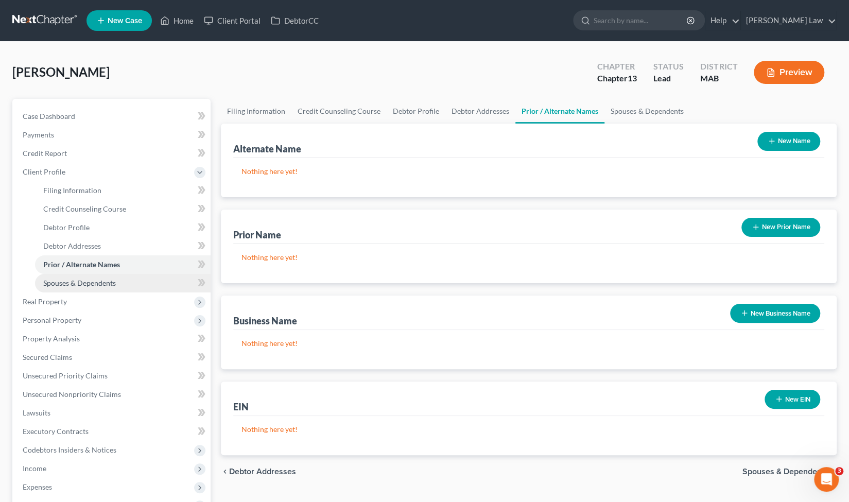
click at [111, 280] on span "Spouses & Dependents" at bounding box center [79, 283] width 73 height 9
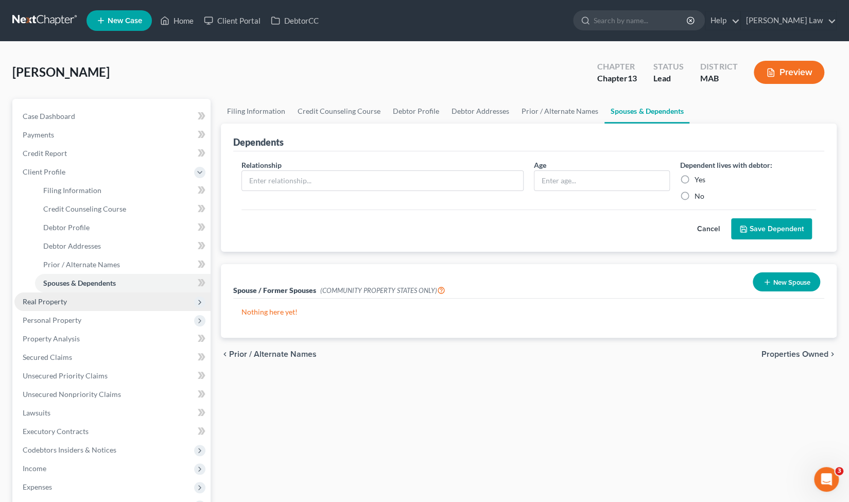
click at [100, 299] on span "Real Property" at bounding box center [112, 302] width 196 height 19
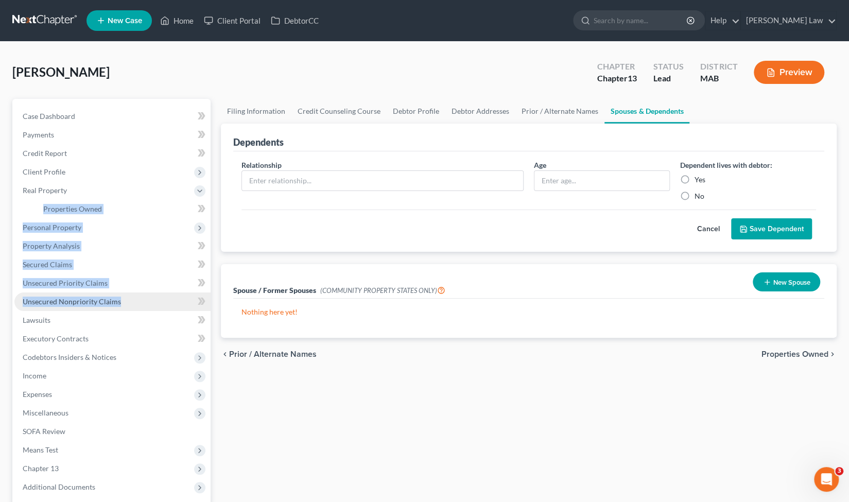
click at [100, 299] on ul "Case Dashboard Payments Invoices Payments Payments Credit Report Client Profile" at bounding box center [112, 301] width 196 height 389
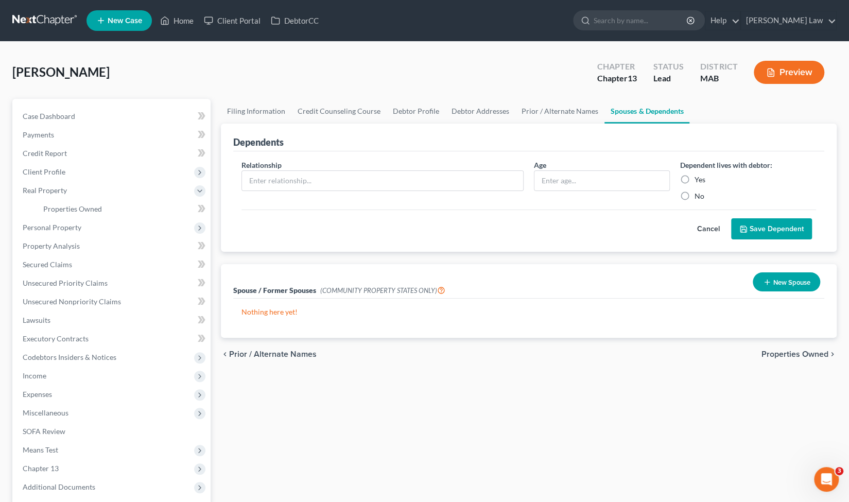
click at [252, 421] on div "Filing Information Credit Counseling Course Debtor Profile Debtor Addresses Pri…" at bounding box center [529, 331] width 626 height 465
click at [89, 214] on link "Properties Owned" at bounding box center [123, 209] width 176 height 19
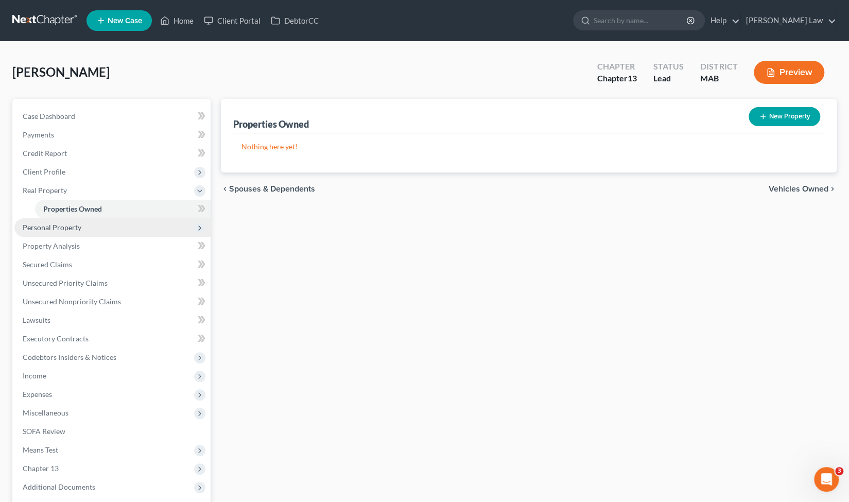
click at [83, 226] on span "Personal Property" at bounding box center [112, 227] width 196 height 19
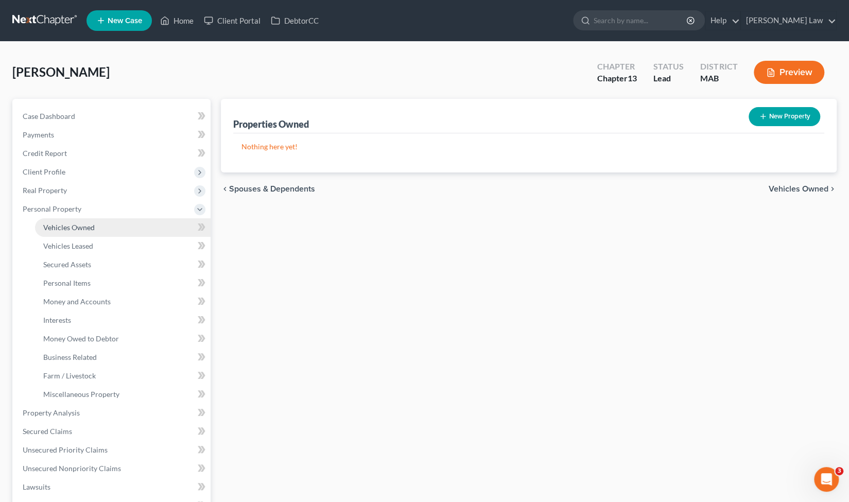
drag, startPoint x: 83, startPoint y: 226, endPoint x: 75, endPoint y: 227, distance: 7.9
click at [75, 227] on span "Vehicles Owned" at bounding box center [69, 227] width 52 height 9
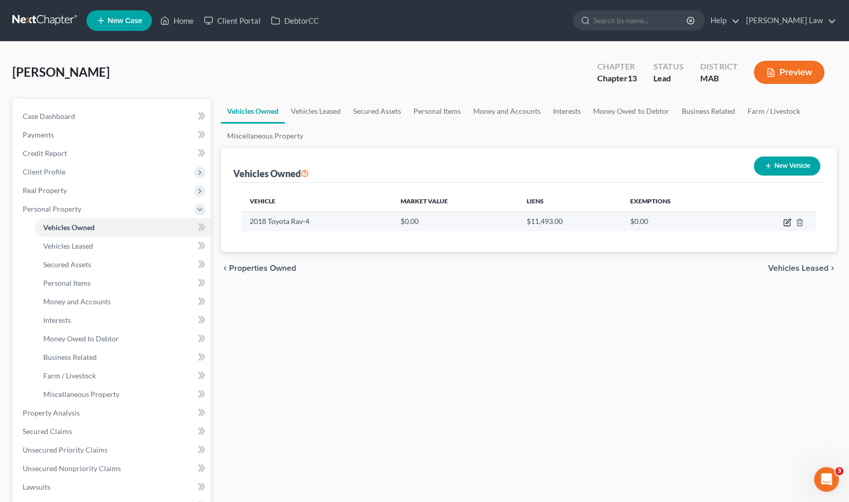
click at [786, 222] on icon "button" at bounding box center [788, 222] width 8 height 8
select select "0"
select select "8"
select select "0"
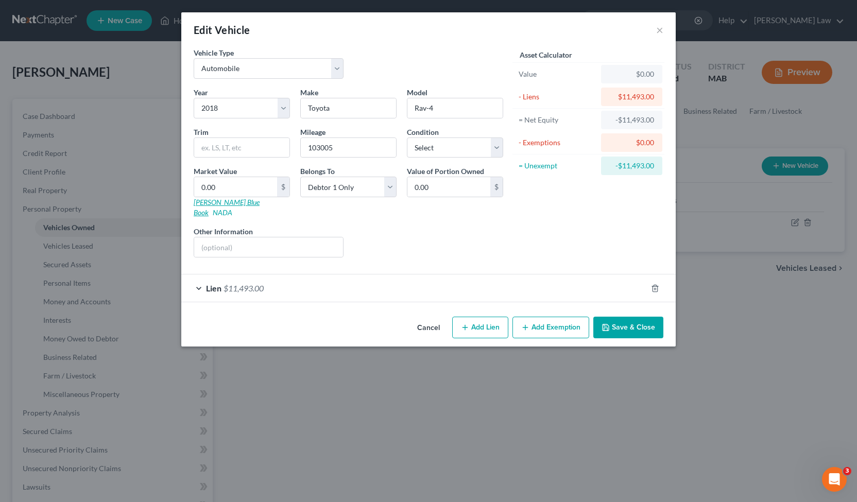
click at [223, 199] on link "[PERSON_NAME] Blue Book" at bounding box center [227, 207] width 66 height 19
click at [660, 31] on button "×" at bounding box center [659, 30] width 7 height 12
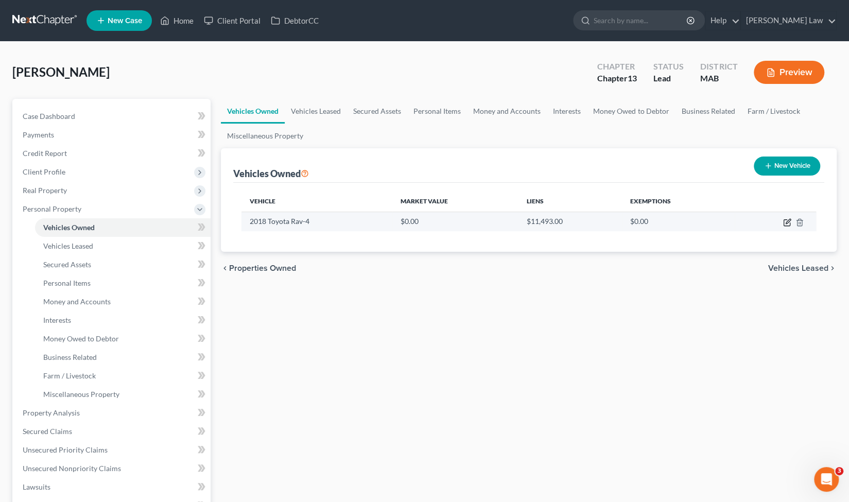
click at [784, 224] on icon "button" at bounding box center [787, 223] width 6 height 6
select select "0"
select select "8"
select select "0"
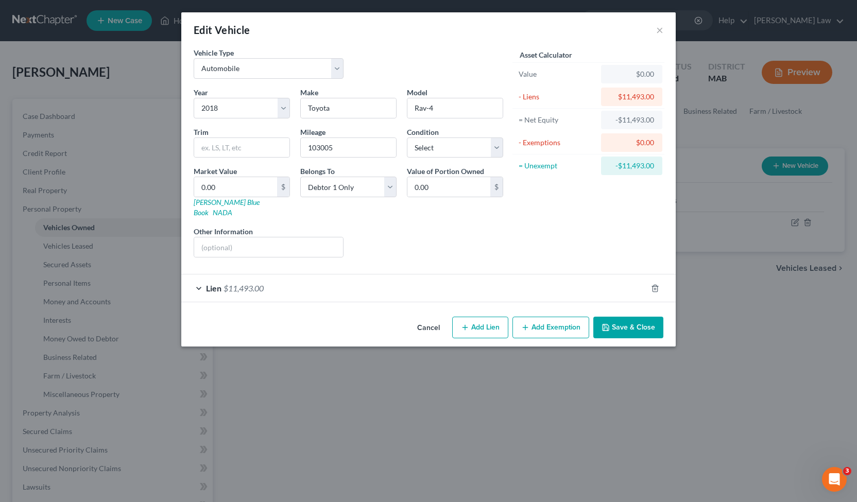
click at [435, 321] on button "Cancel" at bounding box center [428, 328] width 39 height 21
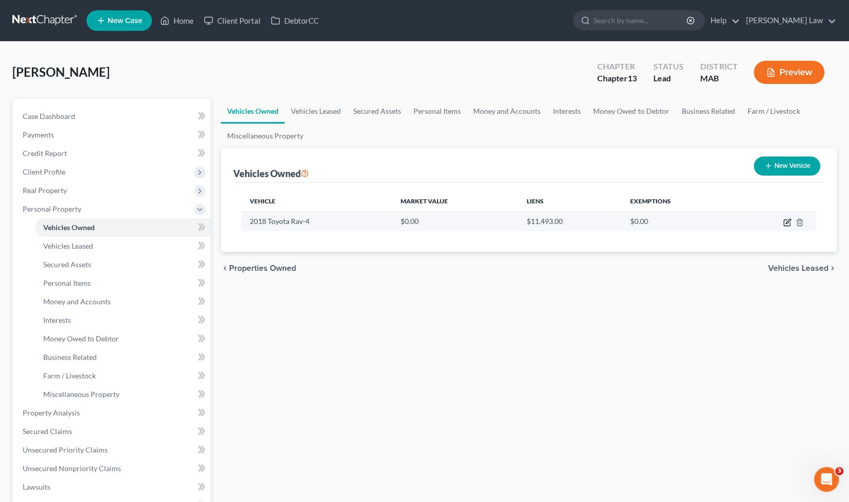
click at [785, 224] on icon "button" at bounding box center [788, 222] width 8 height 8
select select "0"
select select "8"
select select "0"
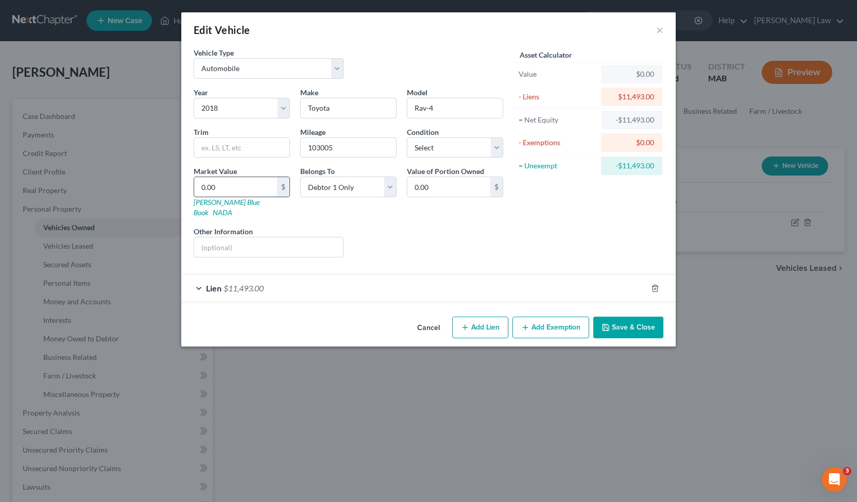
click at [259, 185] on input "0.00" at bounding box center [235, 187] width 83 height 20
type input "1"
type input "1.00"
type input "12"
type input "12.00"
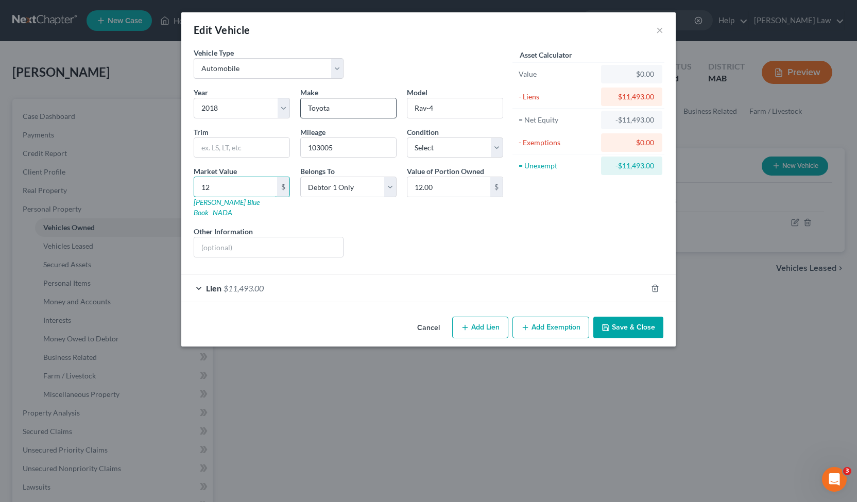
type input "129"
type input "129.00"
type input "1296"
type input "1,296.00"
type input "1,2961"
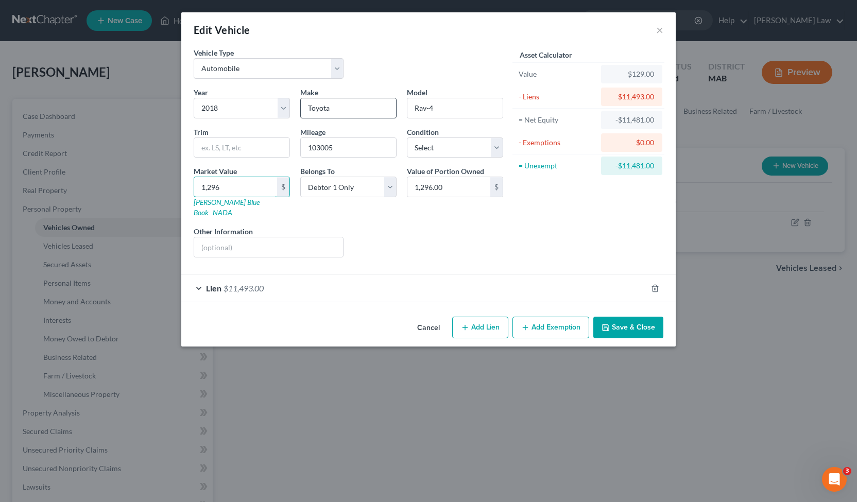
type input "12,961.00"
type input "12,961"
click at [608, 323] on icon "button" at bounding box center [606, 327] width 8 height 8
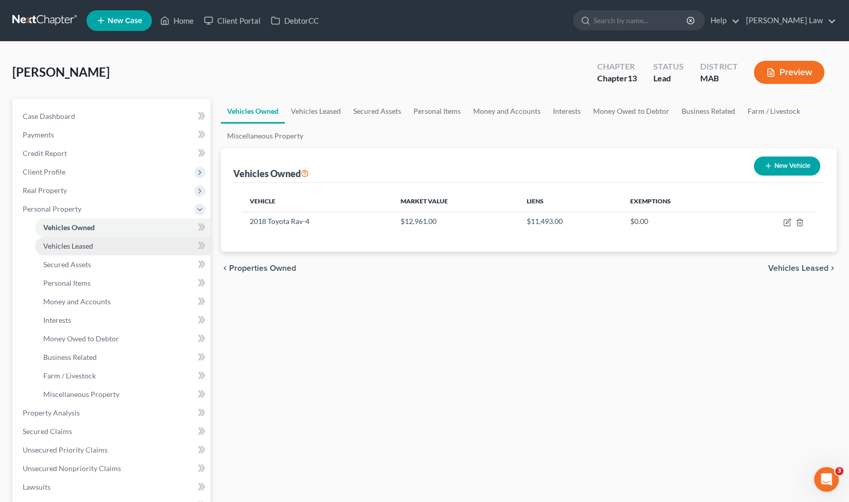
click at [90, 248] on span "Vehicles Leased" at bounding box center [68, 246] width 50 height 9
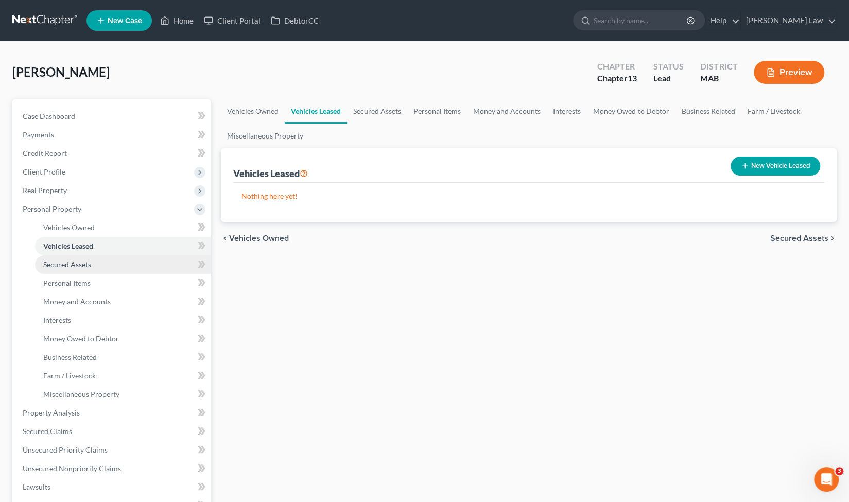
click at [93, 264] on link "Secured Assets" at bounding box center [123, 265] width 176 height 19
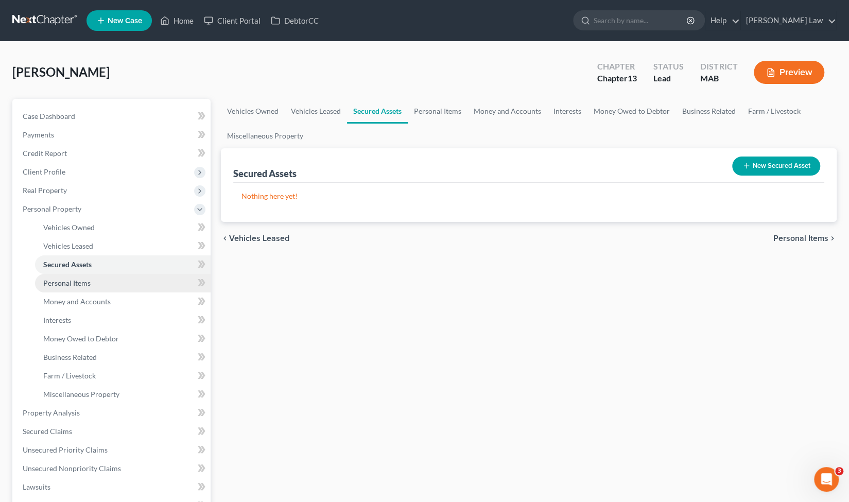
click at [93, 291] on link "Personal Items" at bounding box center [123, 283] width 176 height 19
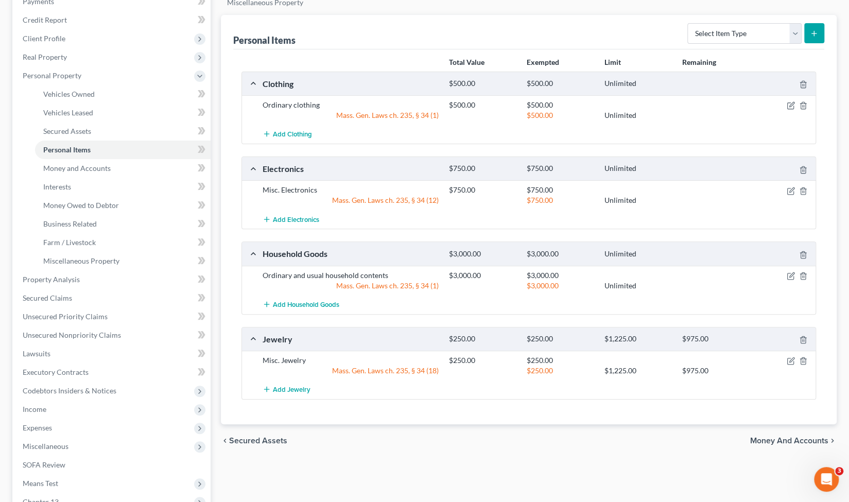
scroll to position [116, 0]
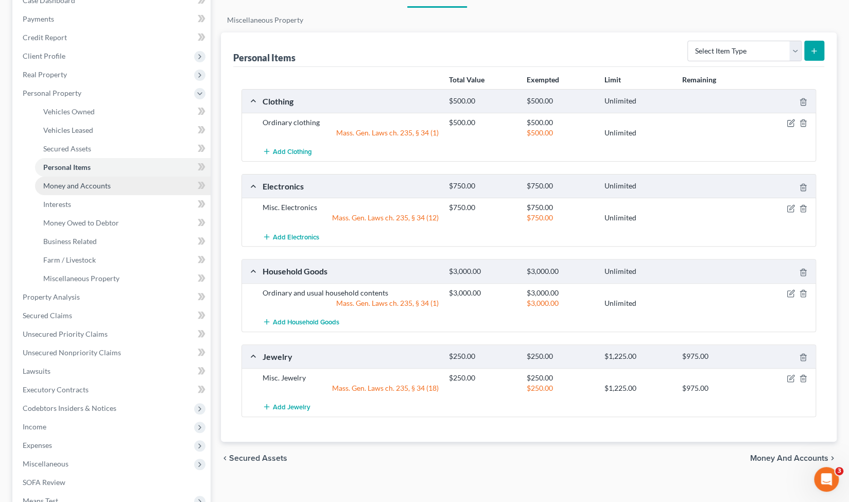
click at [98, 188] on span "Money and Accounts" at bounding box center [76, 185] width 67 height 9
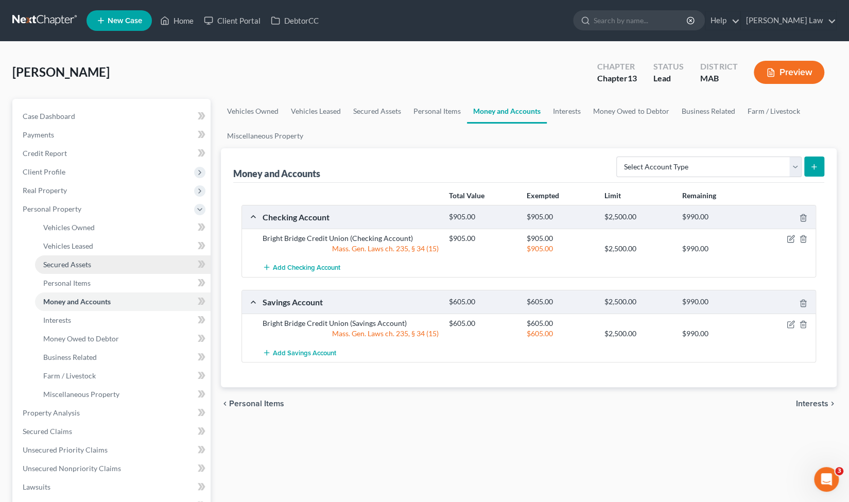
click at [120, 262] on link "Secured Assets" at bounding box center [123, 265] width 176 height 19
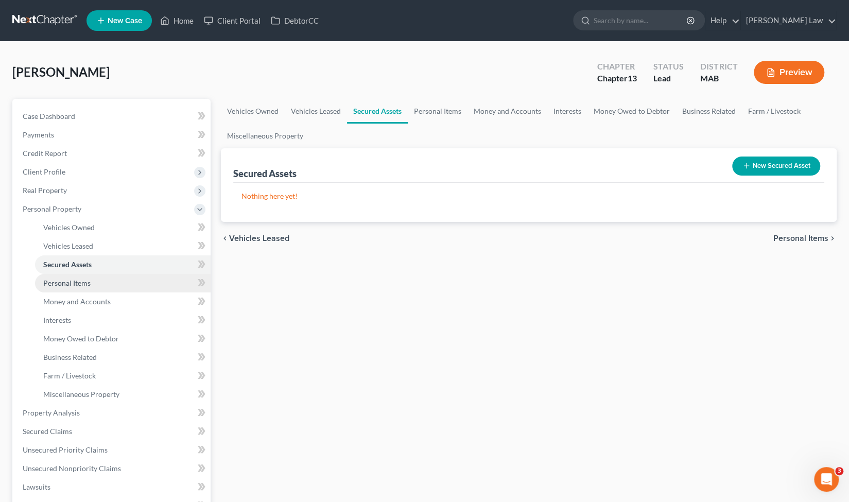
click at [100, 282] on link "Personal Items" at bounding box center [123, 283] width 176 height 19
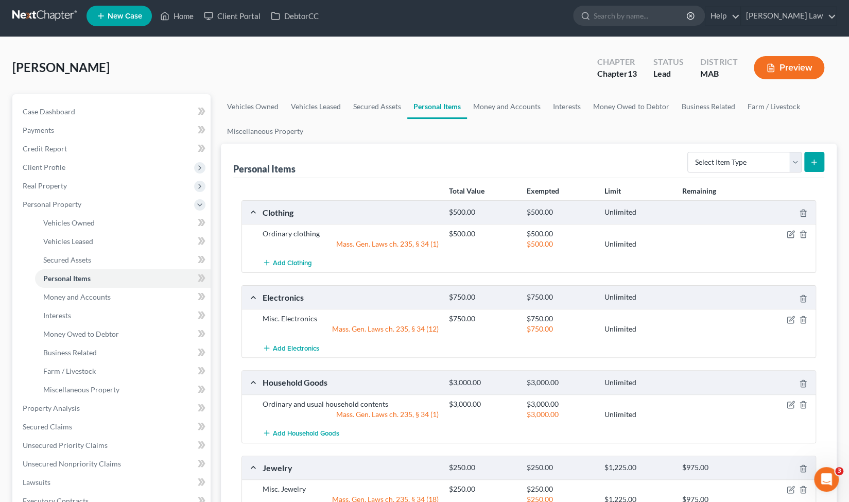
scroll to position [4, 0]
click at [558, 395] on div "Ordinary and usual household contents $3,000.00 $3,000.00 Mass. Gen. Laws ch. 2…" at bounding box center [529, 409] width 574 height 29
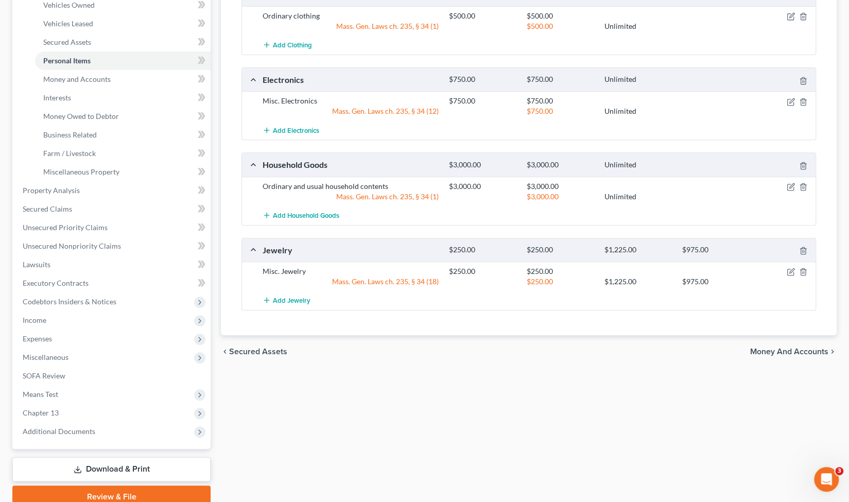
scroll to position [223, 0]
click at [112, 78] on link "Money and Accounts" at bounding box center [123, 79] width 176 height 19
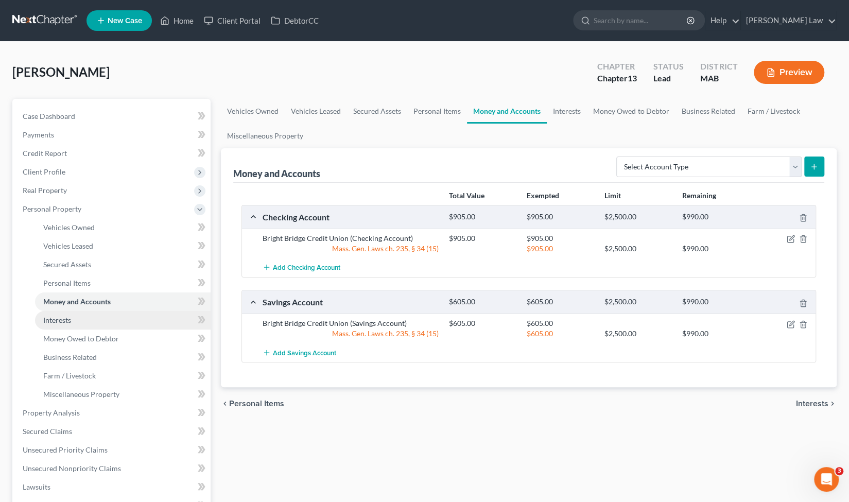
click at [58, 320] on span "Interests" at bounding box center [57, 320] width 28 height 9
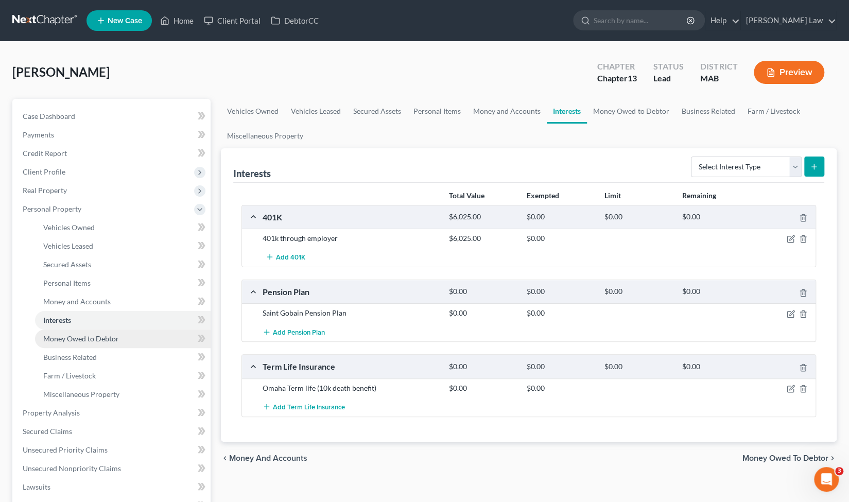
click at [72, 336] on span "Money Owed to Debtor" at bounding box center [81, 338] width 76 height 9
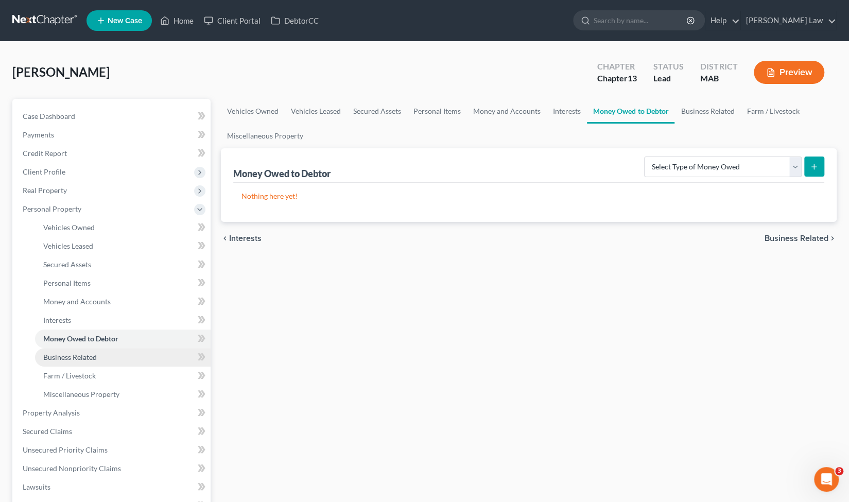
click at [77, 354] on span "Business Related" at bounding box center [70, 357] width 54 height 9
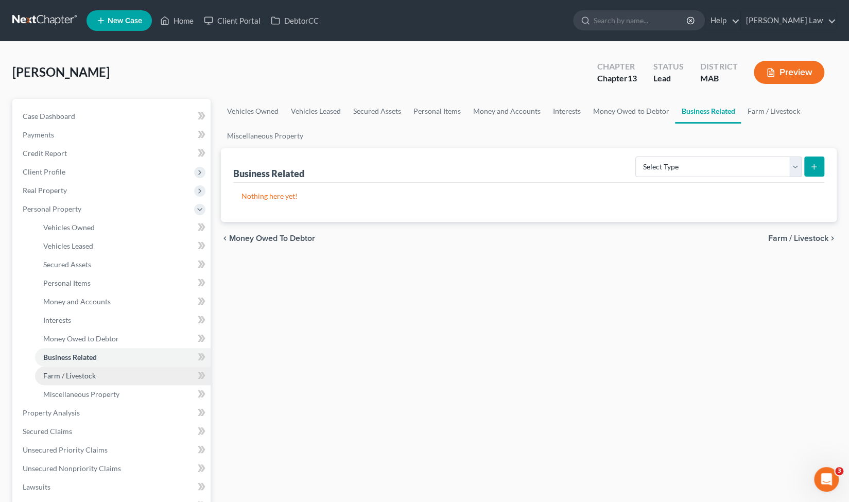
click at [78, 376] on span "Farm / Livestock" at bounding box center [69, 375] width 53 height 9
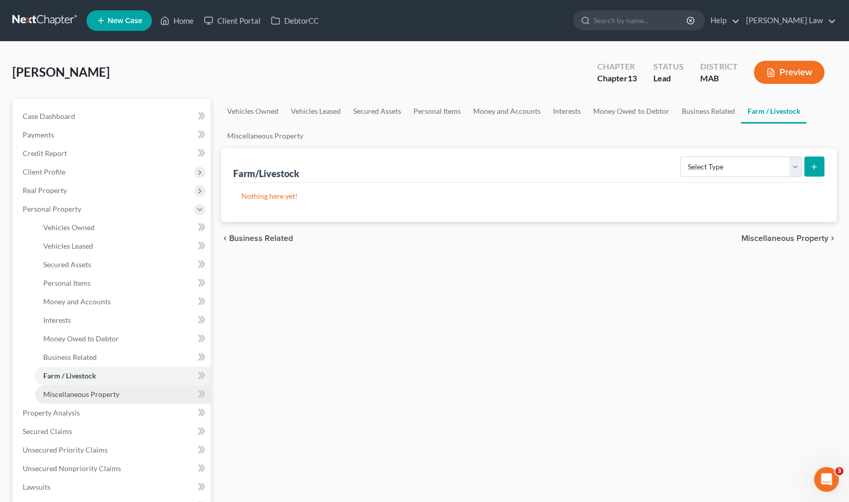
click at [134, 400] on link "Miscellaneous Property" at bounding box center [123, 394] width 176 height 19
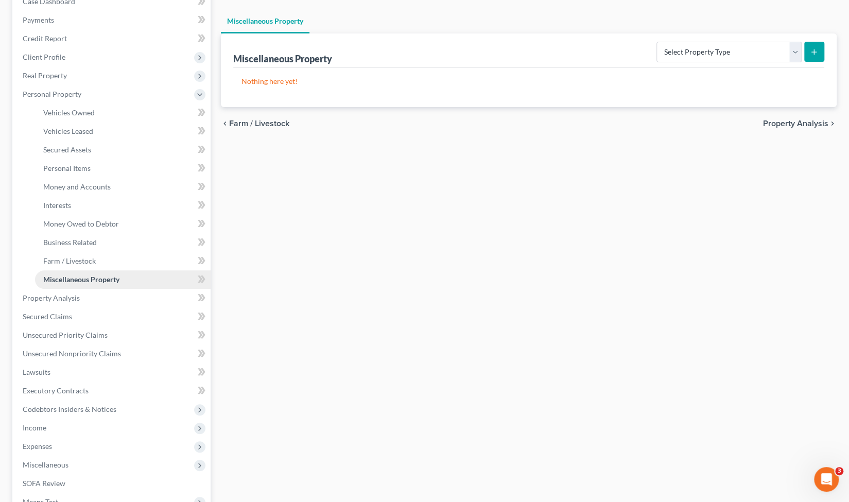
scroll to position [115, 0]
drag, startPoint x: 125, startPoint y: 298, endPoint x: 148, endPoint y: 295, distance: 23.5
click at [125, 298] on link "Property Analysis" at bounding box center [112, 297] width 196 height 19
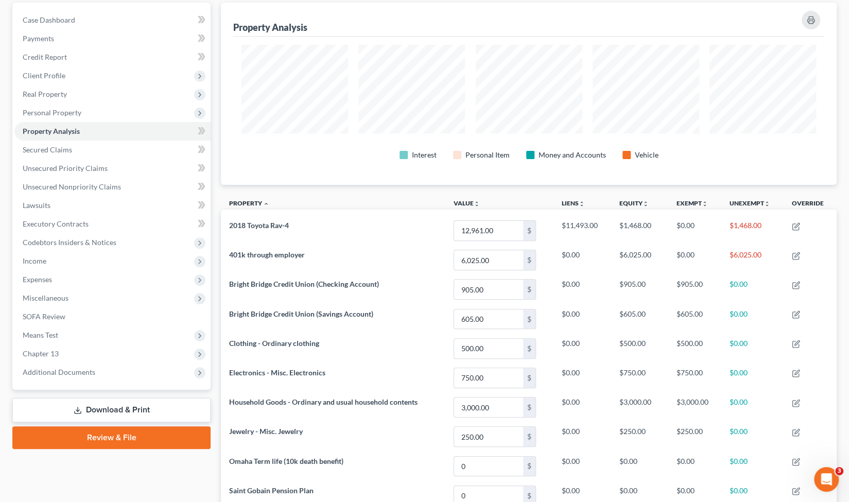
scroll to position [97, 0]
click at [84, 156] on link "Secured Claims" at bounding box center [112, 149] width 196 height 19
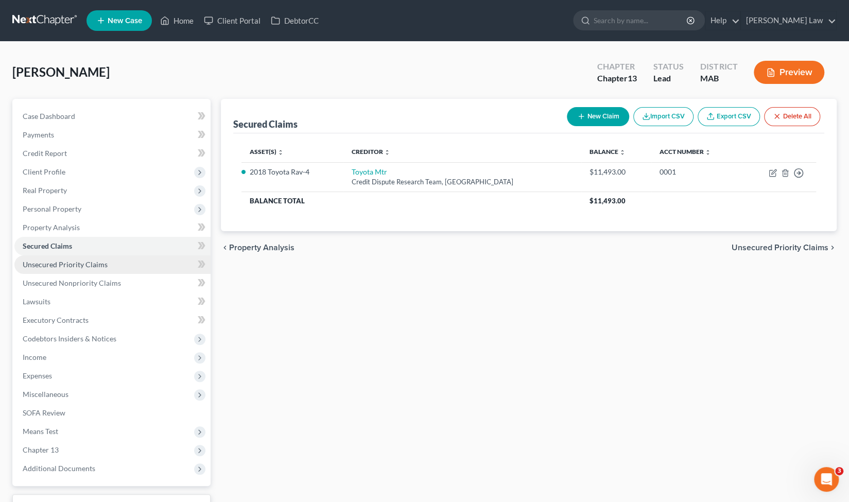
click at [72, 268] on link "Unsecured Priority Claims" at bounding box center [112, 265] width 196 height 19
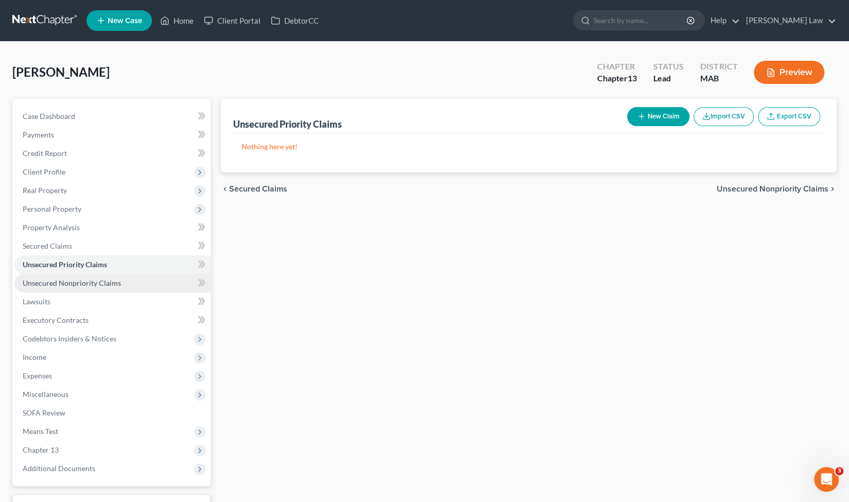
click at [79, 281] on span "Unsecured Nonpriority Claims" at bounding box center [72, 283] width 98 height 9
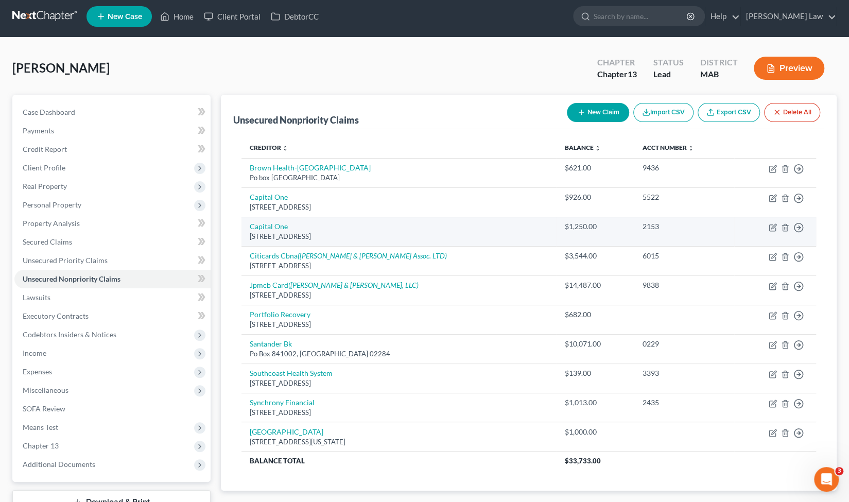
scroll to position [2, 0]
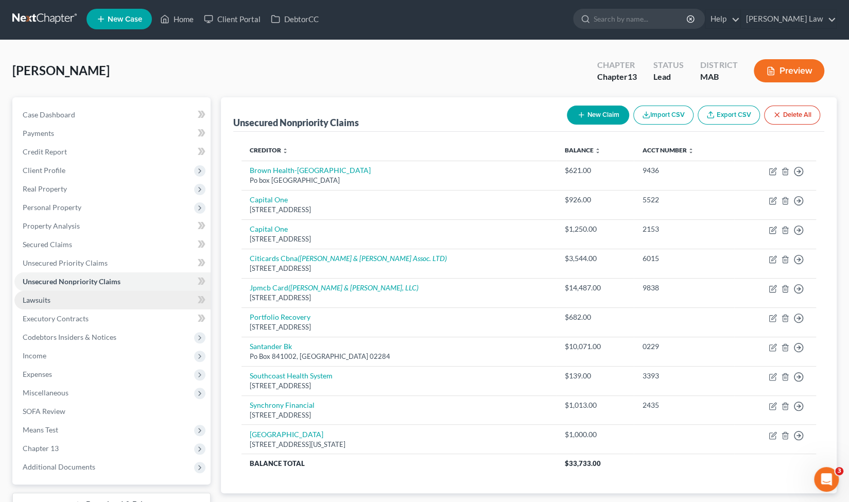
click at [68, 309] on link "Lawsuits" at bounding box center [112, 300] width 196 height 19
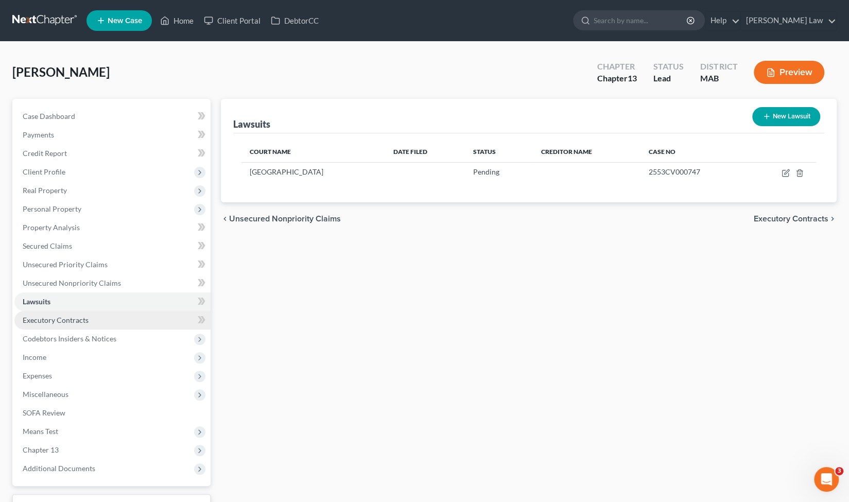
click at [57, 318] on span "Executory Contracts" at bounding box center [56, 320] width 66 height 9
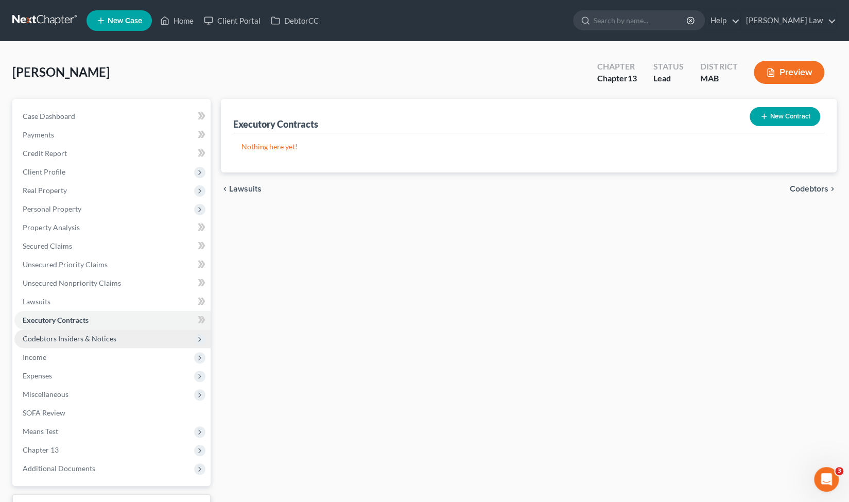
click at [87, 340] on span "Codebtors Insiders & Notices" at bounding box center [70, 338] width 94 height 9
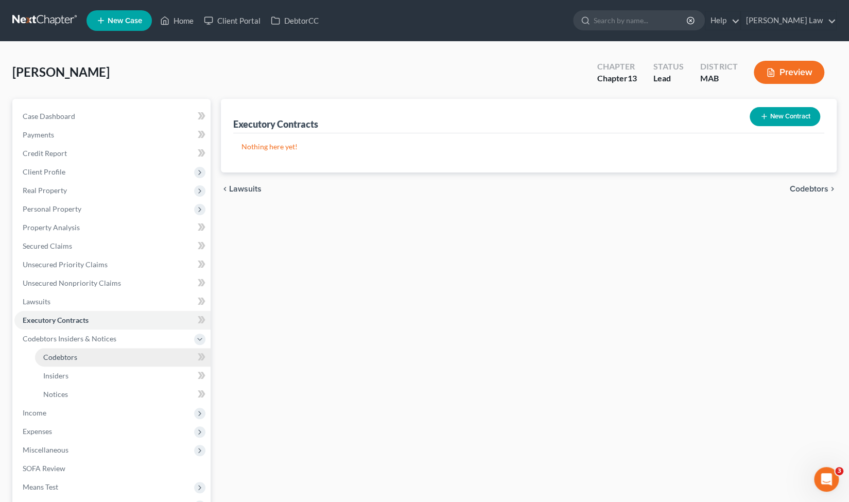
click at [92, 357] on link "Codebtors" at bounding box center [123, 357] width 176 height 19
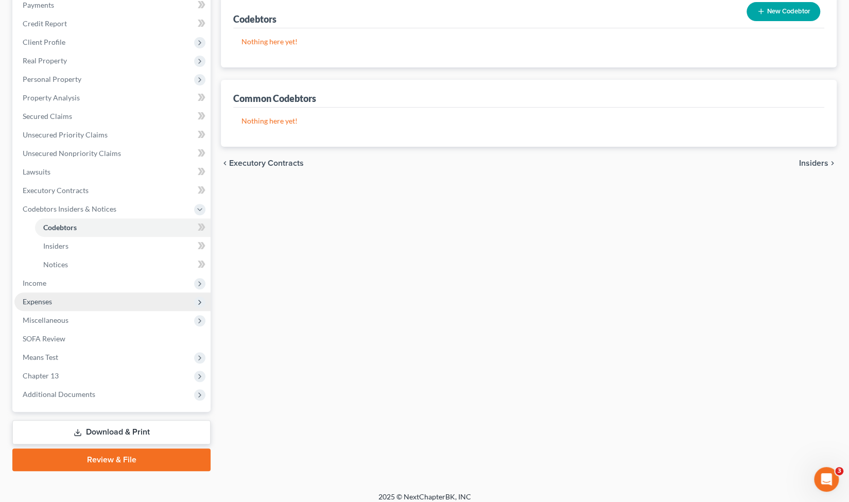
scroll to position [130, 0]
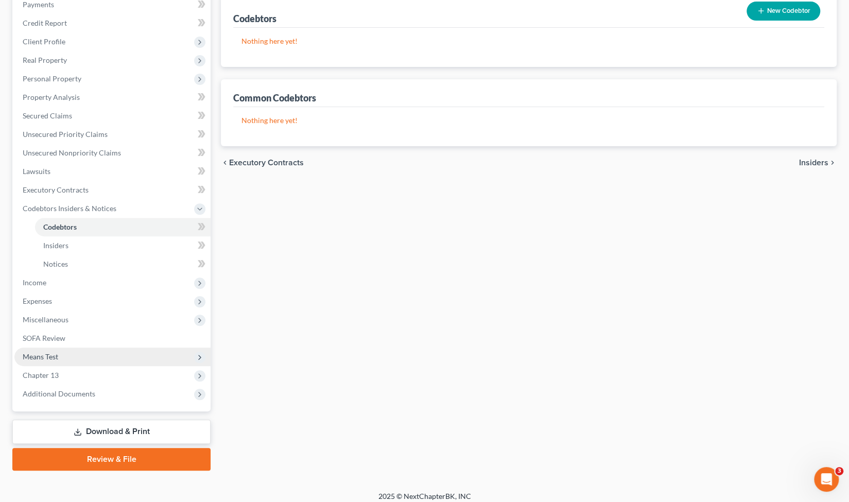
click at [100, 361] on span "Means Test" at bounding box center [112, 357] width 196 height 19
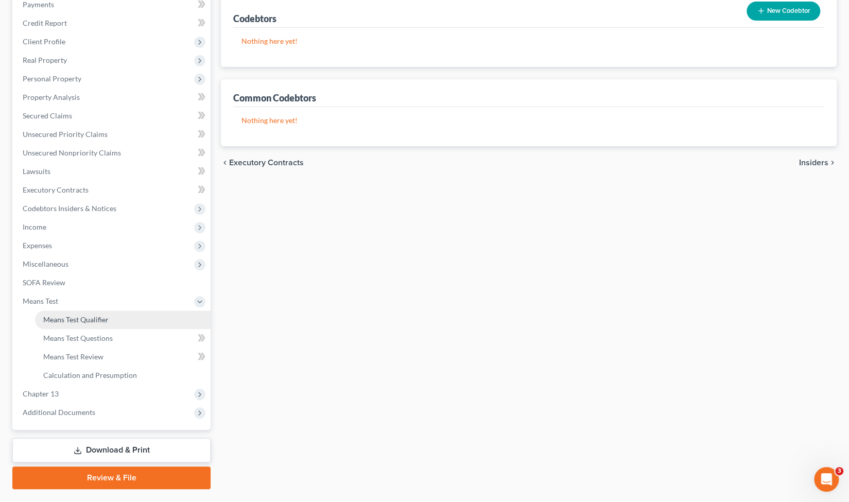
click at [104, 325] on link "Means Test Qualifier" at bounding box center [123, 320] width 176 height 19
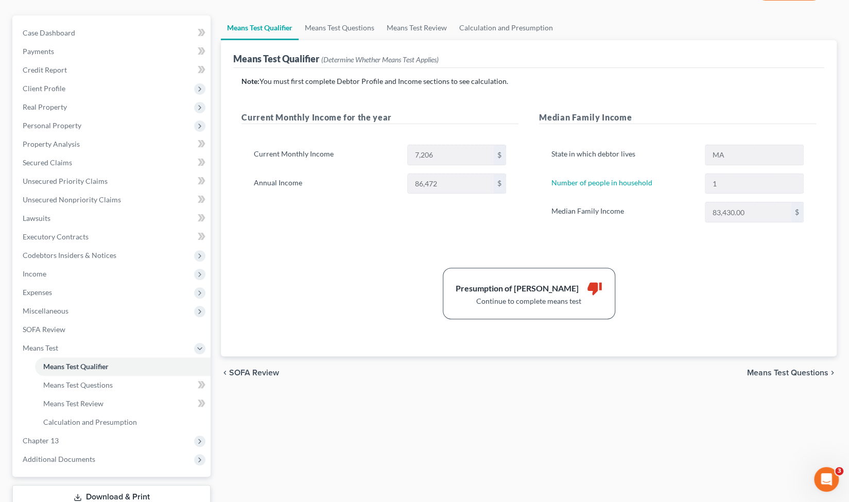
scroll to position [84, 0]
click at [343, 31] on link "Means Test Questions" at bounding box center [340, 27] width 82 height 25
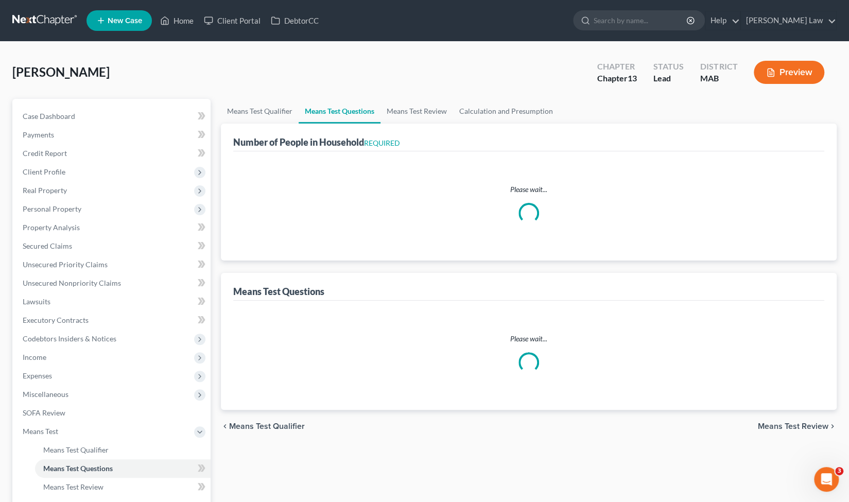
select select "1"
select select "60"
select select "1"
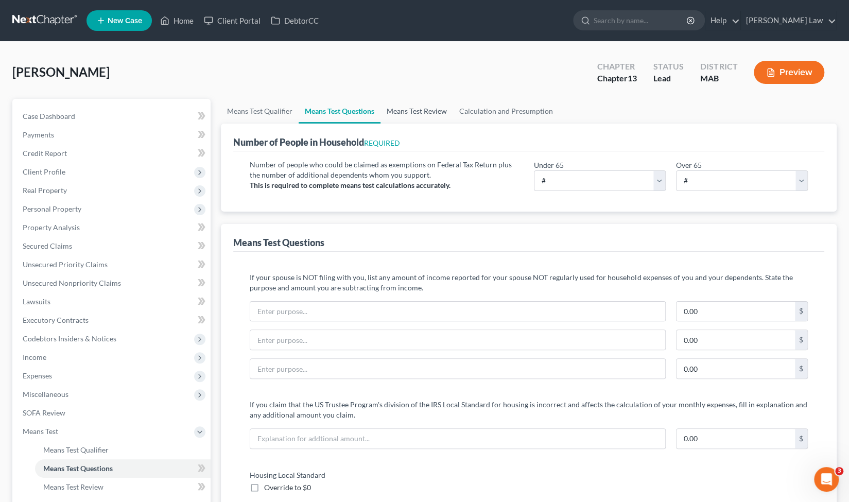
click at [423, 113] on link "Means Test Review" at bounding box center [417, 111] width 73 height 25
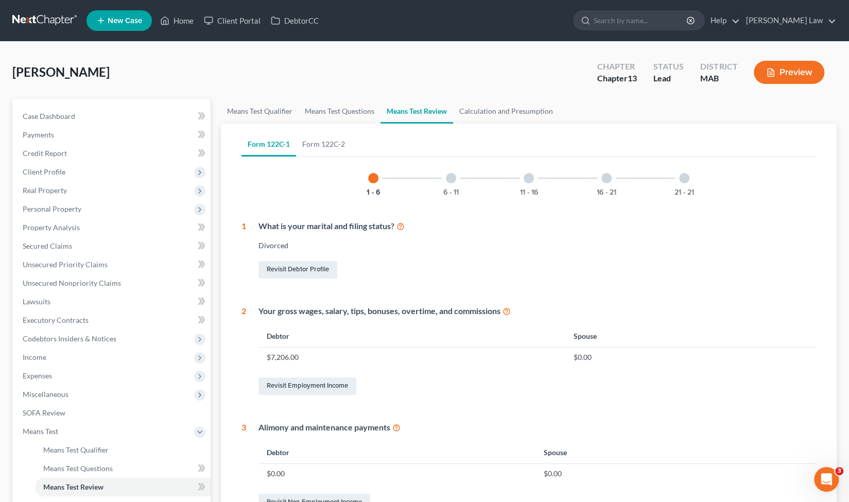
scroll to position [1, 0]
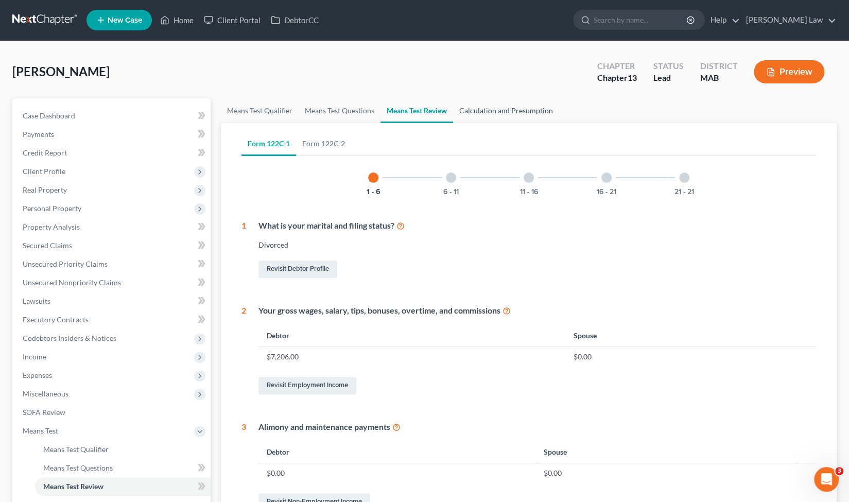
click at [500, 110] on link "Calculation and Presumption" at bounding box center [506, 110] width 106 height 25
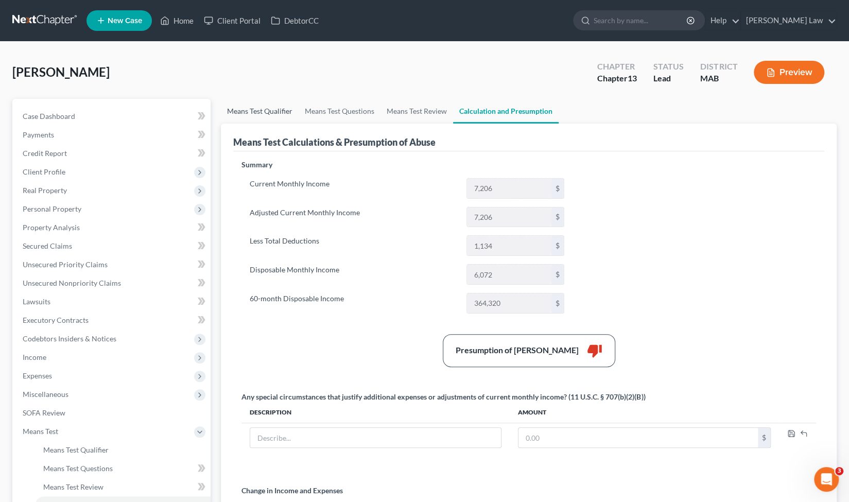
click at [266, 114] on link "Means Test Qualifier" at bounding box center [260, 111] width 78 height 25
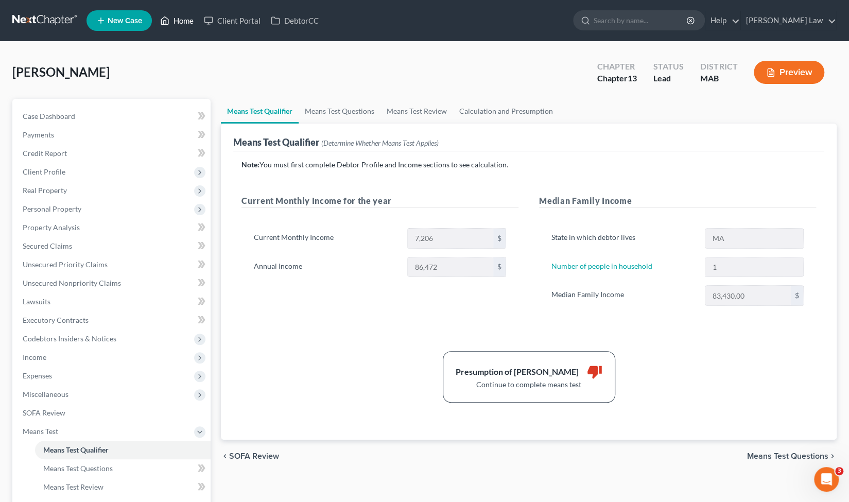
click at [182, 17] on link "Home" at bounding box center [177, 20] width 44 height 19
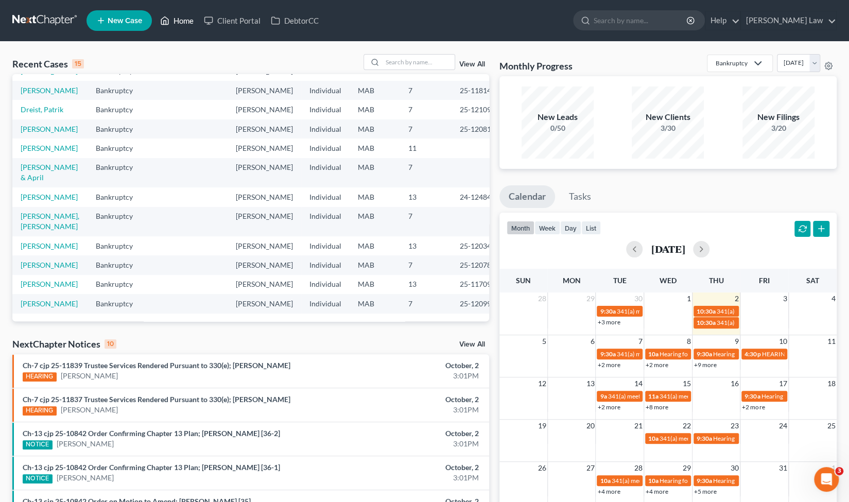
scroll to position [198, 0]
click at [53, 244] on link "[PERSON_NAME]" at bounding box center [49, 246] width 57 height 9
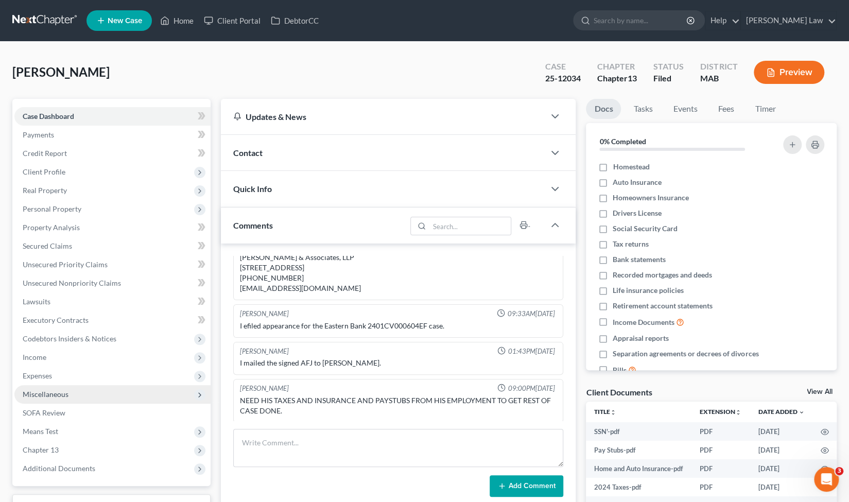
scroll to position [189, 0]
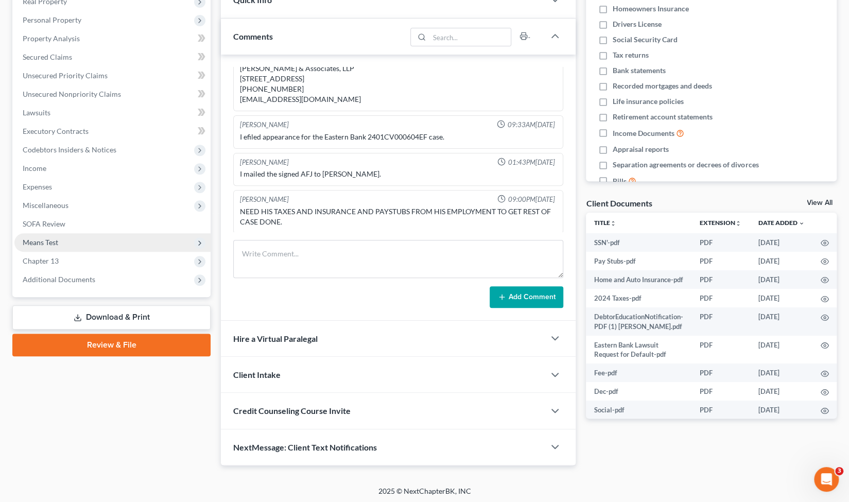
click at [148, 244] on span "Means Test" at bounding box center [112, 242] width 196 height 19
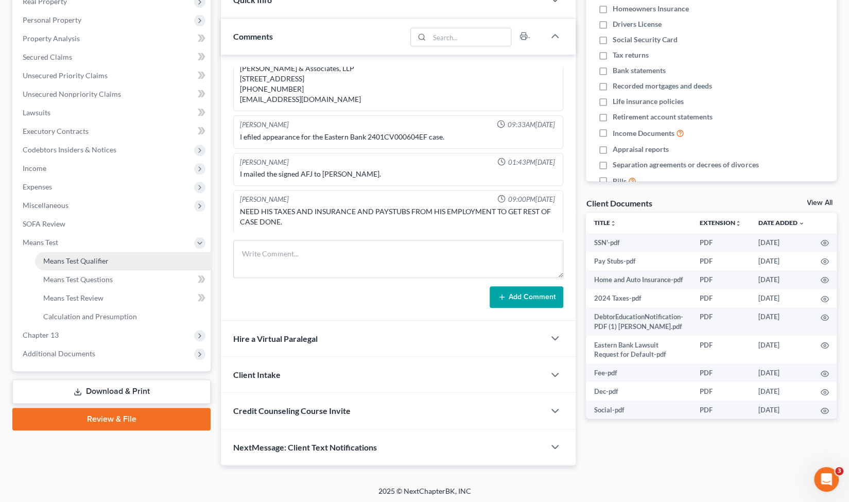
click at [100, 264] on span "Means Test Qualifier" at bounding box center [75, 261] width 65 height 9
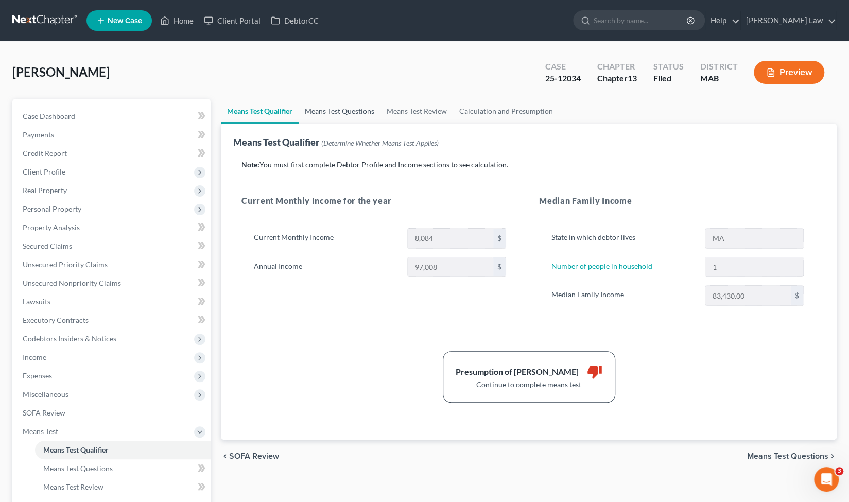
click at [361, 110] on link "Means Test Questions" at bounding box center [340, 111] width 82 height 25
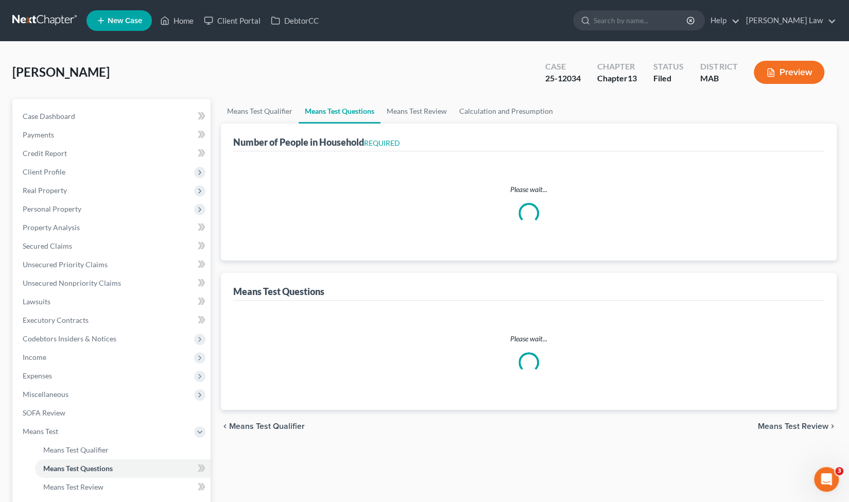
select select "0"
select select "60"
select select "0"
select select "60"
select select "0"
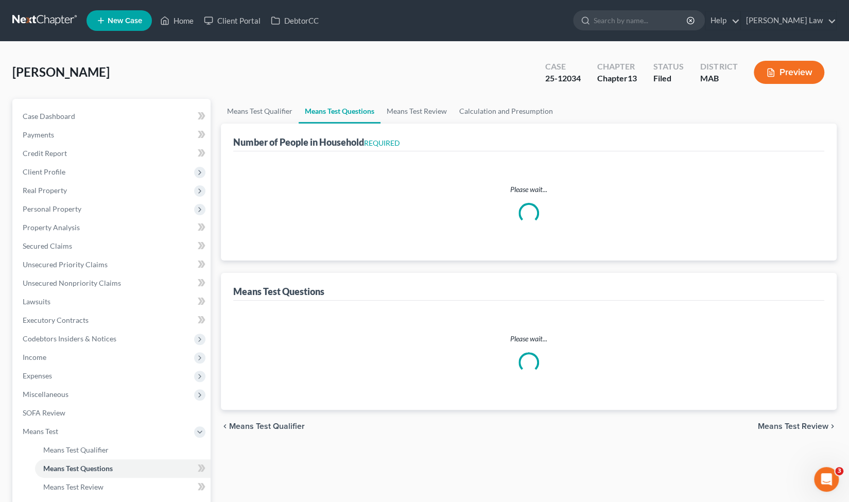
select select "60"
select select "0"
select select "60"
select select "1"
select select "2"
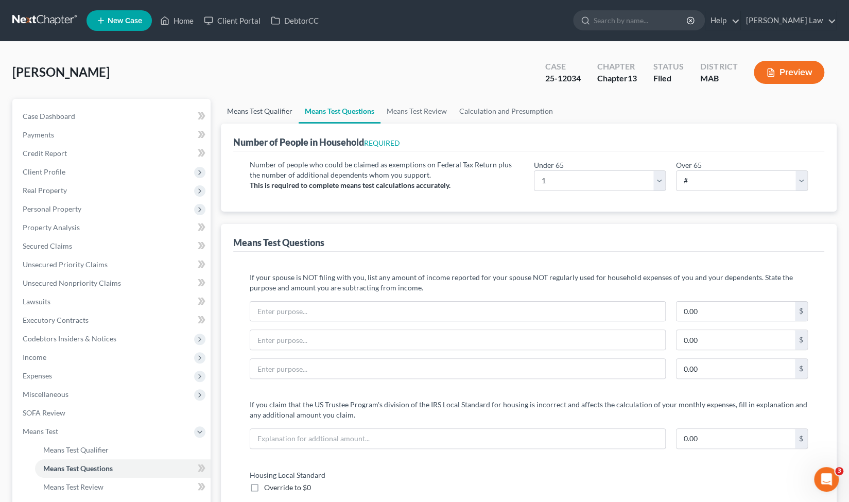
click at [267, 117] on link "Means Test Qualifier" at bounding box center [260, 111] width 78 height 25
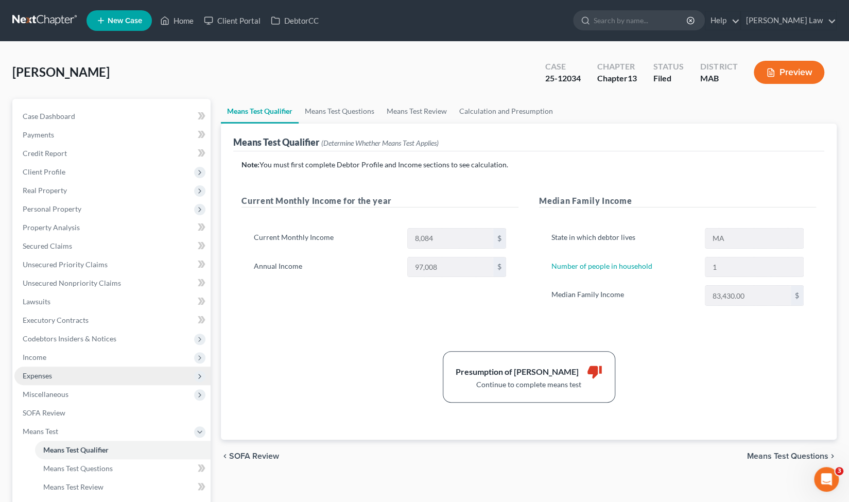
click at [58, 379] on span "Expenses" at bounding box center [112, 376] width 196 height 19
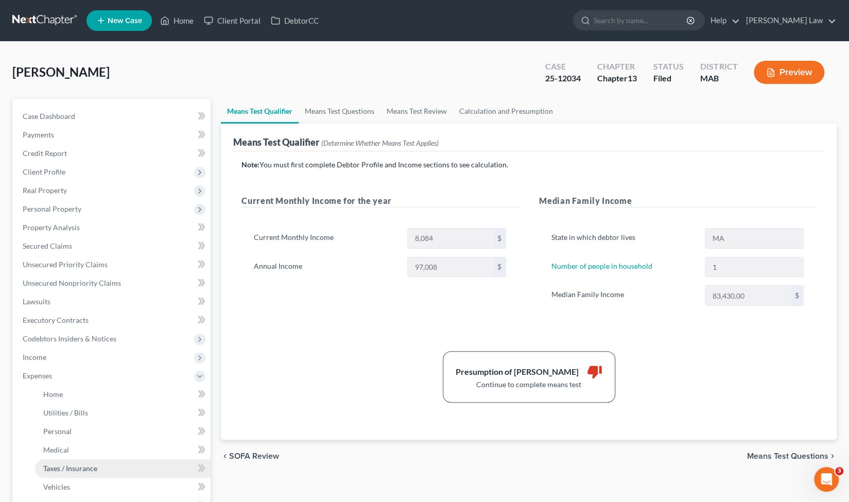
click at [57, 470] on span "Taxes / Insurance" at bounding box center [70, 468] width 54 height 9
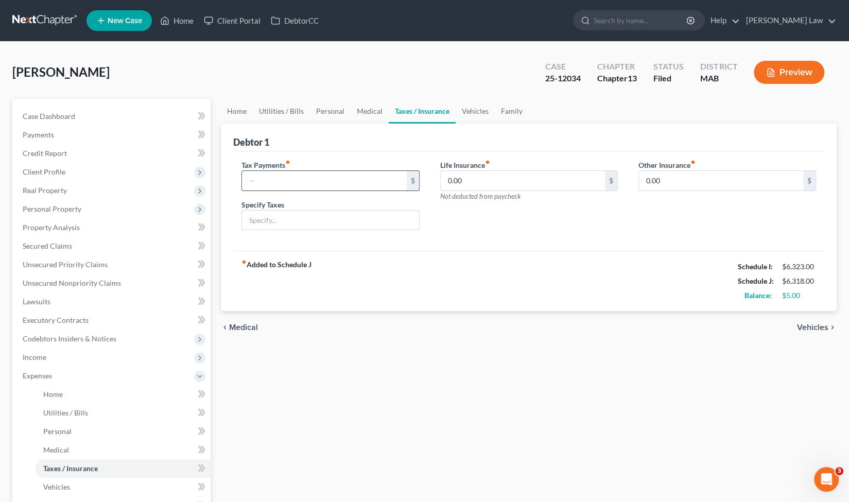
click at [333, 179] on input "text" at bounding box center [324, 181] width 164 height 20
type input "600.00"
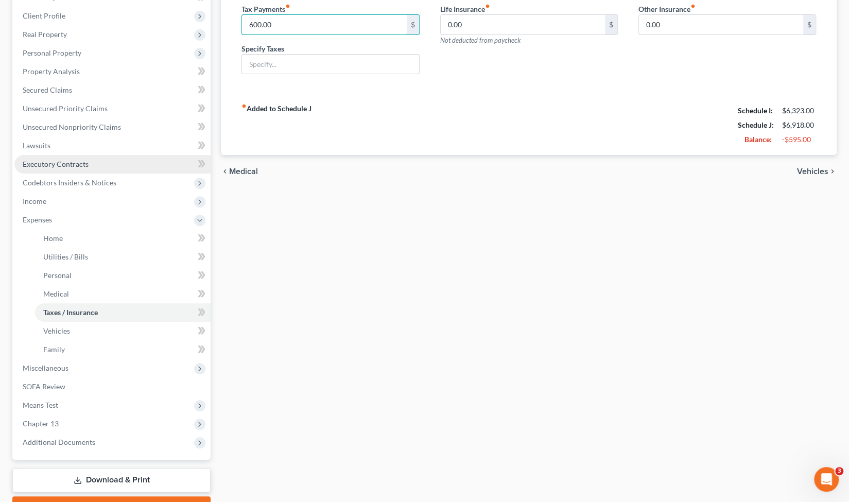
scroll to position [162, 0]
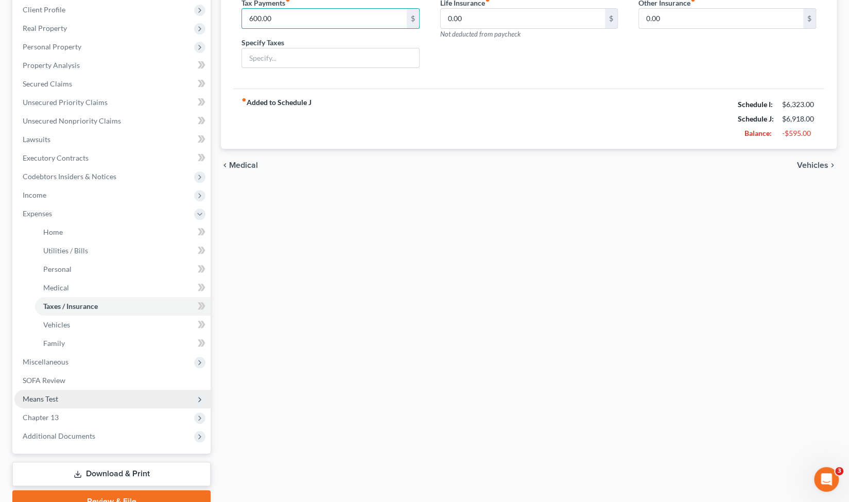
click at [88, 400] on span "Means Test" at bounding box center [112, 399] width 196 height 19
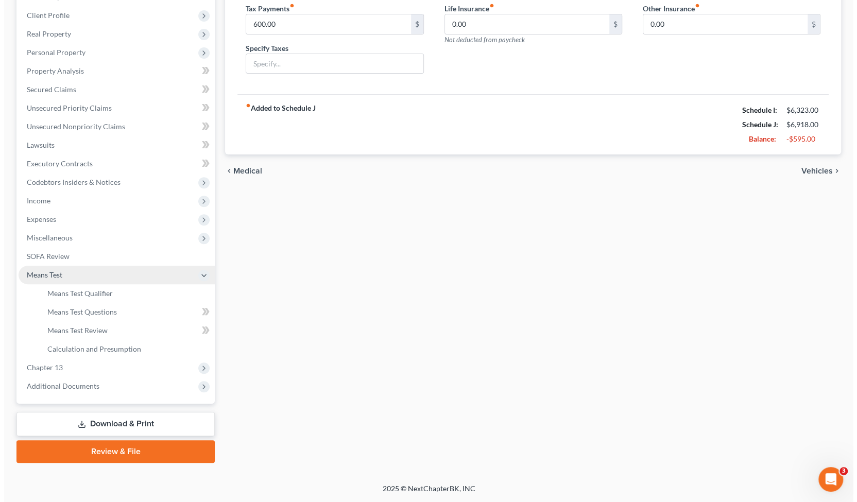
scroll to position [155, 0]
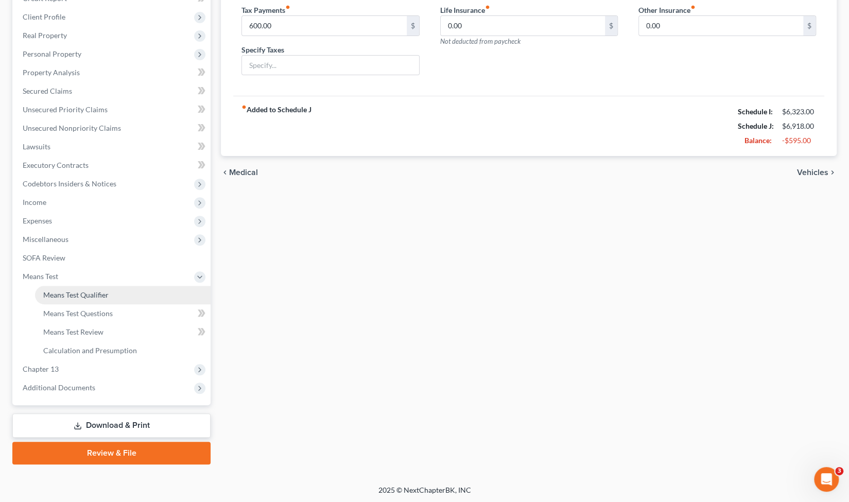
click at [124, 292] on link "Means Test Qualifier" at bounding box center [123, 295] width 176 height 19
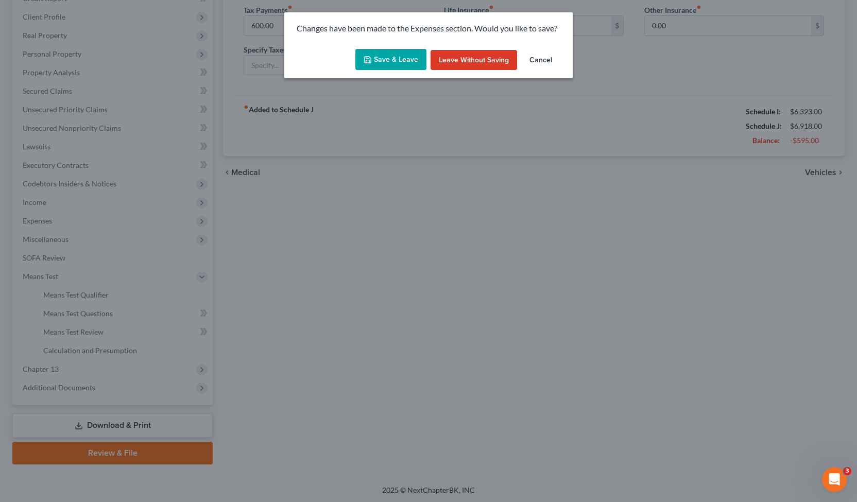
click at [385, 53] on button "Save & Leave" at bounding box center [390, 60] width 71 height 22
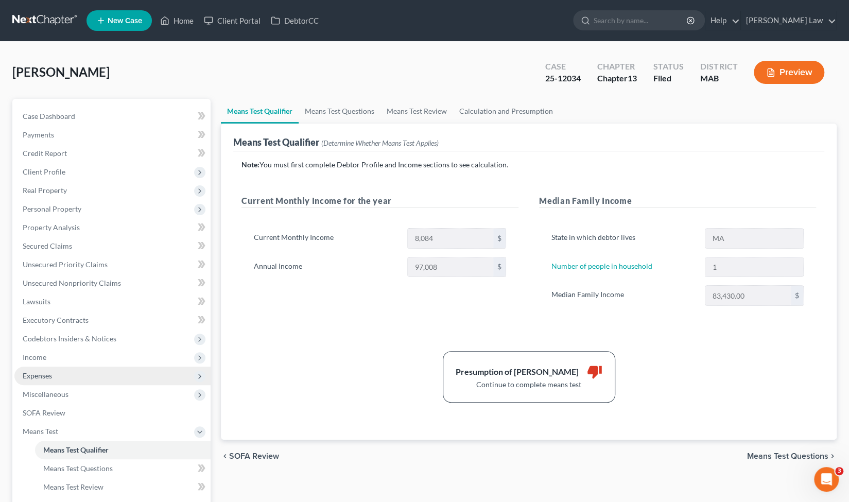
click at [85, 377] on span "Expenses" at bounding box center [112, 376] width 196 height 19
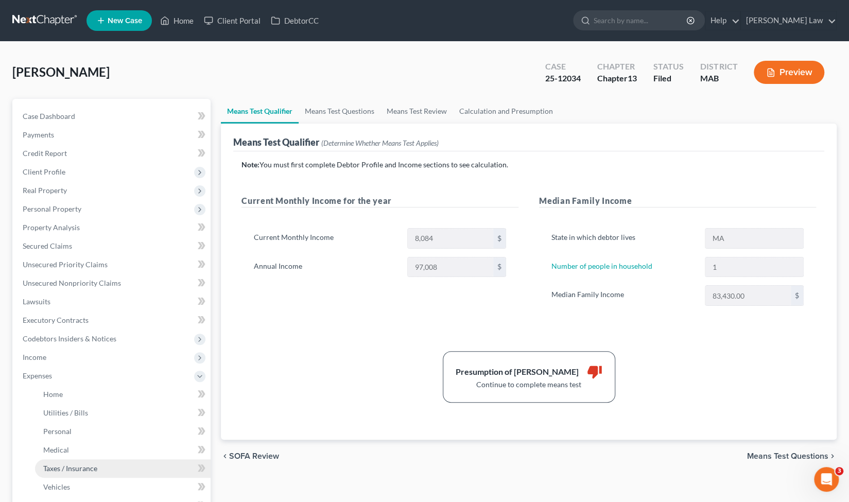
scroll to position [53, 0]
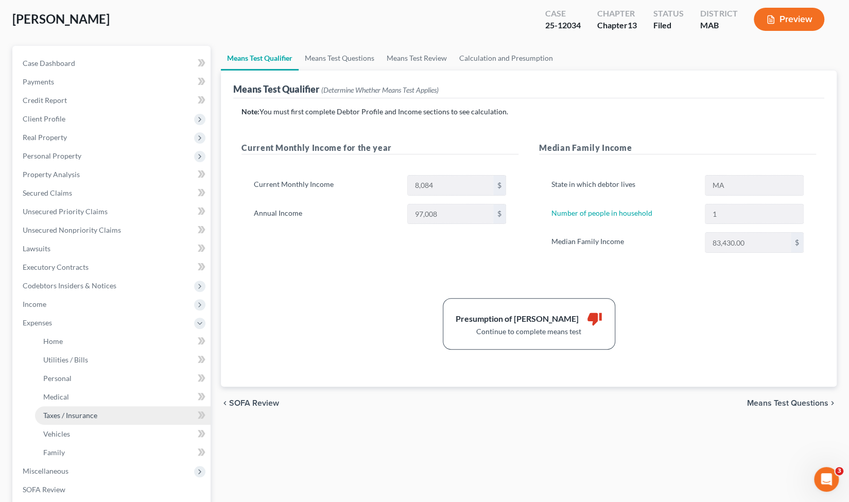
click at [96, 413] on span "Taxes / Insurance" at bounding box center [70, 415] width 54 height 9
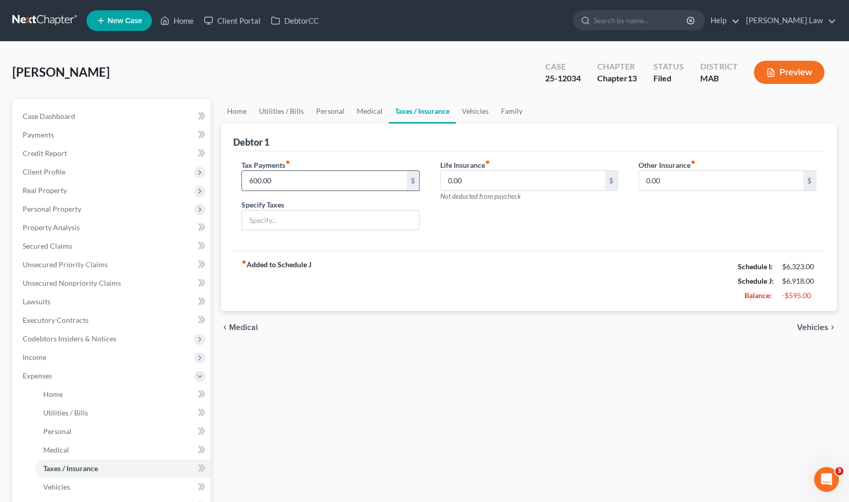
click at [303, 174] on input "600.00" at bounding box center [324, 181] width 164 height 20
click at [318, 294] on div "fiber_manual_record Added to Schedule J Schedule I: $6,323.00 Schedule J: $6,31…" at bounding box center [528, 281] width 591 height 60
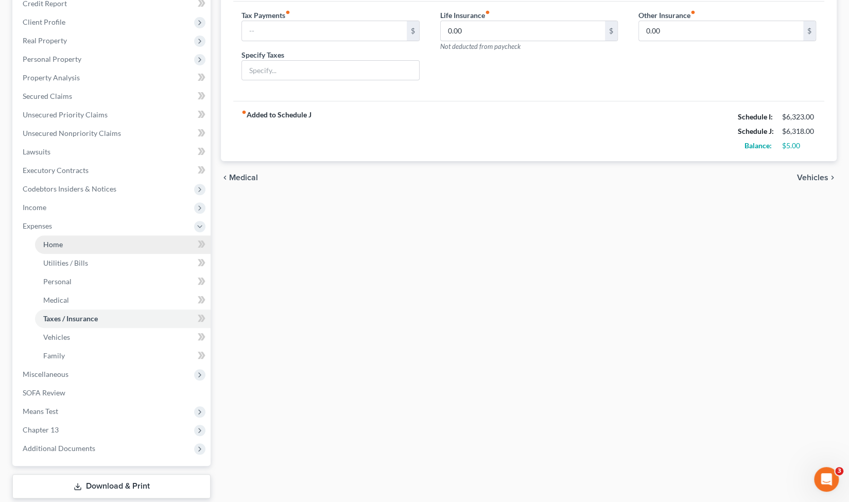
scroll to position [154, 0]
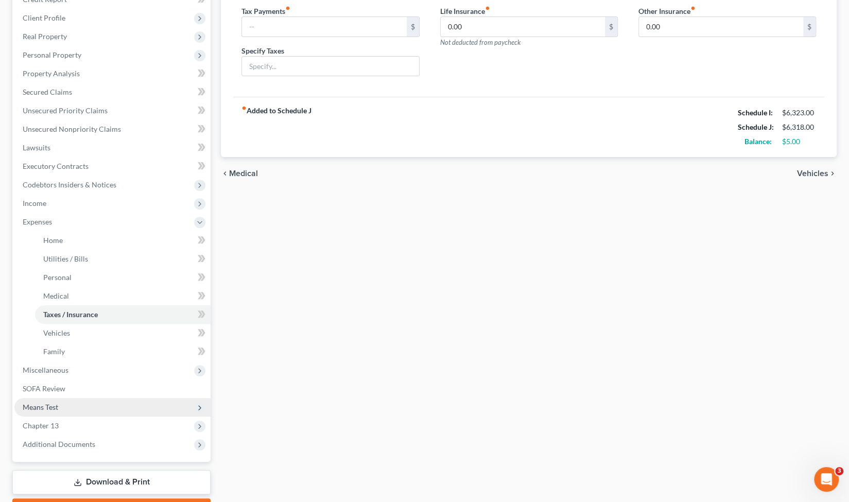
click at [62, 407] on span "Means Test" at bounding box center [112, 407] width 196 height 19
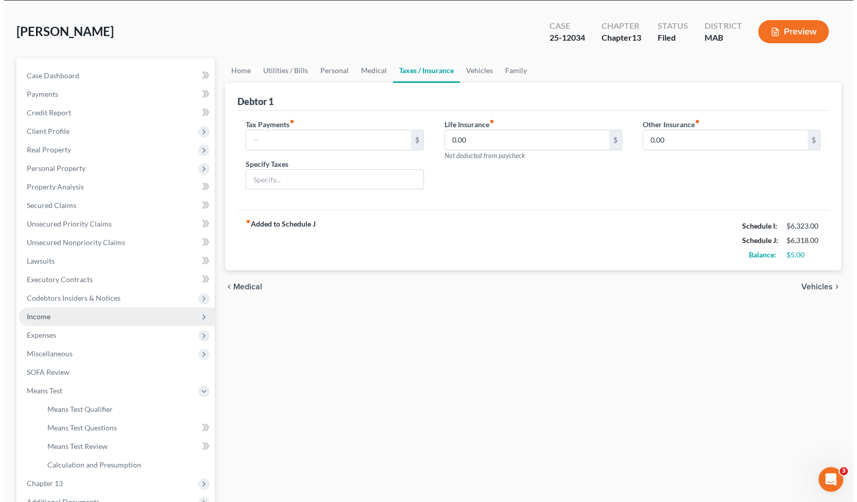
scroll to position [42, 0]
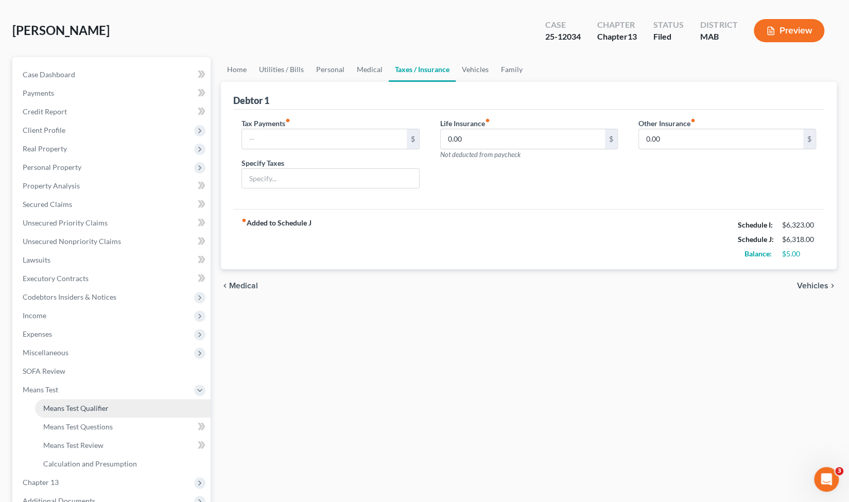
click at [74, 404] on span "Means Test Qualifier" at bounding box center [75, 408] width 65 height 9
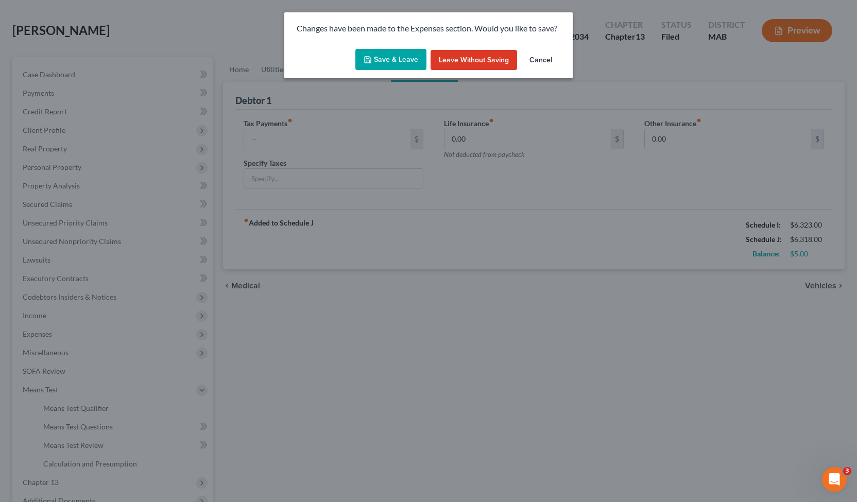
click at [387, 56] on button "Save & Leave" at bounding box center [390, 60] width 71 height 22
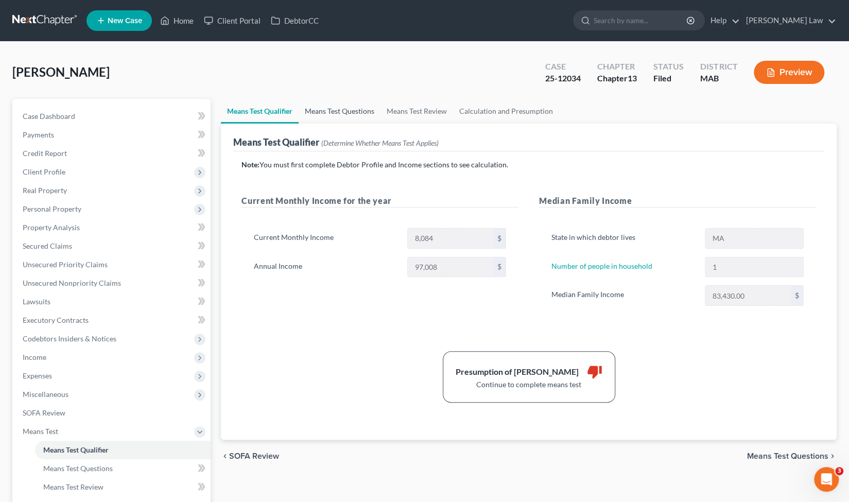
click at [333, 116] on link "Means Test Questions" at bounding box center [340, 111] width 82 height 25
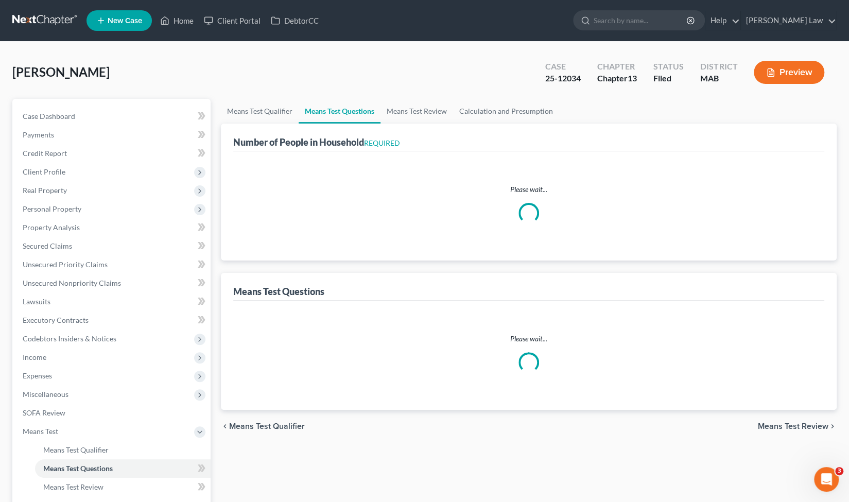
select select "0"
select select "60"
select select "0"
select select "60"
select select "0"
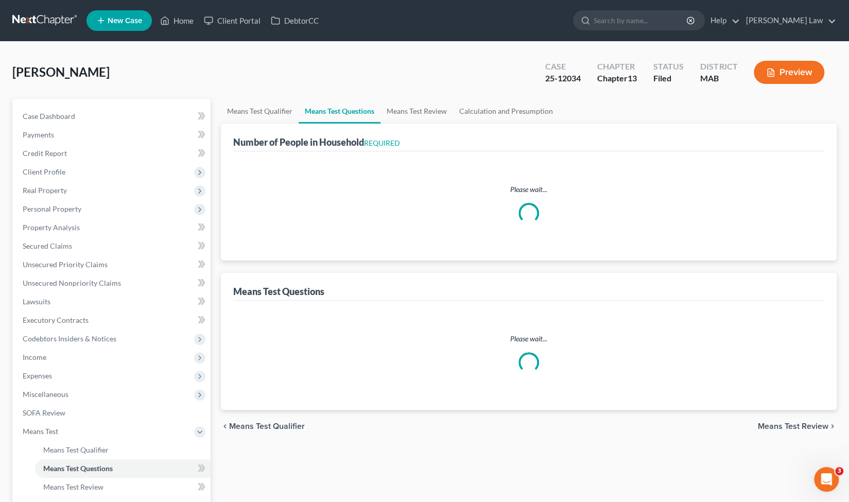
select select "60"
select select "0"
select select "60"
select select "1"
select select "2"
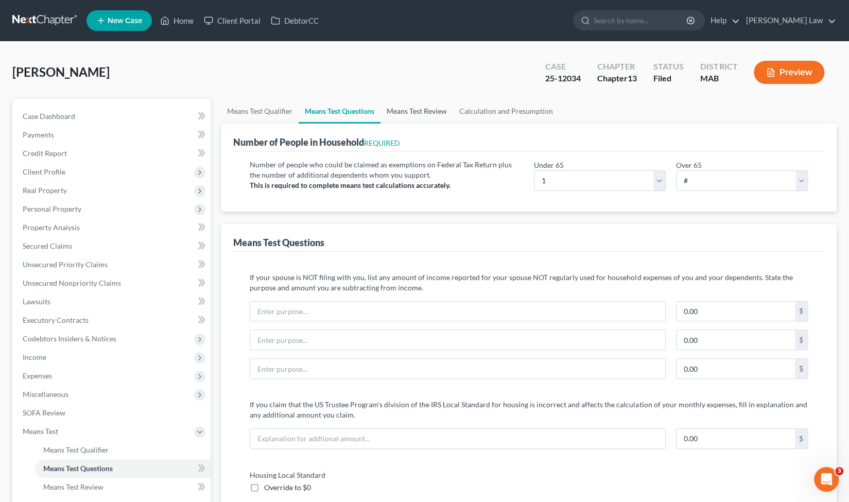
click at [417, 110] on link "Means Test Review" at bounding box center [417, 111] width 73 height 25
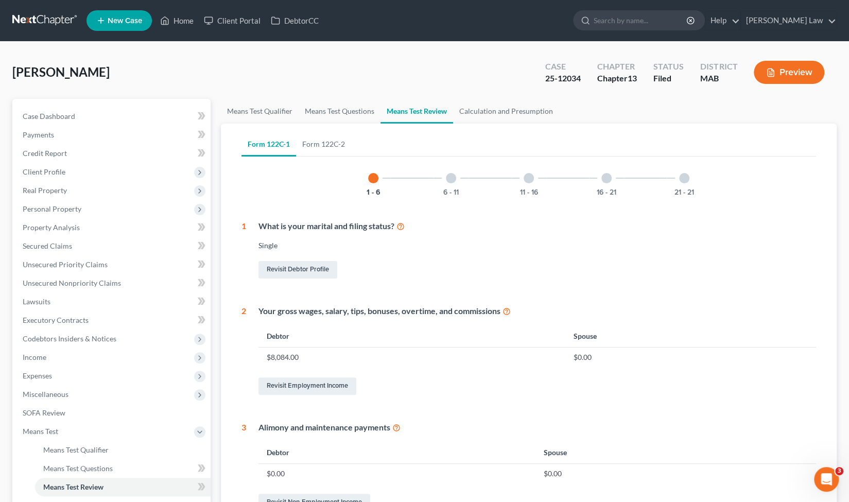
click at [451, 178] on div at bounding box center [451, 178] width 10 height 10
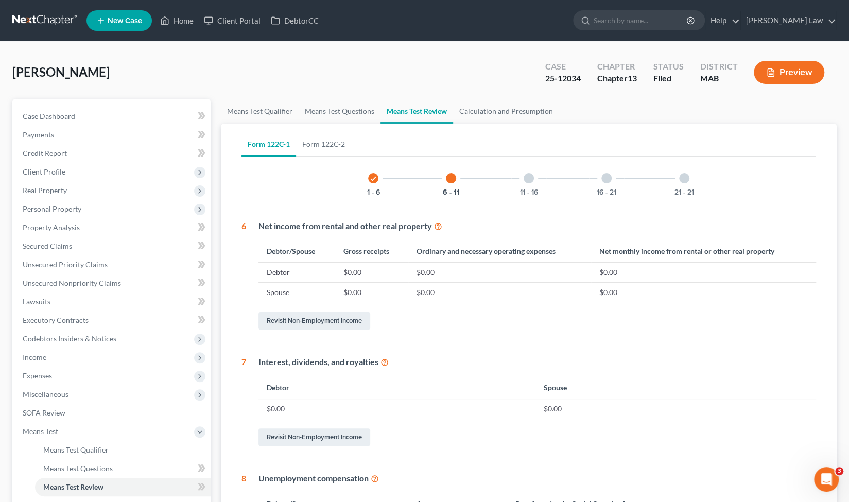
click at [526, 178] on div at bounding box center [529, 178] width 10 height 10
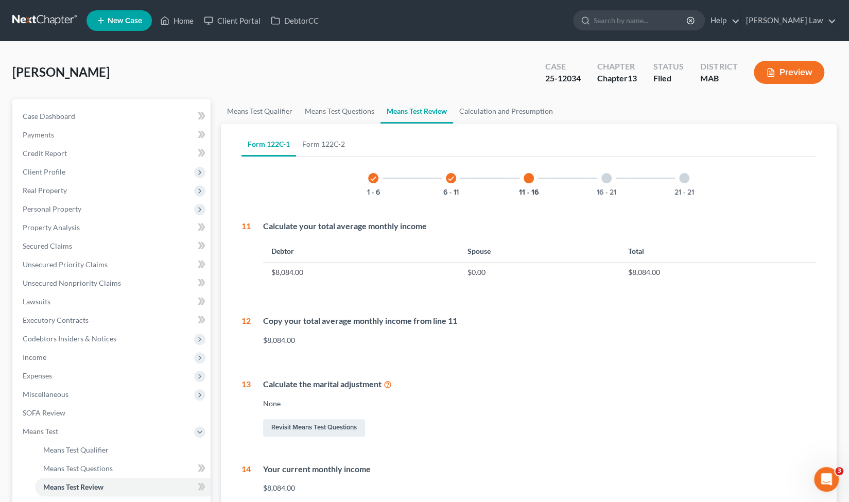
click at [607, 179] on div at bounding box center [607, 178] width 10 height 10
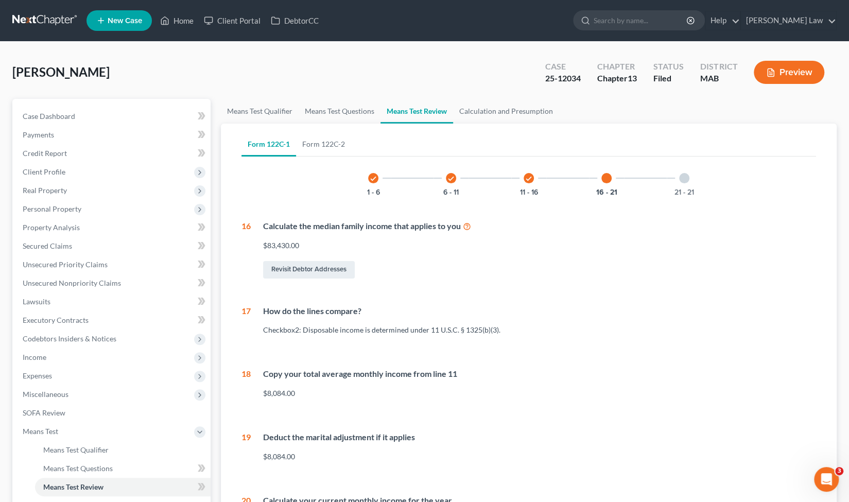
click at [687, 182] on div at bounding box center [684, 178] width 10 height 10
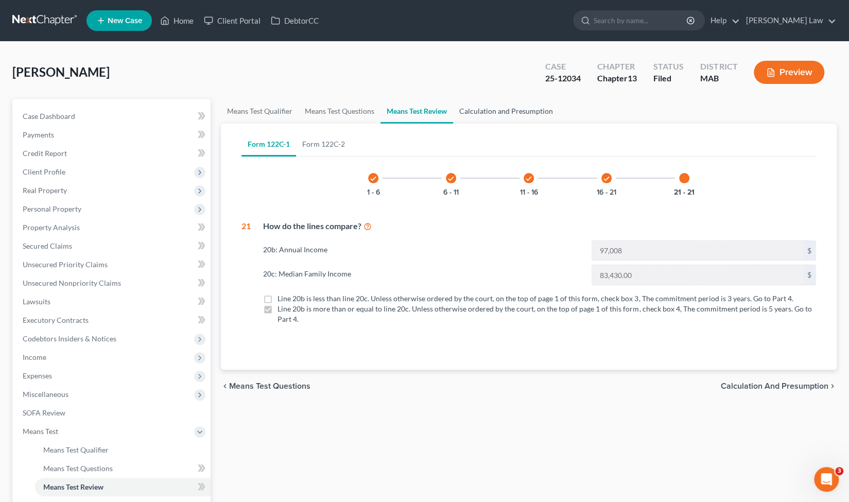
click at [497, 114] on link "Calculation and Presumption" at bounding box center [506, 111] width 106 height 25
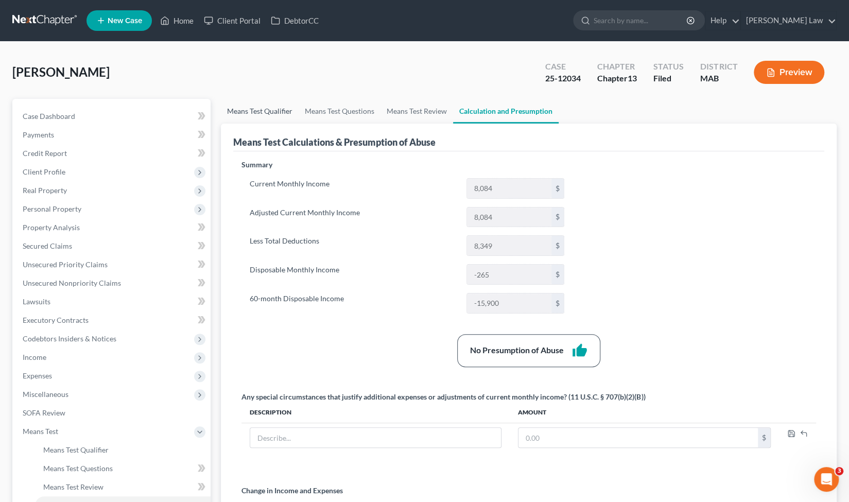
click at [267, 108] on link "Means Test Qualifier" at bounding box center [260, 111] width 78 height 25
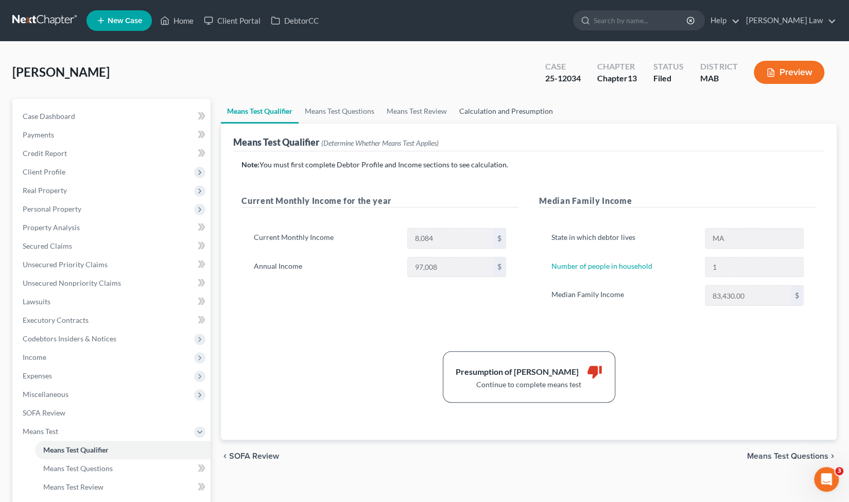
click at [488, 108] on link "Calculation and Presumption" at bounding box center [506, 111] width 106 height 25
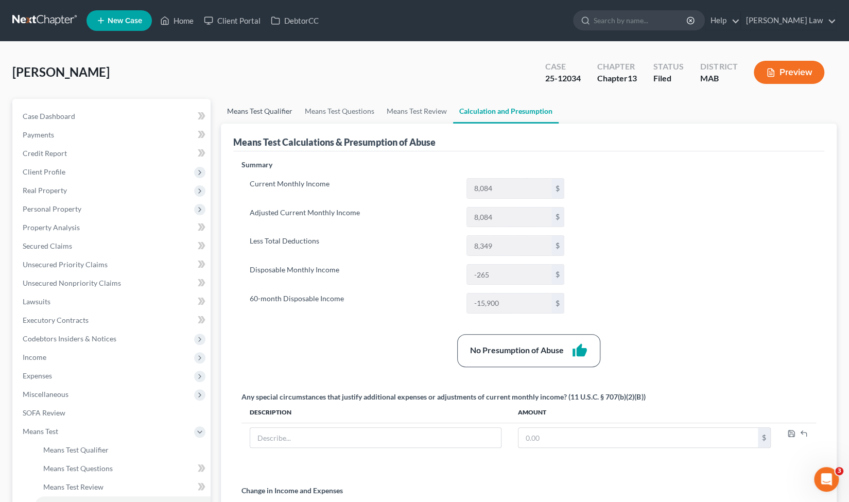
click at [257, 116] on link "Means Test Qualifier" at bounding box center [260, 111] width 78 height 25
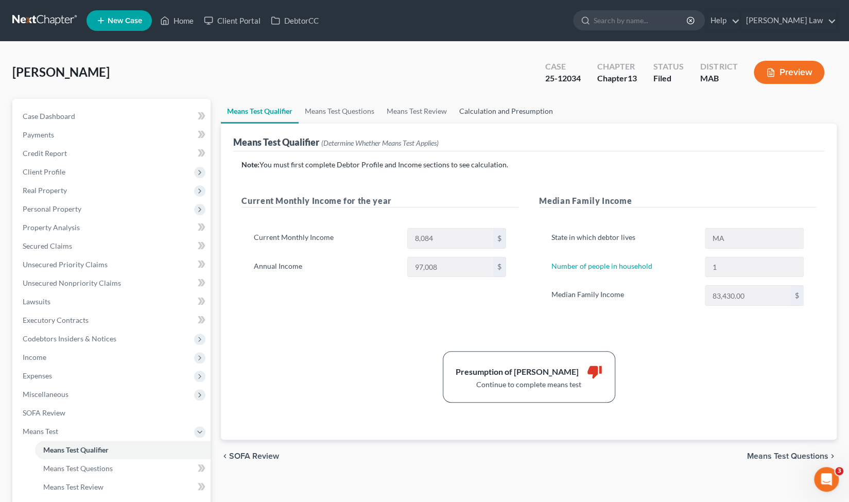
click at [498, 115] on link "Calculation and Presumption" at bounding box center [506, 111] width 106 height 25
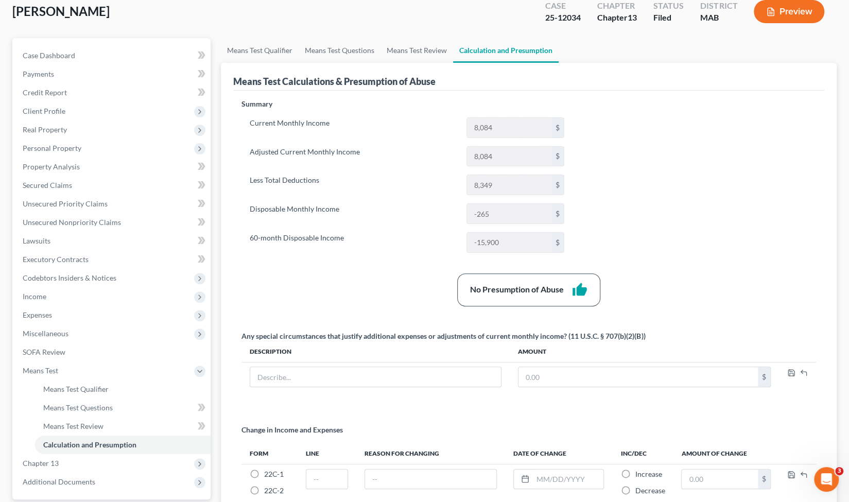
scroll to position [58, 0]
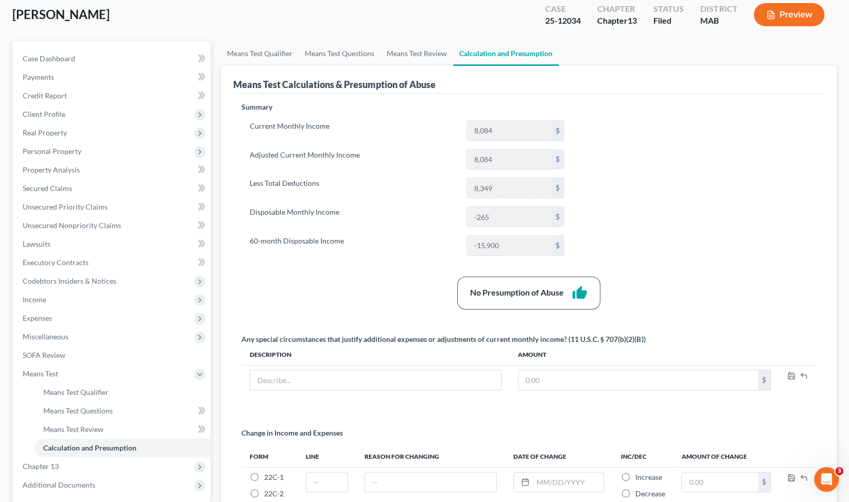
click at [639, 175] on div "Summary Current Monthly Income 8,084 $ Adjusted Current Monthly Income 8,084 $ …" at bounding box center [528, 313] width 585 height 422
drag, startPoint x: 15, startPoint y: 13, endPoint x: 741, endPoint y: 149, distance: 737.8
click at [741, 149] on div "Summary Current Monthly Income 8,084 $ Adjusted Current Monthly Income 8,084 $ …" at bounding box center [528, 313] width 585 height 422
click at [827, 477] on icon "Open Intercom Messenger" at bounding box center [825, 478] width 17 height 17
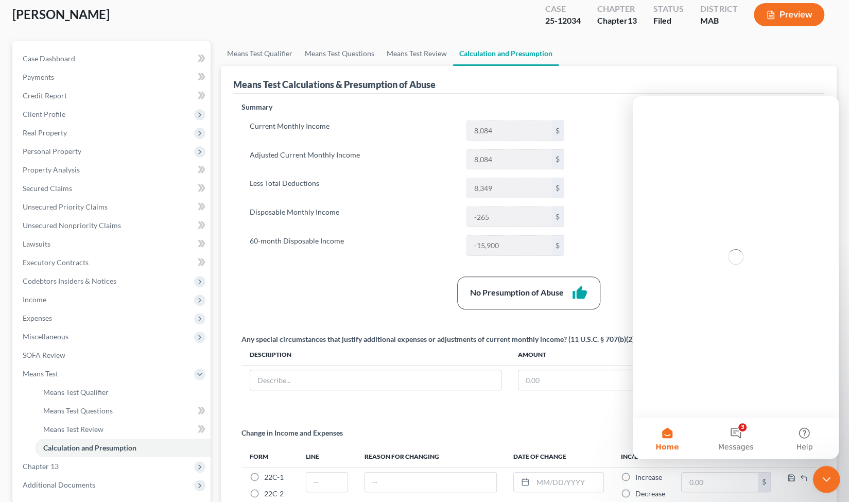
scroll to position [0, 0]
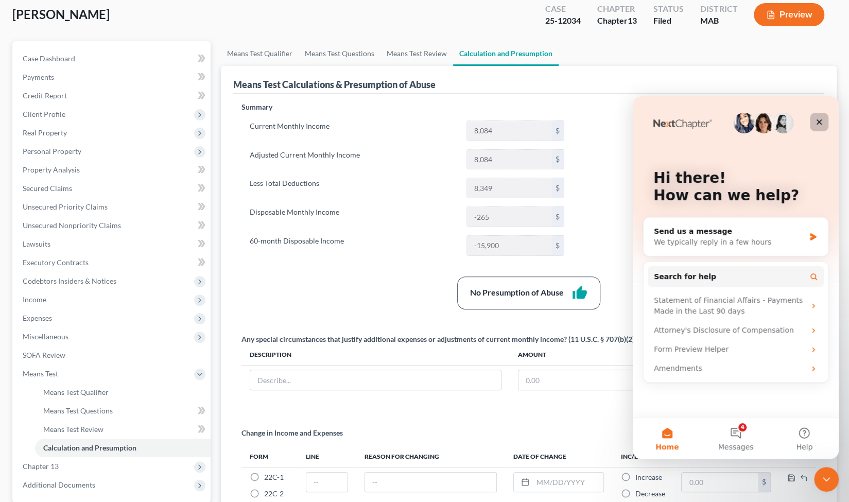
click at [824, 123] on div "Close" at bounding box center [819, 122] width 19 height 19
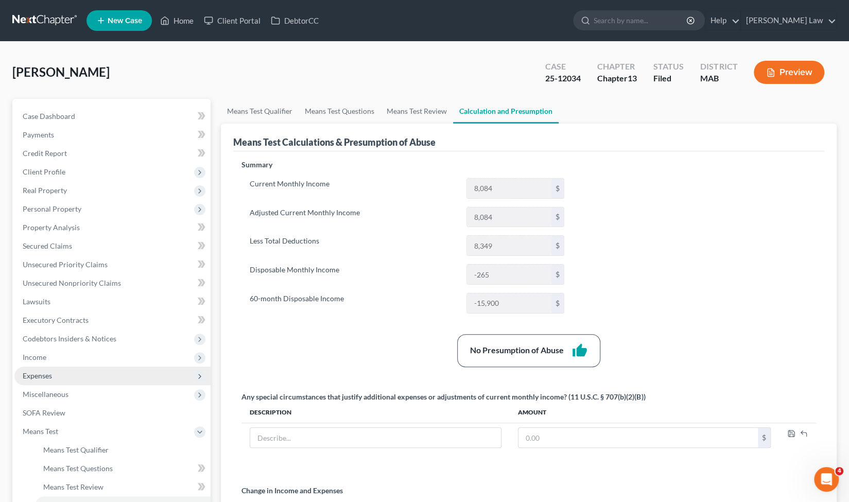
click at [61, 379] on span "Expenses" at bounding box center [112, 376] width 196 height 19
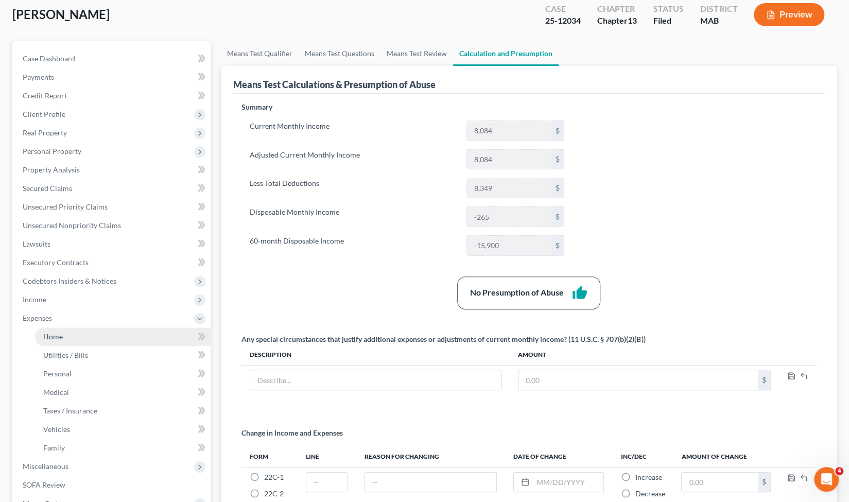
scroll to position [59, 0]
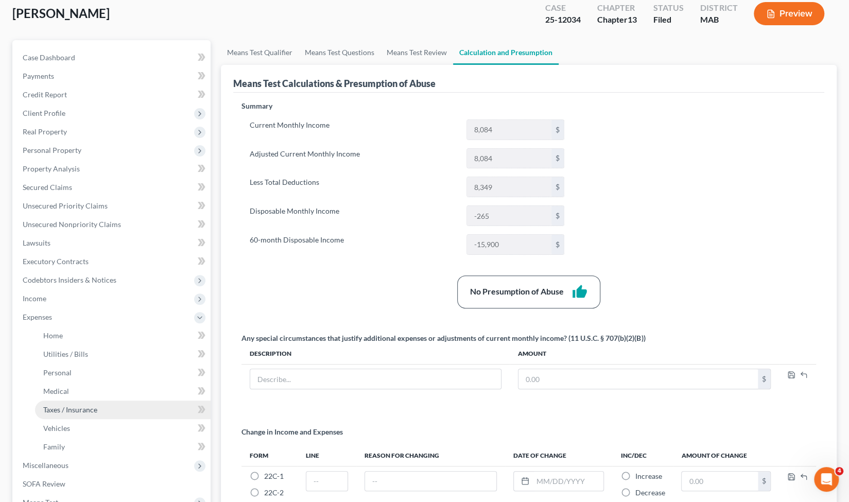
click at [82, 410] on span "Taxes / Insurance" at bounding box center [70, 409] width 54 height 9
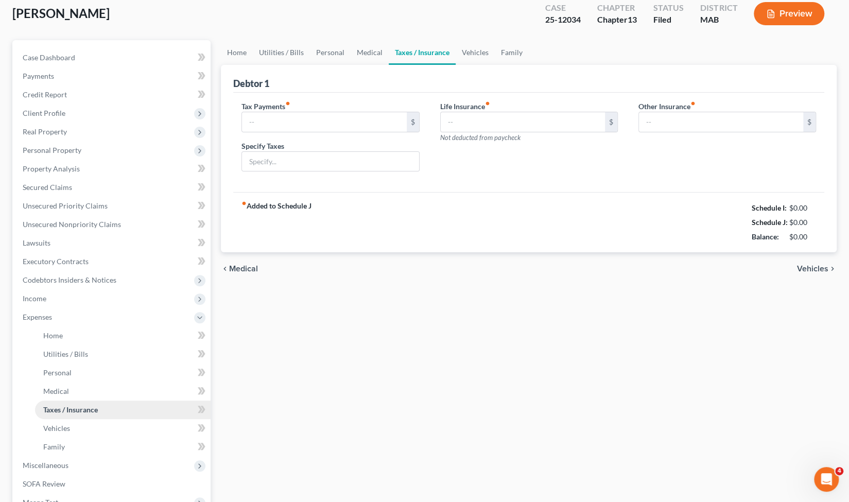
scroll to position [6, 0]
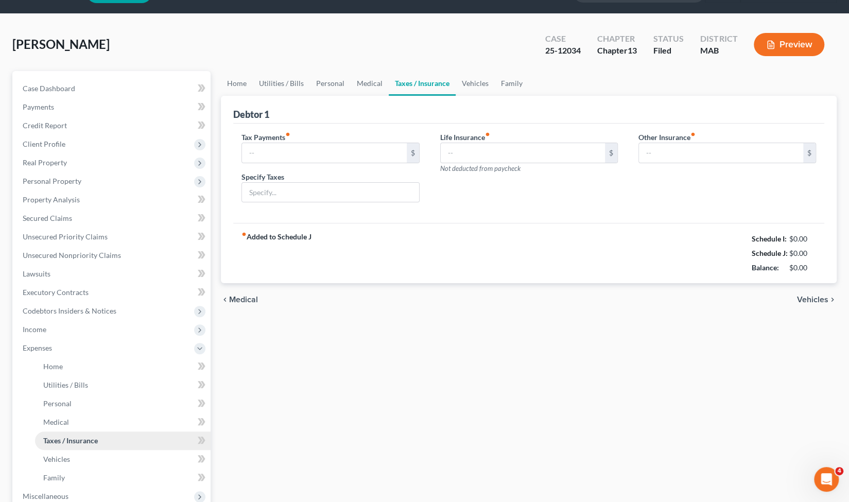
type input "0.00"
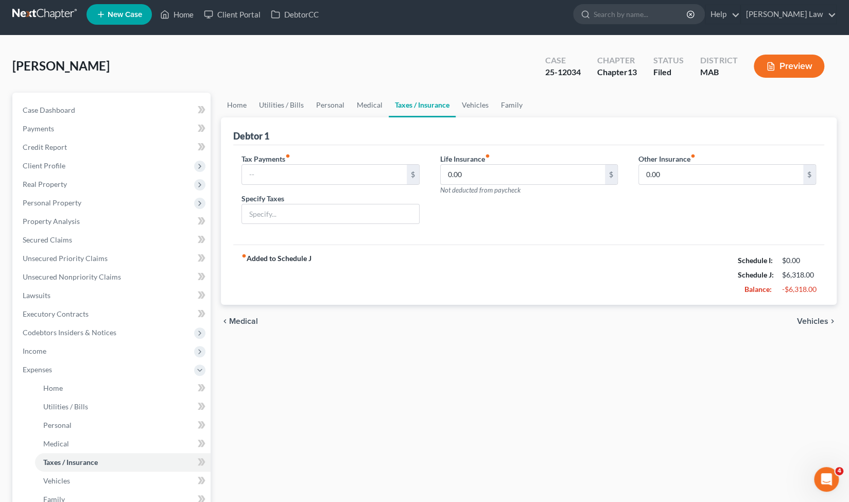
scroll to position [0, 0]
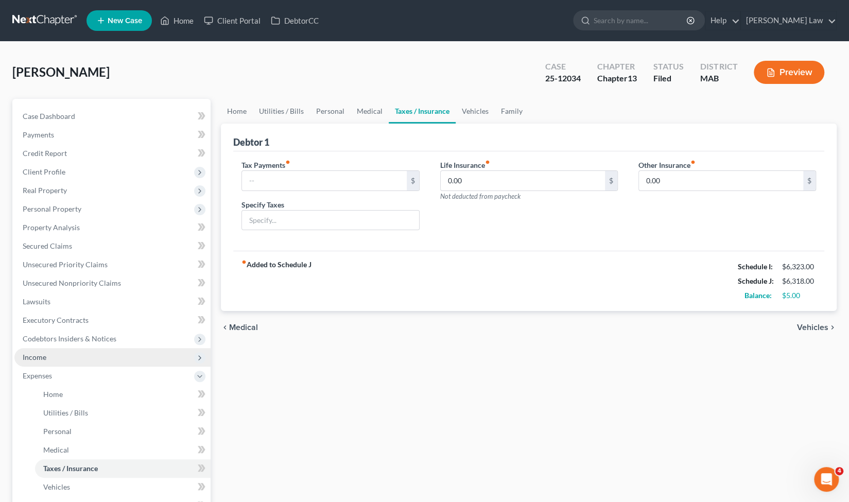
click at [103, 357] on span "Income" at bounding box center [112, 357] width 196 height 19
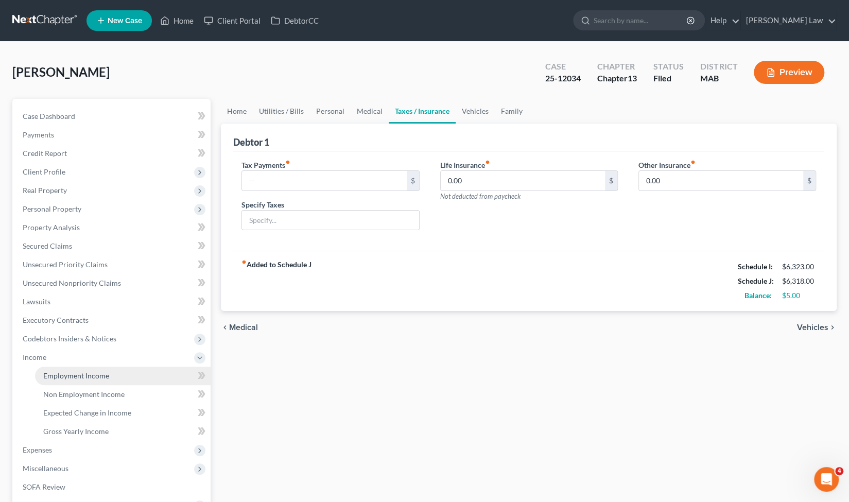
click at [105, 378] on span "Employment Income" at bounding box center [76, 375] width 66 height 9
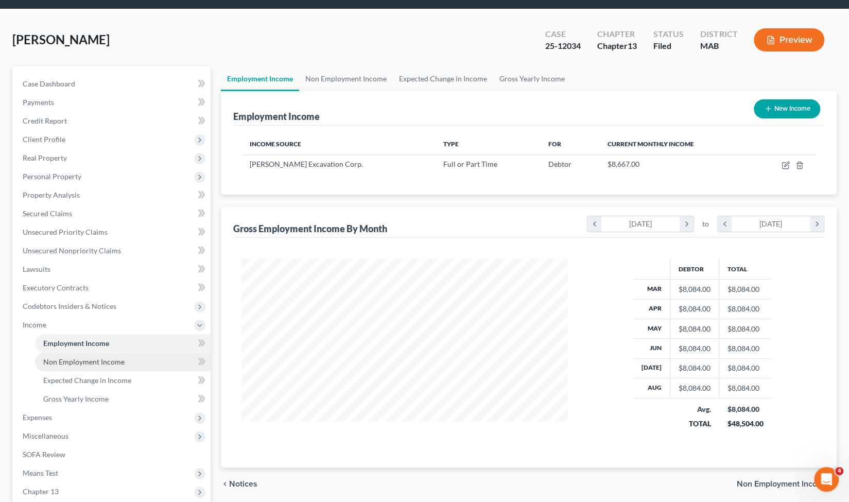
scroll to position [33, 0]
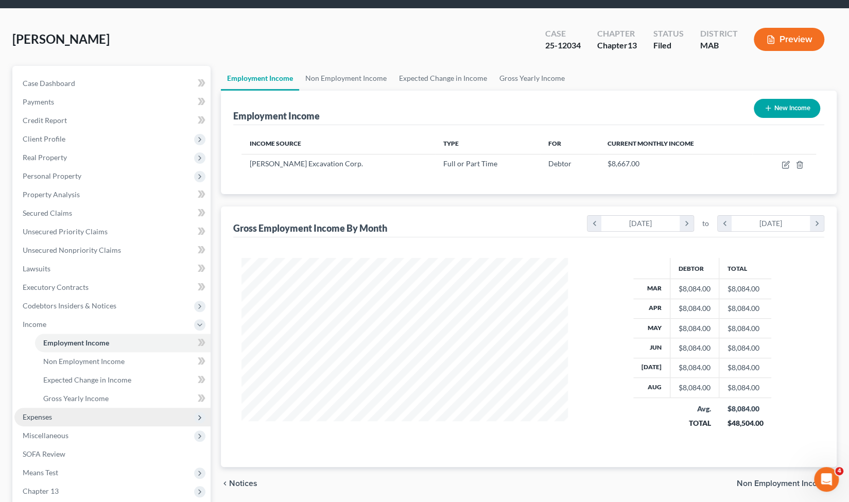
click at [87, 417] on span "Expenses" at bounding box center [112, 417] width 196 height 19
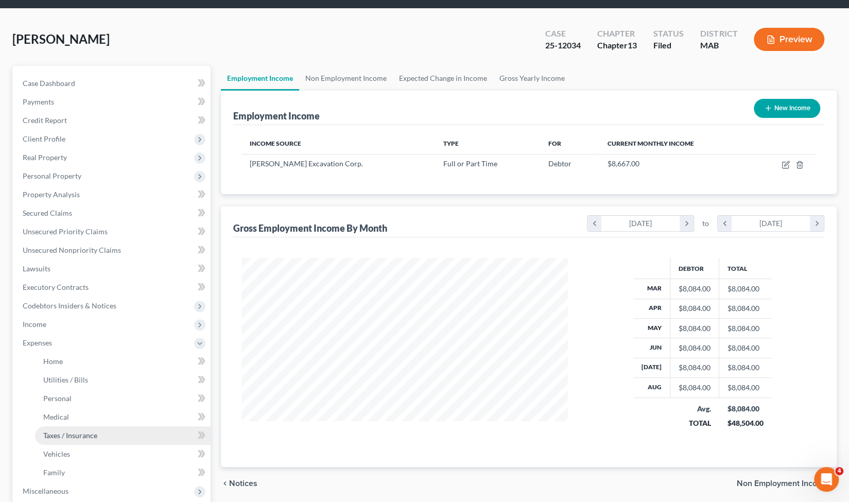
click at [88, 439] on span "Taxes / Insurance" at bounding box center [70, 435] width 54 height 9
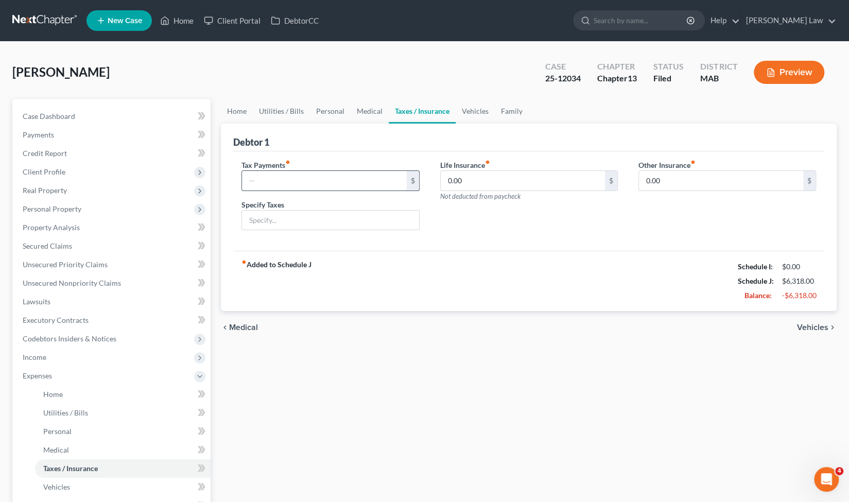
click at [344, 185] on input "text" at bounding box center [324, 181] width 164 height 20
type input "600.00"
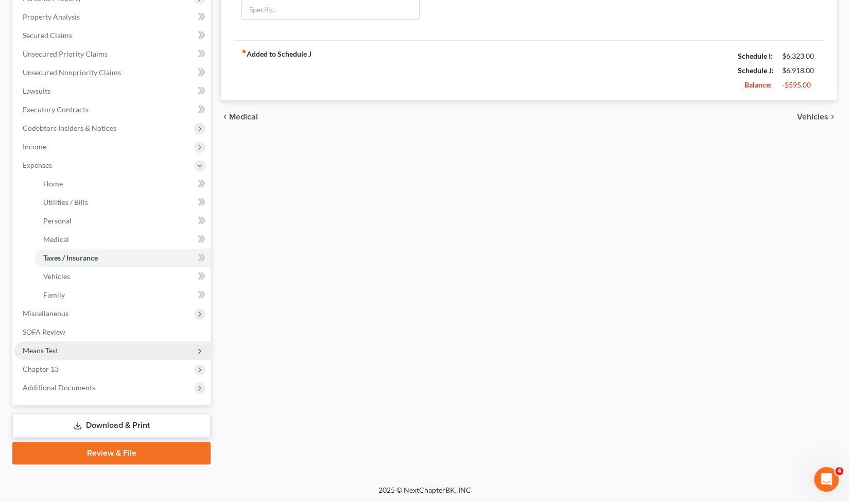
click at [84, 349] on span "Means Test" at bounding box center [112, 351] width 196 height 19
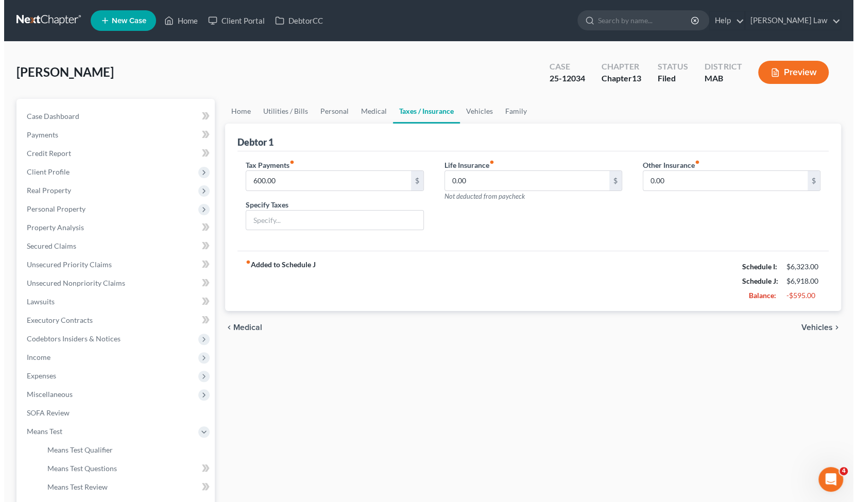
scroll to position [155, 0]
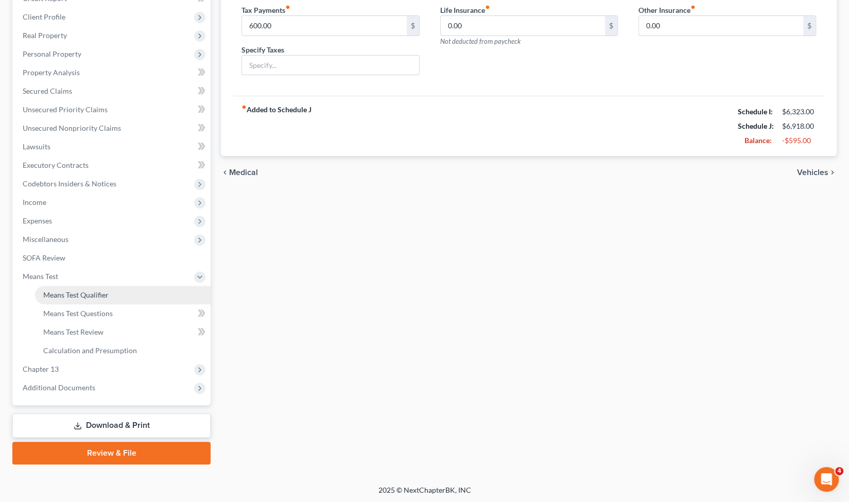
click at [91, 291] on span "Means Test Qualifier" at bounding box center [75, 295] width 65 height 9
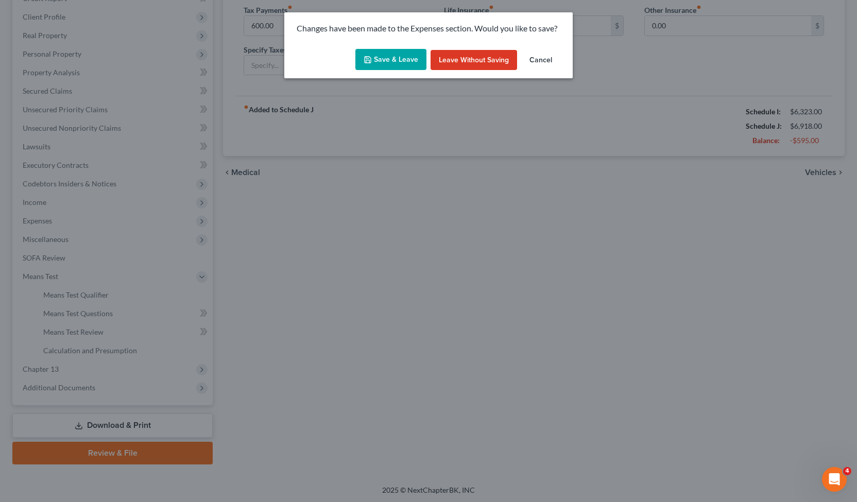
click at [374, 58] on button "Save & Leave" at bounding box center [390, 60] width 71 height 22
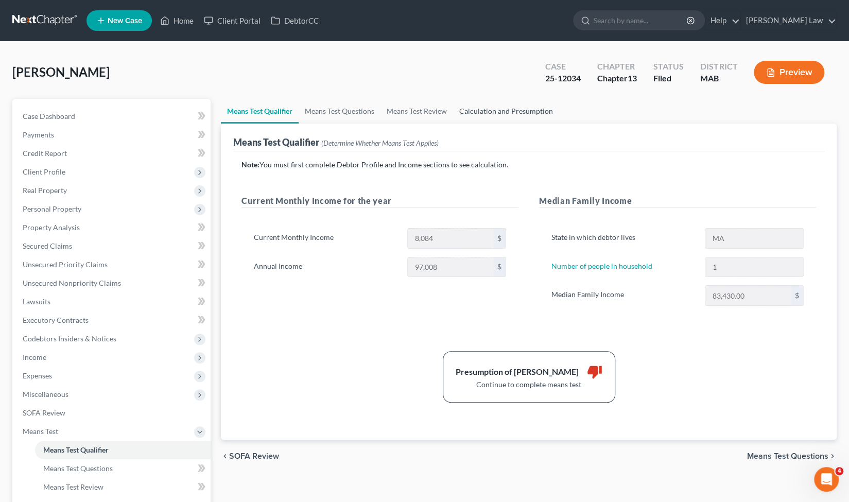
click at [487, 106] on link "Calculation and Presumption" at bounding box center [506, 111] width 106 height 25
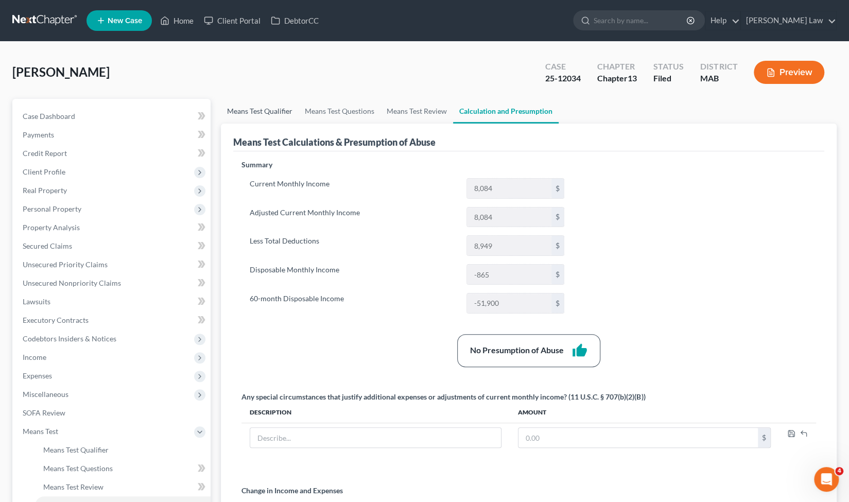
click at [287, 107] on link "Means Test Qualifier" at bounding box center [260, 111] width 78 height 25
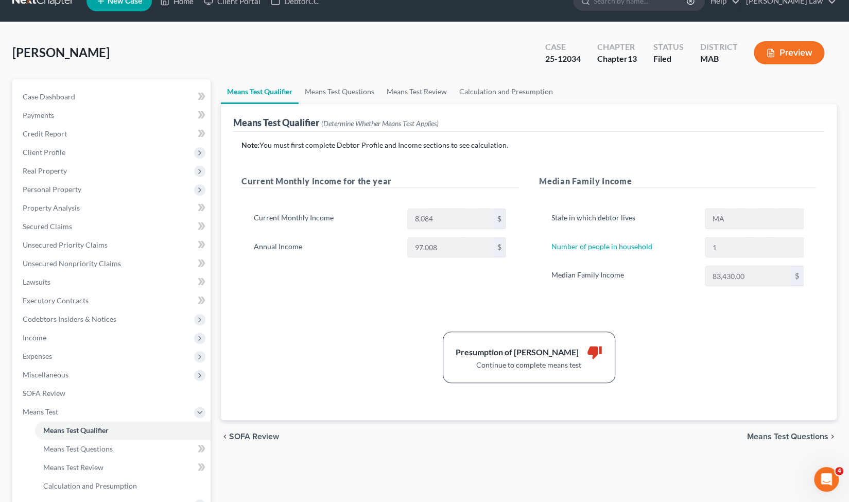
scroll to position [31, 0]
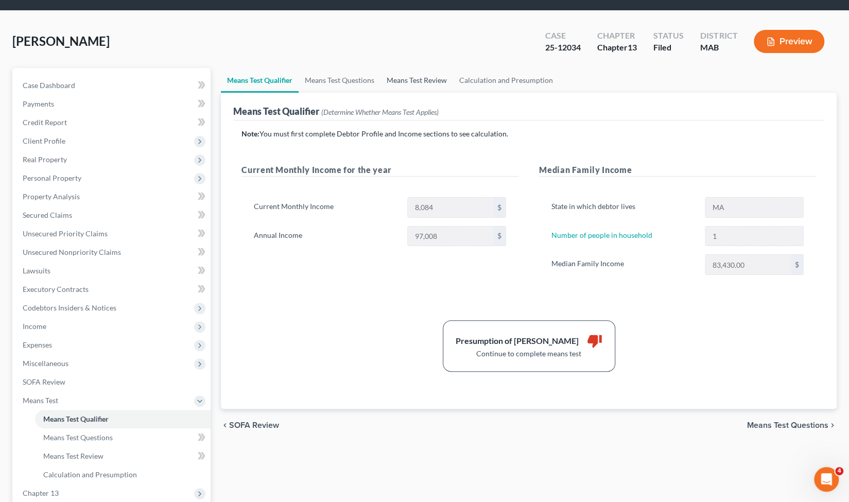
click at [420, 80] on link "Means Test Review" at bounding box center [417, 80] width 73 height 25
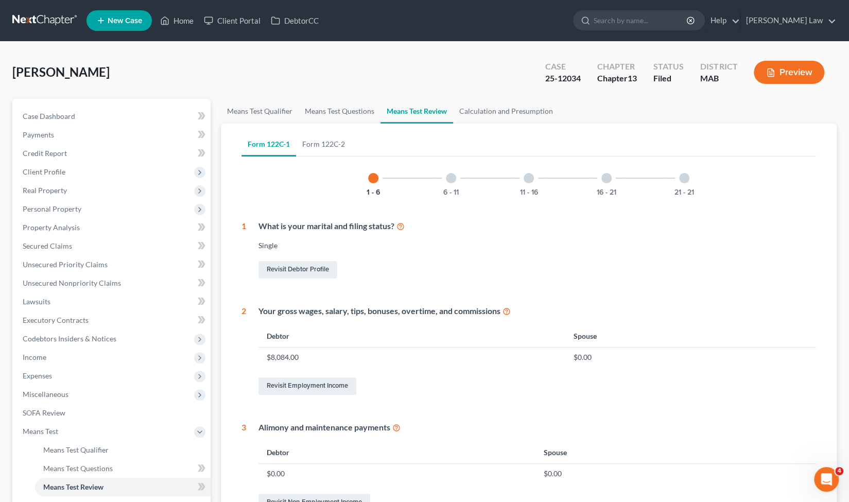
click at [454, 177] on div at bounding box center [451, 178] width 10 height 10
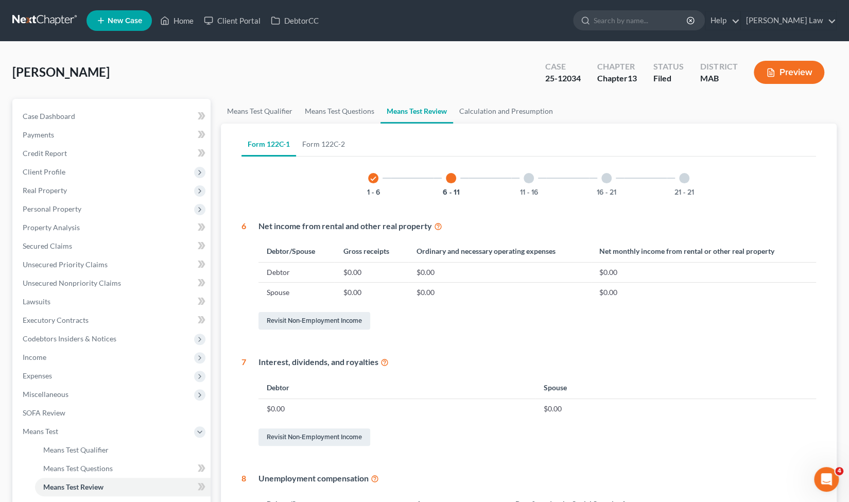
click at [535, 177] on div "11 - 16" at bounding box center [529, 178] width 35 height 35
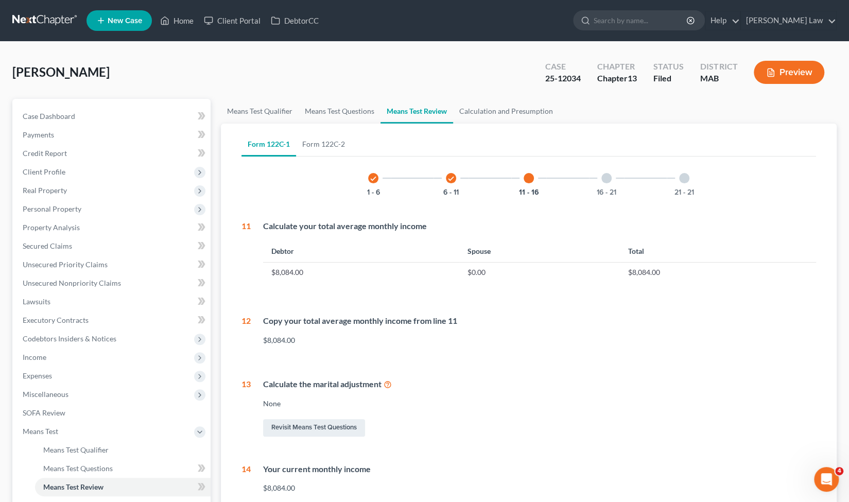
click at [378, 180] on div "check 1 - 6" at bounding box center [373, 178] width 35 height 35
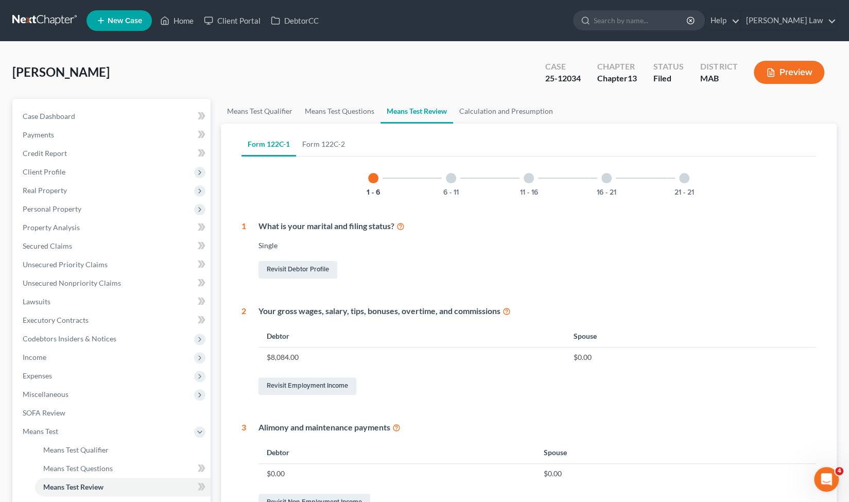
click at [450, 180] on div at bounding box center [451, 178] width 10 height 10
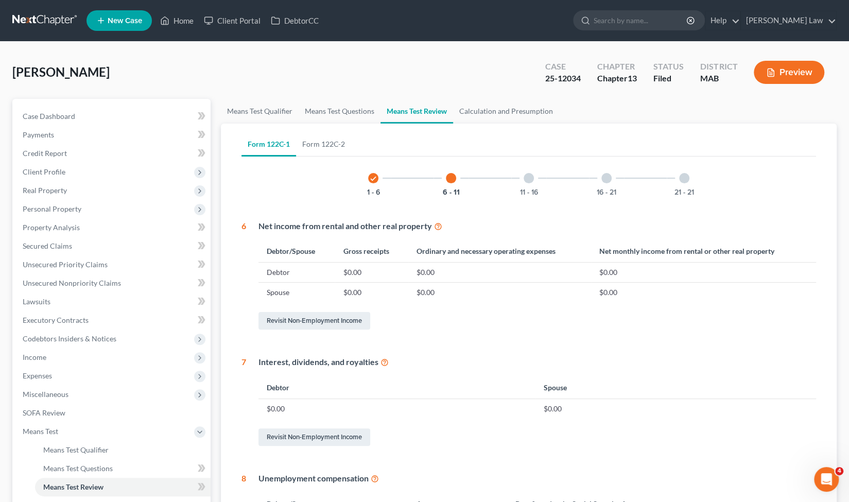
click at [529, 181] on div at bounding box center [529, 178] width 10 height 10
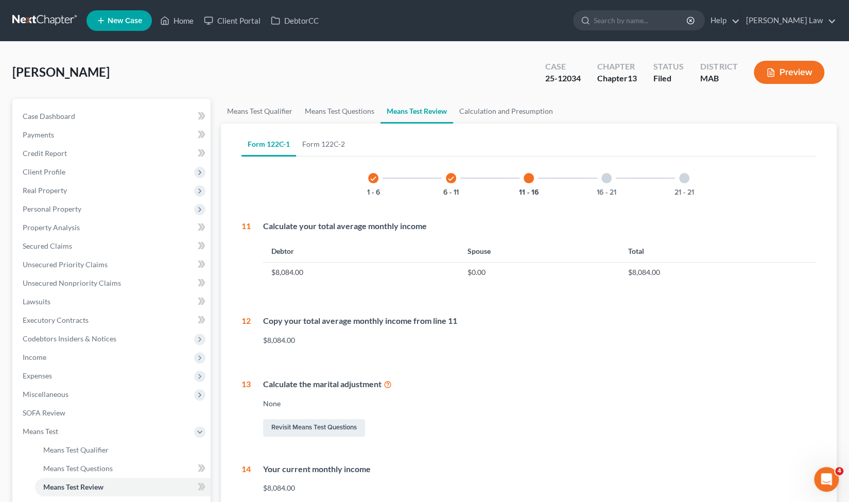
click at [608, 185] on div "16 - 21" at bounding box center [606, 178] width 35 height 35
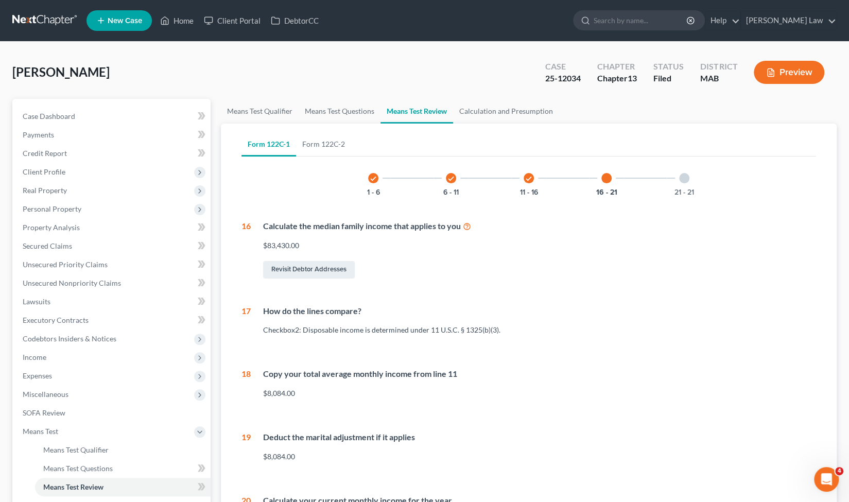
click at [687, 181] on div at bounding box center [684, 178] width 10 height 10
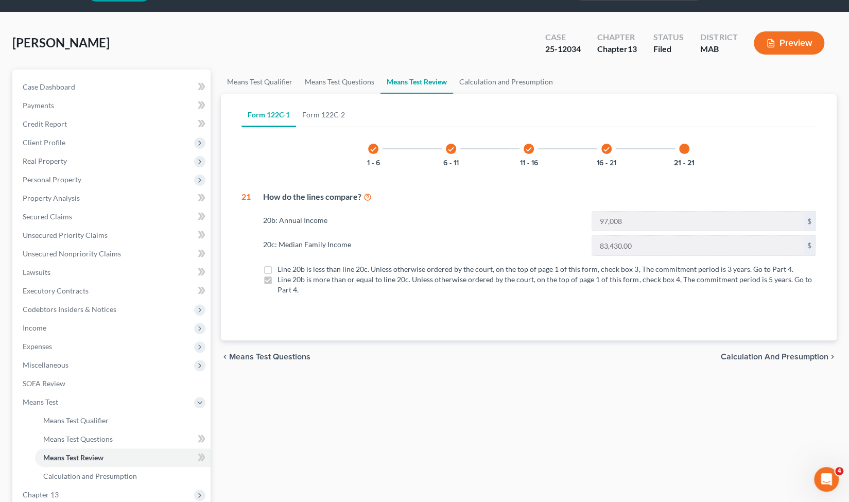
scroll to position [28, 0]
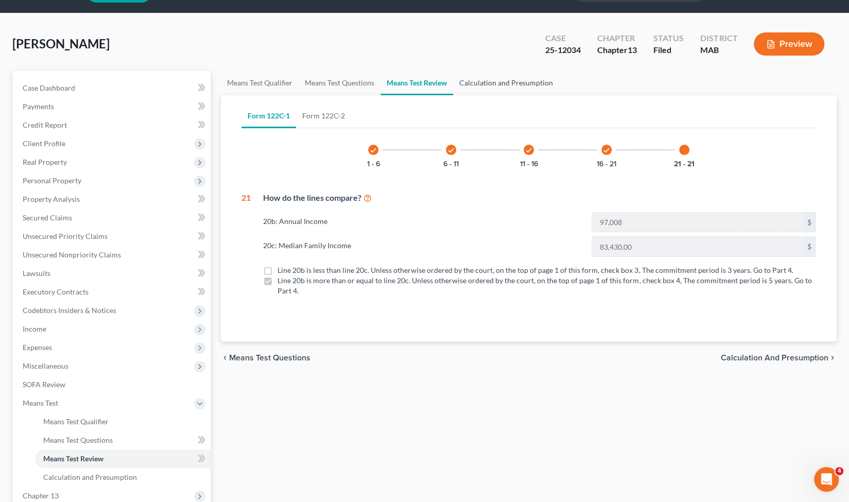
click at [497, 81] on link "Calculation and Presumption" at bounding box center [506, 83] width 106 height 25
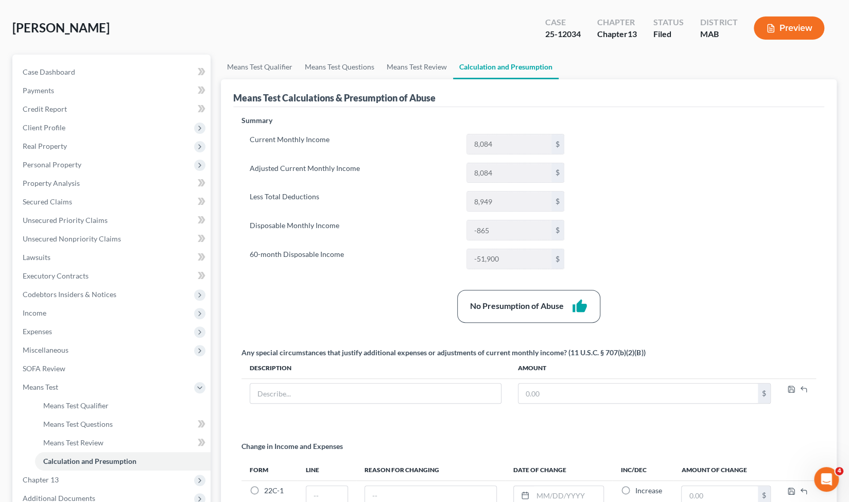
scroll to position [44, 0]
click at [267, 71] on link "Means Test Qualifier" at bounding box center [260, 67] width 78 height 25
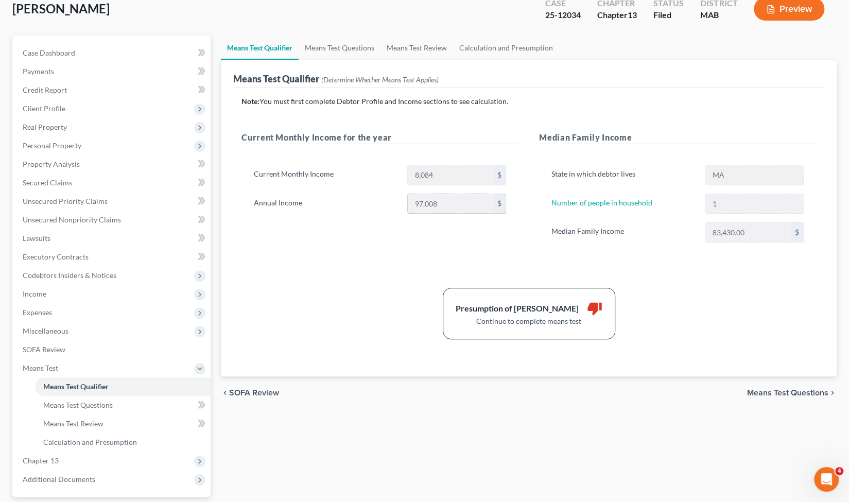
scroll to position [64, 0]
click at [506, 44] on link "Calculation and Presumption" at bounding box center [506, 47] width 106 height 25
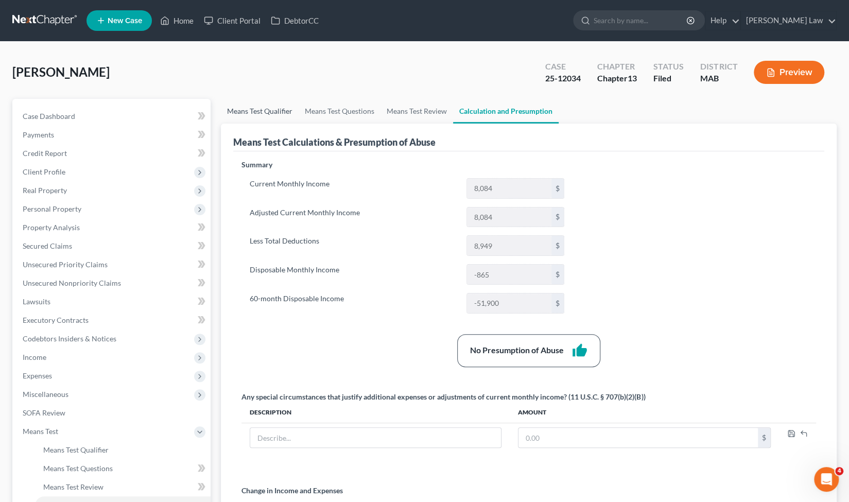
click at [267, 111] on link "Means Test Qualifier" at bounding box center [260, 111] width 78 height 25
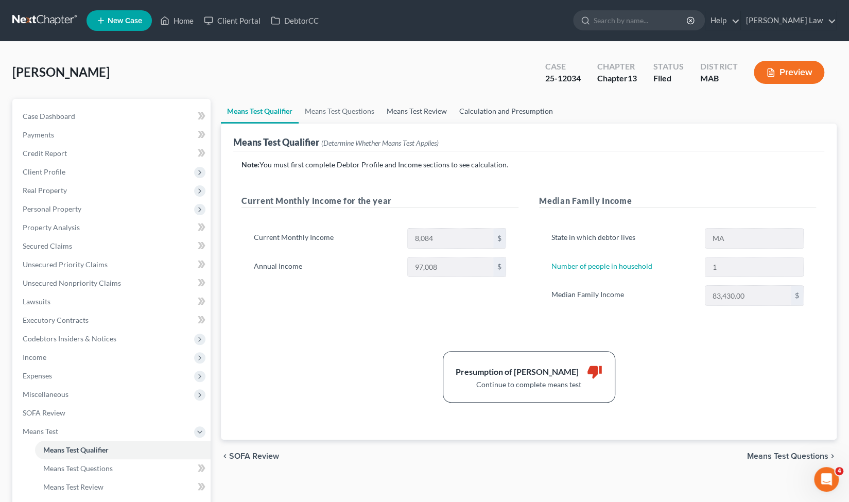
drag, startPoint x: 421, startPoint y: 104, endPoint x: 455, endPoint y: 105, distance: 33.5
click at [421, 104] on link "Means Test Review" at bounding box center [417, 111] width 73 height 25
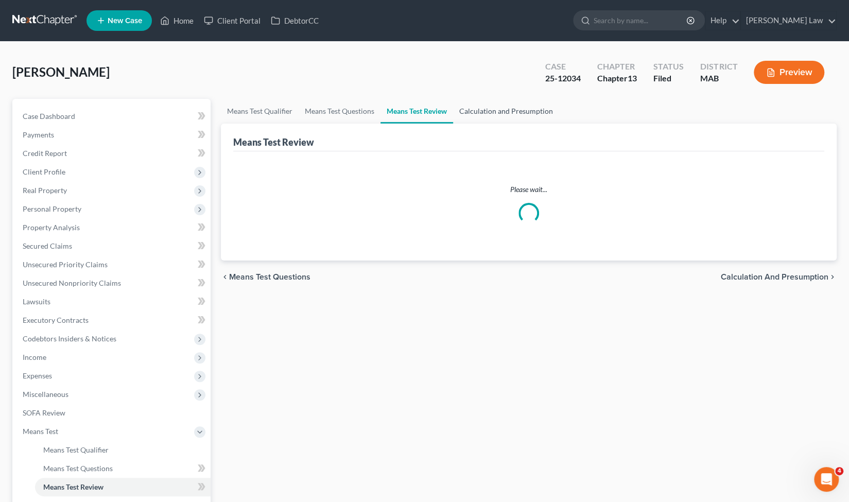
click at [503, 107] on link "Calculation and Presumption" at bounding box center [506, 111] width 106 height 25
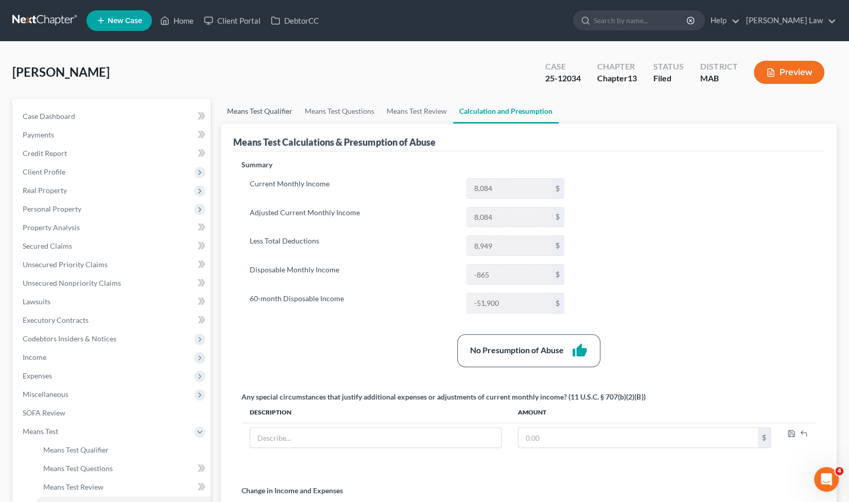
click at [264, 109] on link "Means Test Qualifier" at bounding box center [260, 111] width 78 height 25
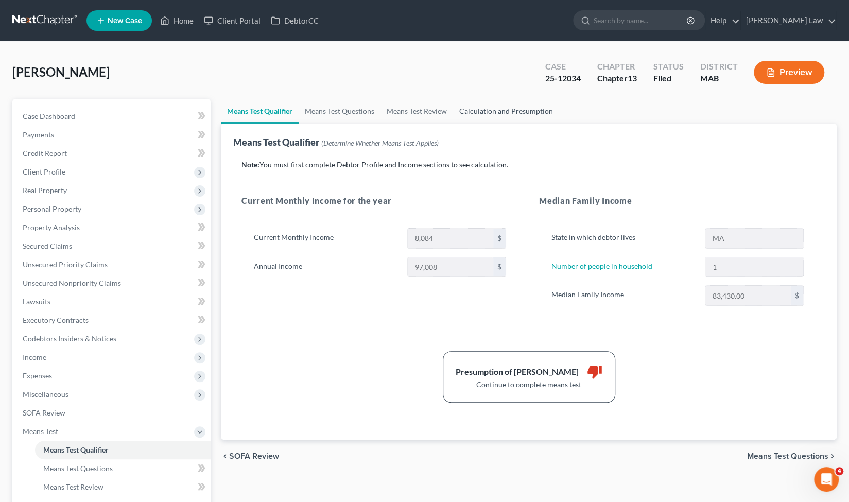
click at [478, 112] on link "Calculation and Presumption" at bounding box center [506, 111] width 106 height 25
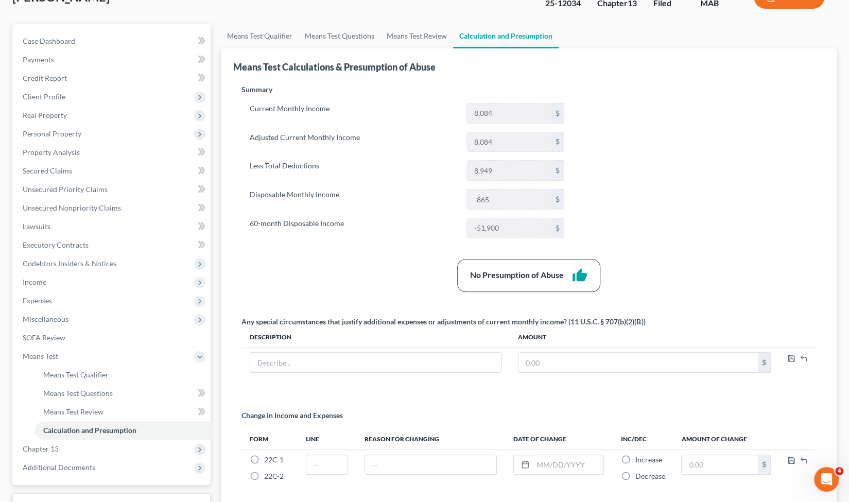
scroll to position [76, 0]
